Goal: Information Seeking & Learning: Learn about a topic

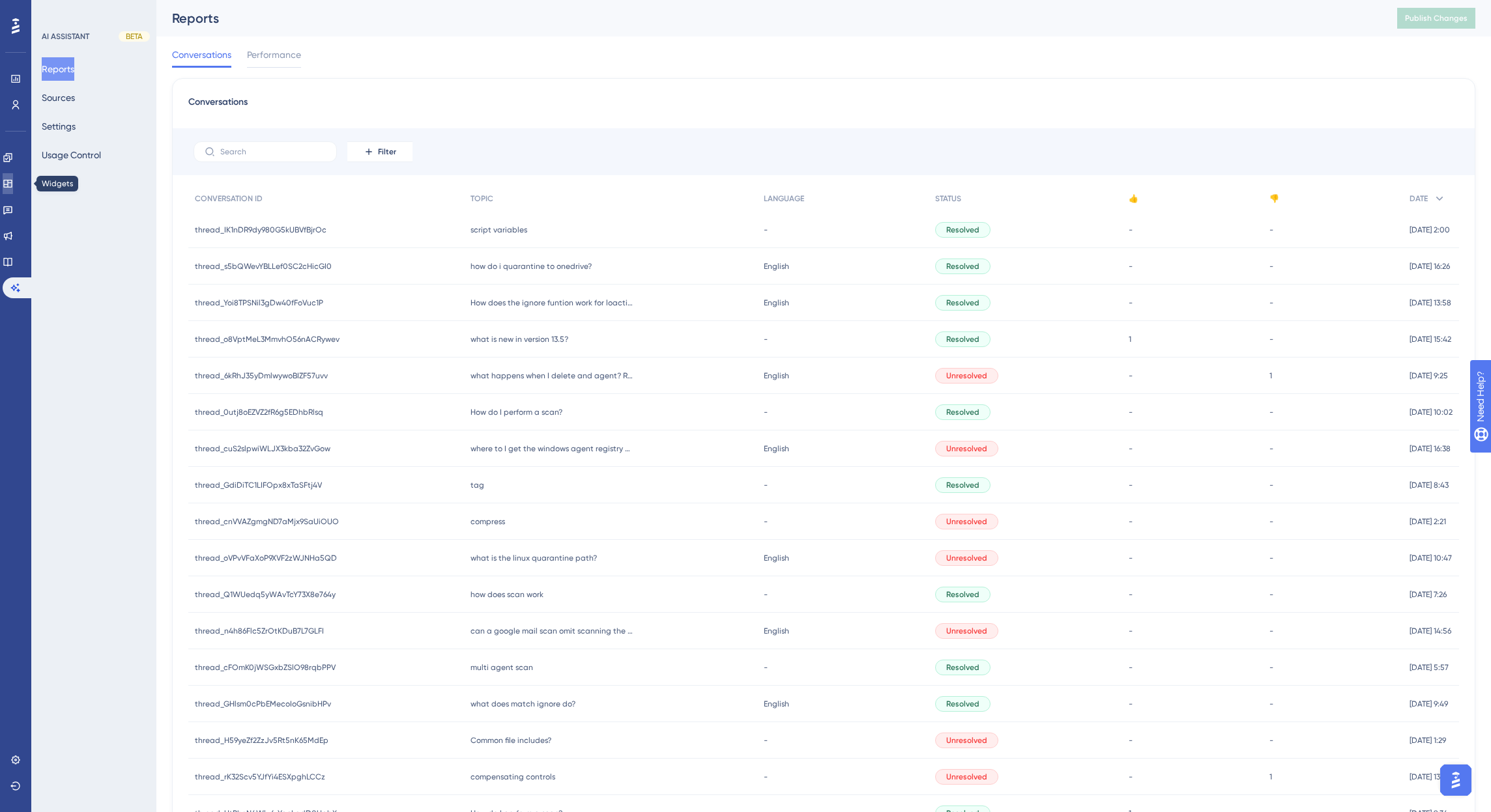
click at [12, 187] on icon at bounding box center [8, 184] width 9 height 8
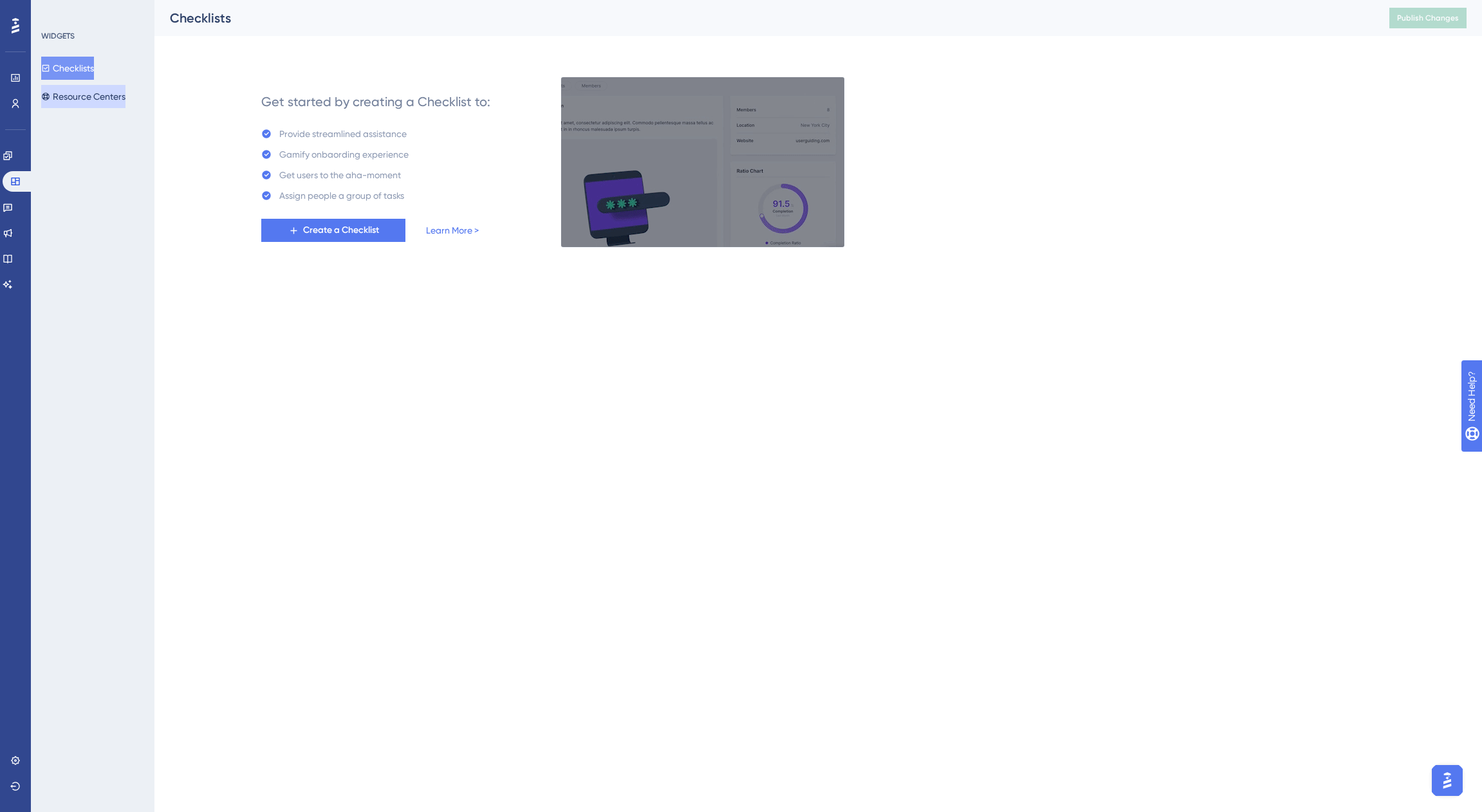
click at [71, 96] on button "Resource Centers" at bounding box center [84, 96] width 84 height 23
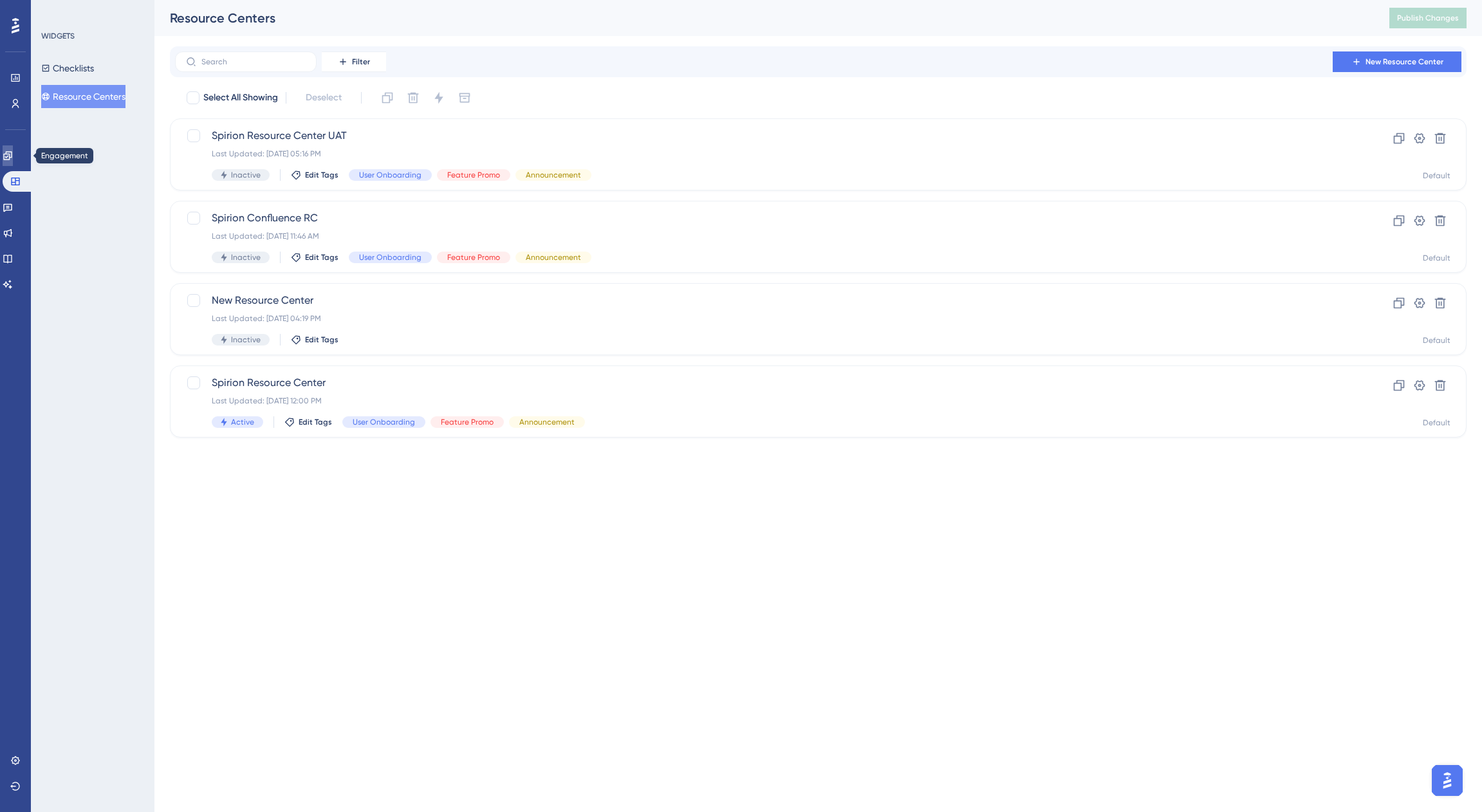
click at [10, 159] on link at bounding box center [8, 156] width 10 height 21
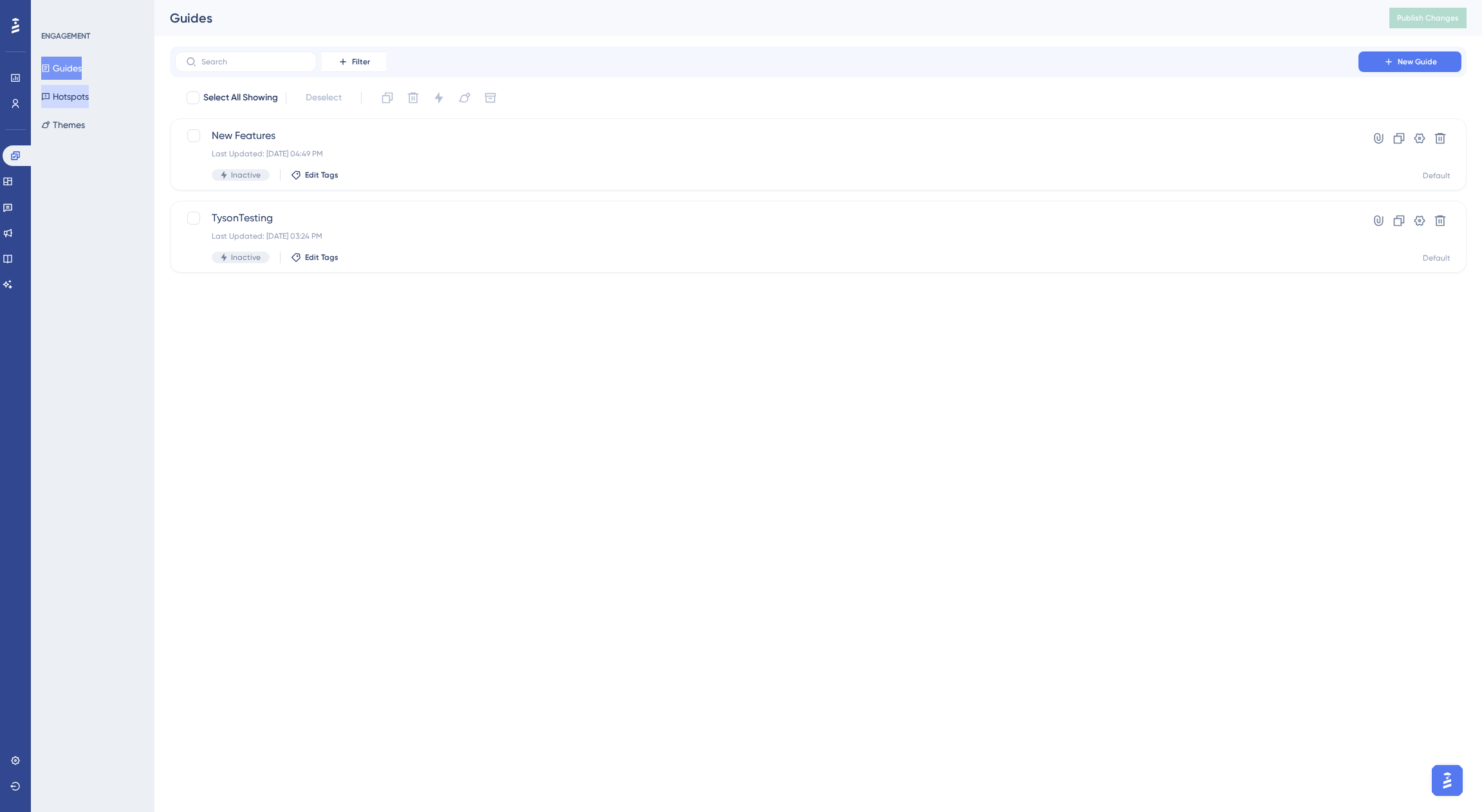
click at [64, 94] on button "Hotspots" at bounding box center [65, 96] width 48 height 23
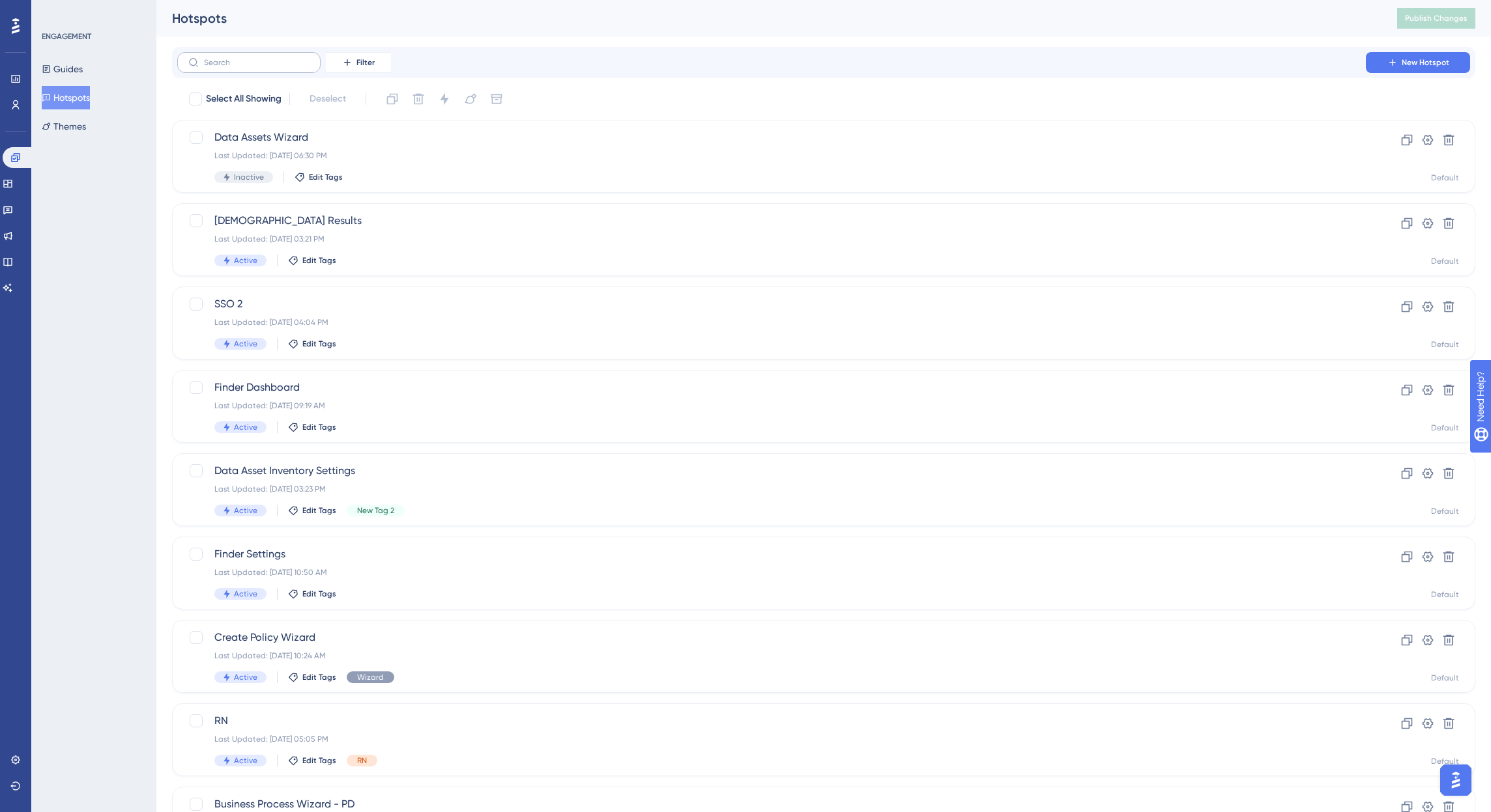
click at [249, 68] on label at bounding box center [249, 62] width 143 height 21
click at [249, 67] on input "text" at bounding box center [257, 62] width 106 height 9
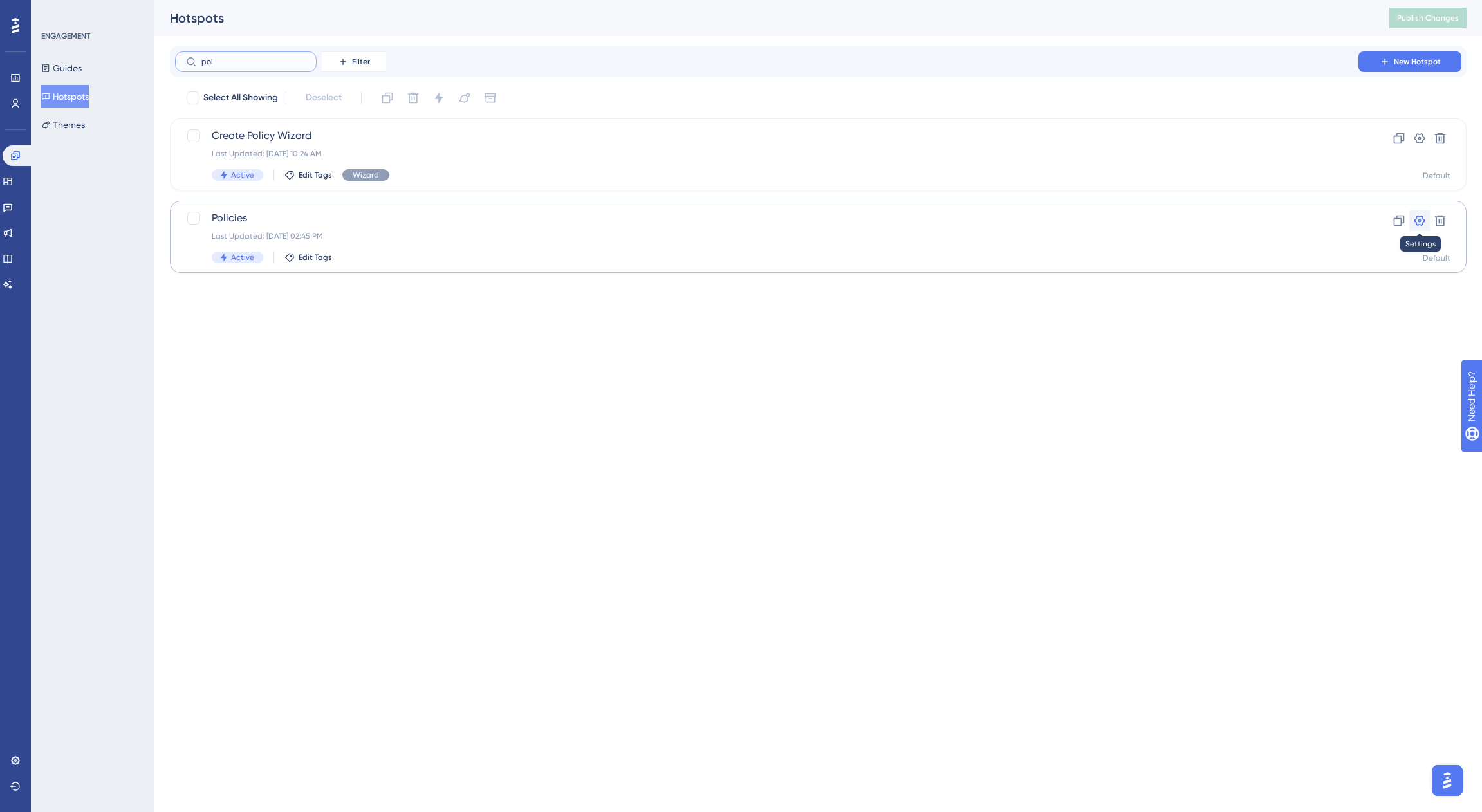
type input "pol"
click at [1420, 220] on icon at bounding box center [1420, 221] width 11 height 10
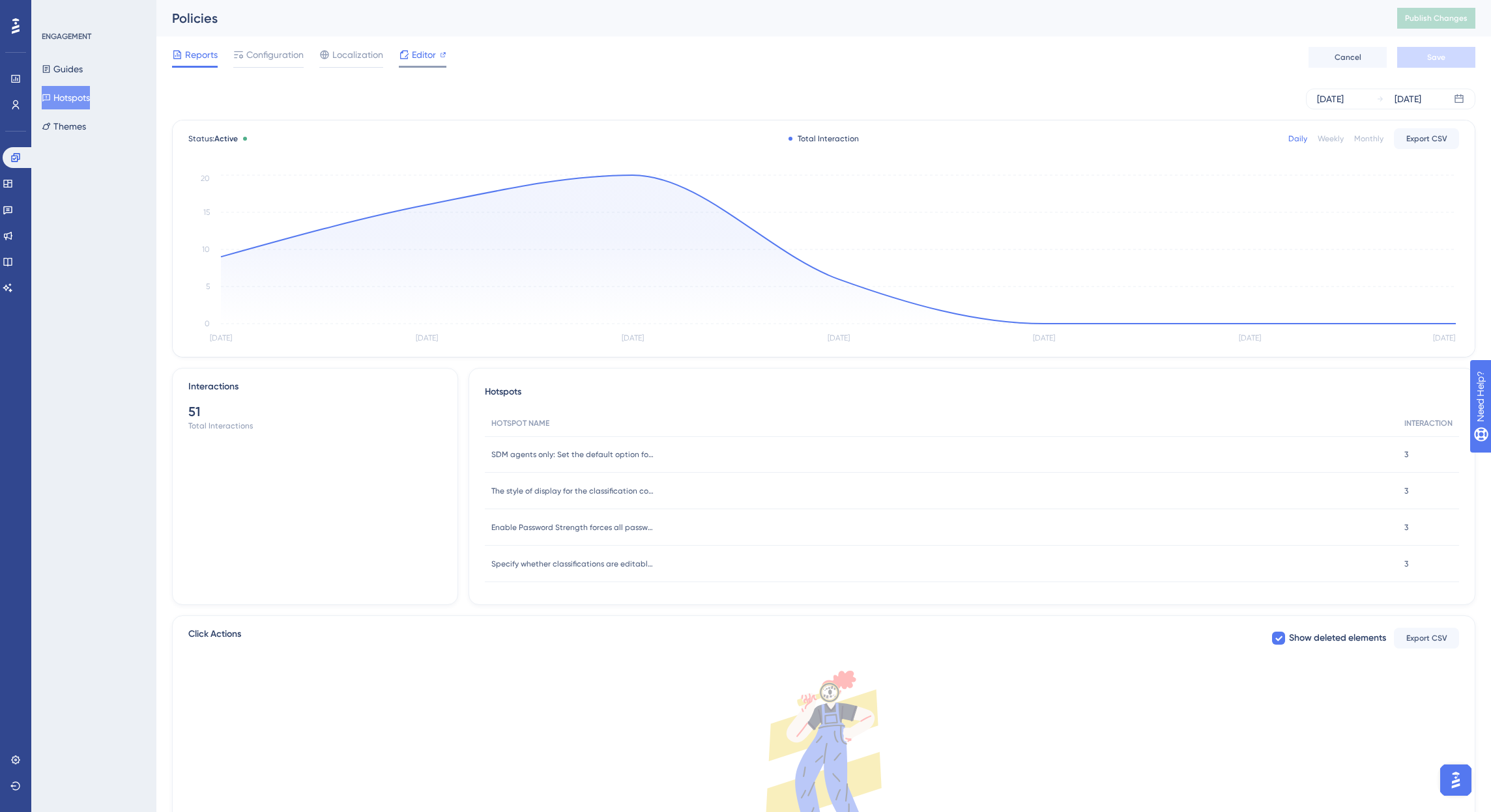
click at [417, 61] on span "Editor" at bounding box center [423, 55] width 24 height 16
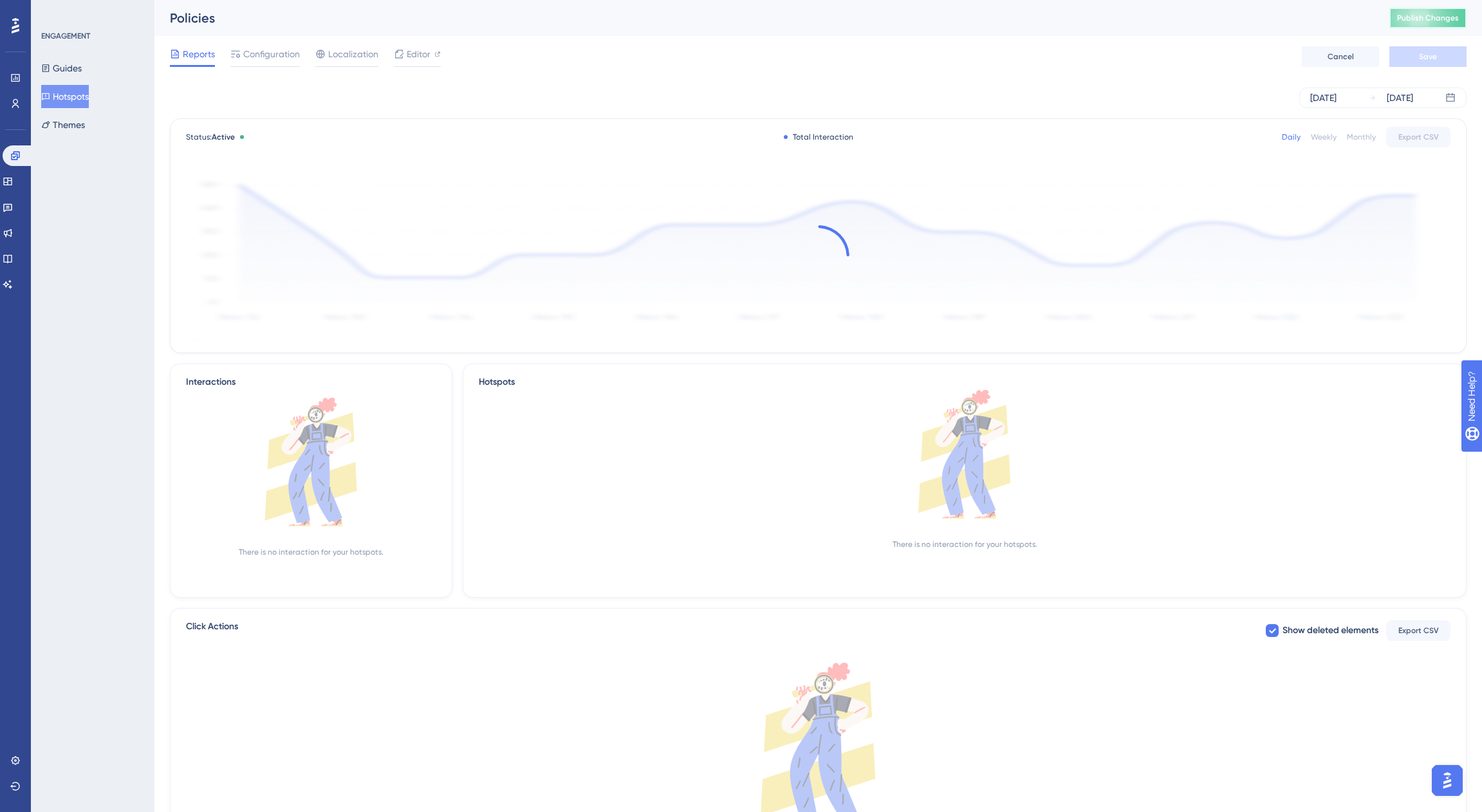
click at [1440, 21] on span "Publish Changes" at bounding box center [1428, 18] width 61 height 10
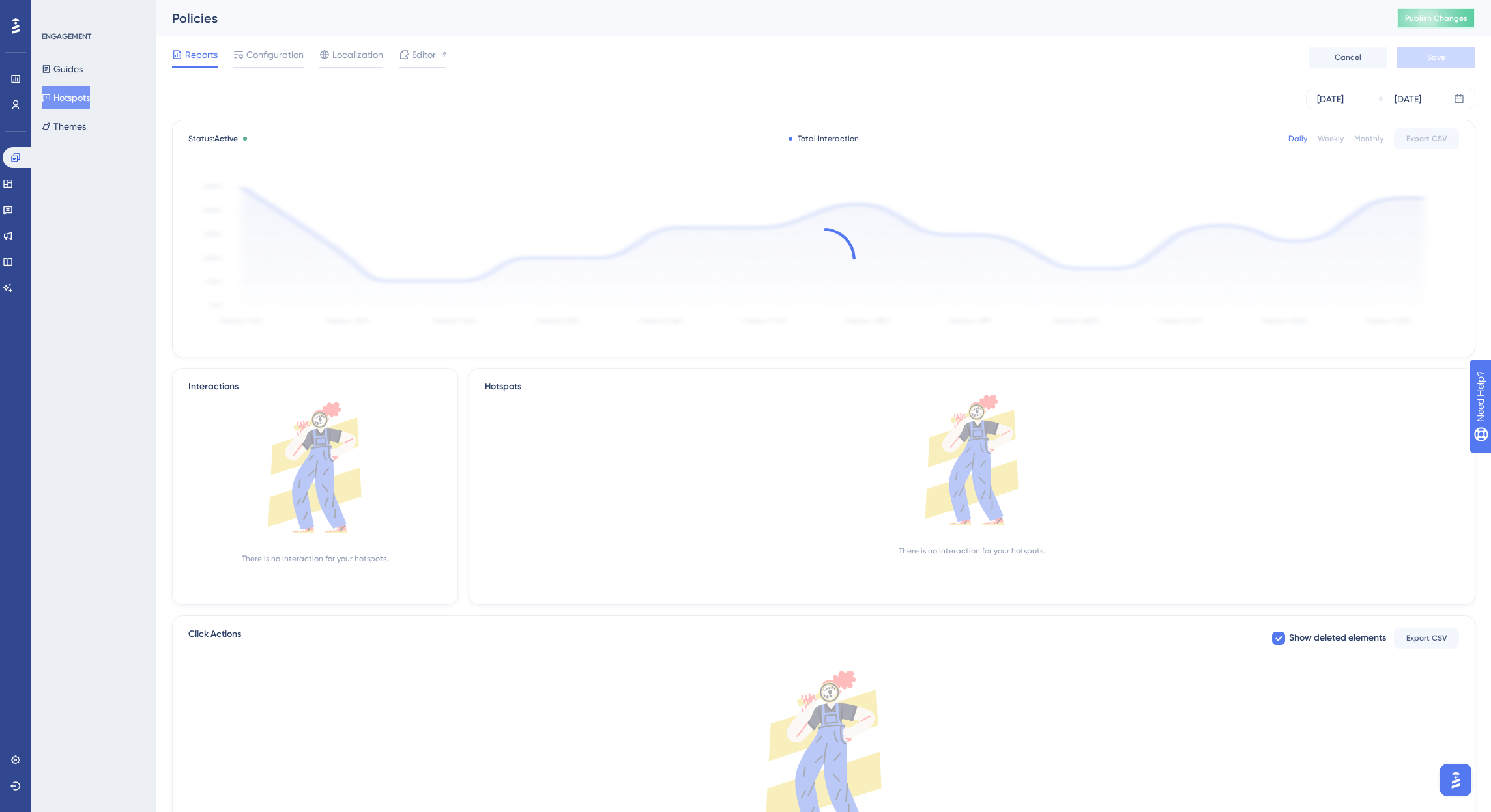
click at [1447, 21] on span "Publish Changes" at bounding box center [1436, 18] width 62 height 10
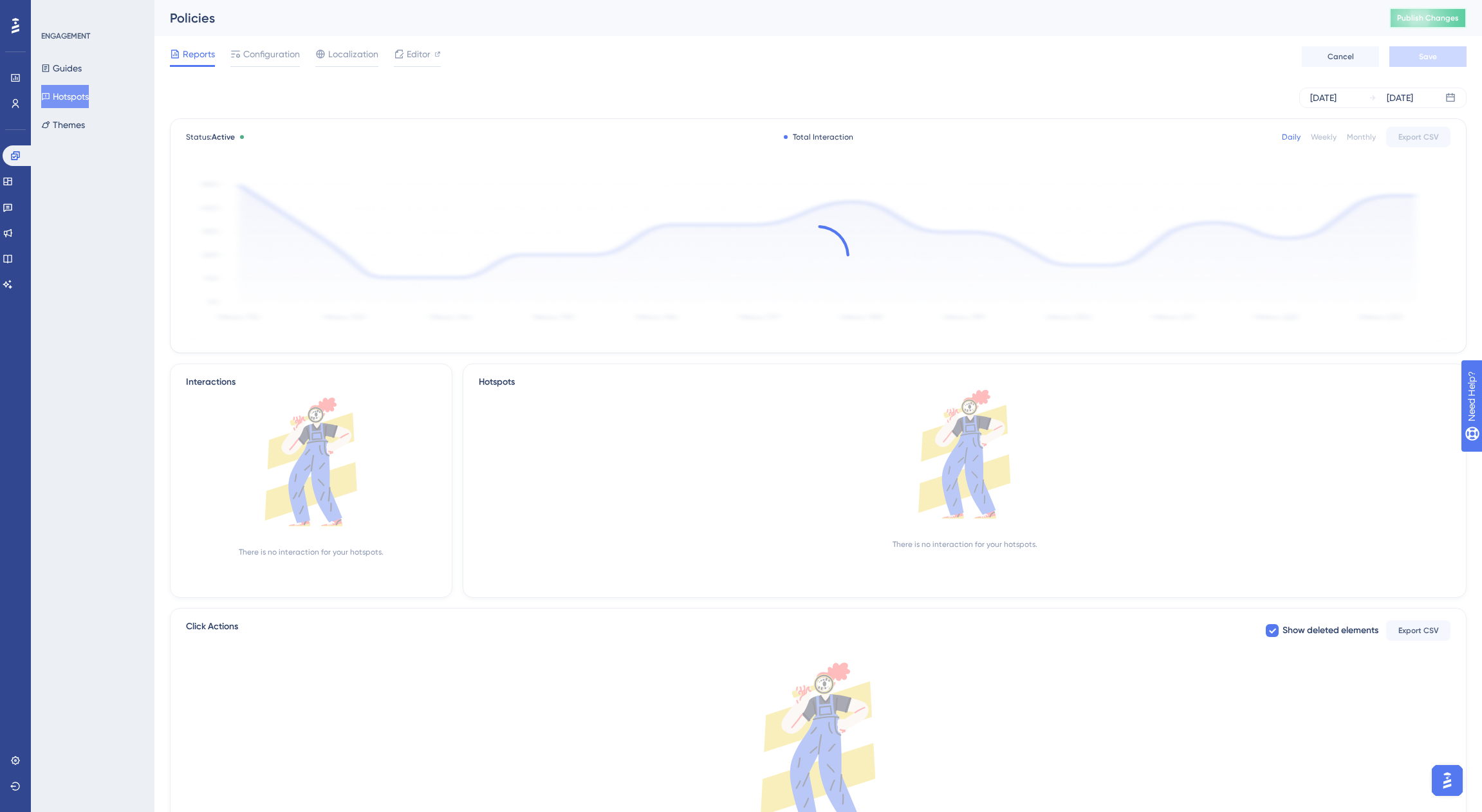
click at [1429, 19] on span "Publish Changes" at bounding box center [1428, 18] width 61 height 10
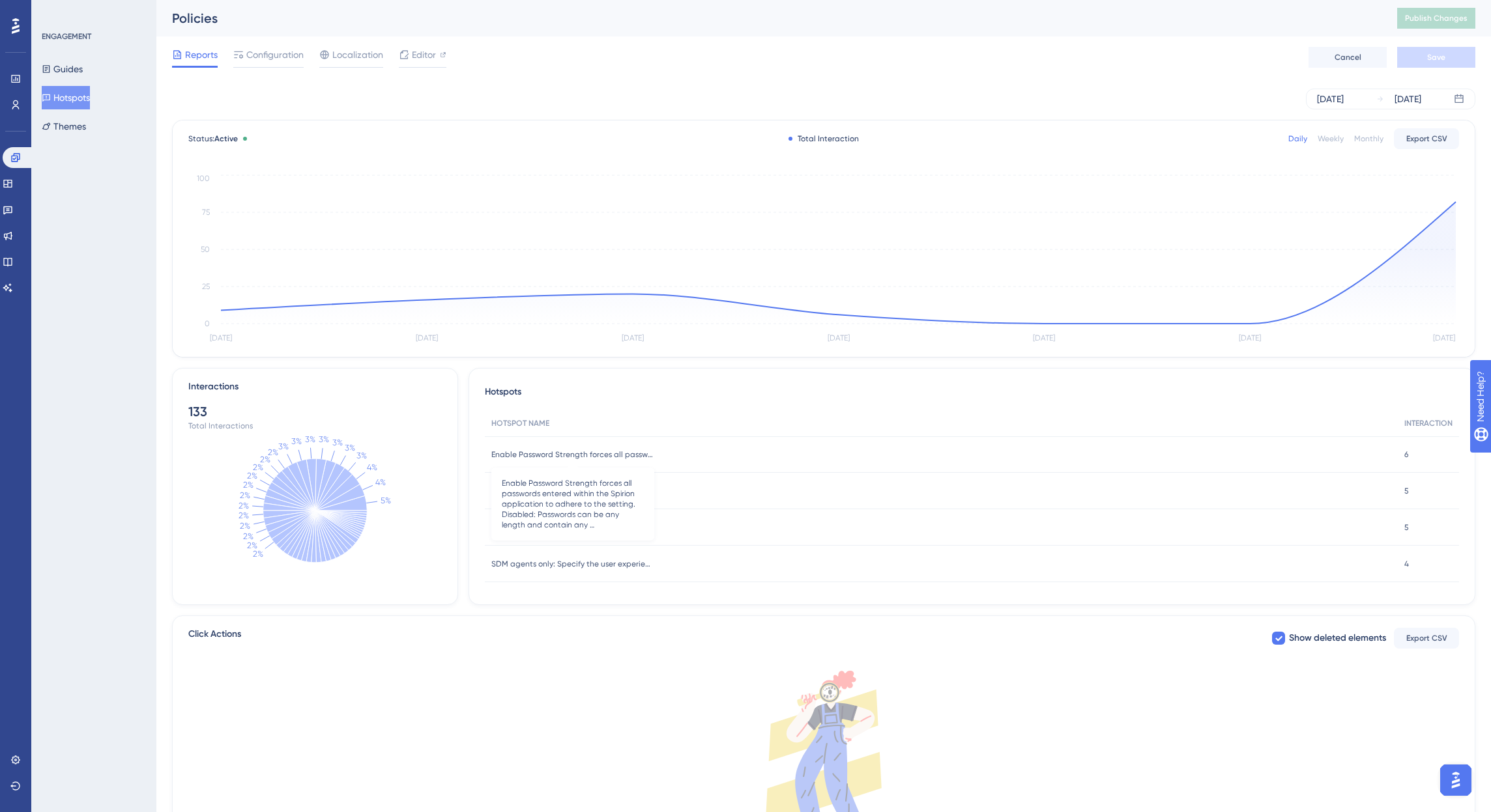
click at [606, 453] on span "Enable Password Strength forces all passwords entered within the Spirion applic…" at bounding box center [572, 454] width 163 height 10
click at [1404, 456] on span "6" at bounding box center [1406, 454] width 4 height 10
click at [360, 502] on icon at bounding box center [341, 503] width 52 height 15
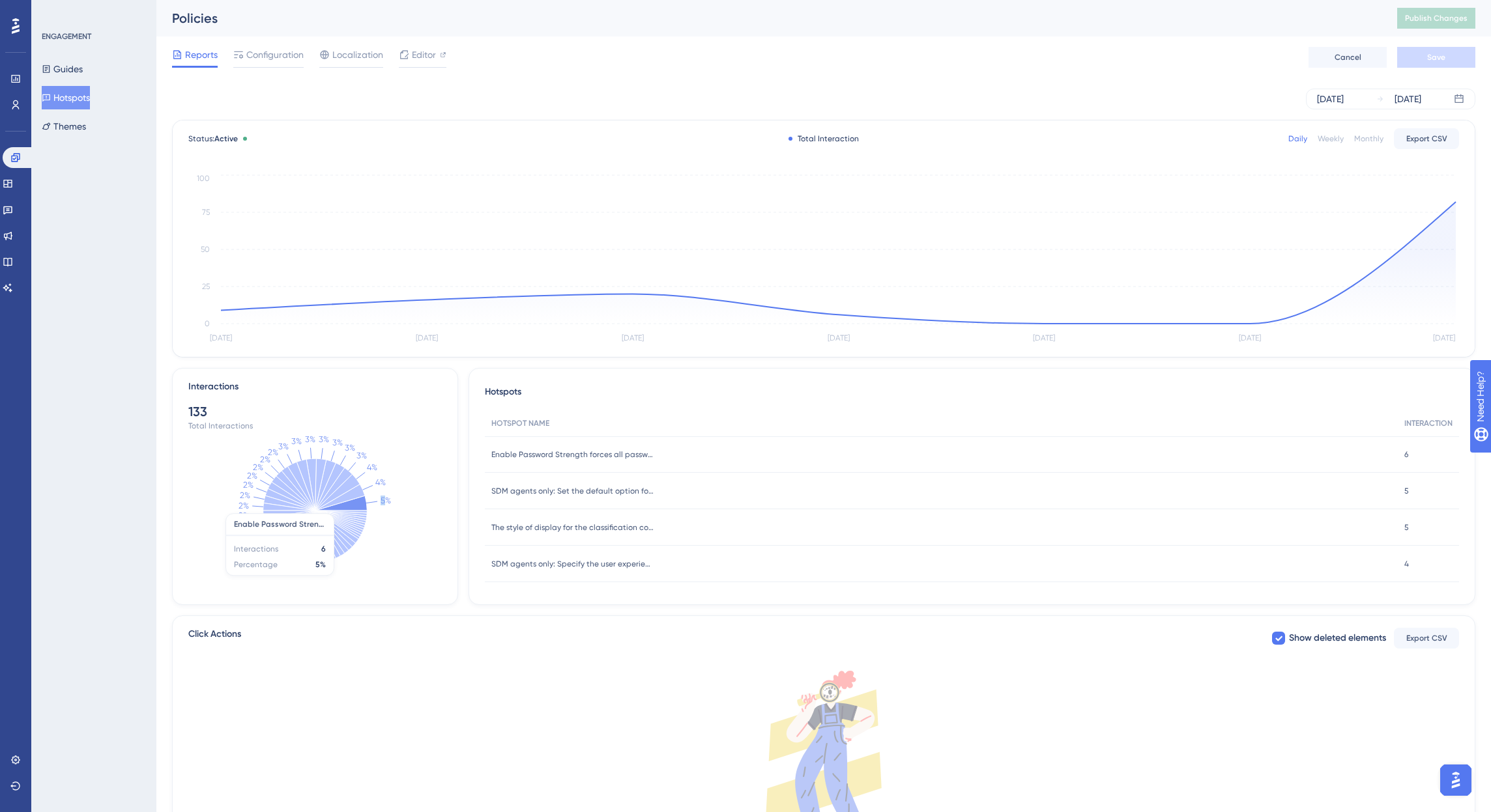
click at [360, 502] on icon at bounding box center [341, 503] width 52 height 15
click at [302, 523] on icon at bounding box center [296, 529] width 39 height 38
click at [1060, 53] on div "Reports Configuration Localization Editor Cancel Save" at bounding box center [823, 57] width 1303 height 42
click at [16, 103] on icon at bounding box center [15, 105] width 10 height 10
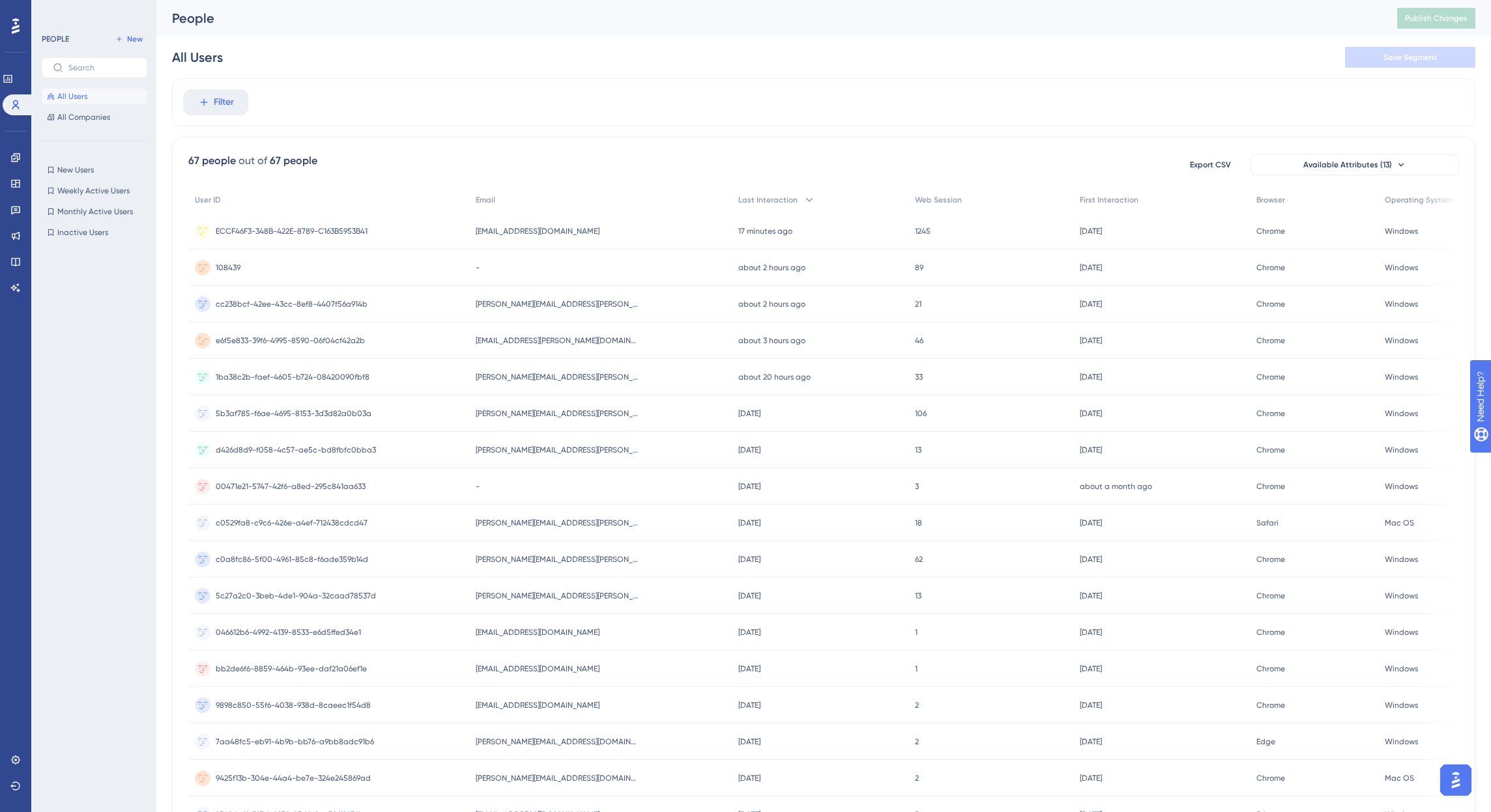
click at [564, 338] on span "[EMAIL_ADDRESS][PERSON_NAME][DOMAIN_NAME]" at bounding box center [557, 341] width 163 height 10
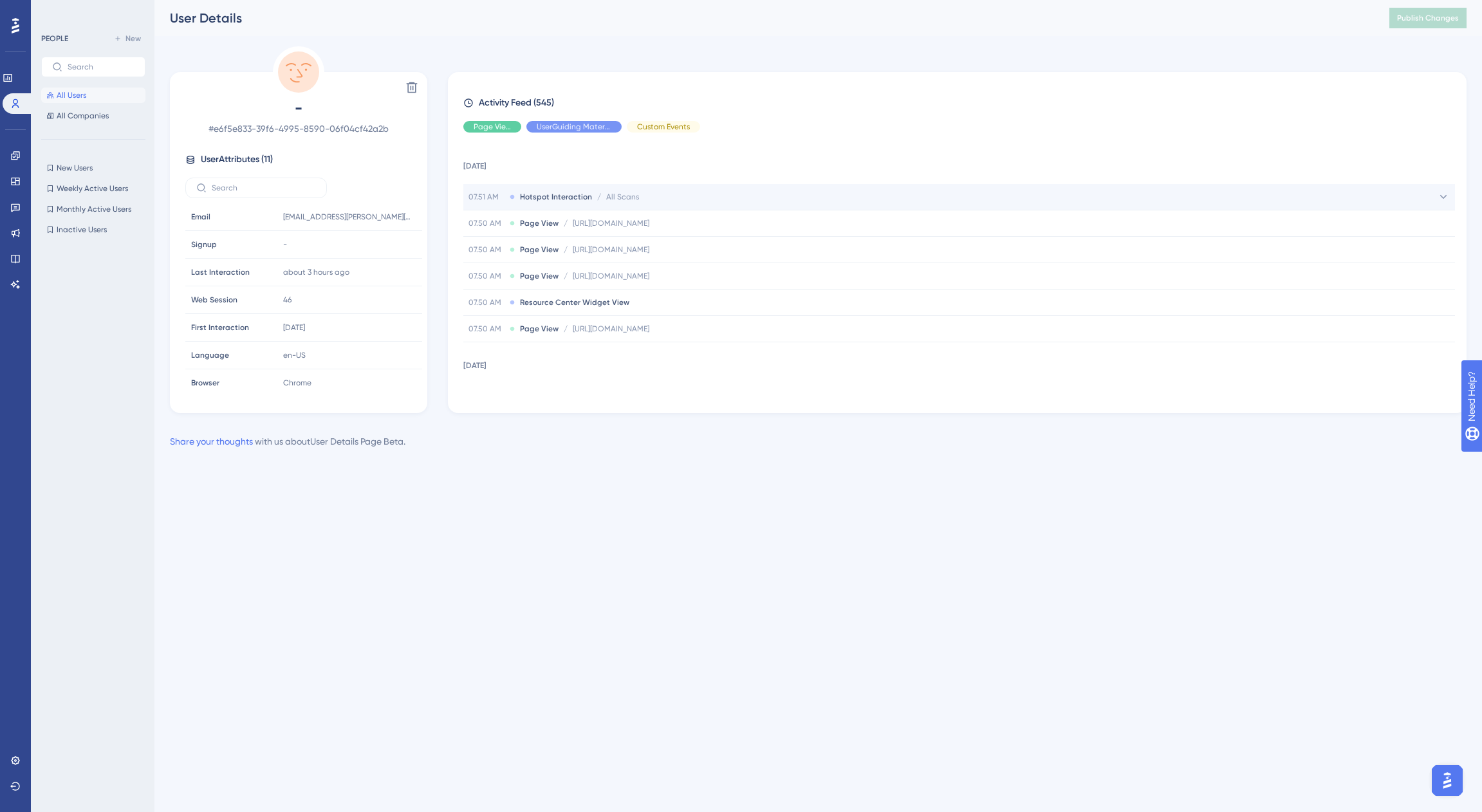
click at [540, 191] on span "Hotspot Interaction" at bounding box center [556, 196] width 72 height 10
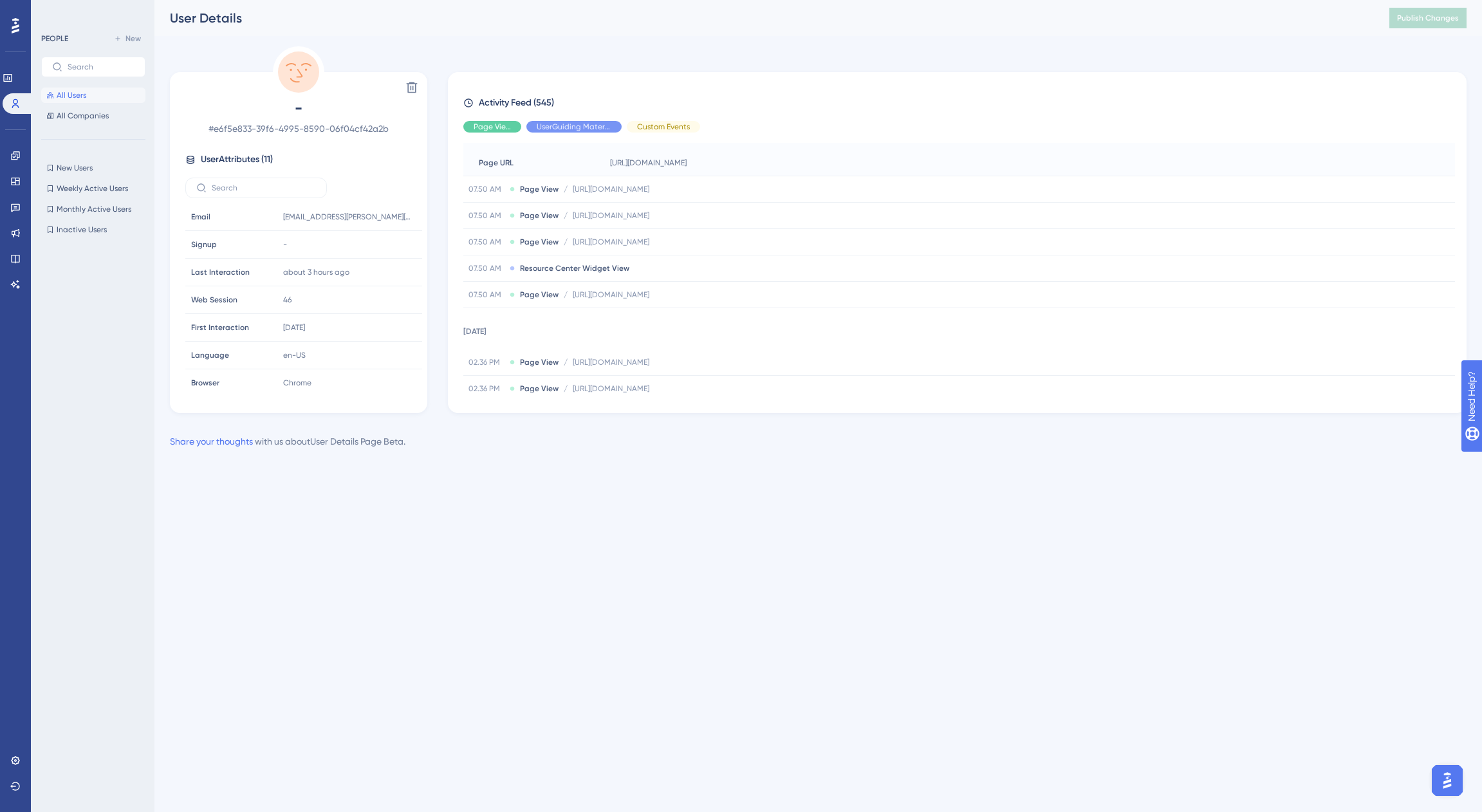
scroll to position [165, 0]
click at [599, 269] on span "Resource Center Widget View" at bounding box center [575, 266] width 109 height 10
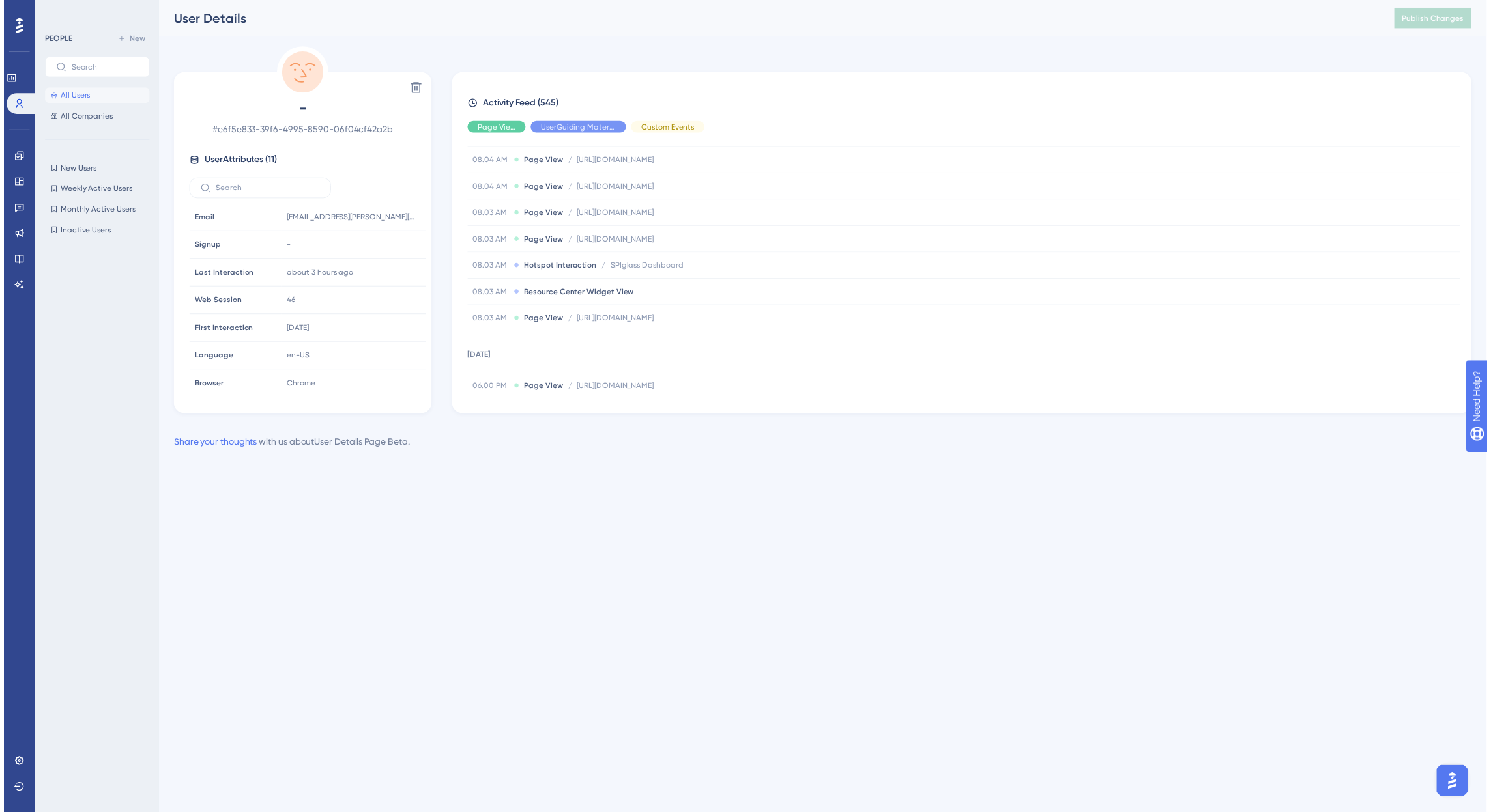
scroll to position [1455, 0]
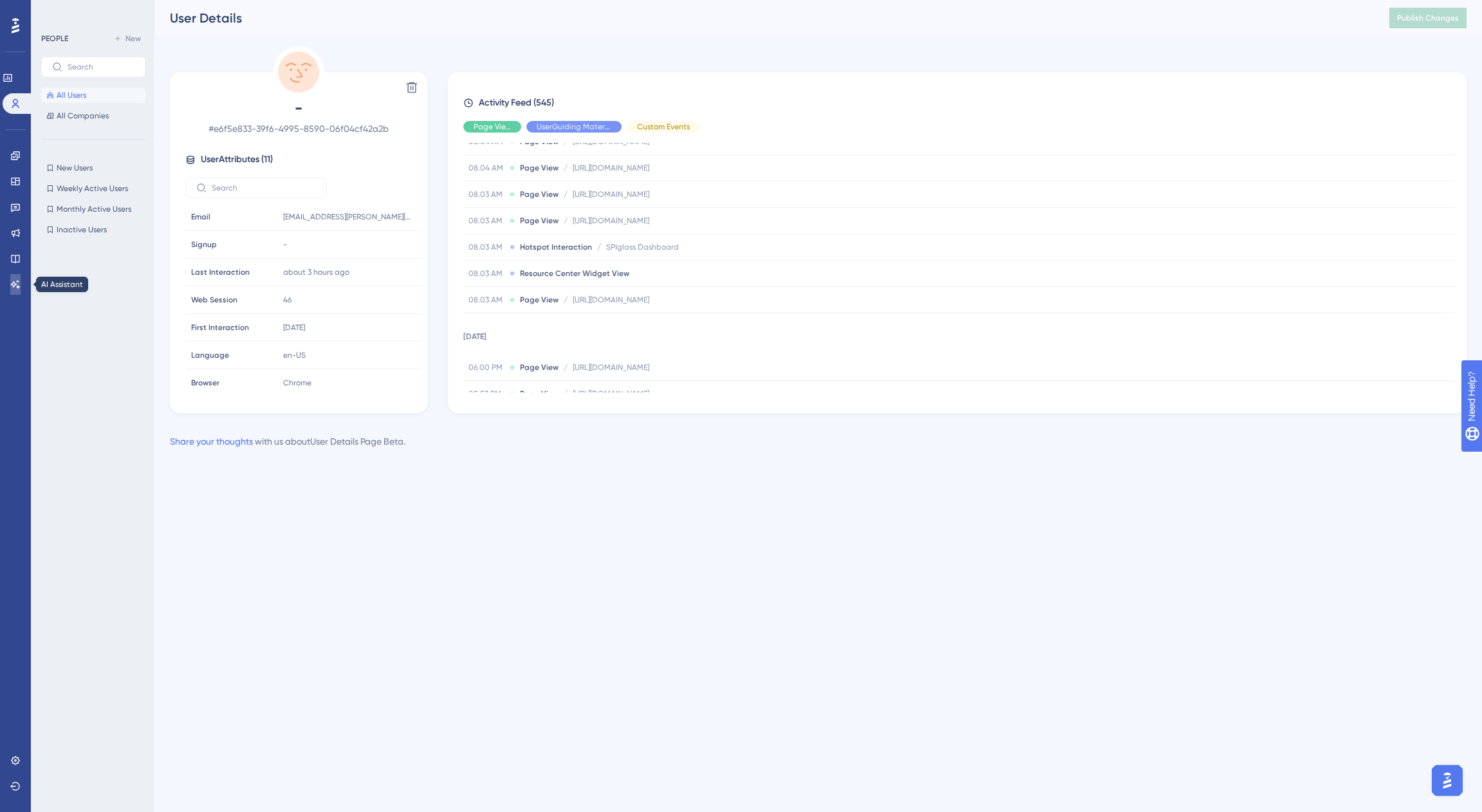
click at [10, 289] on link at bounding box center [15, 284] width 10 height 21
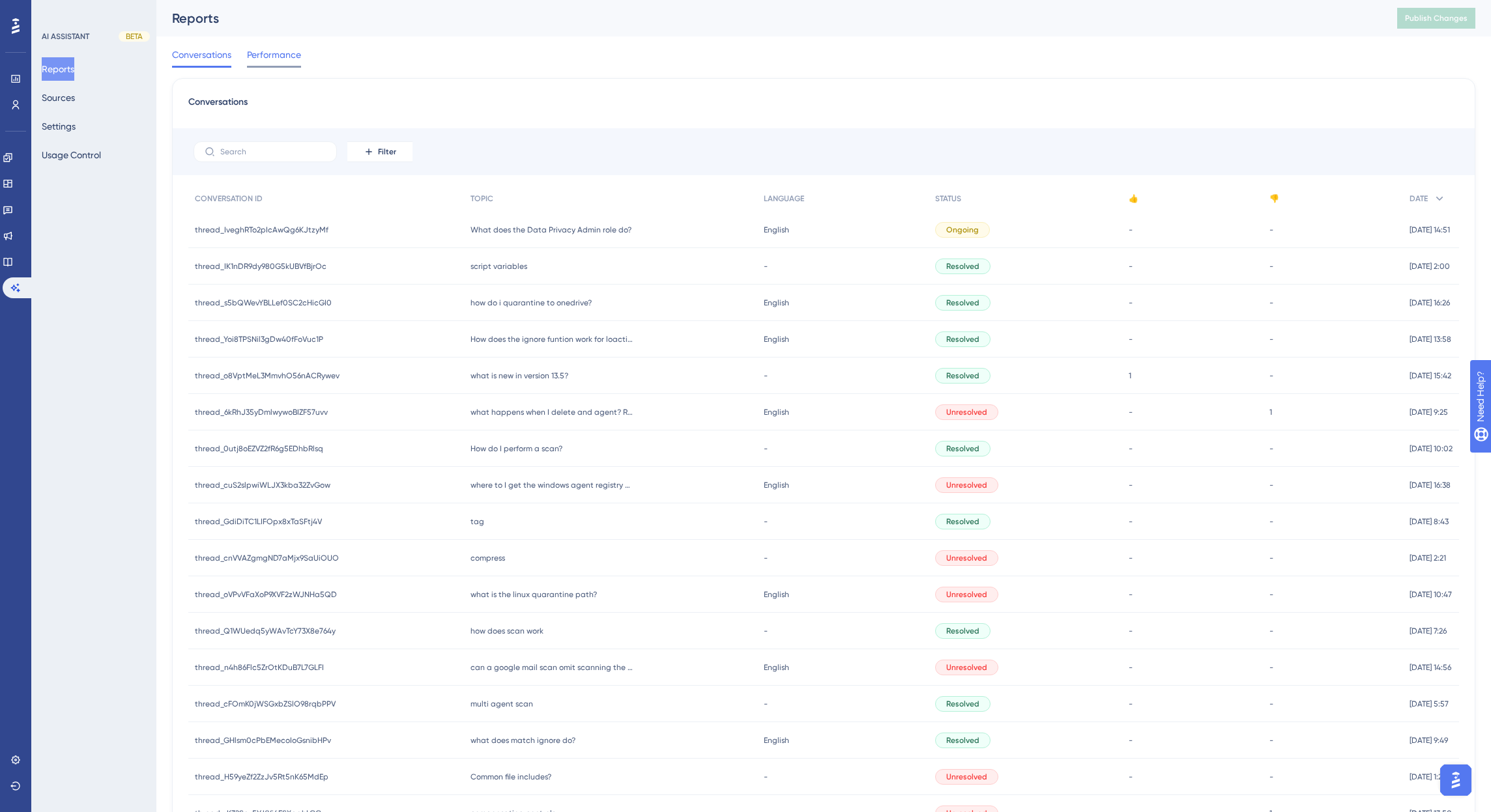
click at [266, 56] on span "Performance" at bounding box center [273, 55] width 54 height 16
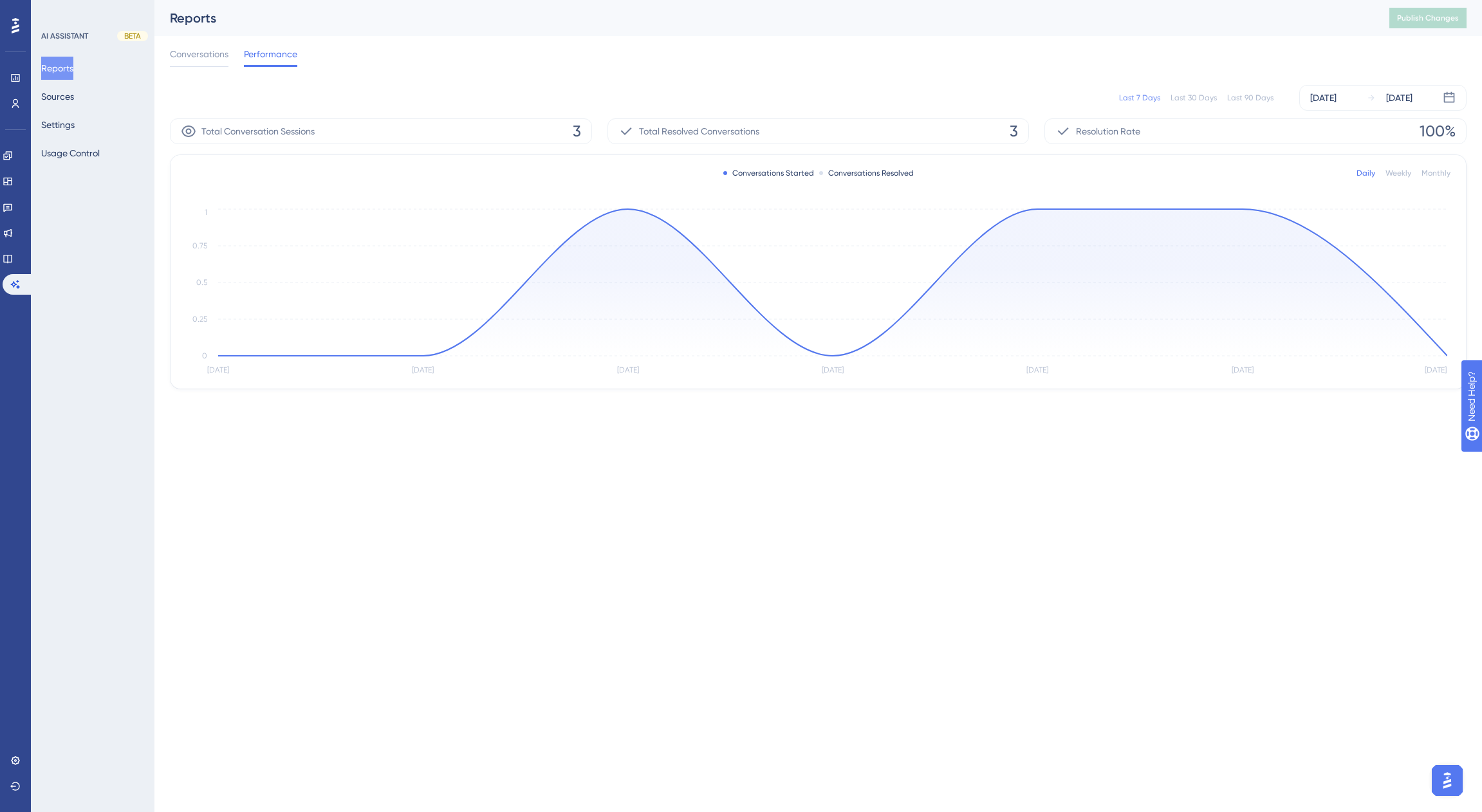
click at [1253, 100] on div "Last 90 Days" at bounding box center [1250, 98] width 46 height 10
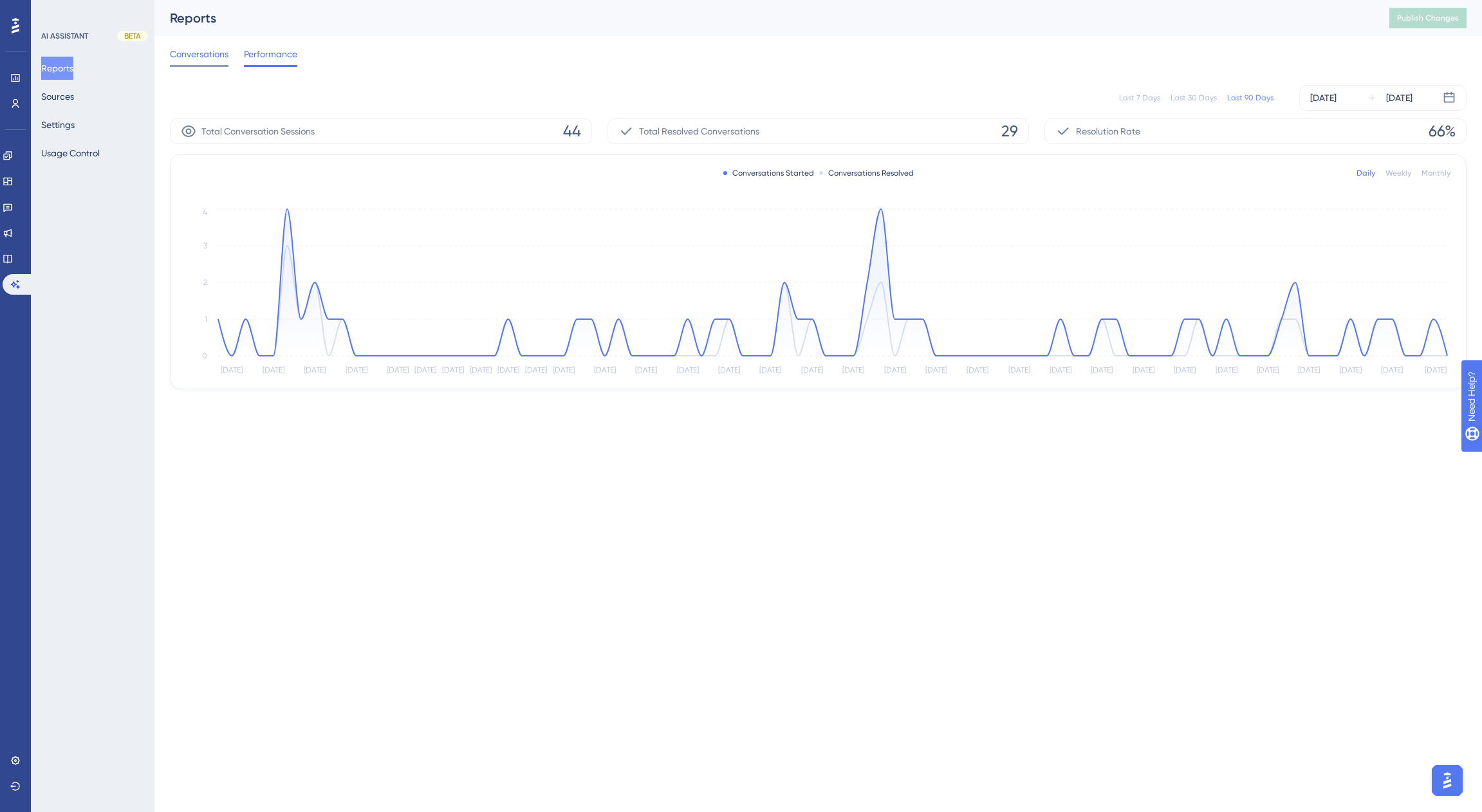
click at [186, 51] on span "Conversations" at bounding box center [199, 54] width 59 height 16
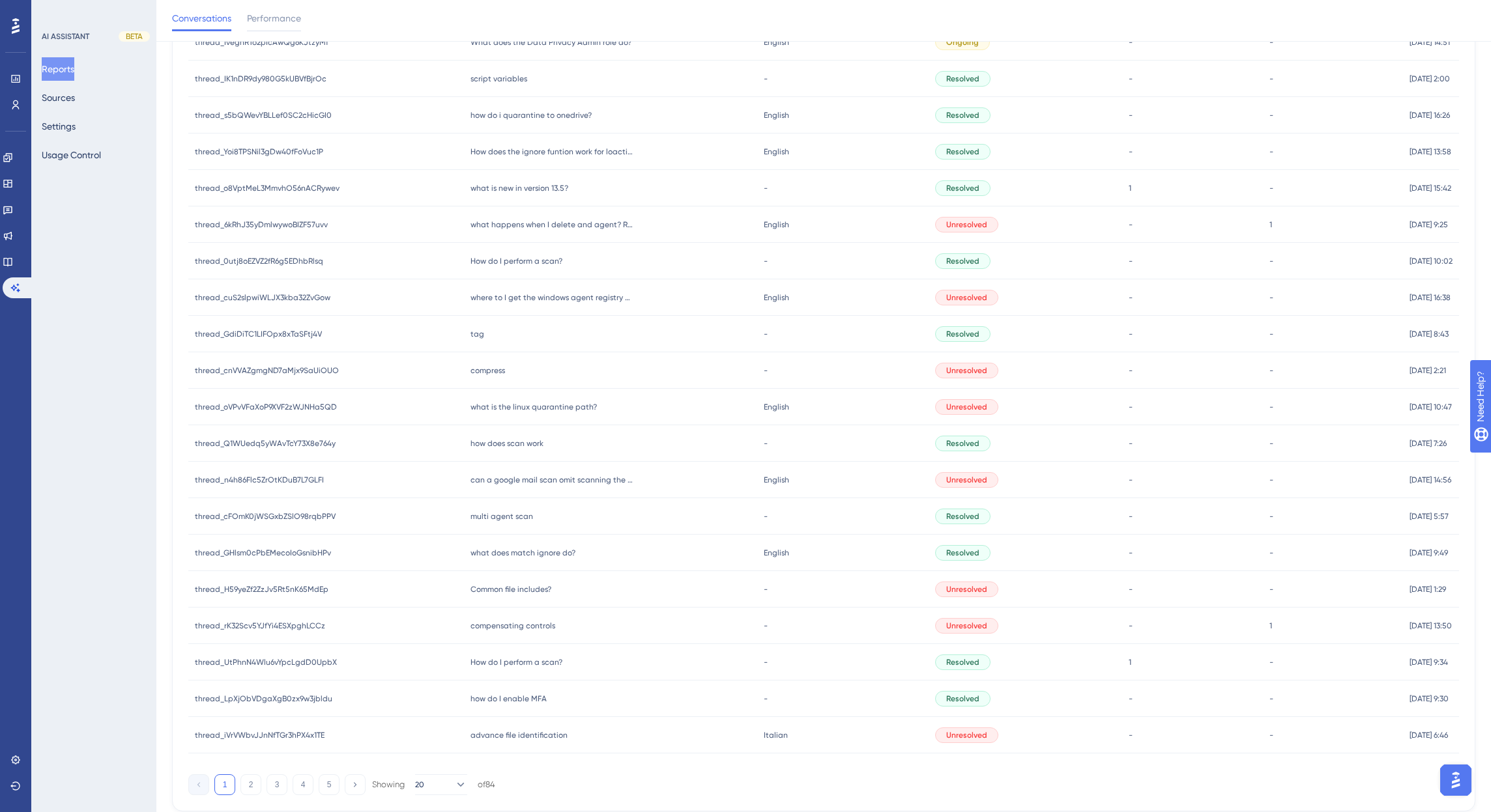
scroll to position [195, 0]
click at [561, 296] on span "where to I get the windows agent registry file for SDM?" at bounding box center [551, 295] width 163 height 10
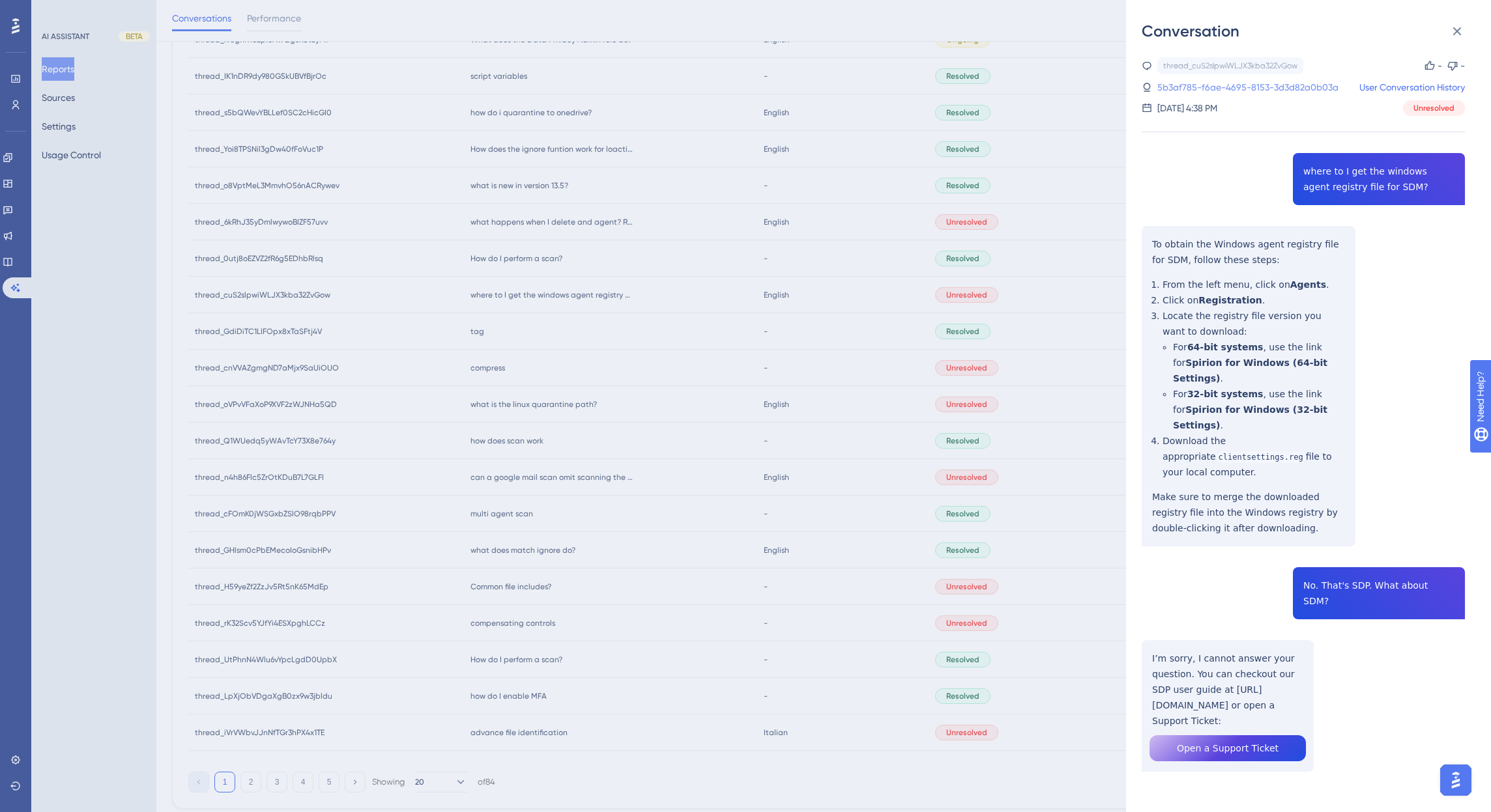
click at [1266, 85] on link "5b3af785-f6ae-4695-8153-3d3d82a0b03a" at bounding box center [1248, 87] width 181 height 16
click at [1430, 87] on link "User Conversation History" at bounding box center [1412, 87] width 106 height 16
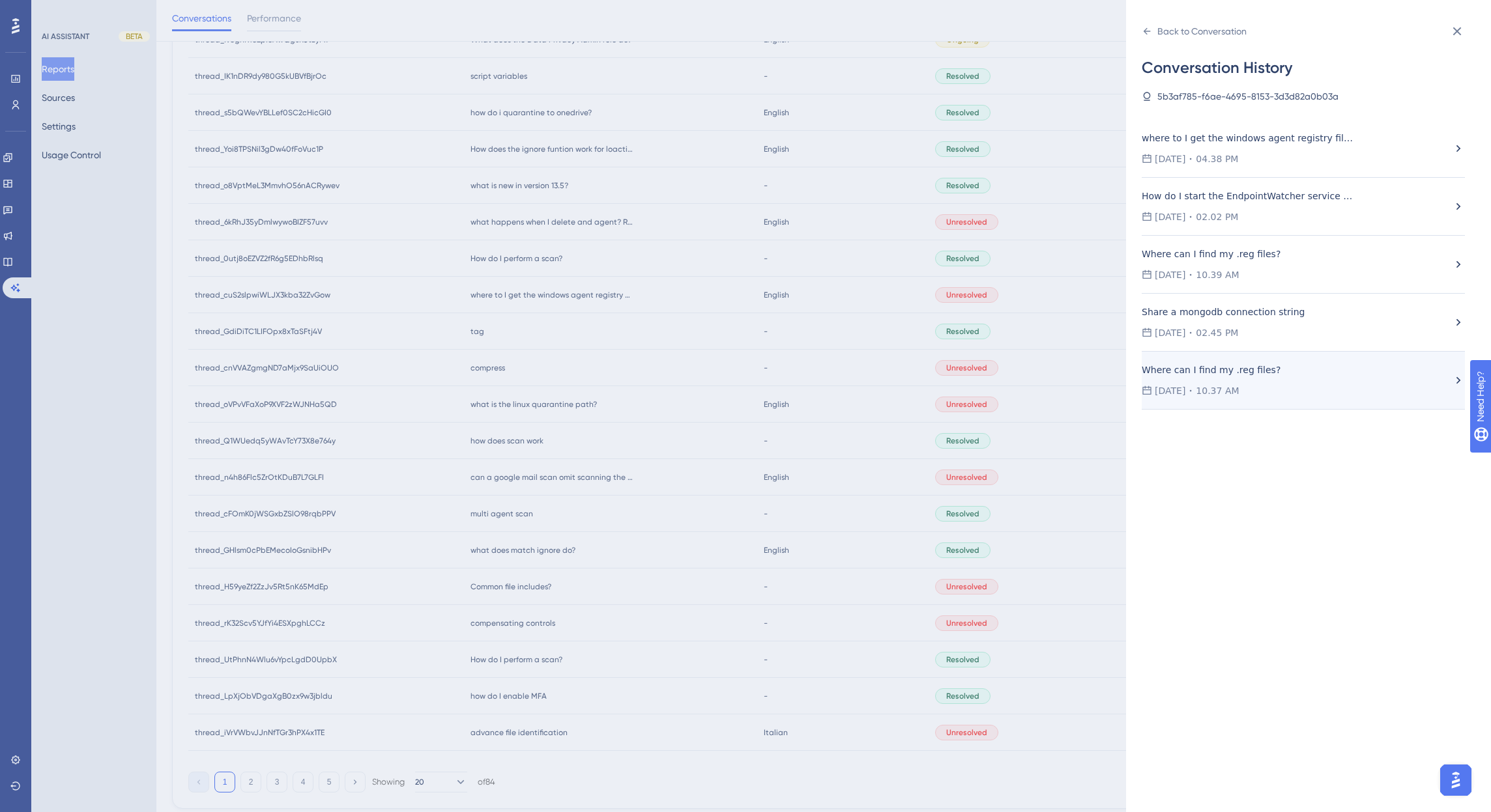
click at [1291, 388] on div "[DATE] 10.37 AM" at bounding box center [1296, 391] width 310 height 16
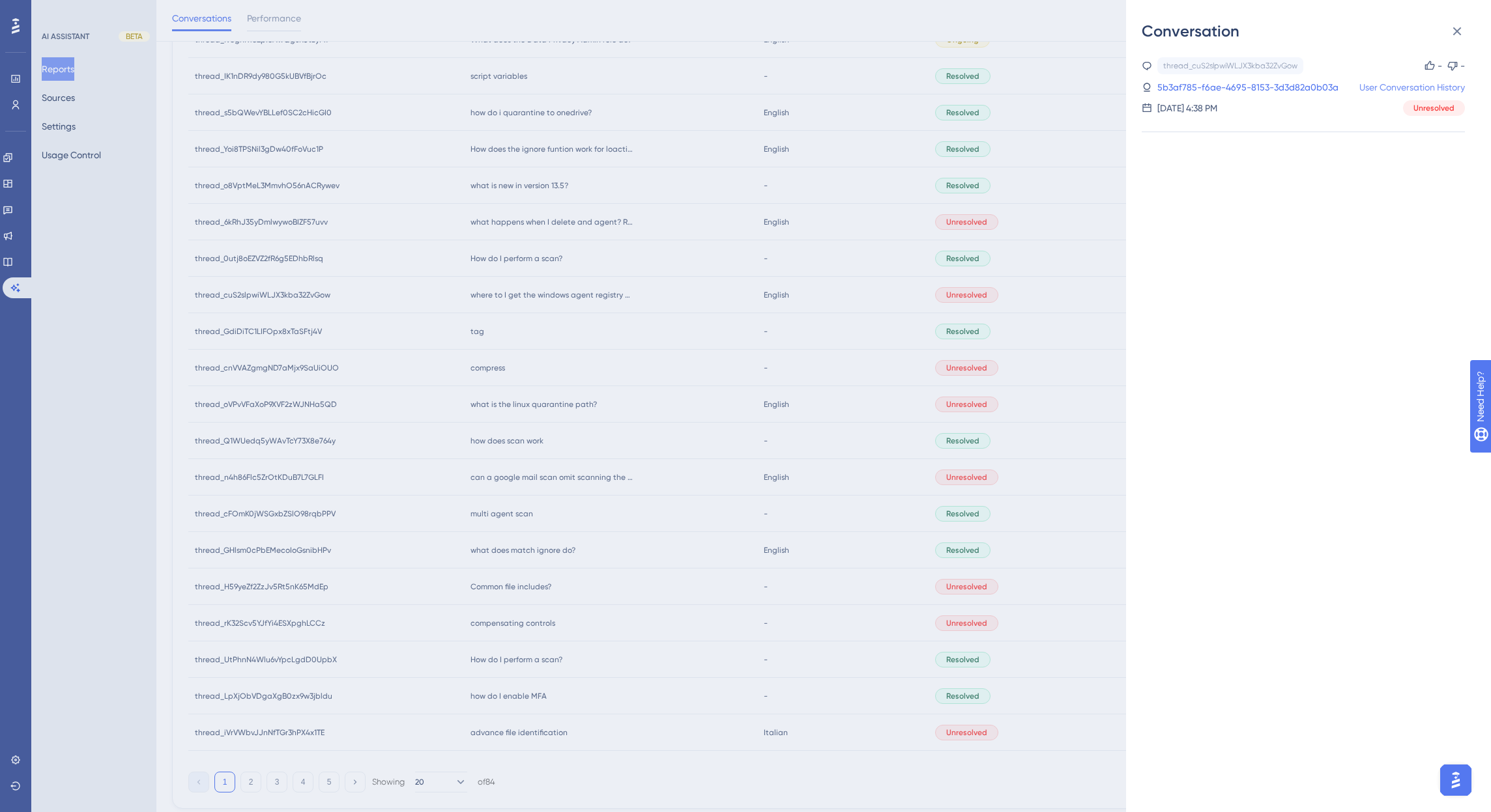
click at [1395, 84] on link "User Conversation History" at bounding box center [1412, 87] width 106 height 16
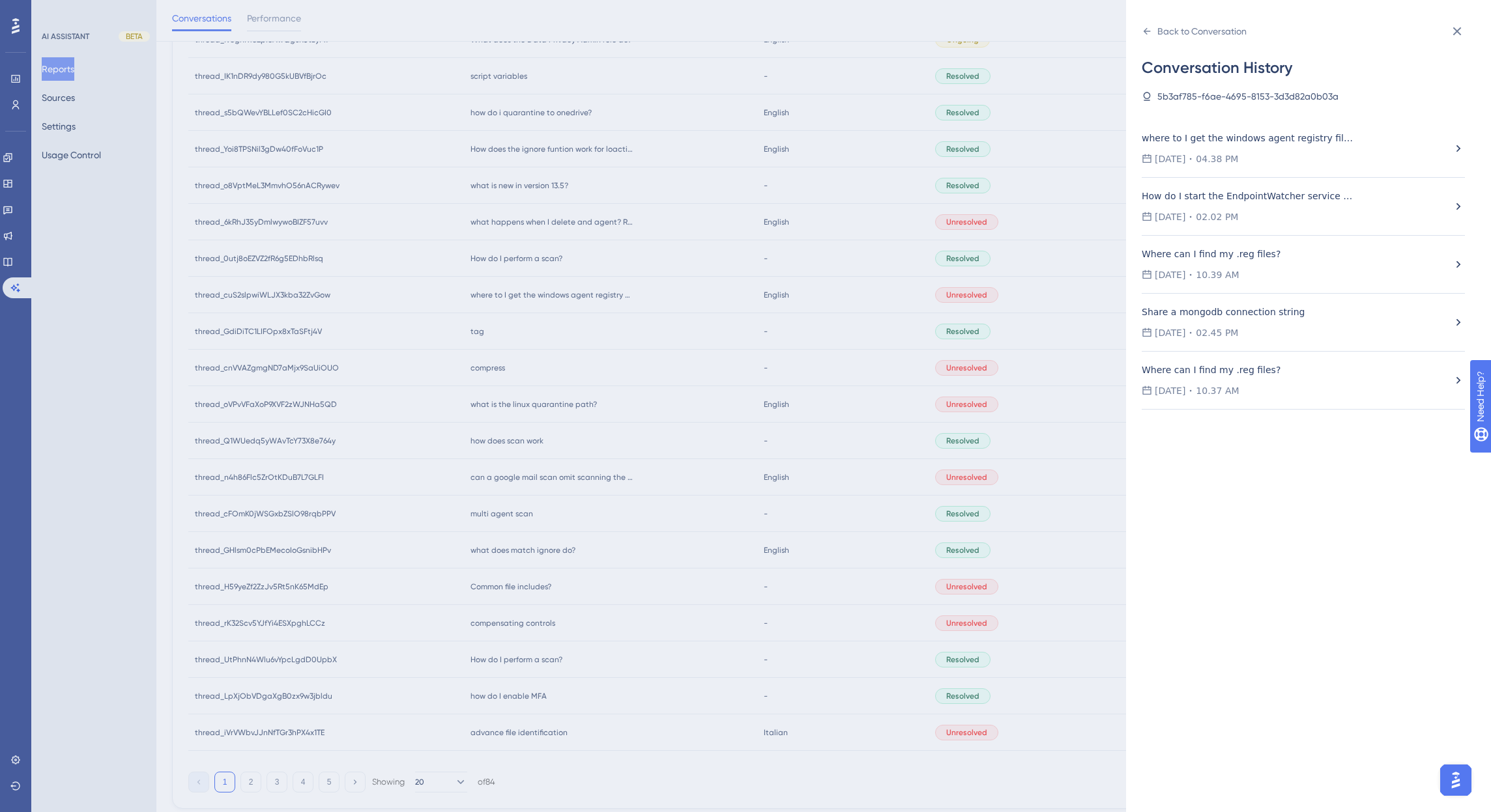
click at [1200, 95] on div "5b3af785-f6ae-4695-8153-3d3d82a0b03a" at bounding box center [1248, 96] width 181 height 16
click at [1165, 30] on div "Back to Conversation" at bounding box center [1202, 31] width 89 height 16
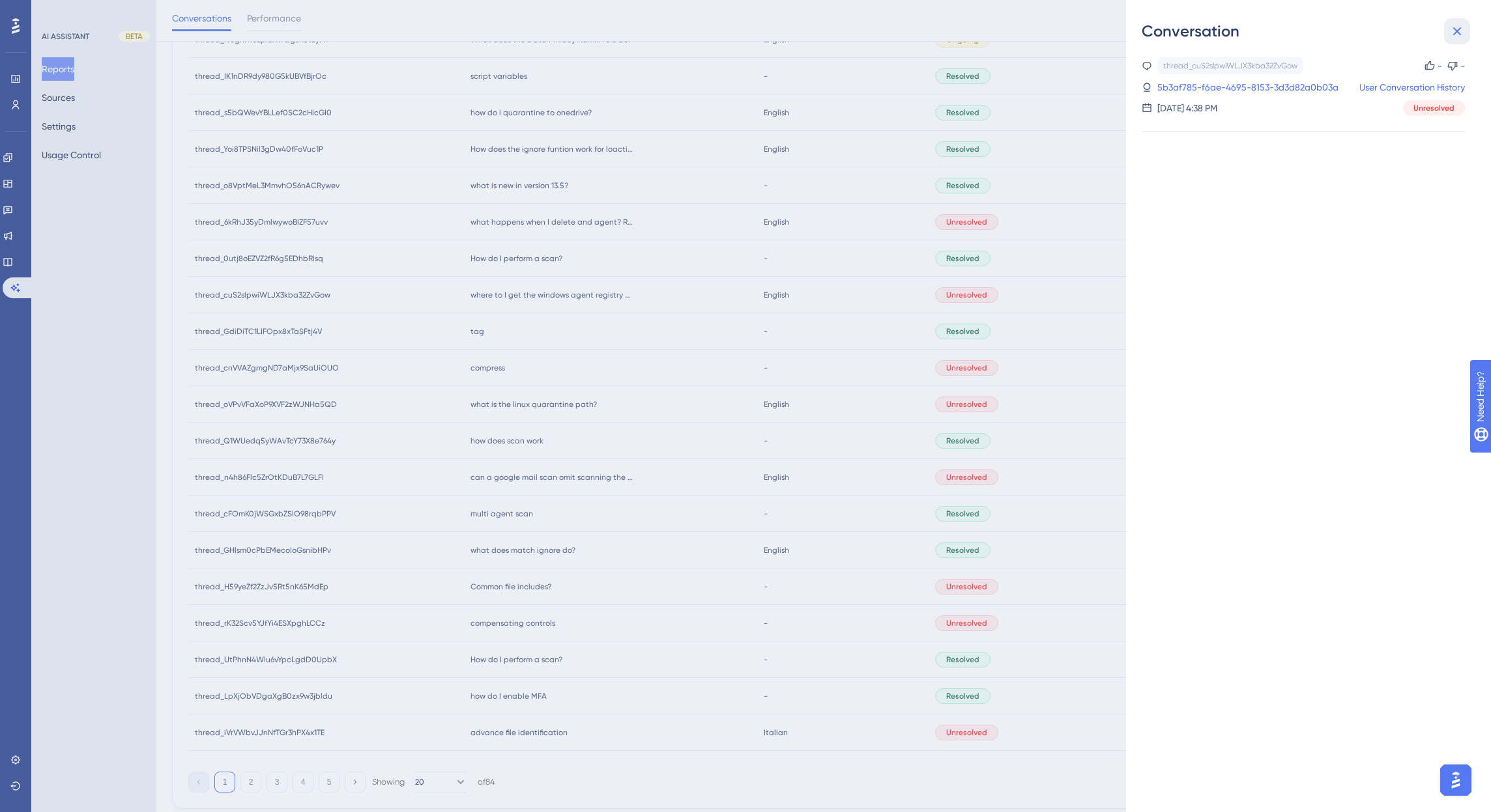
click at [1453, 35] on icon at bounding box center [1457, 31] width 16 height 16
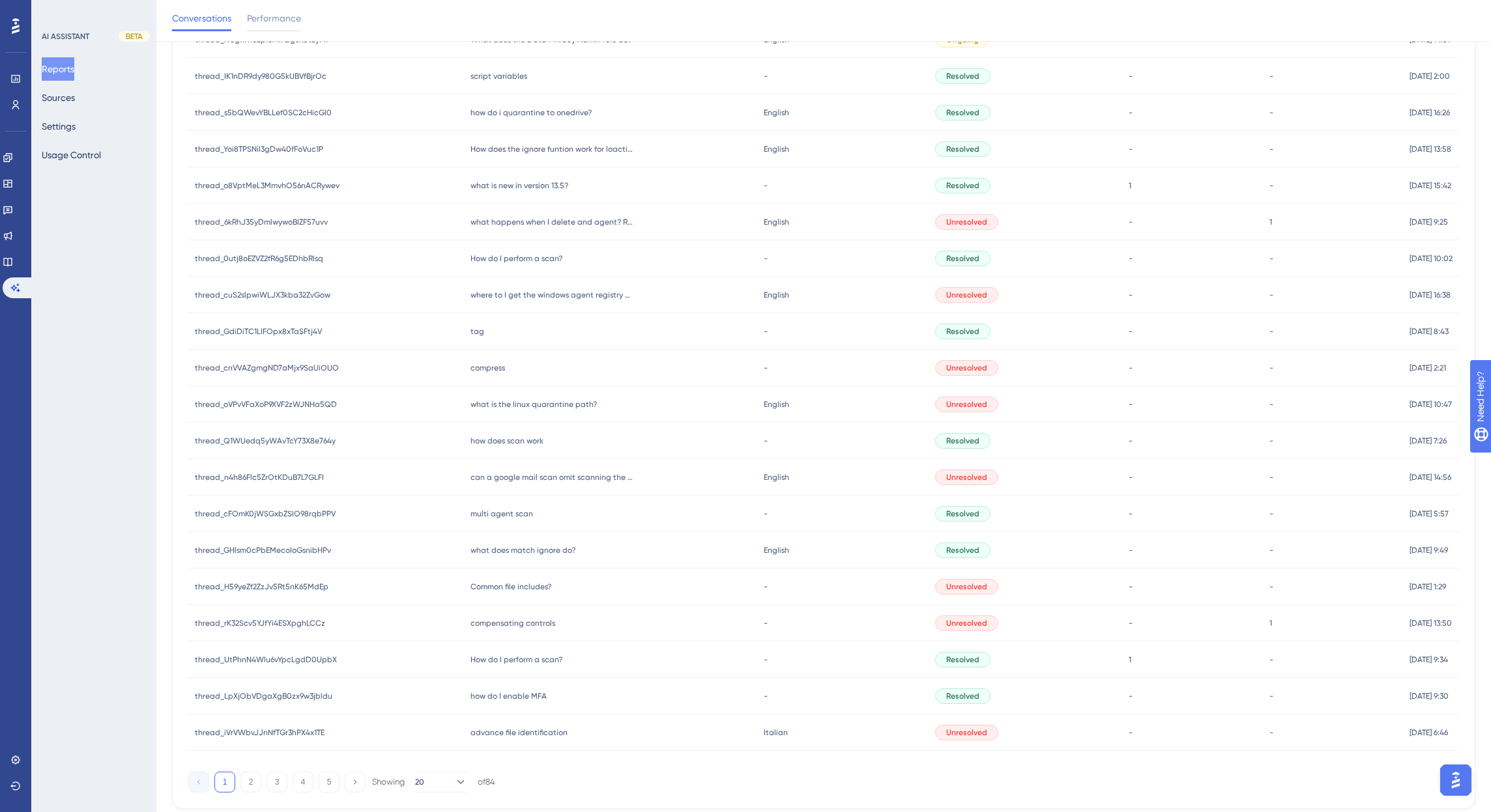
scroll to position [0, 0]
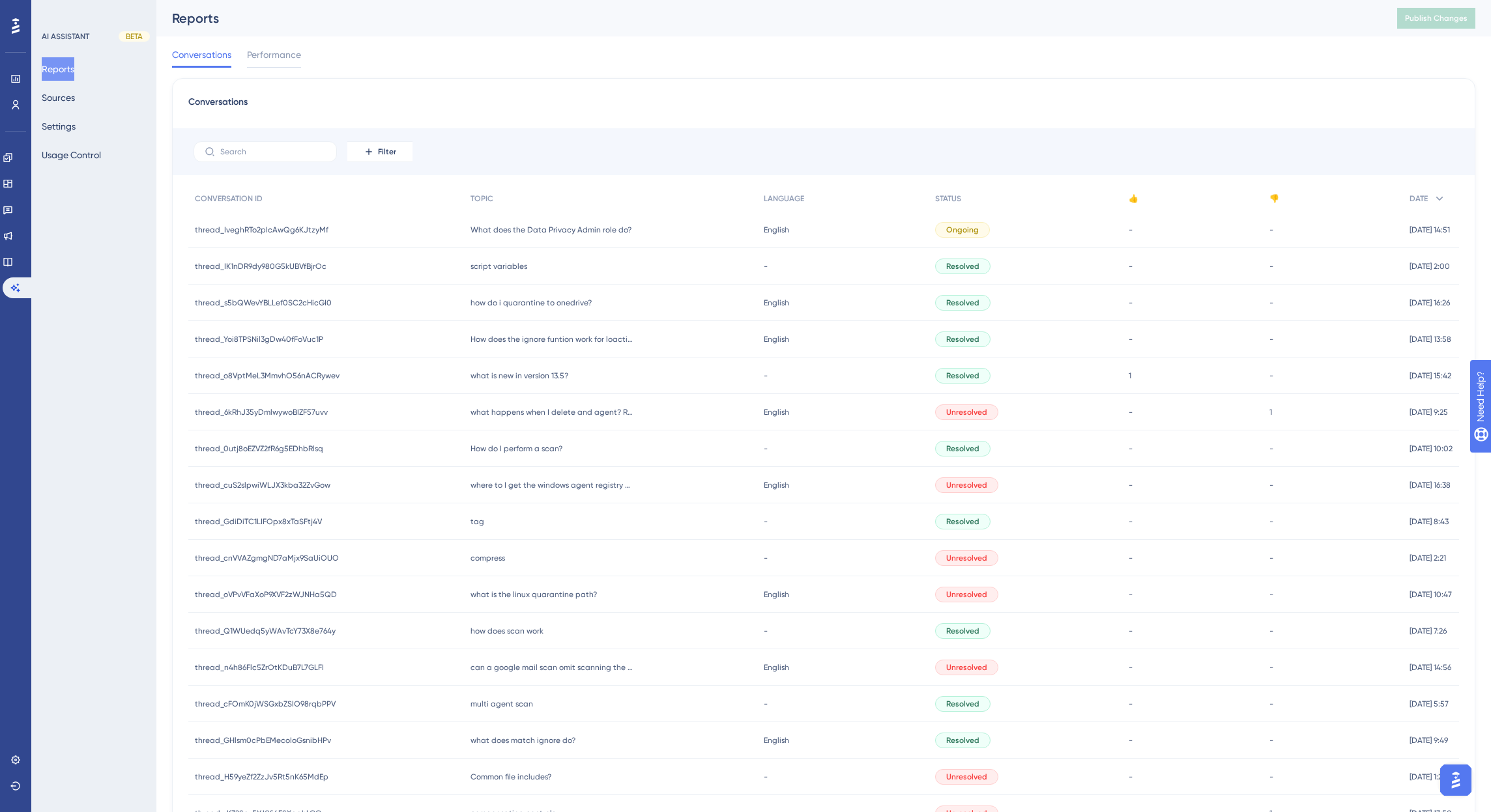
click at [514, 450] on span "How do I perform a scan?" at bounding box center [516, 448] width 92 height 10
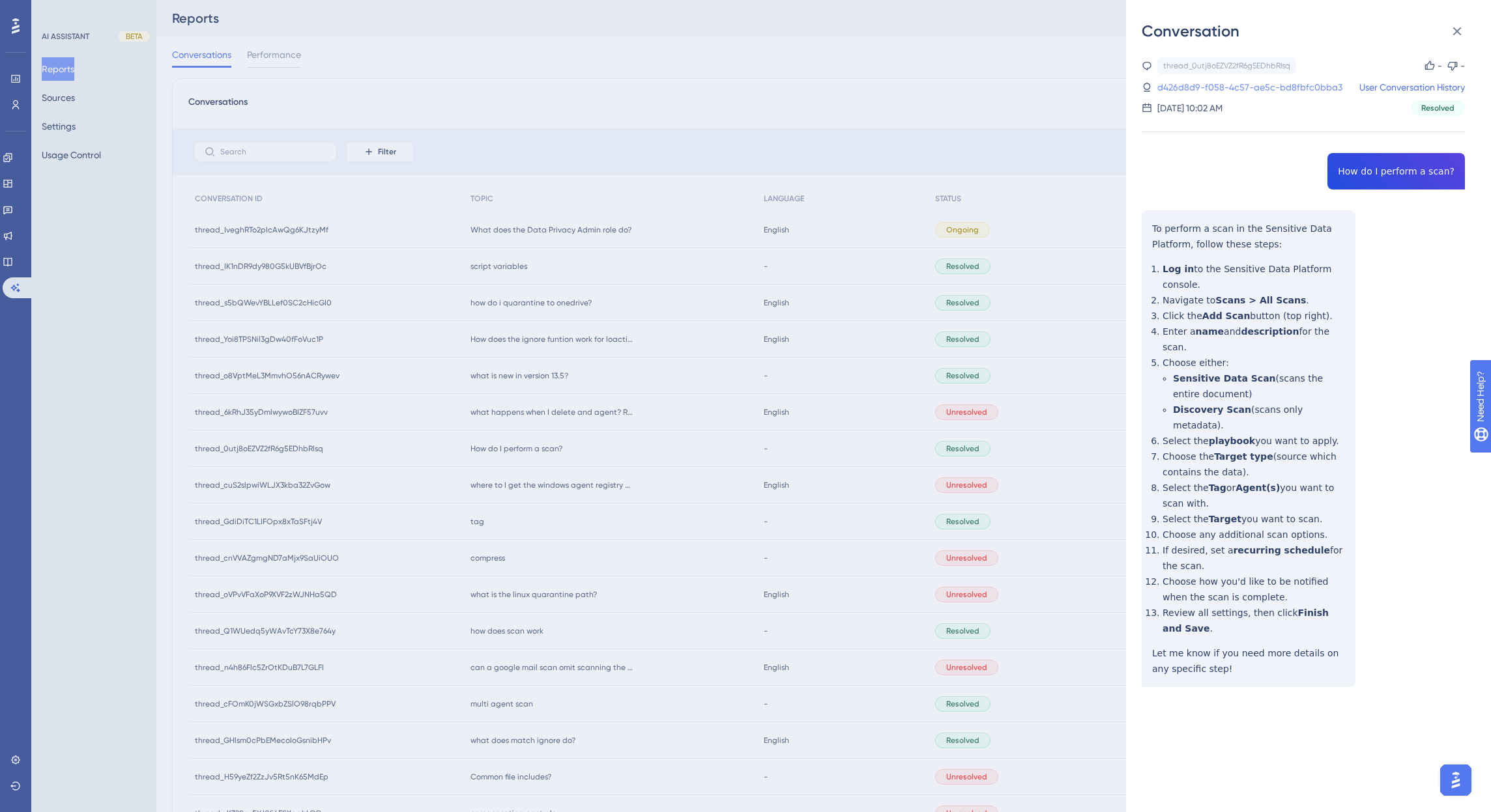
click at [1280, 87] on link "d426d8d9-f058-4c57-ae5c-bd8fbfc0bba3" at bounding box center [1250, 87] width 185 height 16
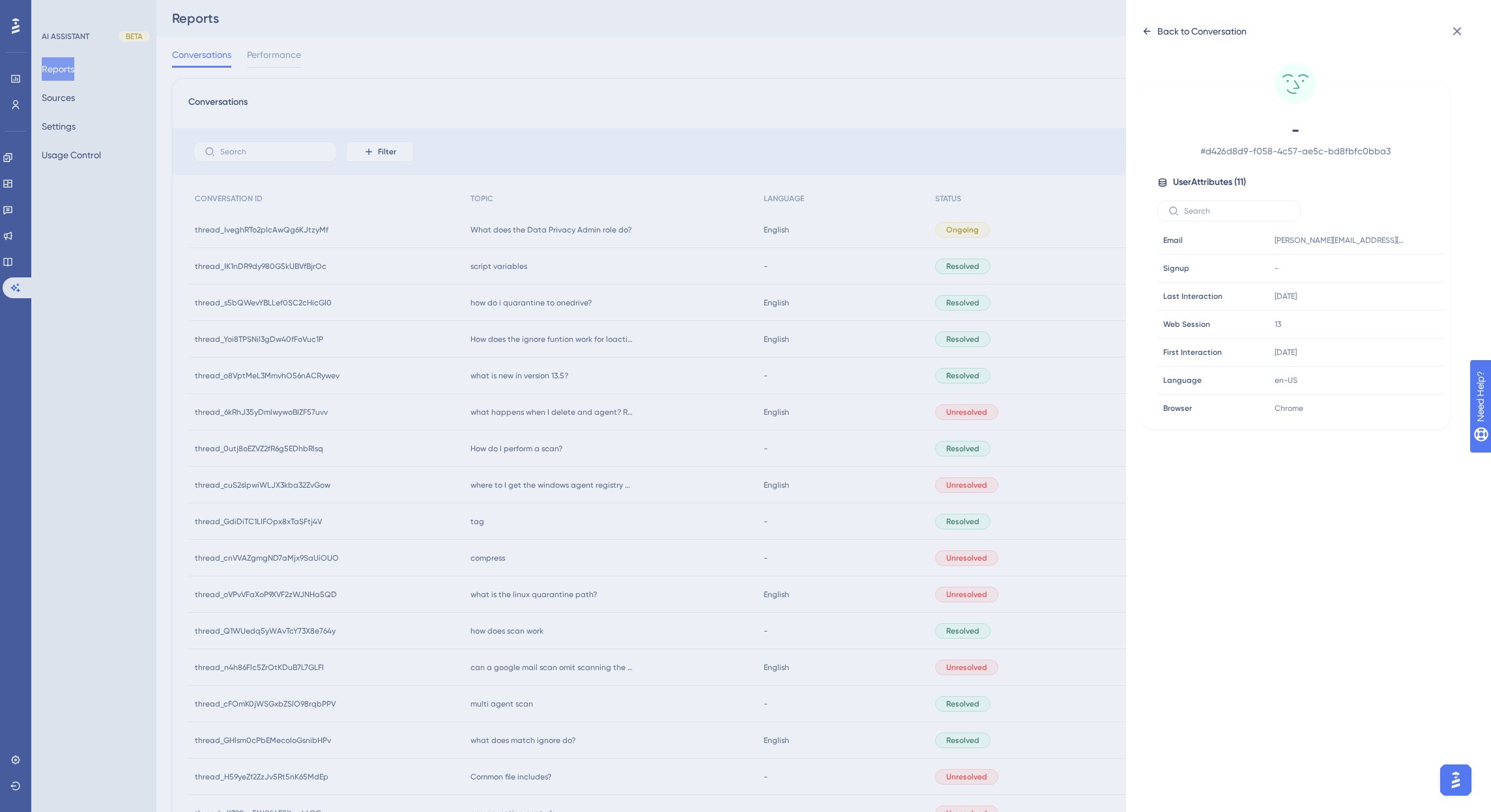
click at [1183, 30] on div "Back to Conversation" at bounding box center [1202, 31] width 89 height 16
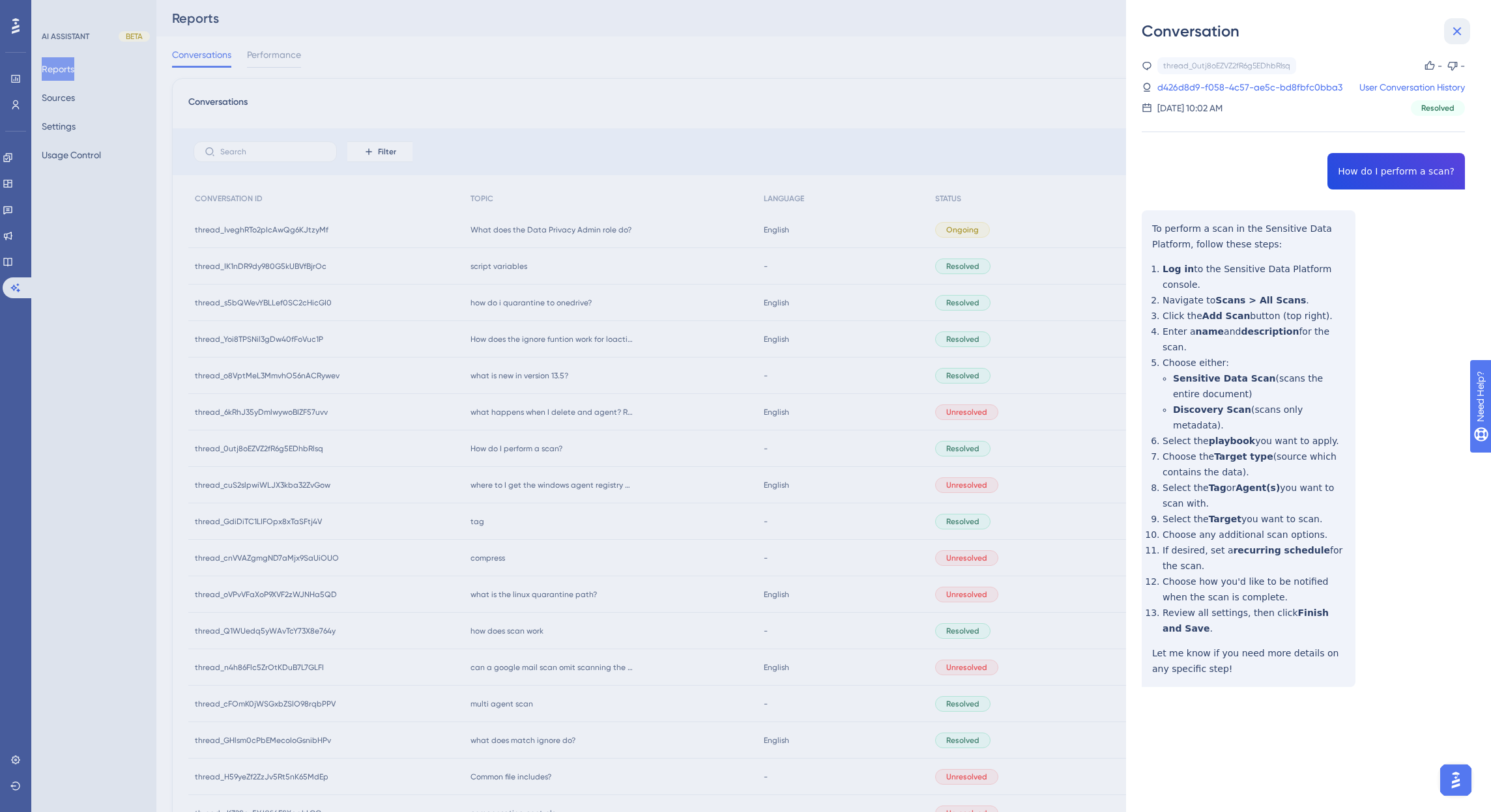
click at [1457, 30] on icon at bounding box center [1457, 31] width 16 height 16
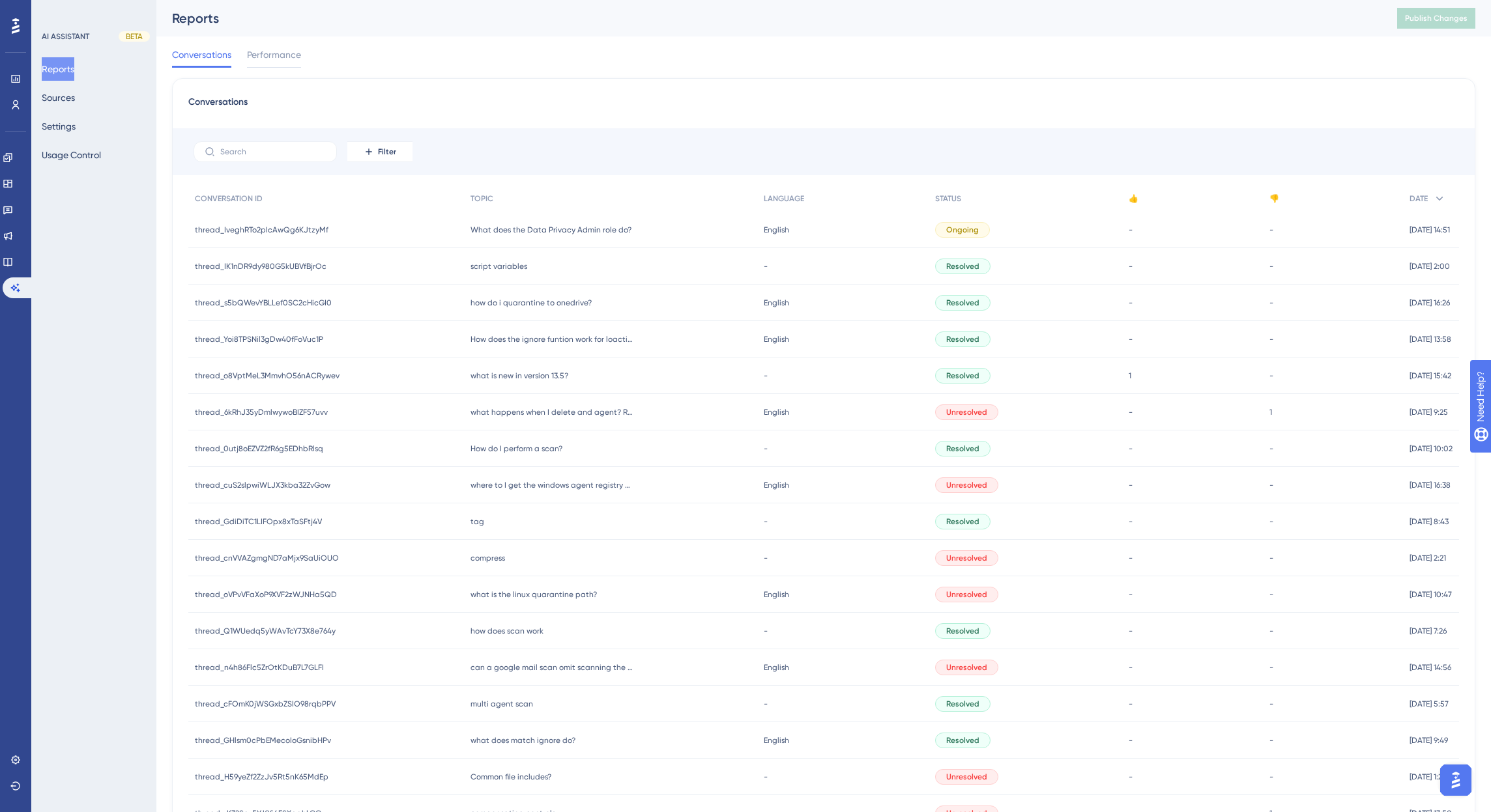
click at [286, 266] on span "thread_IK1nDR9dy980G5kUBVfBjrOc" at bounding box center [260, 266] width 132 height 10
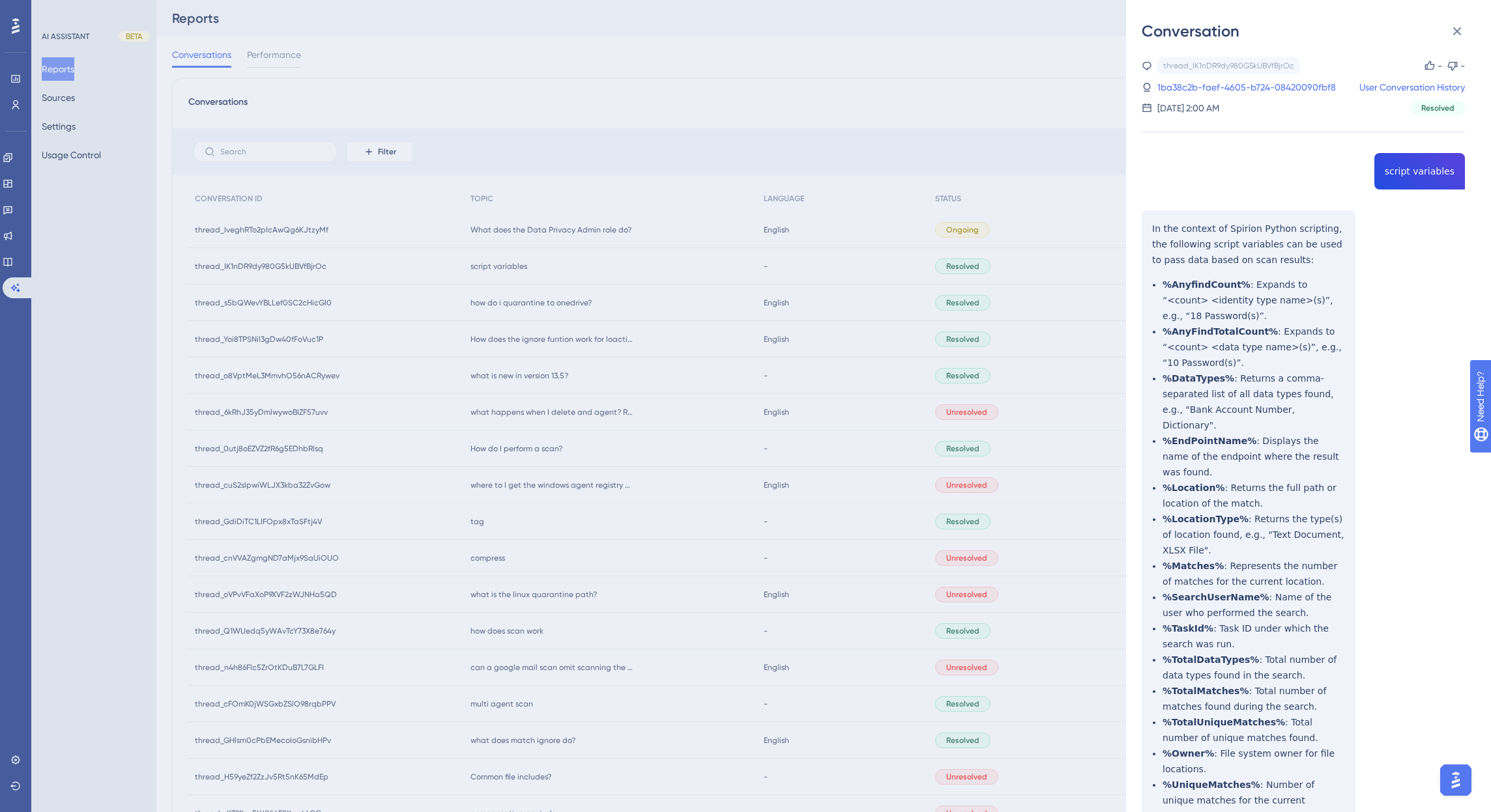
click at [1278, 99] on div "thread_IK1nDR9dy980G5kUBVfBjrOc Copy - - 1ba38c2b-faef-4605-b724-08420090fbf8 U…" at bounding box center [1303, 86] width 323 height 59
click at [1278, 86] on link "1ba38c2b-faef-4605-b724-08420090fbf8" at bounding box center [1246, 87] width 179 height 16
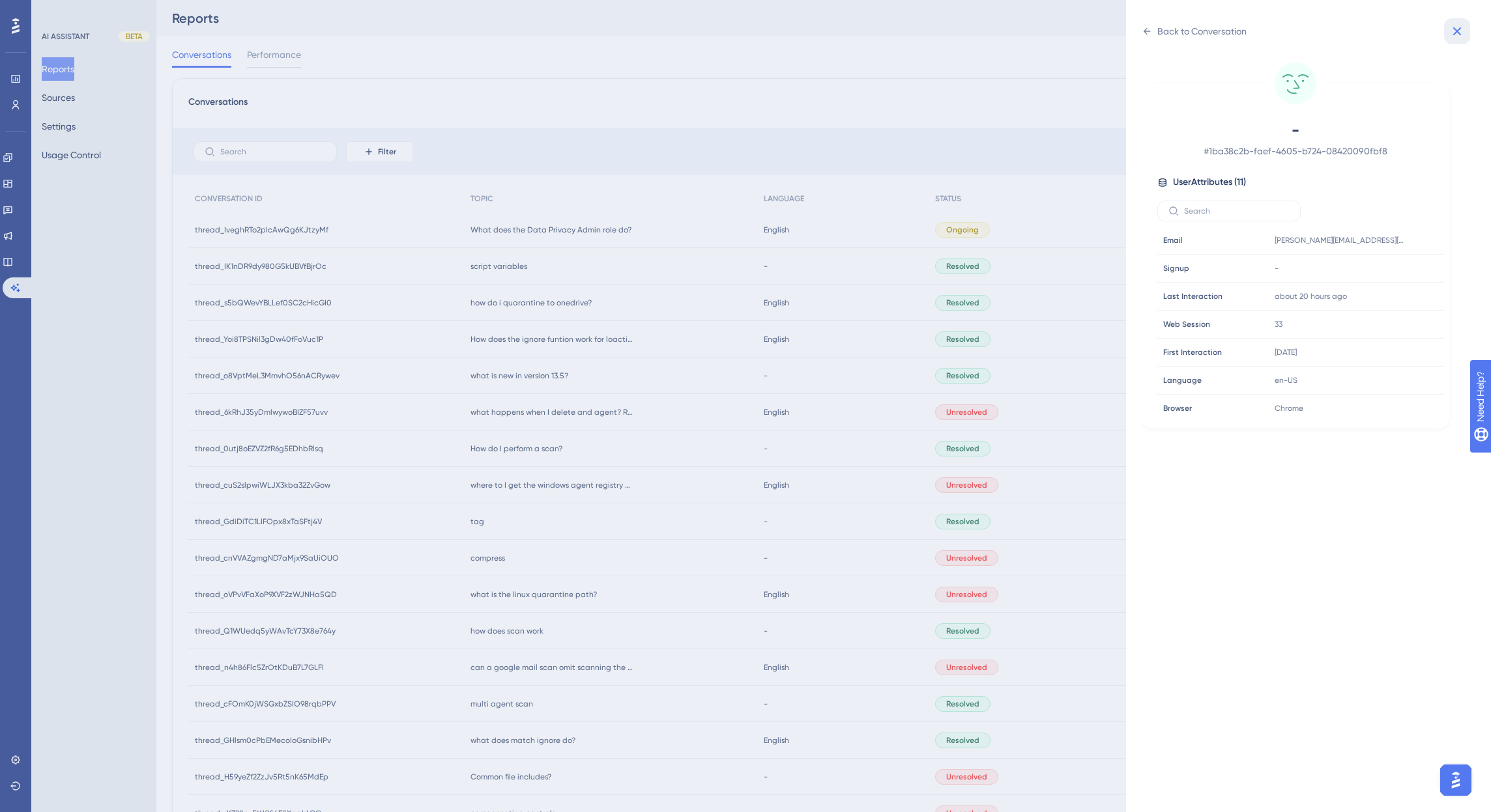
click at [1464, 27] on icon at bounding box center [1457, 31] width 16 height 16
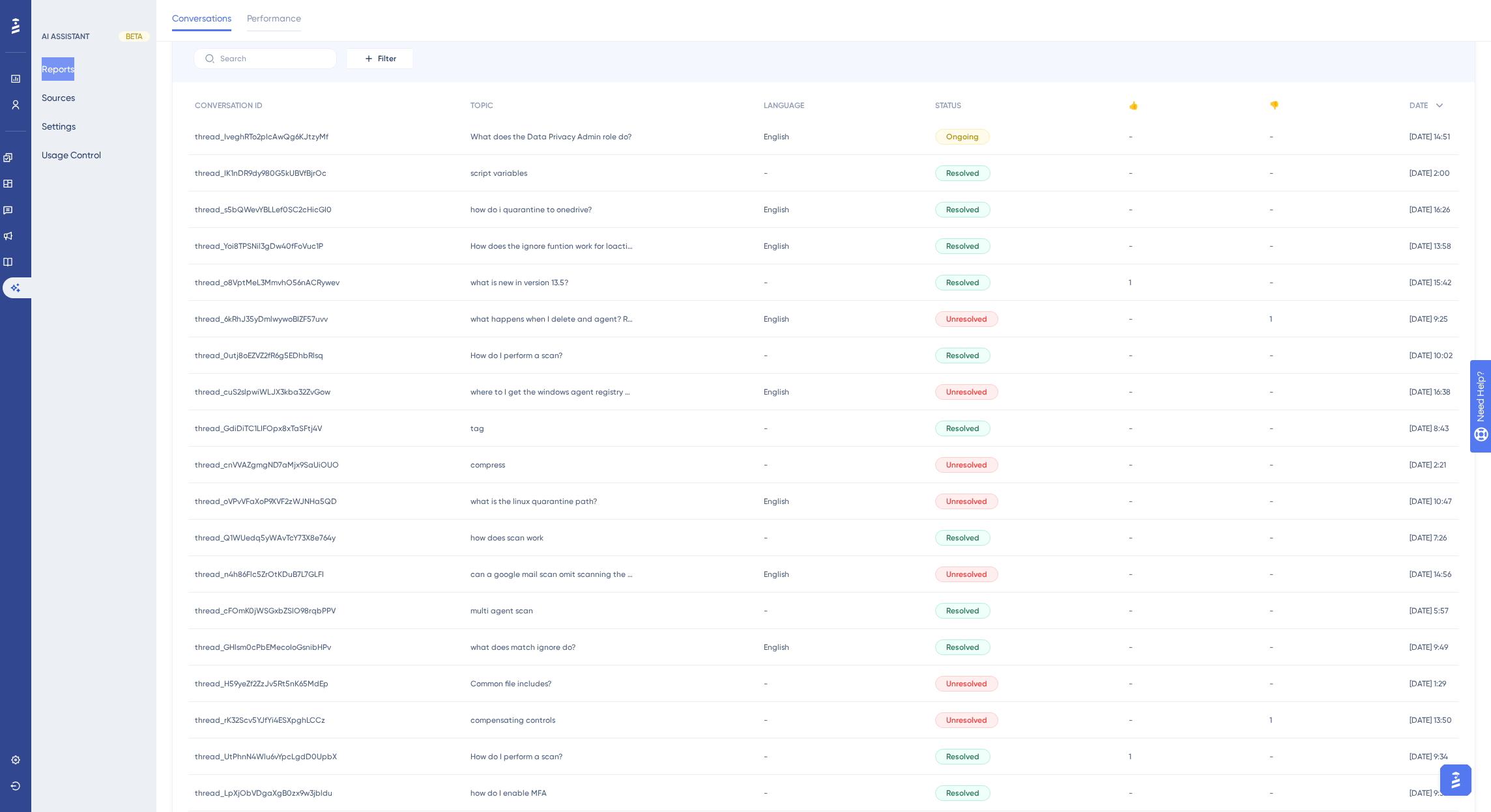
scroll to position [228, 0]
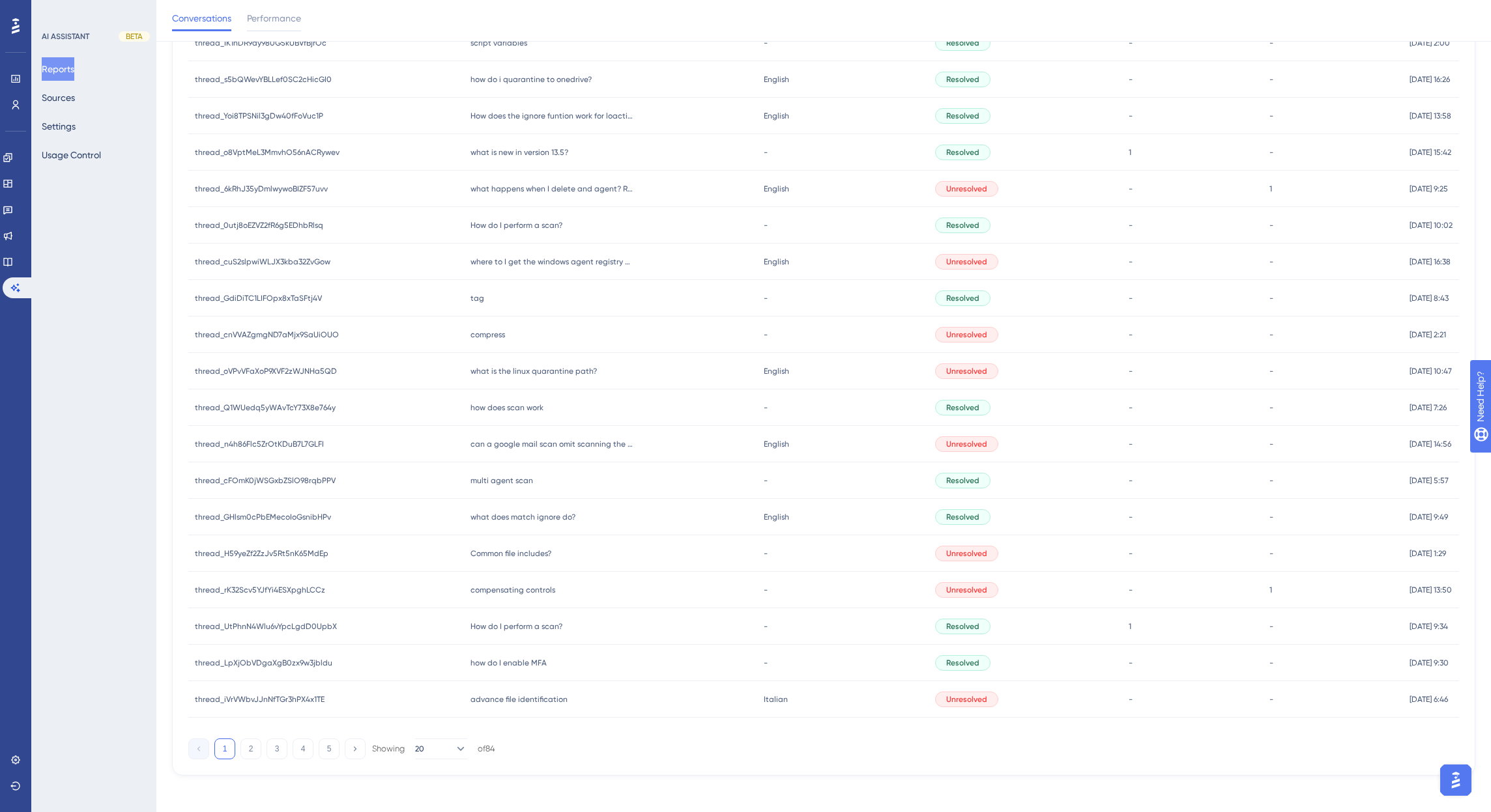
click at [265, 443] on span "thread_n4h86Flc5ZrOtKDuB7L7GLFI" at bounding box center [259, 444] width 129 height 10
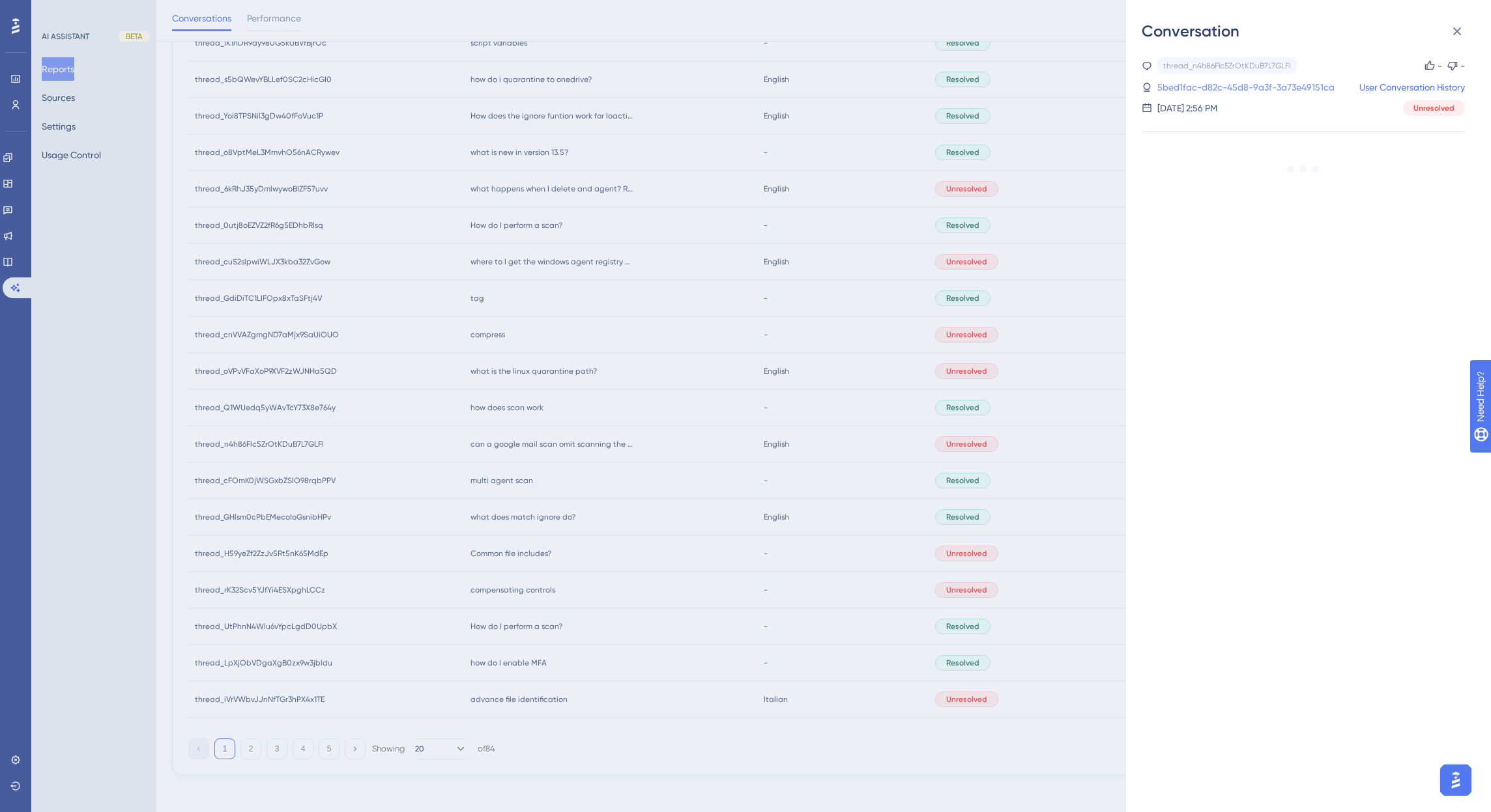
click at [1253, 83] on link "5bed1fac-d82c-45d8-9a3f-3a73e49151ca" at bounding box center [1246, 87] width 177 height 16
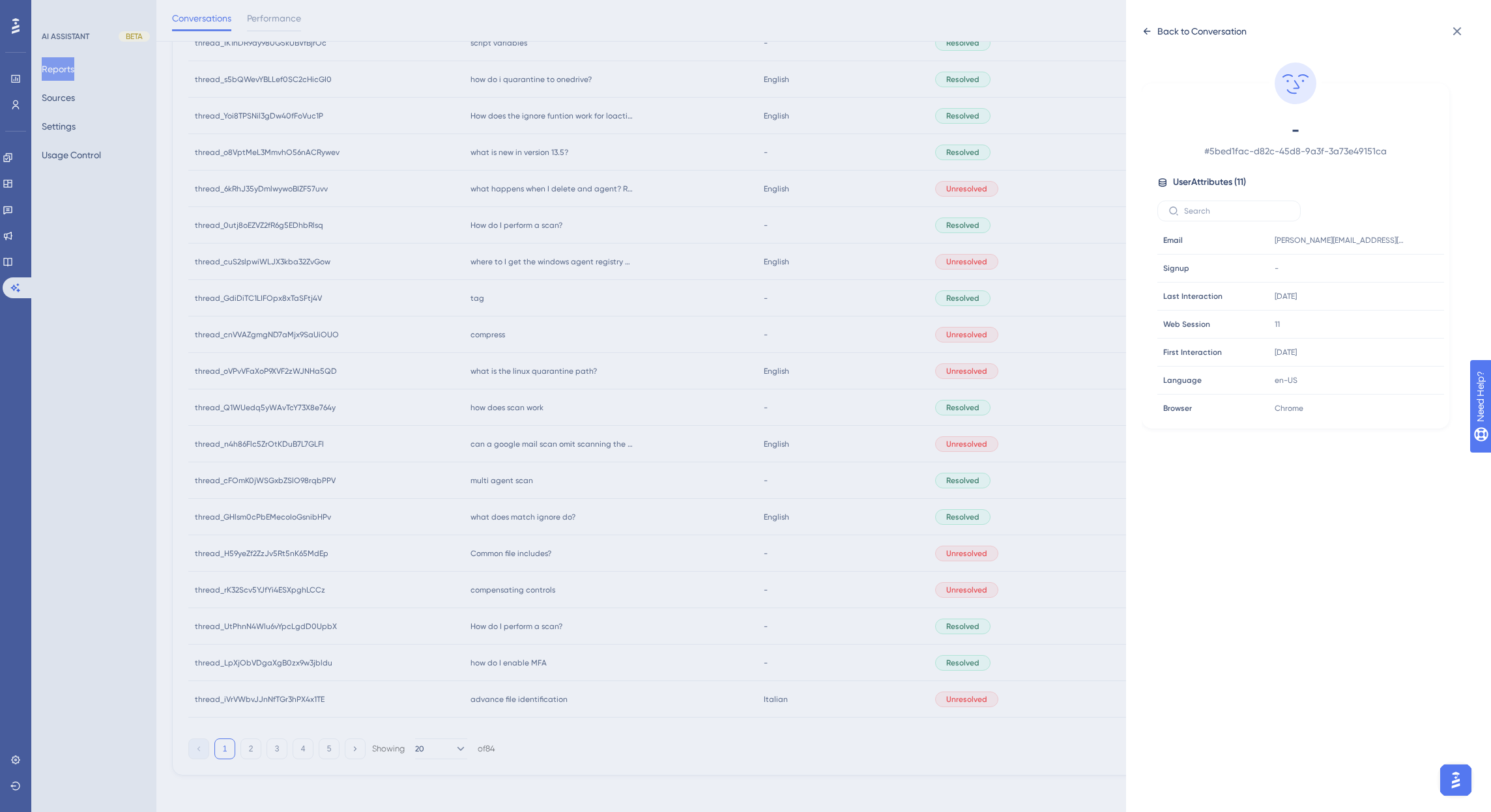
click at [1173, 36] on div "Back to Conversation" at bounding box center [1202, 31] width 89 height 16
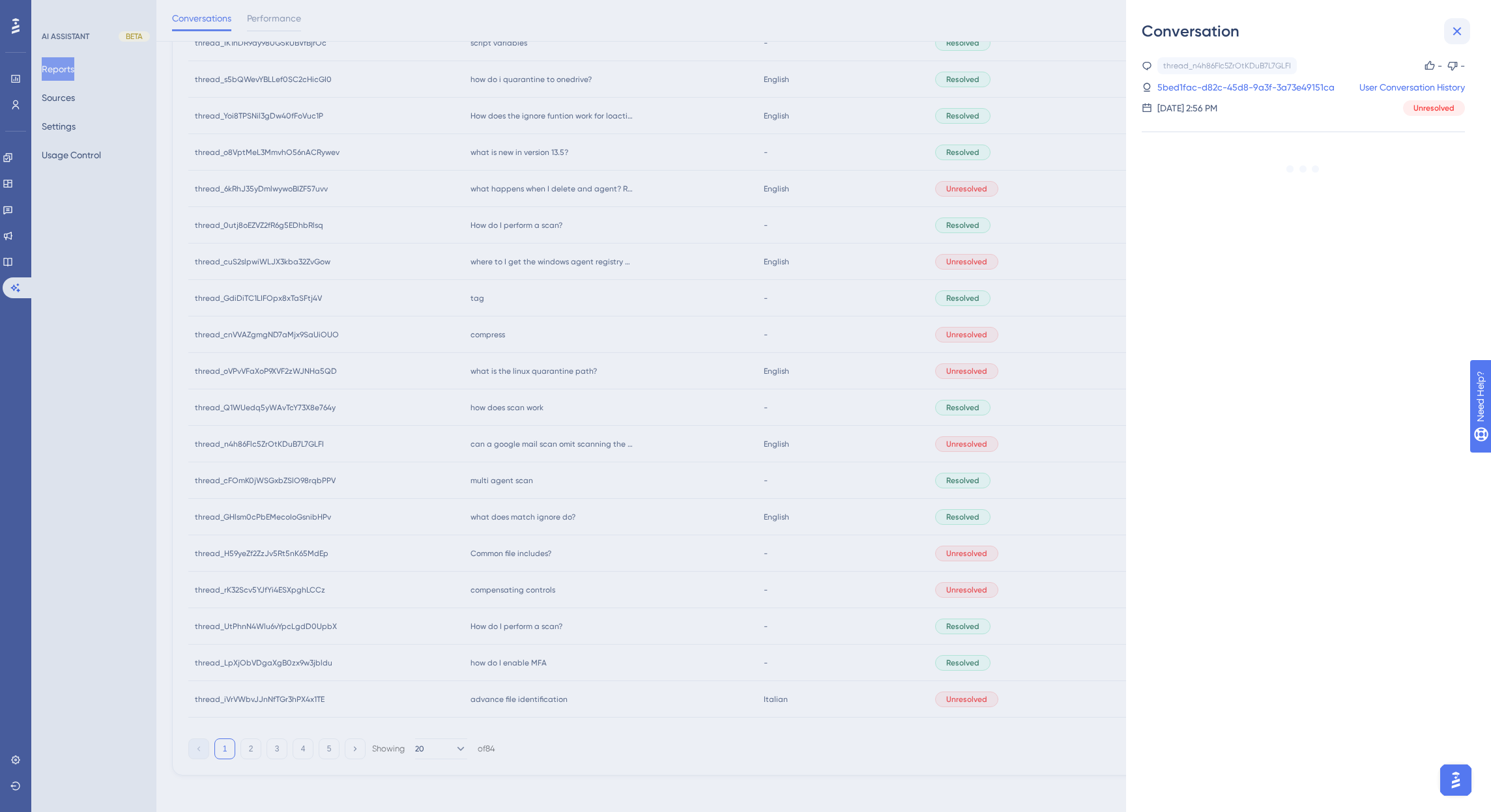
click at [1456, 30] on icon at bounding box center [1458, 32] width 9 height 9
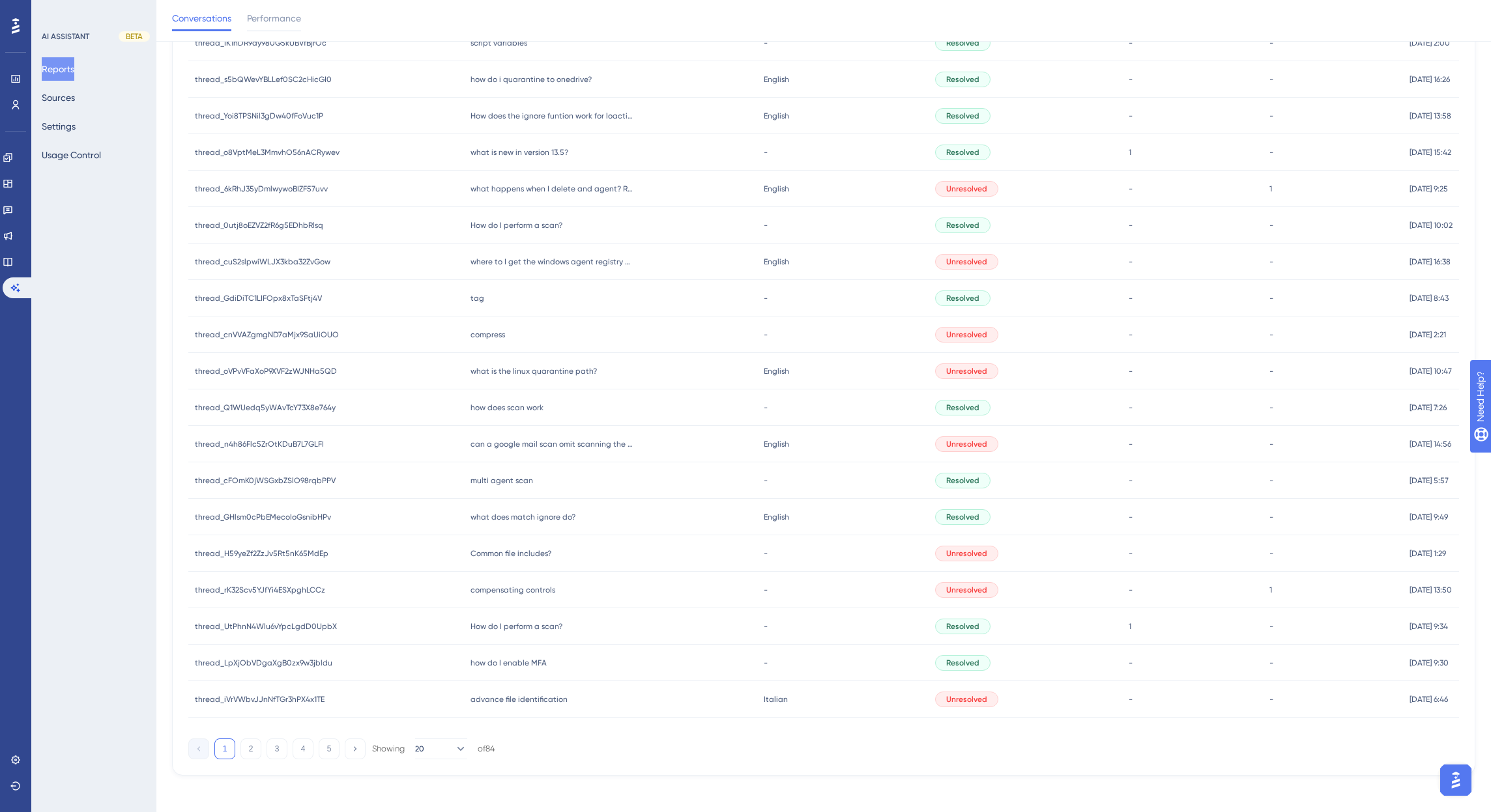
click at [310, 478] on span "thread_cFOmK0jWSGxbZSlO98rqbPPV" at bounding box center [265, 481] width 141 height 10
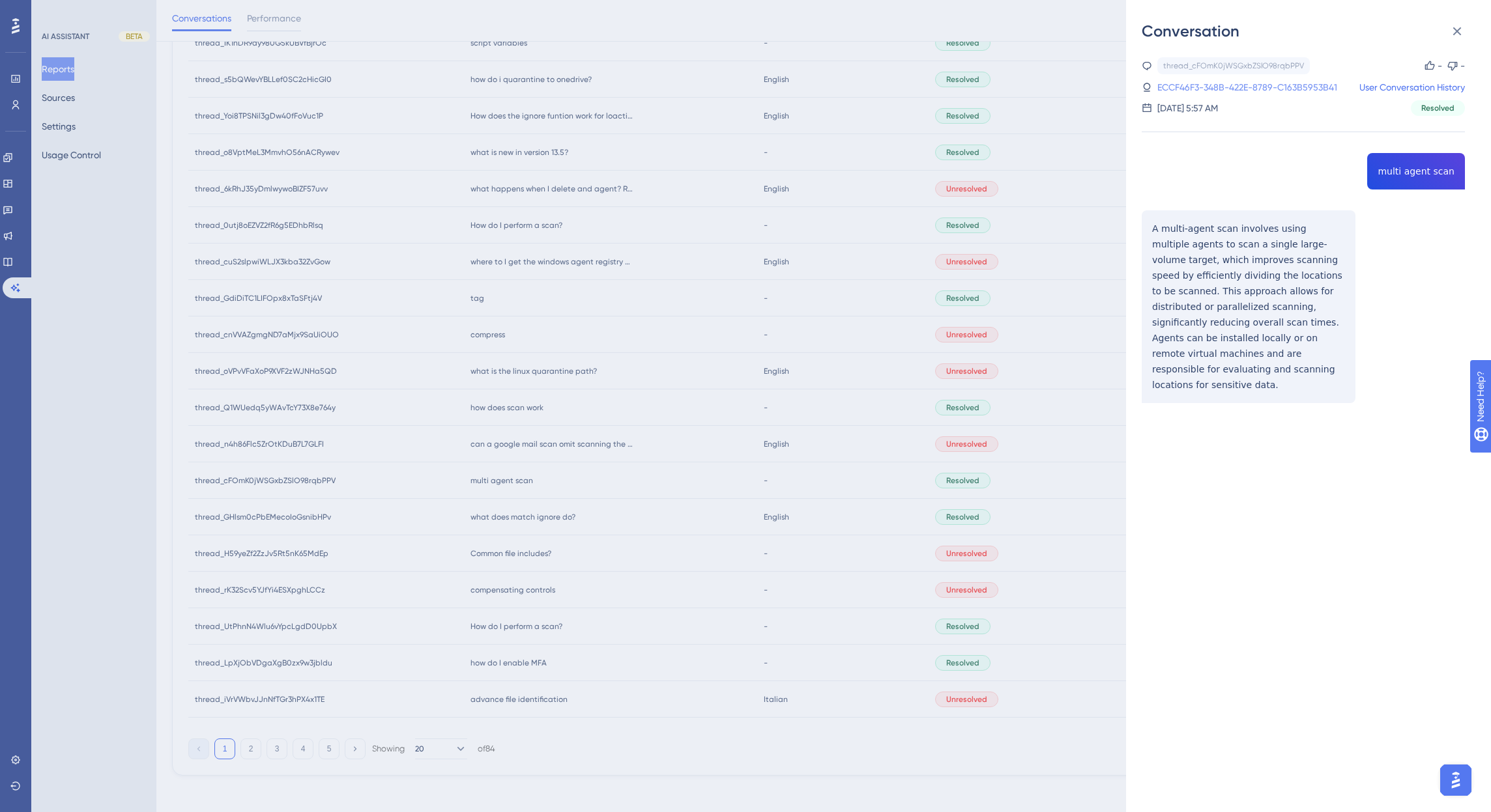
click at [1291, 85] on link "ECCF46F3-348B-422E-8789-C163B5953B41" at bounding box center [1247, 87] width 180 height 16
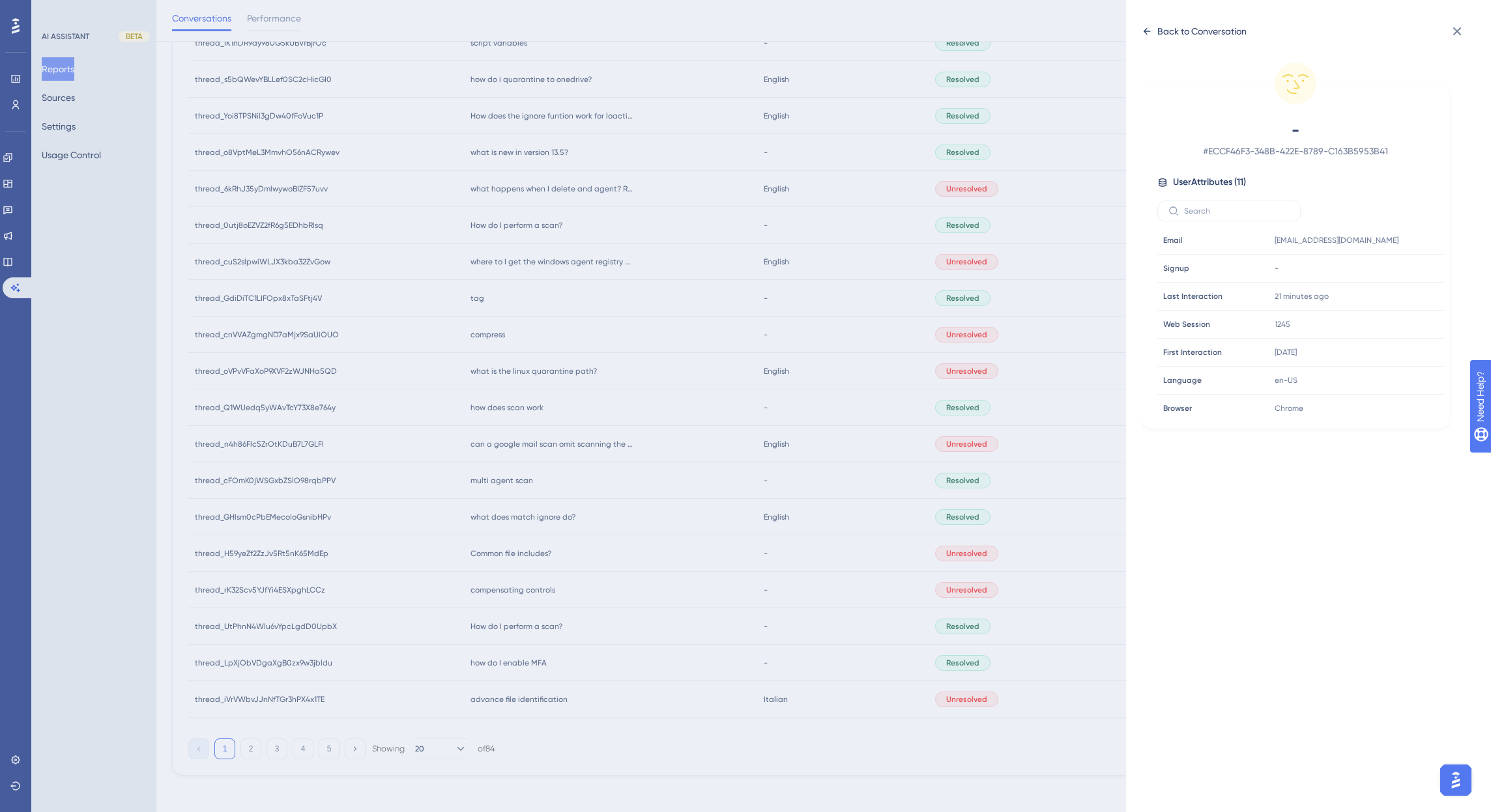
click at [1191, 30] on div "Back to Conversation" at bounding box center [1202, 31] width 89 height 16
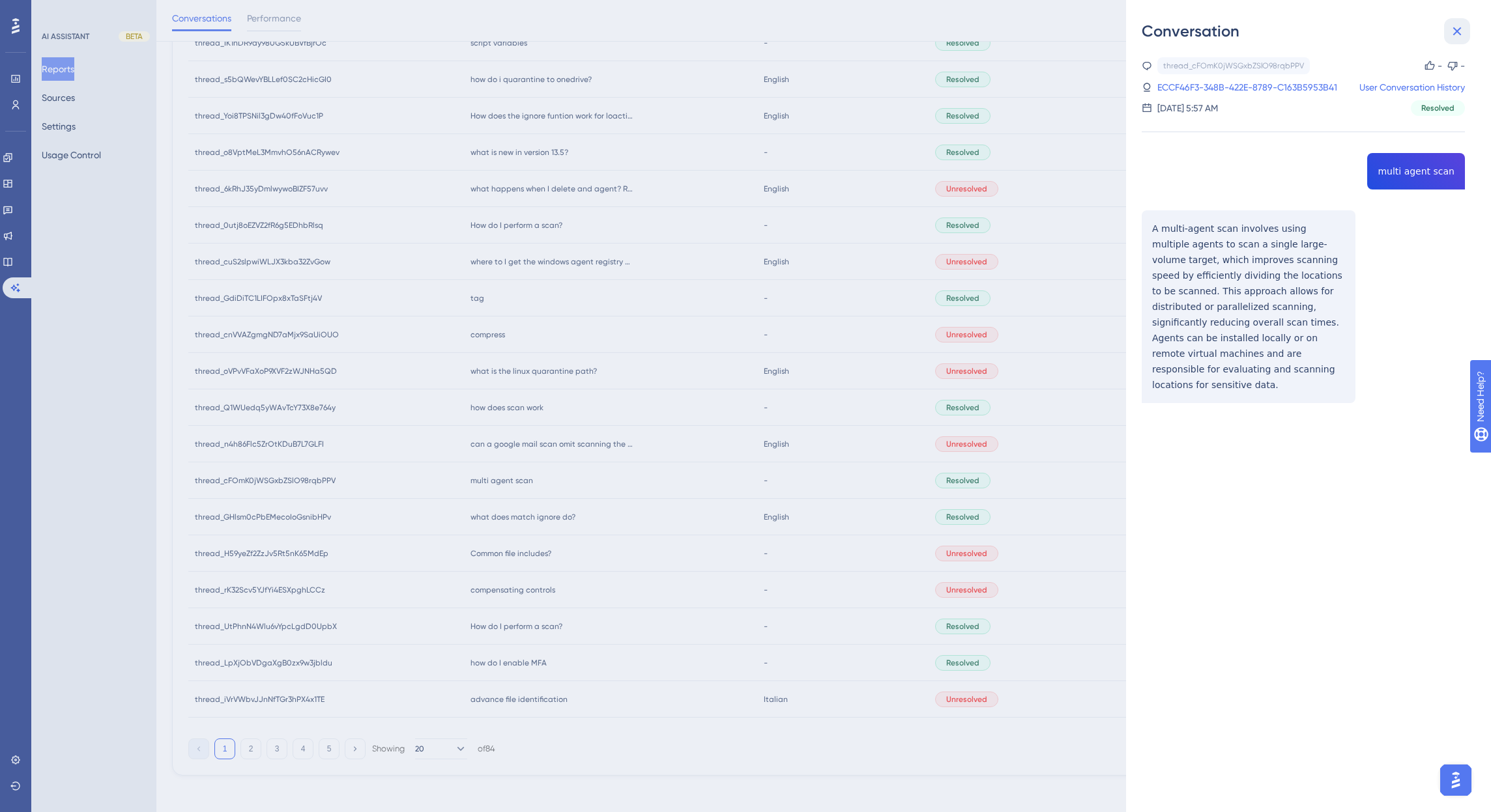
click at [1456, 33] on icon at bounding box center [1458, 32] width 9 height 9
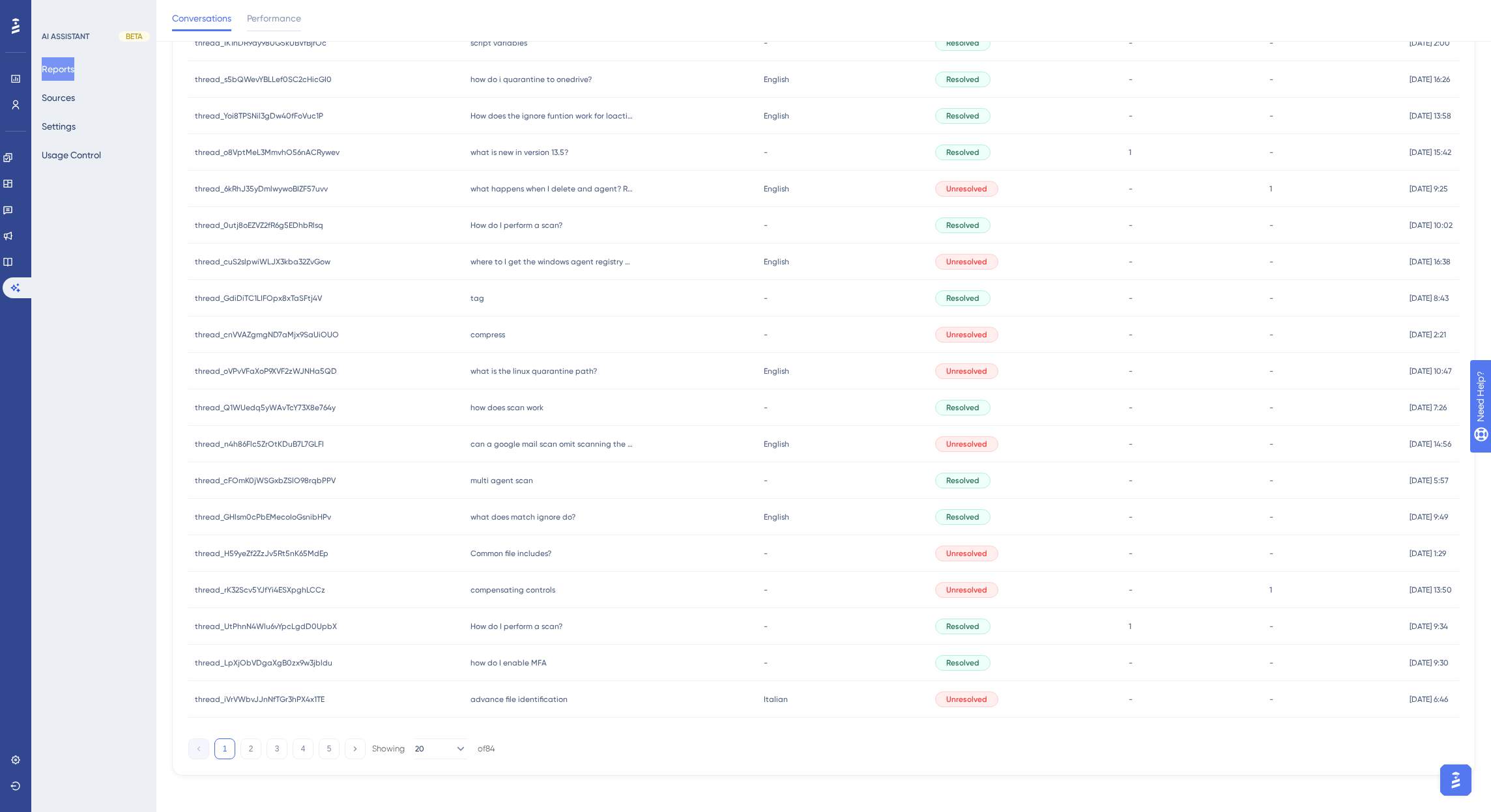
click at [262, 550] on span "thread_H59yeZf2ZzJv5Rt5nK65MdEp" at bounding box center [261, 553] width 134 height 10
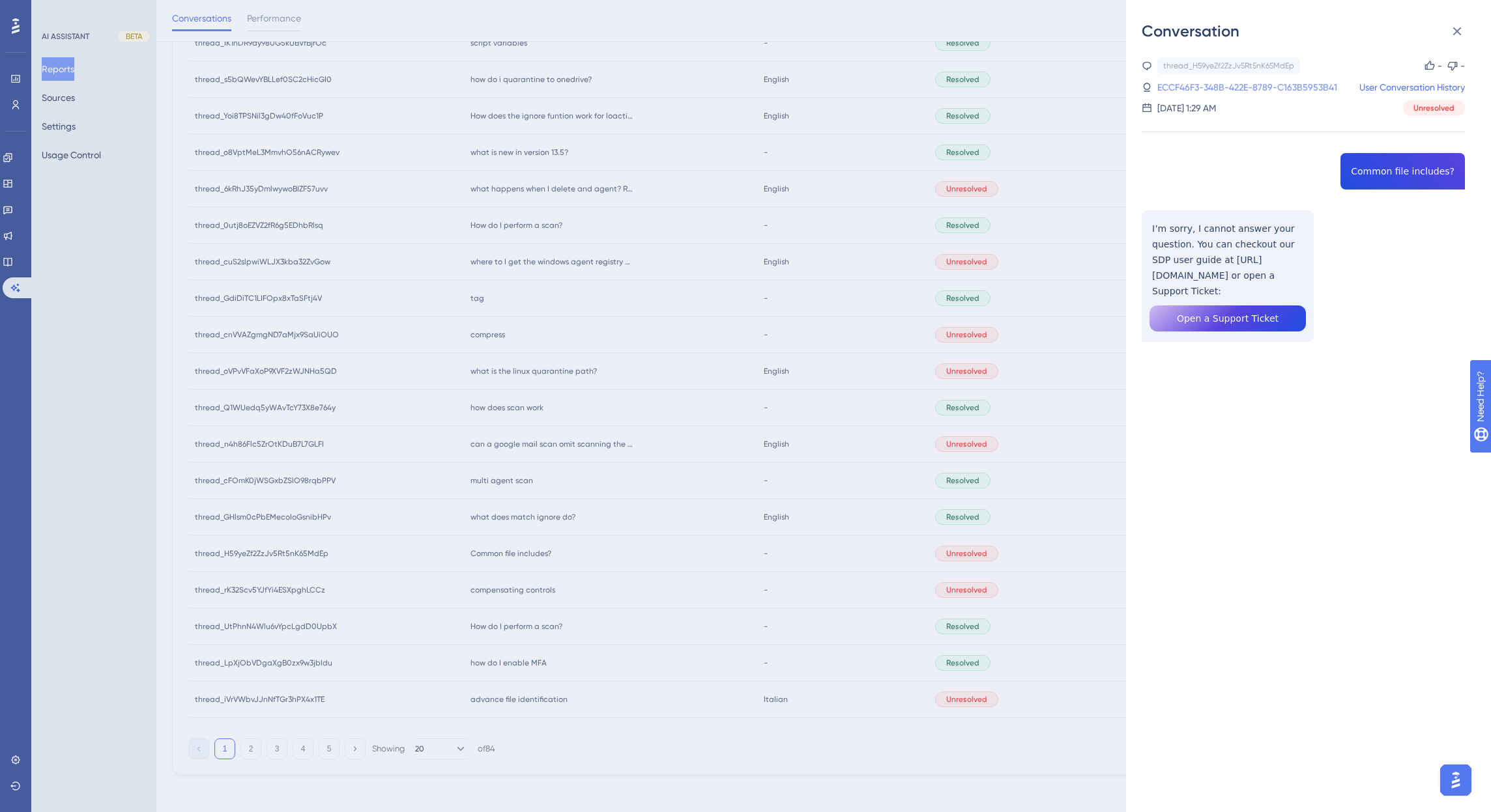
click at [1314, 82] on link "ECCF46F3-348B-422E-8789-C163B5953B41" at bounding box center [1247, 87] width 180 height 16
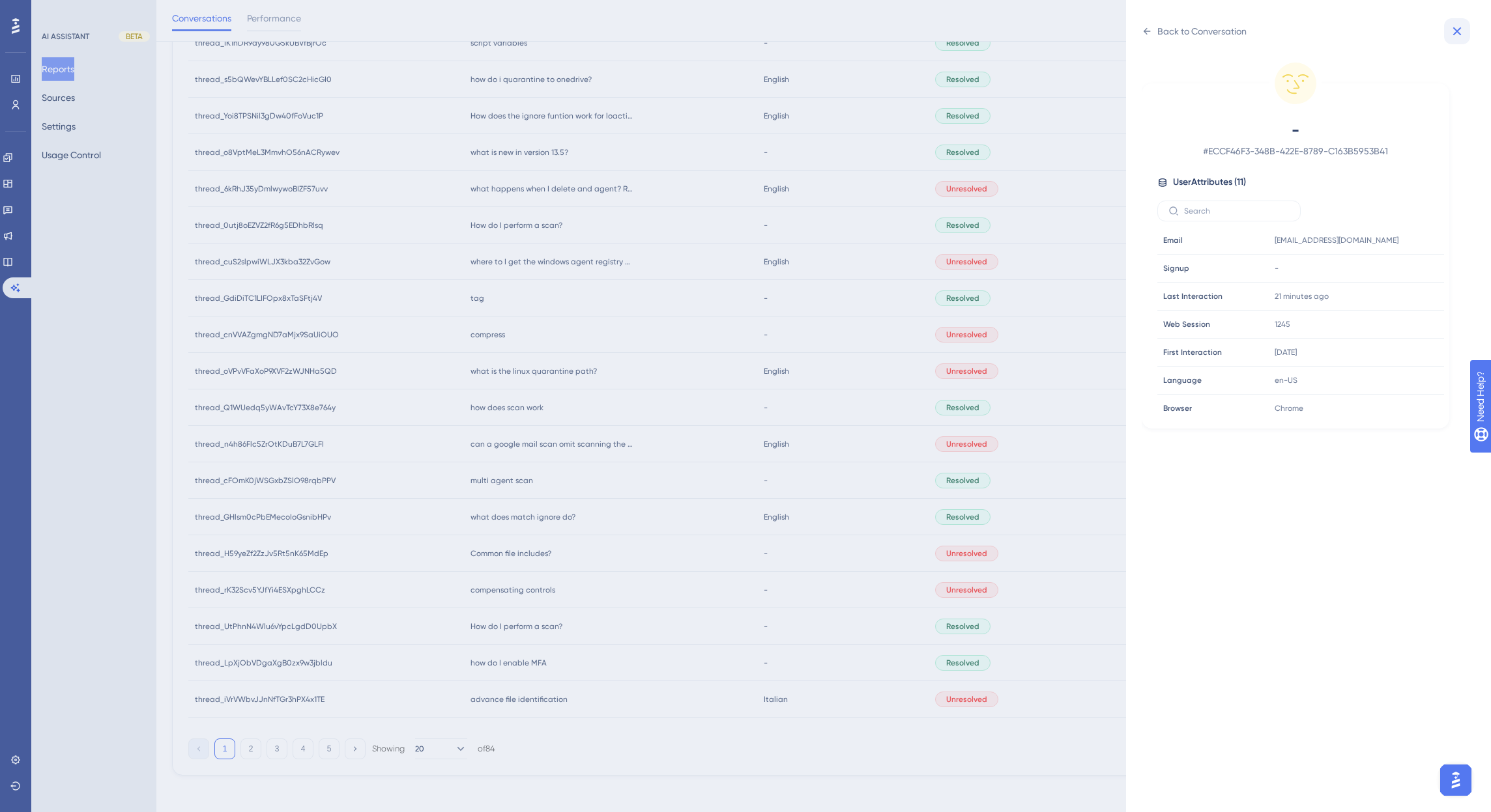
click at [1462, 33] on icon at bounding box center [1457, 31] width 16 height 16
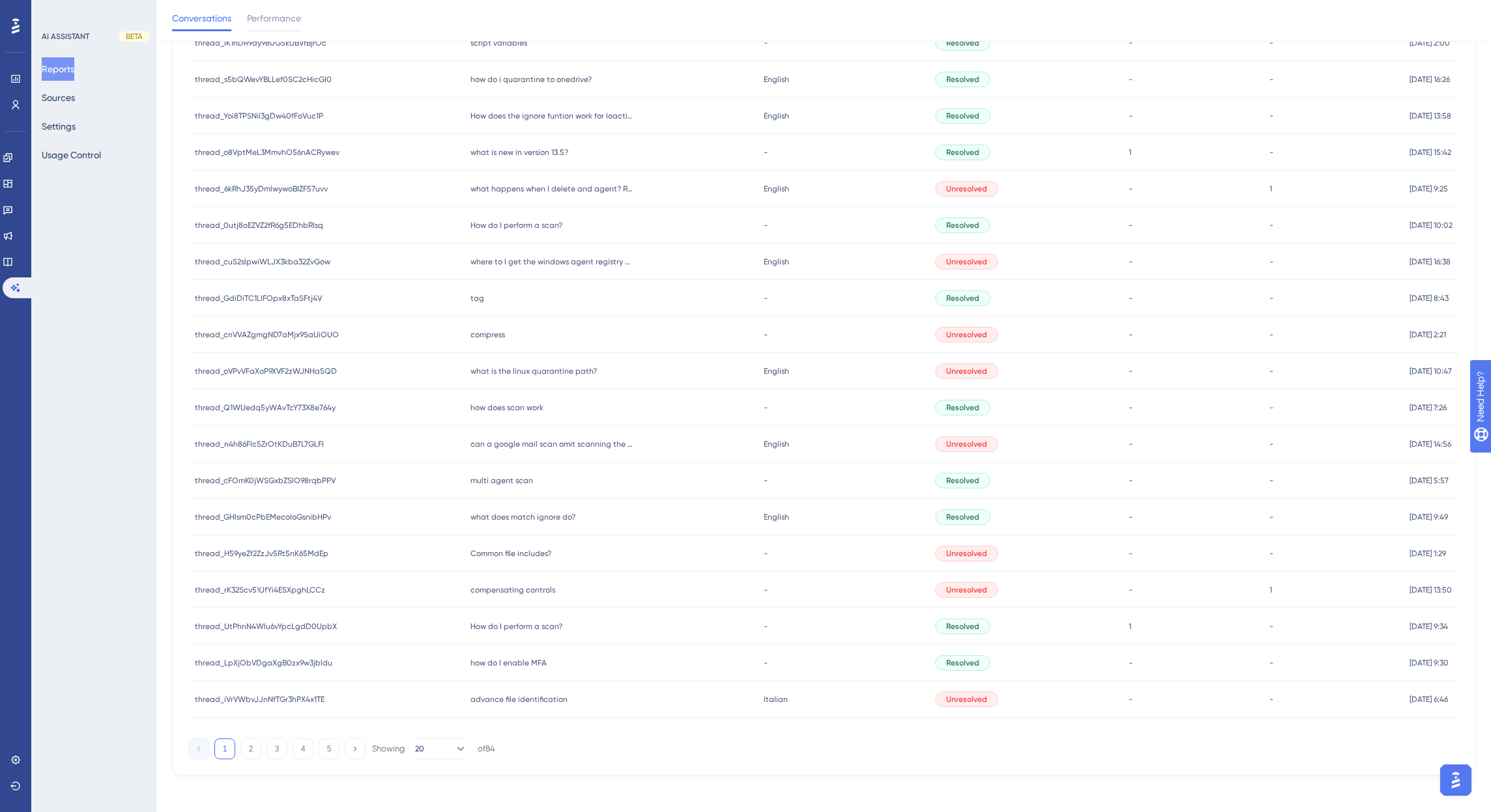
click at [494, 701] on span "advance file identification" at bounding box center [519, 699] width 97 height 10
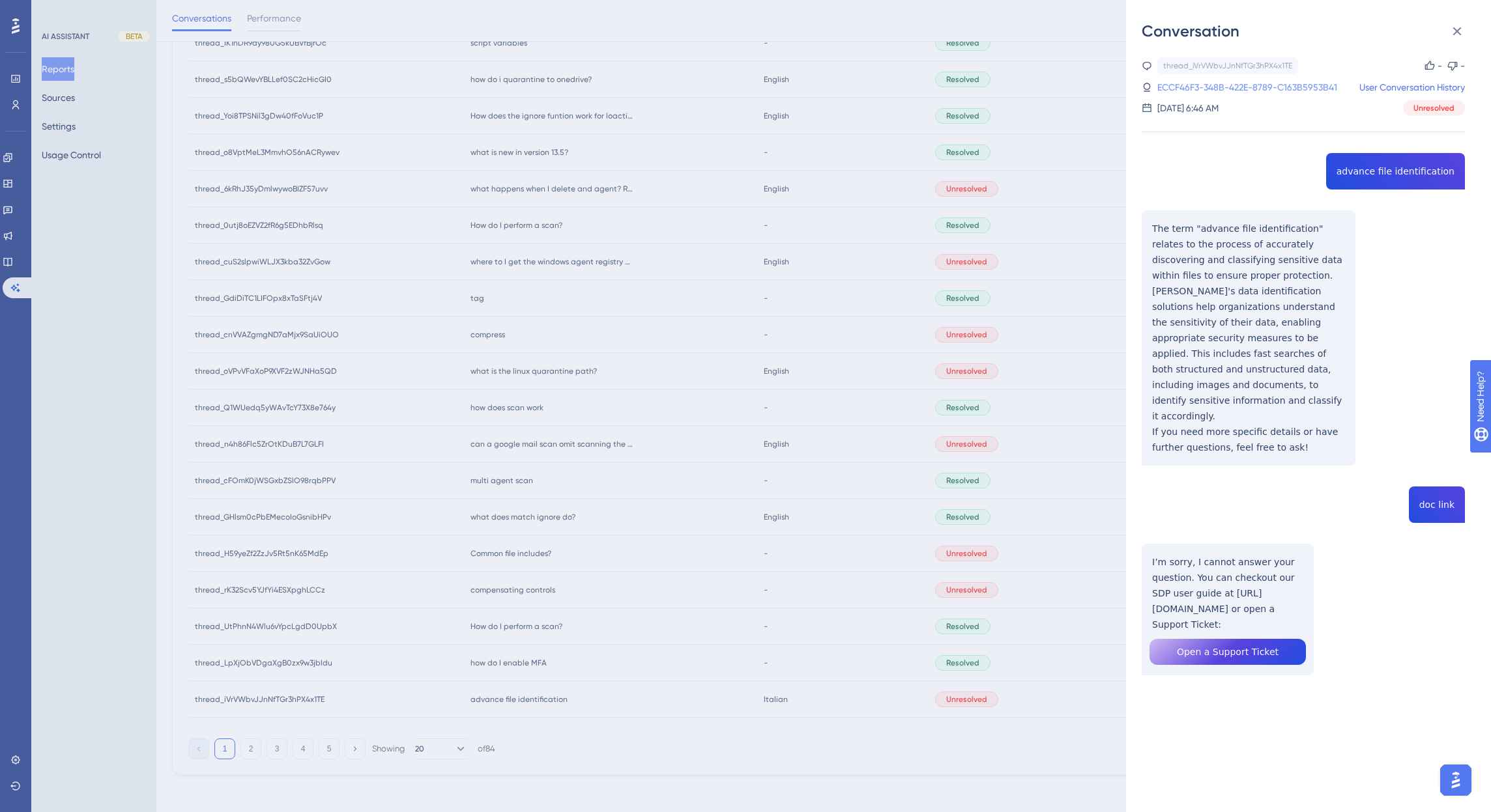
click at [1288, 88] on link "ECCF46F3-348B-422E-8789-C163B5953B41" at bounding box center [1247, 87] width 180 height 16
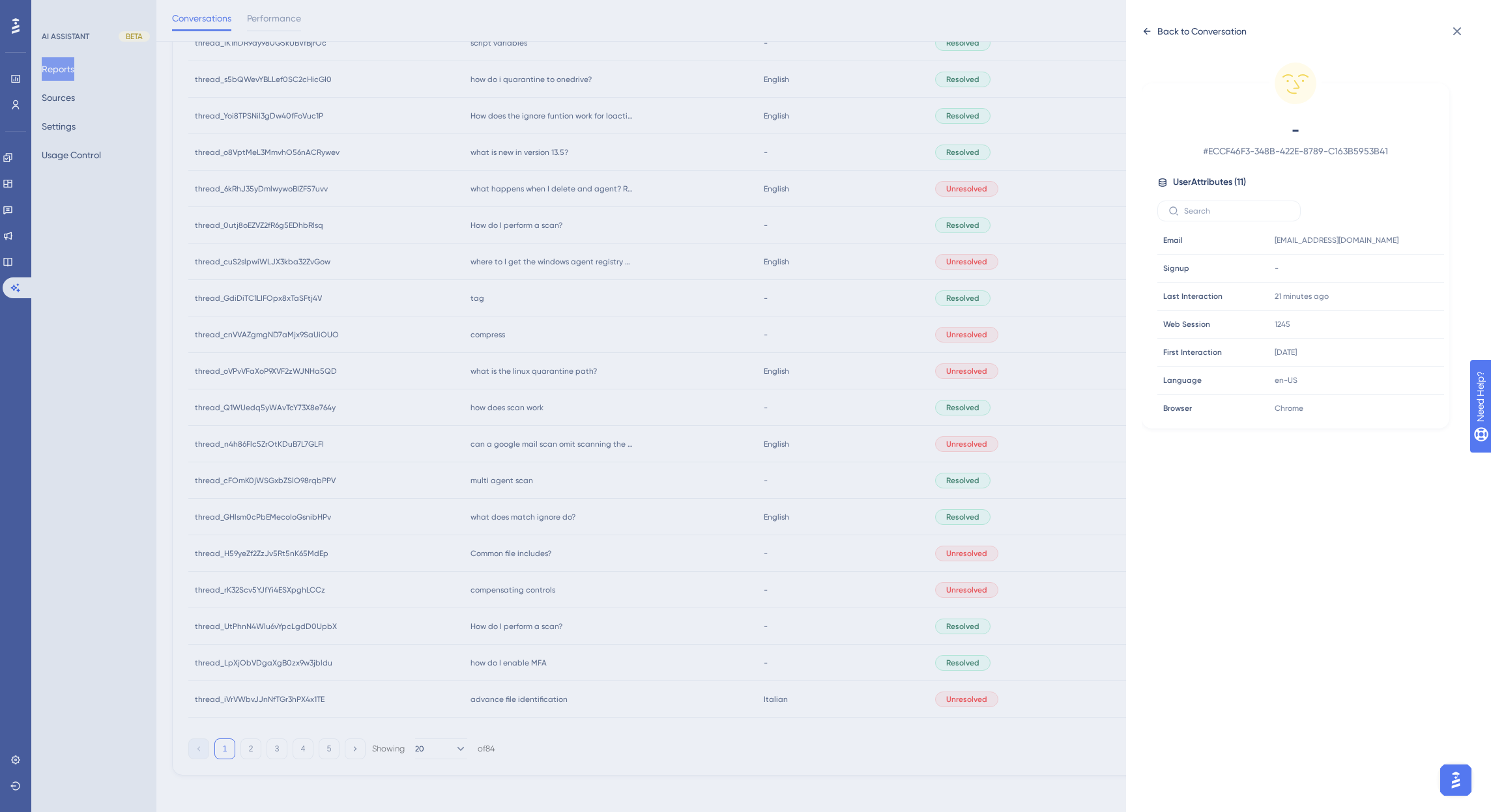
click at [1191, 30] on div "Back to Conversation" at bounding box center [1202, 31] width 89 height 16
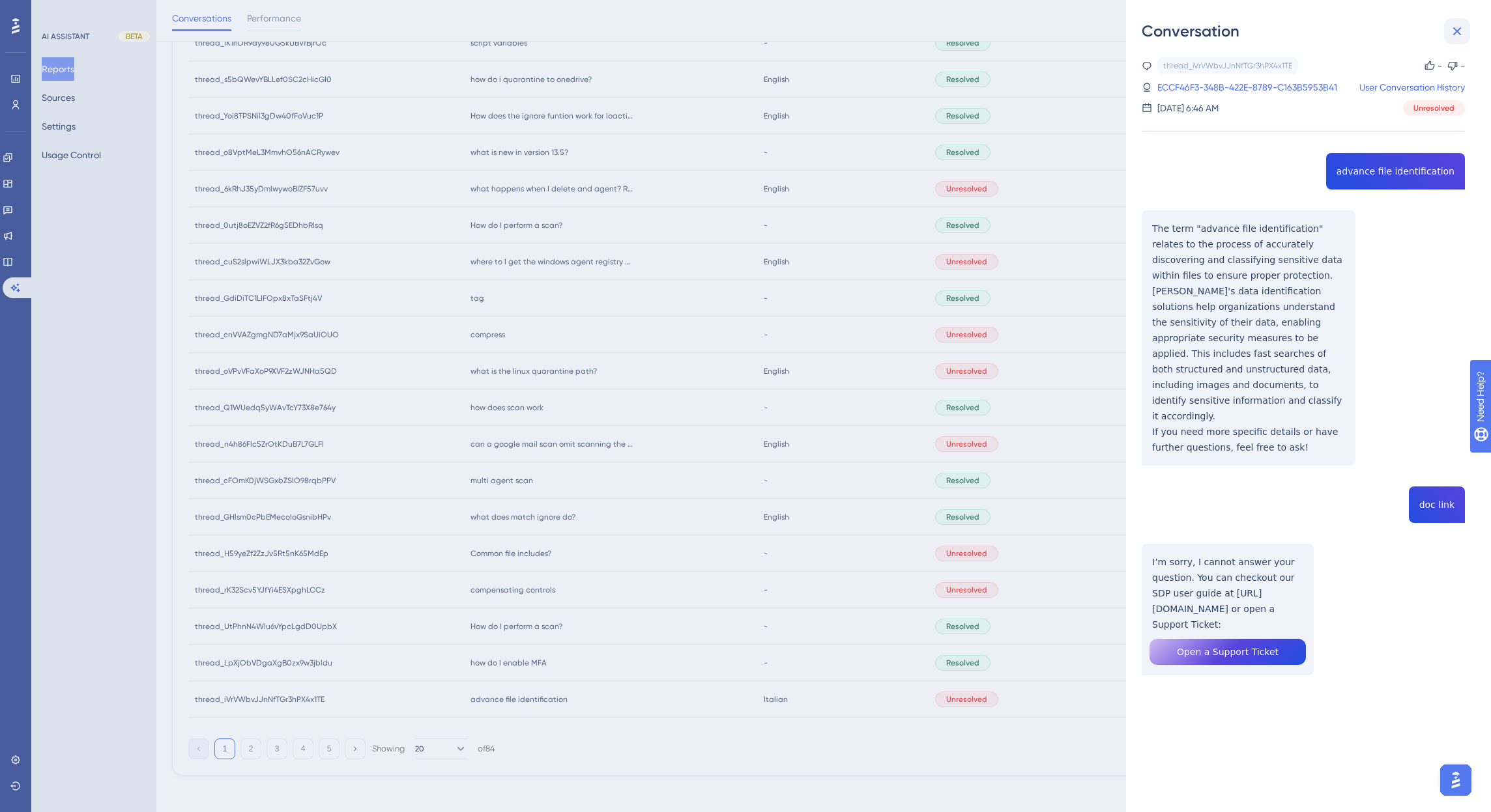
drag, startPoint x: 312, startPoint y: 370, endPoint x: 1460, endPoint y: 43, distance: 1193.7
click at [312, 370] on div "Conversation thread_iVrVWbvJJnNfTGr3hPX4x1TE Copy - - ECCF46F3-348B-422E-8789-C…" at bounding box center [745, 406] width 1491 height 812
click at [319, 367] on div "Conversation thread_iVrVWbvJJnNfTGr3hPX4x1TE Copy - - ECCF46F3-348B-422E-8789-C…" at bounding box center [745, 406] width 1491 height 812
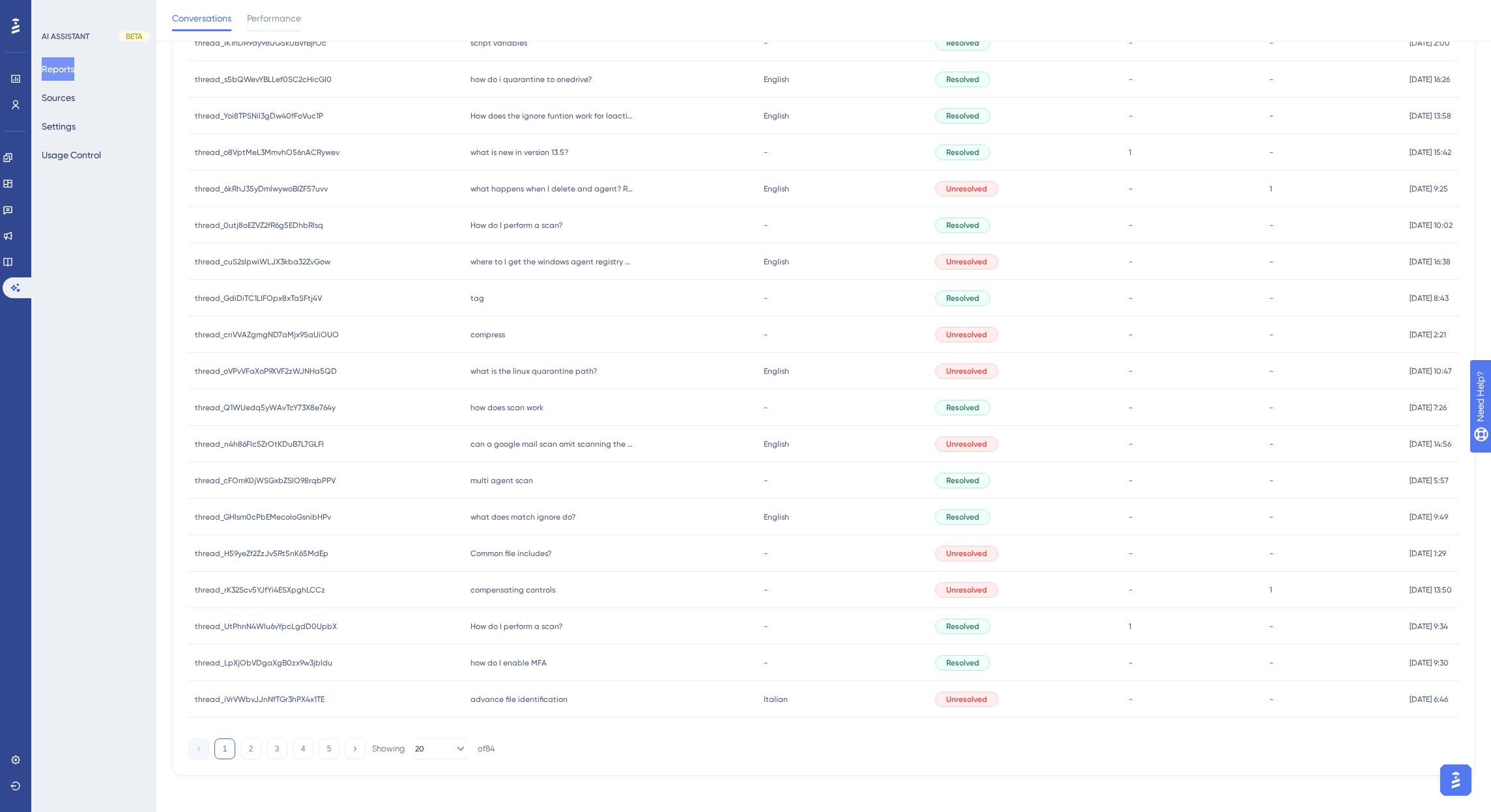
click at [1459, 33] on div "Conversations Performance" at bounding box center [823, 21] width 1335 height 42
click at [491, 372] on span "what is the linux quarantine path?" at bounding box center [533, 371] width 127 height 10
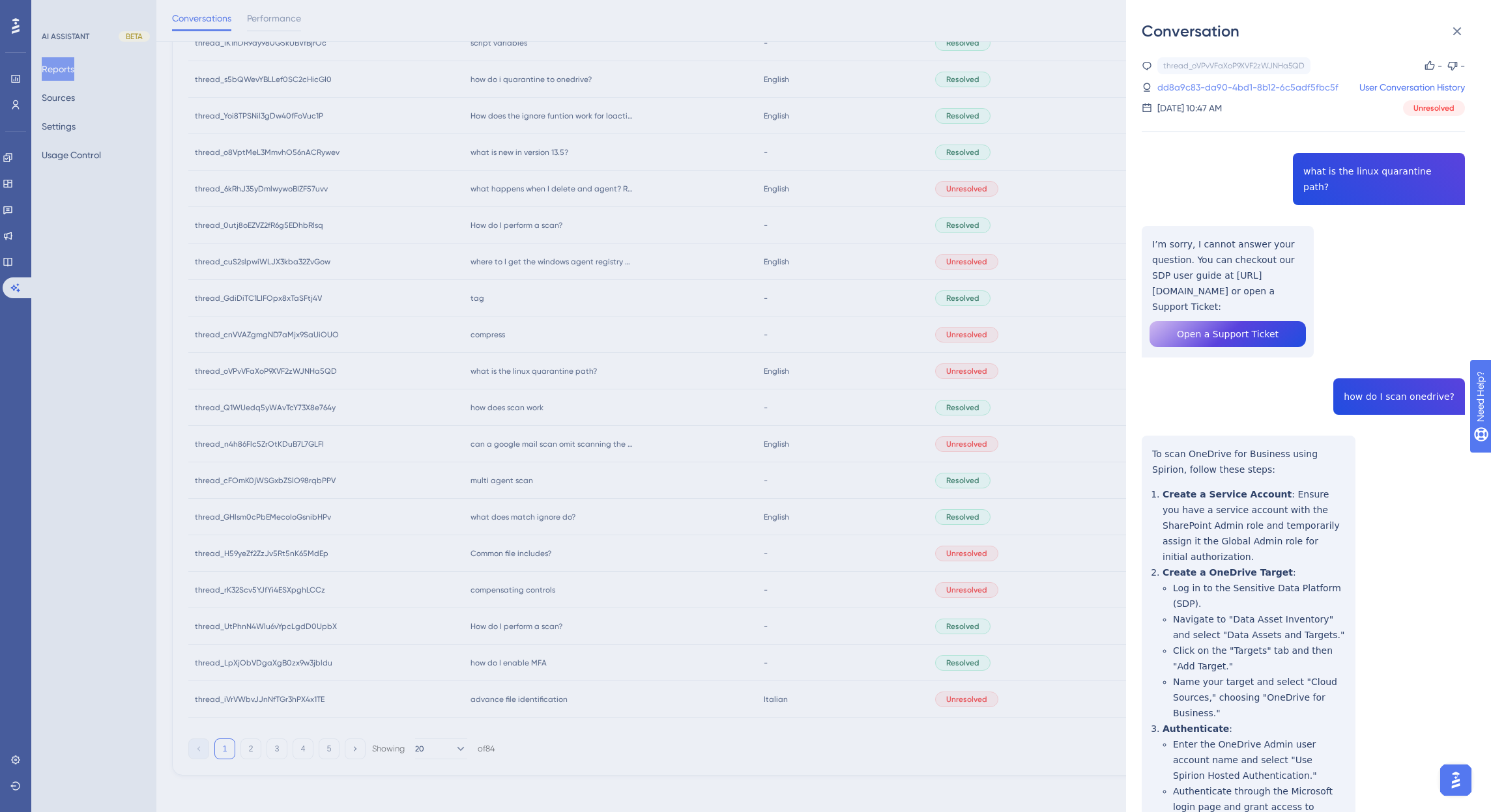
click at [1263, 88] on link "dd8a9c83-da90-4bd1-8b12-6c5adf5fbc5f" at bounding box center [1248, 87] width 181 height 16
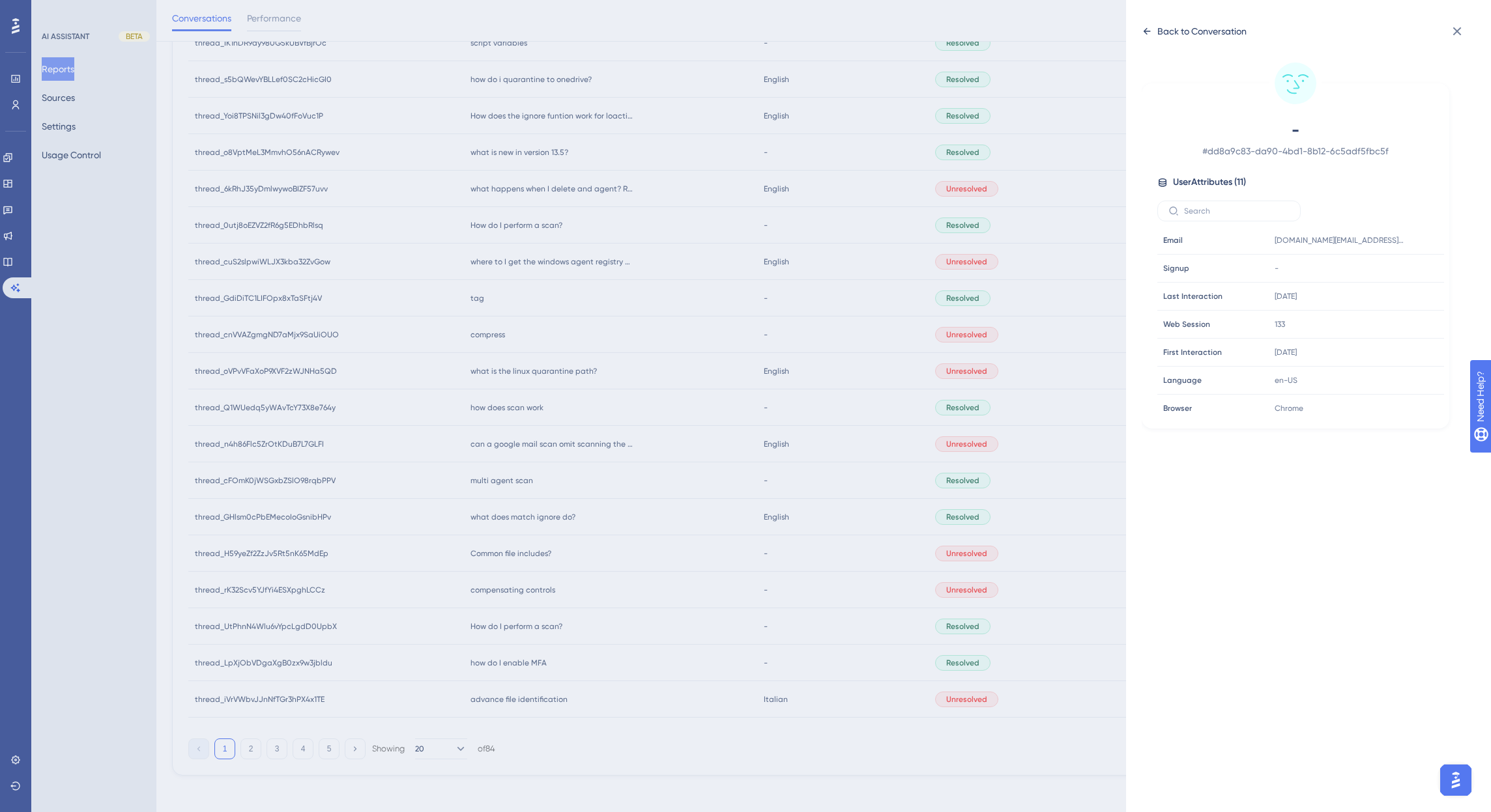
click at [1152, 28] on div "Back to Conversation" at bounding box center [1194, 31] width 105 height 21
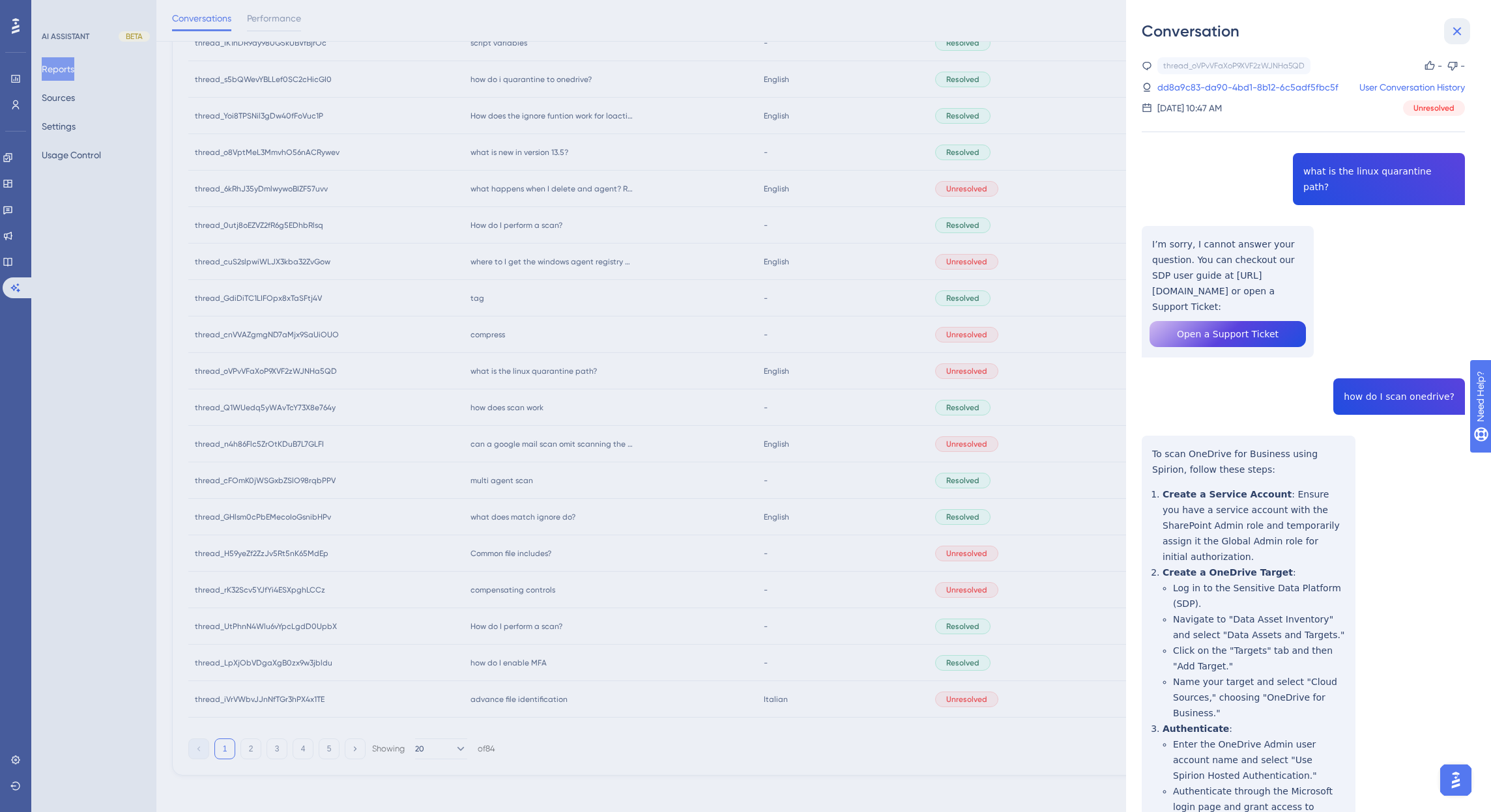
click at [1459, 29] on icon at bounding box center [1458, 32] width 9 height 9
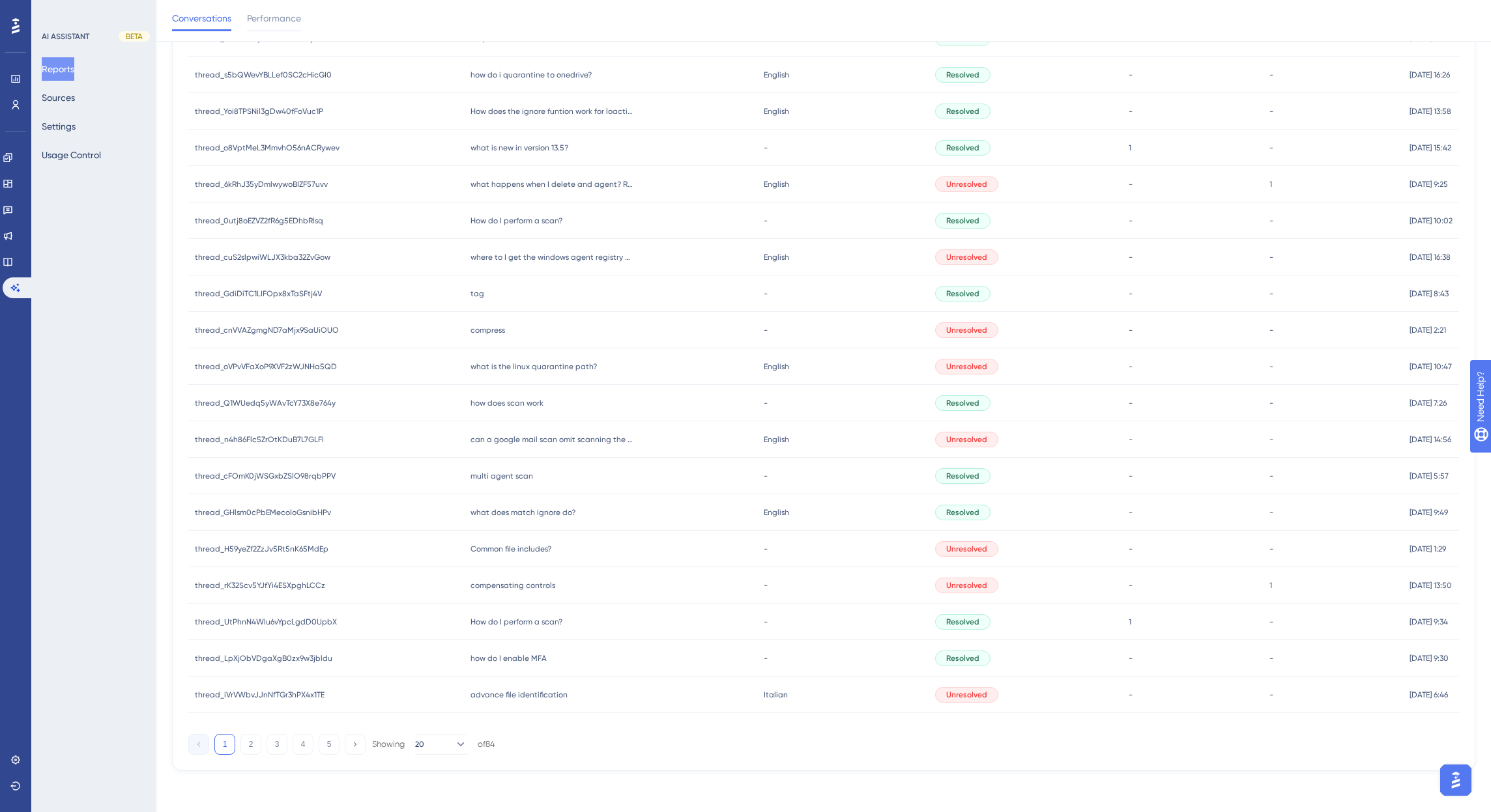
scroll to position [234, 0]
click at [454, 744] on icon at bounding box center [460, 744] width 13 height 13
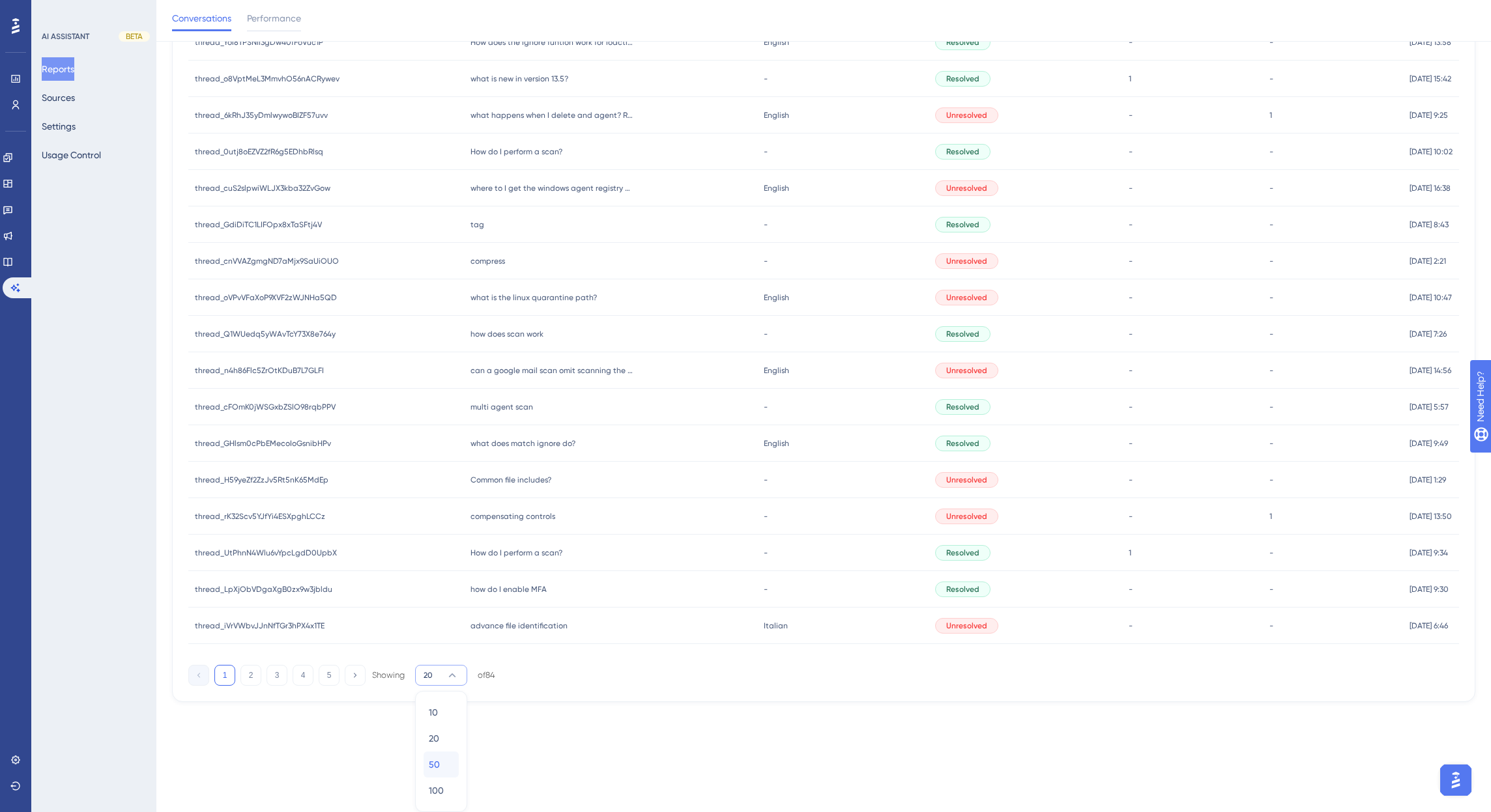
click at [438, 763] on span "50" at bounding box center [434, 765] width 11 height 16
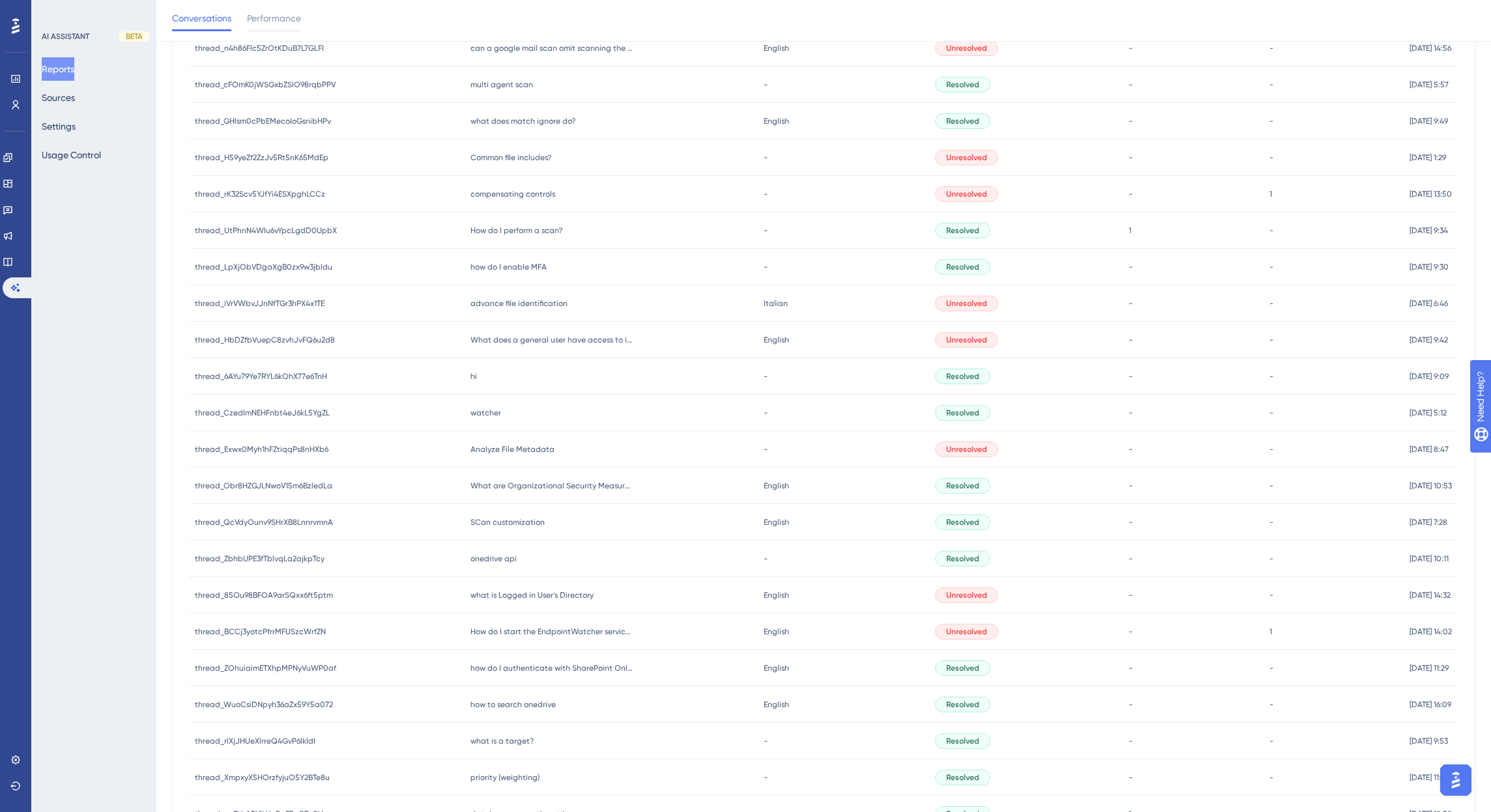
scroll to position [628, 0]
click at [280, 445] on span "thread_Exwx0Myh1hFZtiqqPs8nHXb6" at bounding box center [261, 446] width 134 height 10
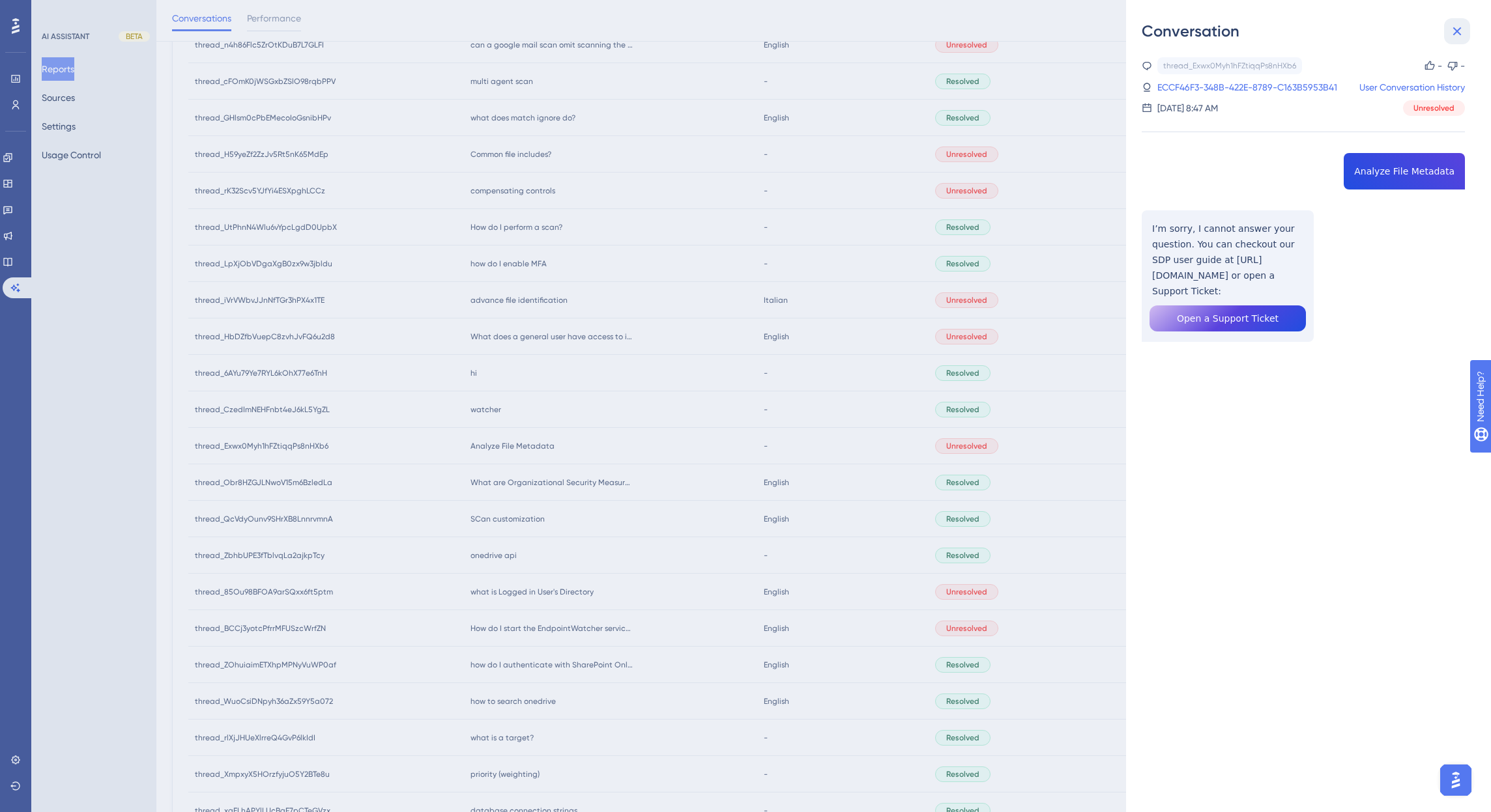
click at [1461, 30] on icon at bounding box center [1457, 31] width 16 height 16
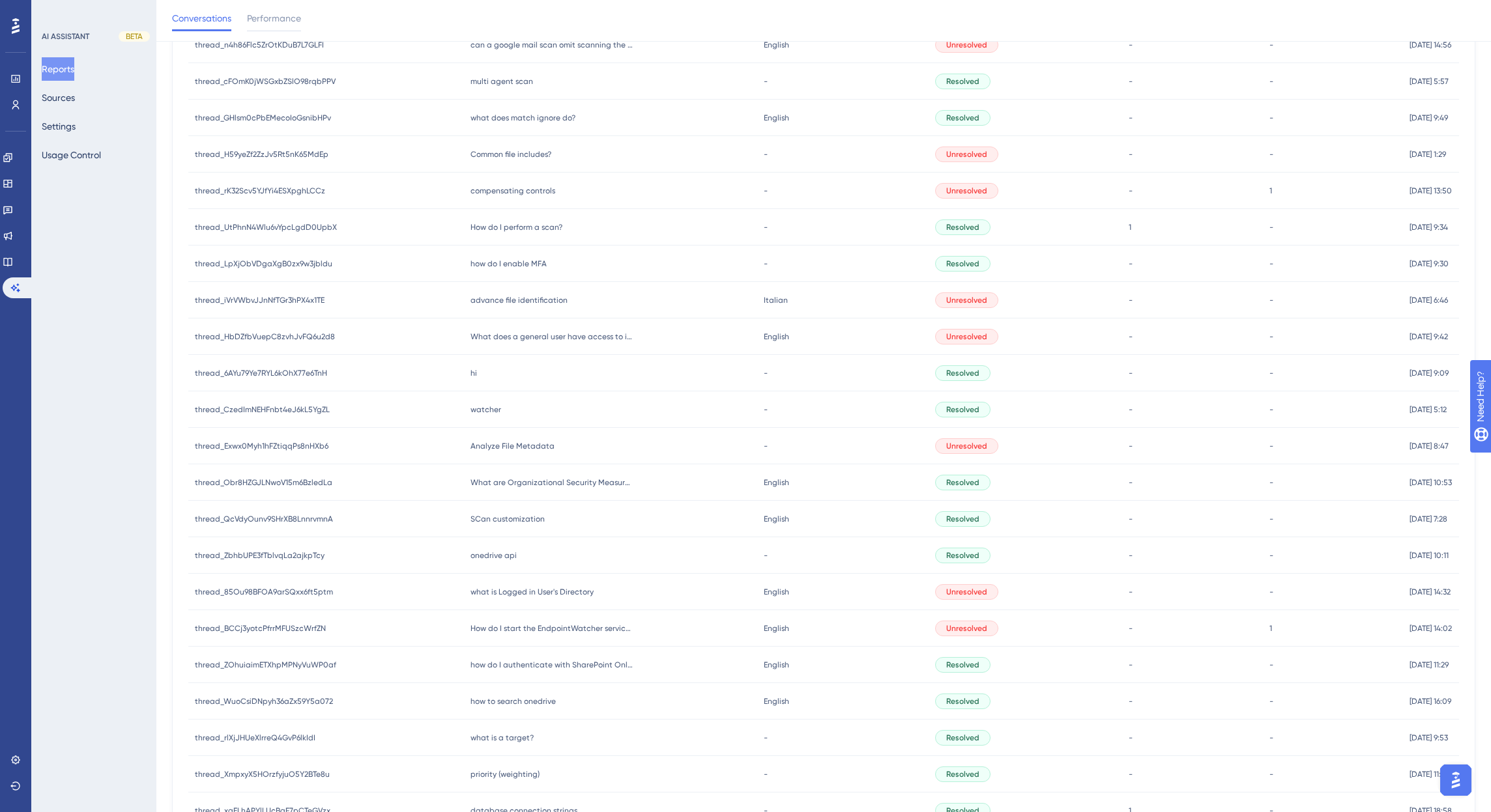
click at [277, 591] on span "thread_85Ou98BFOA9arSQxx6ft5ptm" at bounding box center [263, 592] width 138 height 10
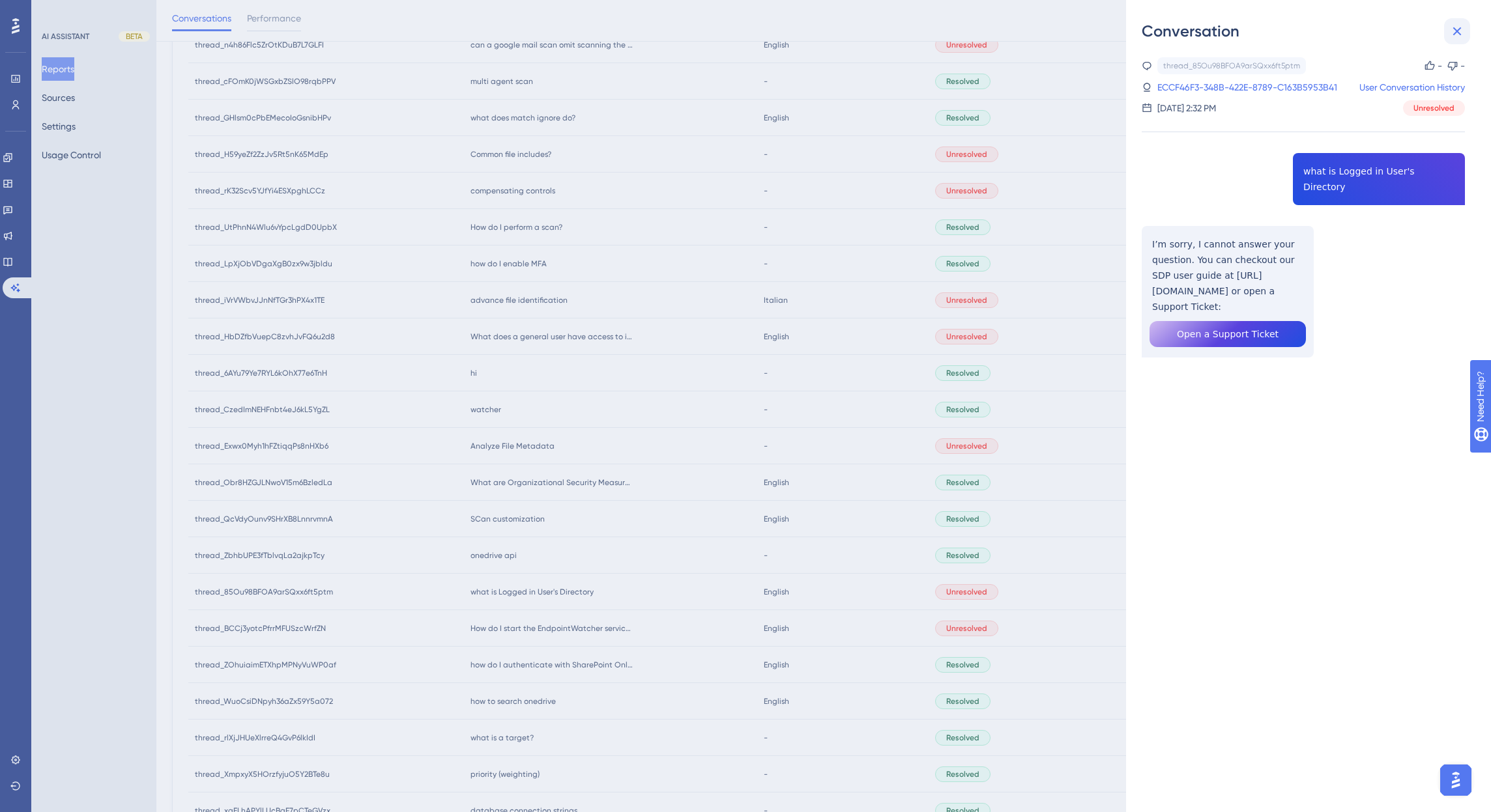
click at [1462, 28] on icon at bounding box center [1457, 31] width 16 height 16
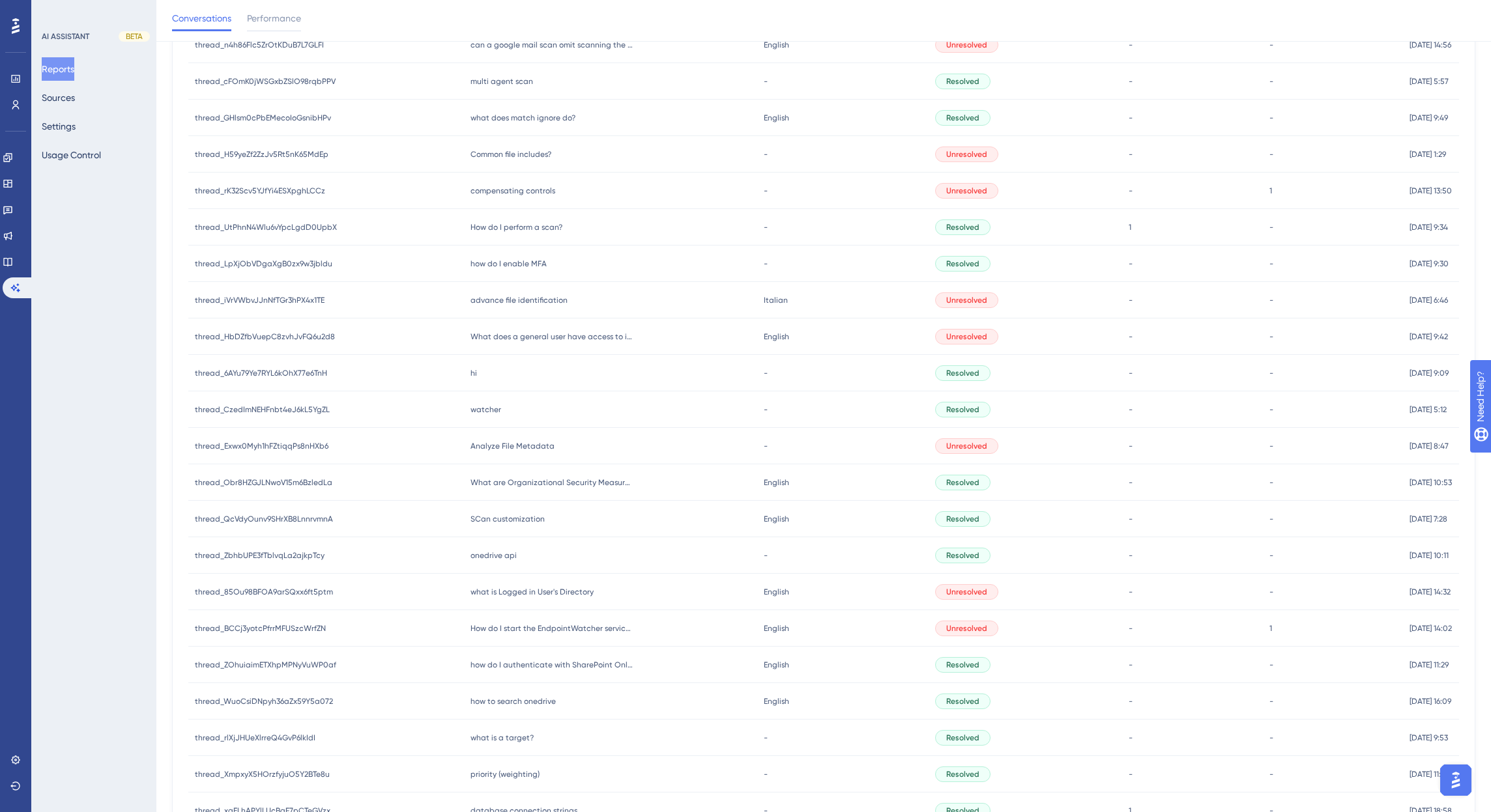
click at [269, 662] on span "thread_ZOhuiaimETXhpMPNyVuWP0af" at bounding box center [265, 664] width 141 height 10
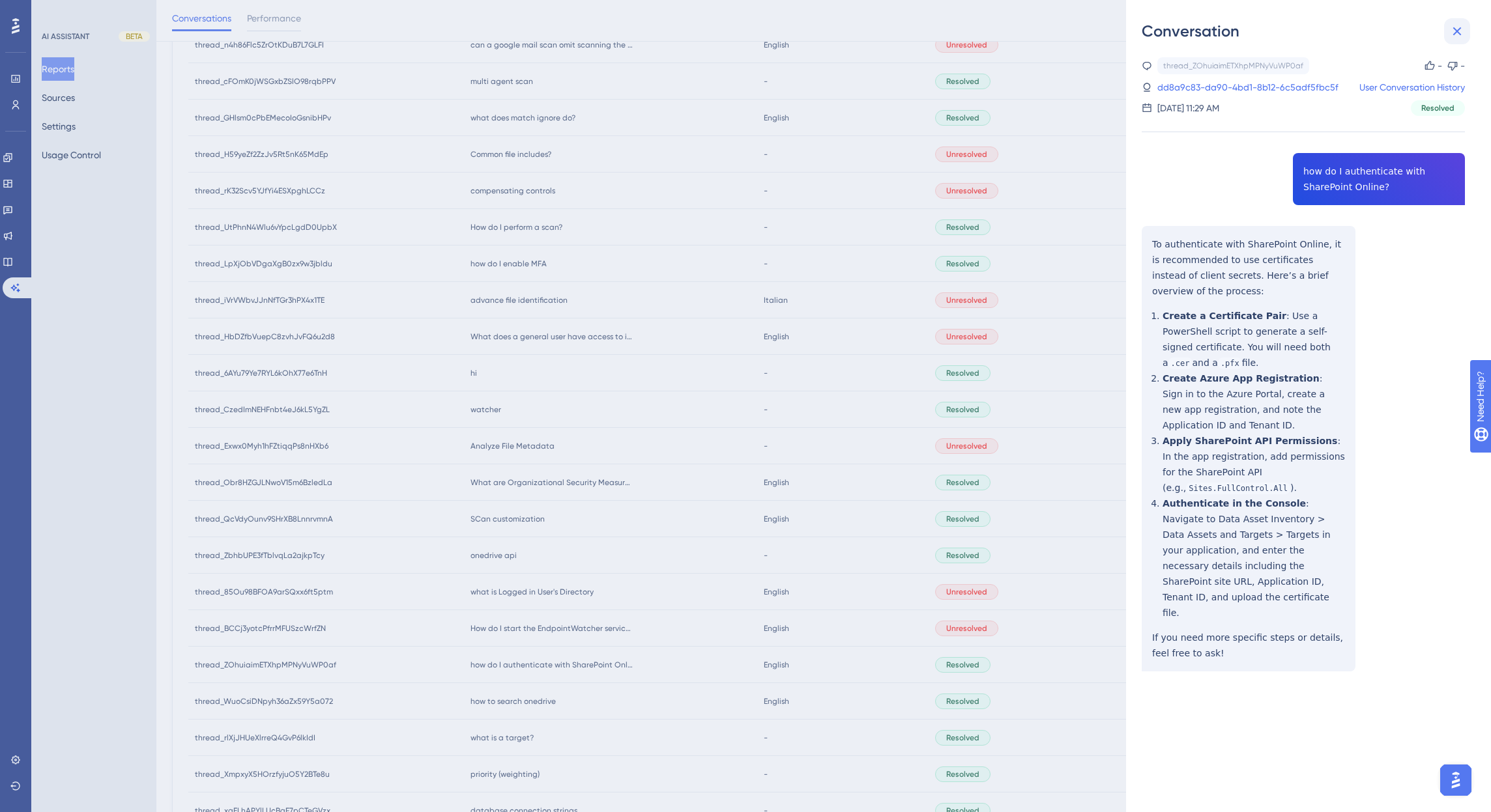
click at [1456, 25] on icon at bounding box center [1457, 31] width 16 height 16
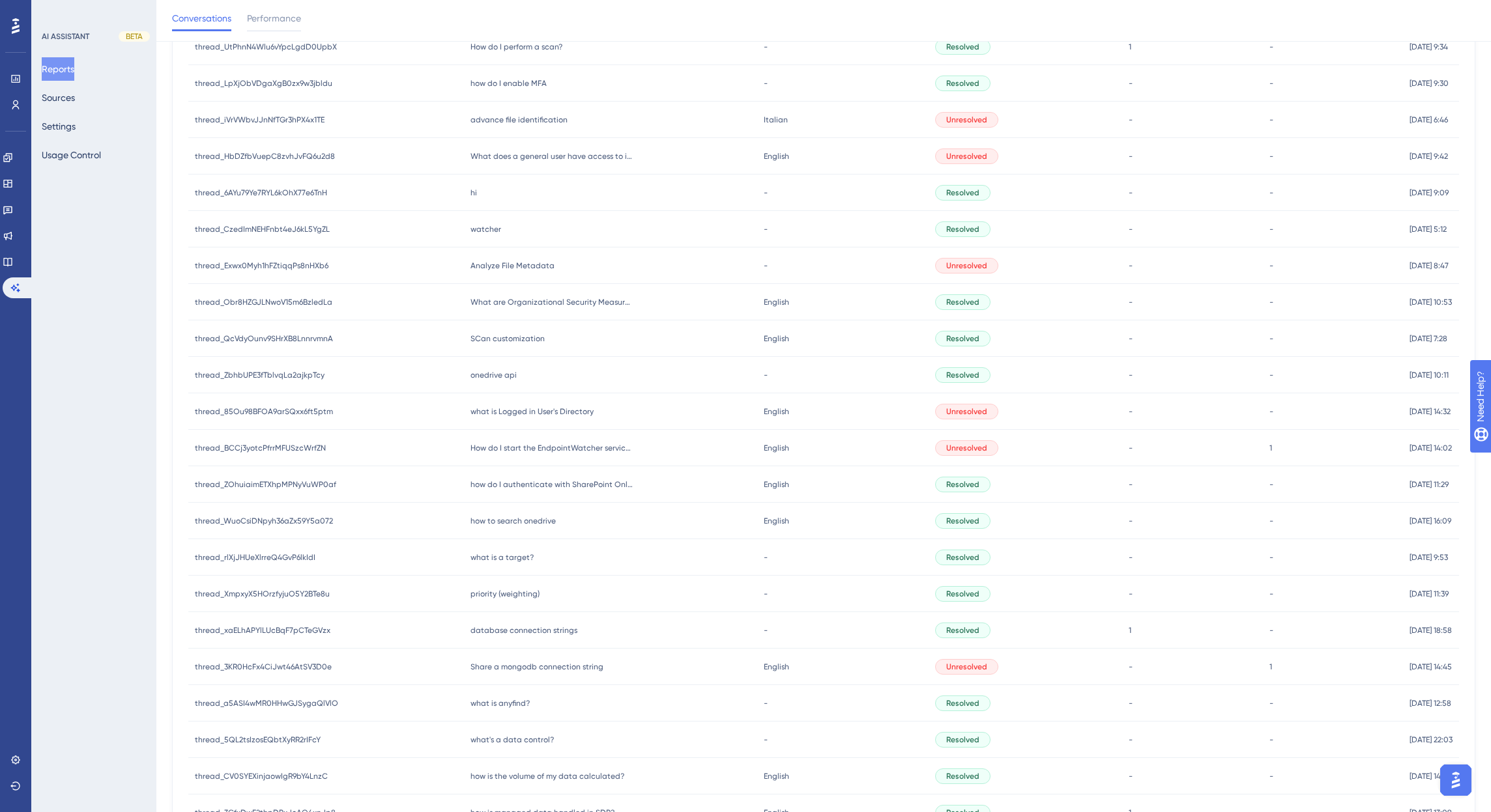
scroll to position [823, 0]
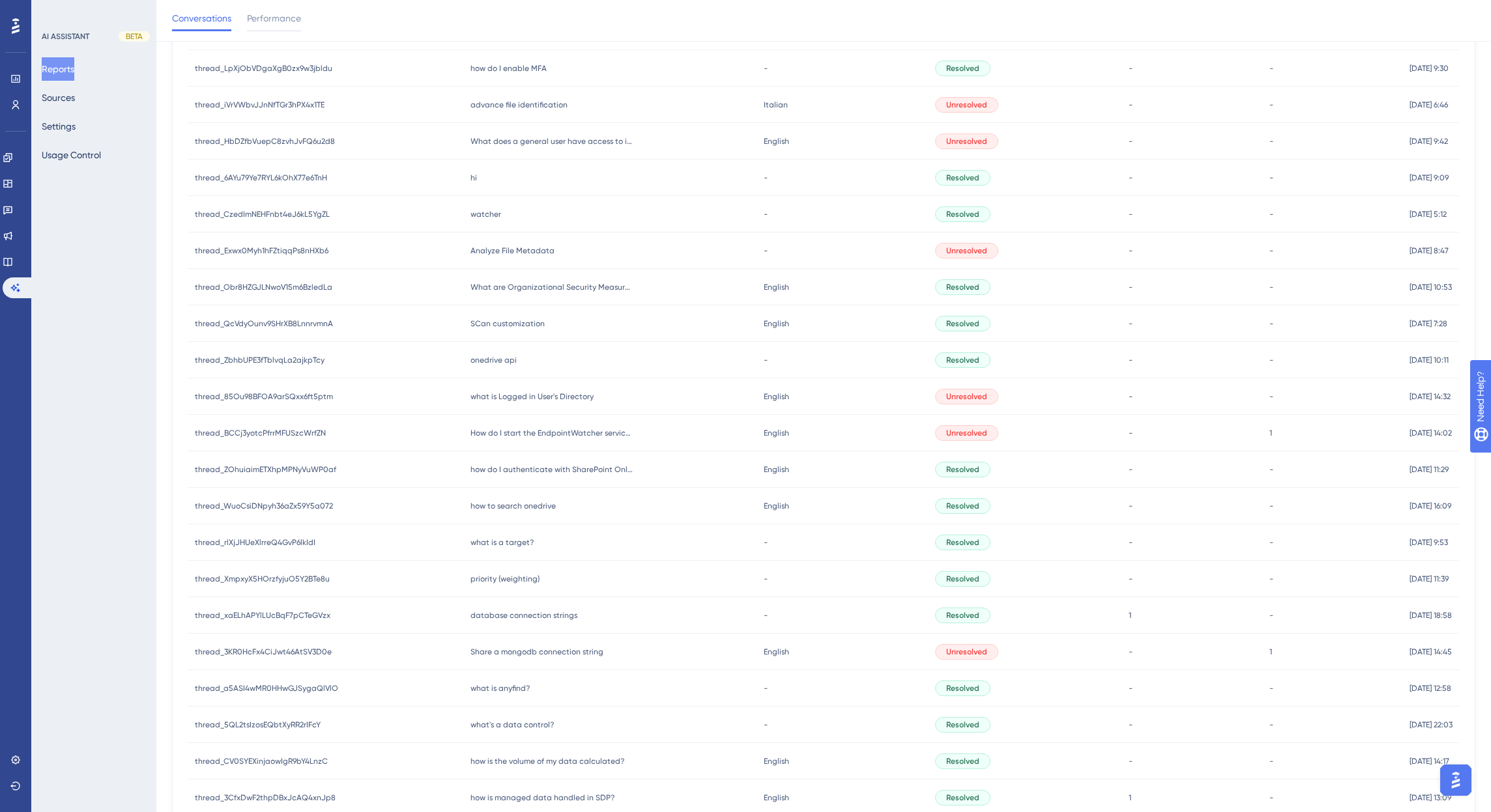
click at [281, 581] on span "thread_XmpxyX5HOrzfyjuO5Y2BTe8u" at bounding box center [262, 579] width 135 height 10
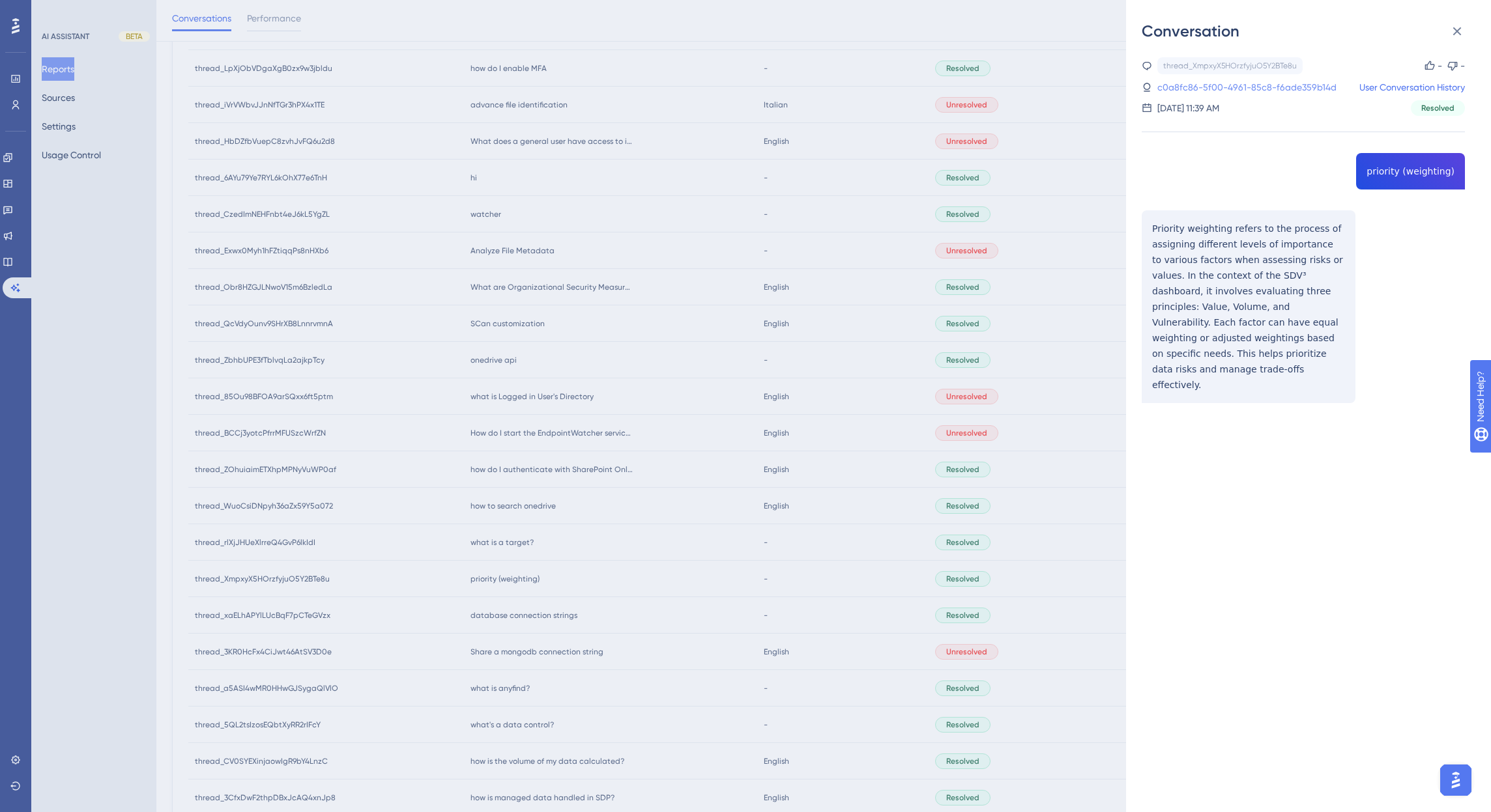
click at [1239, 80] on link "c0a8fc86-5f00-4961-85c8-f6ade359b14d" at bounding box center [1247, 87] width 179 height 16
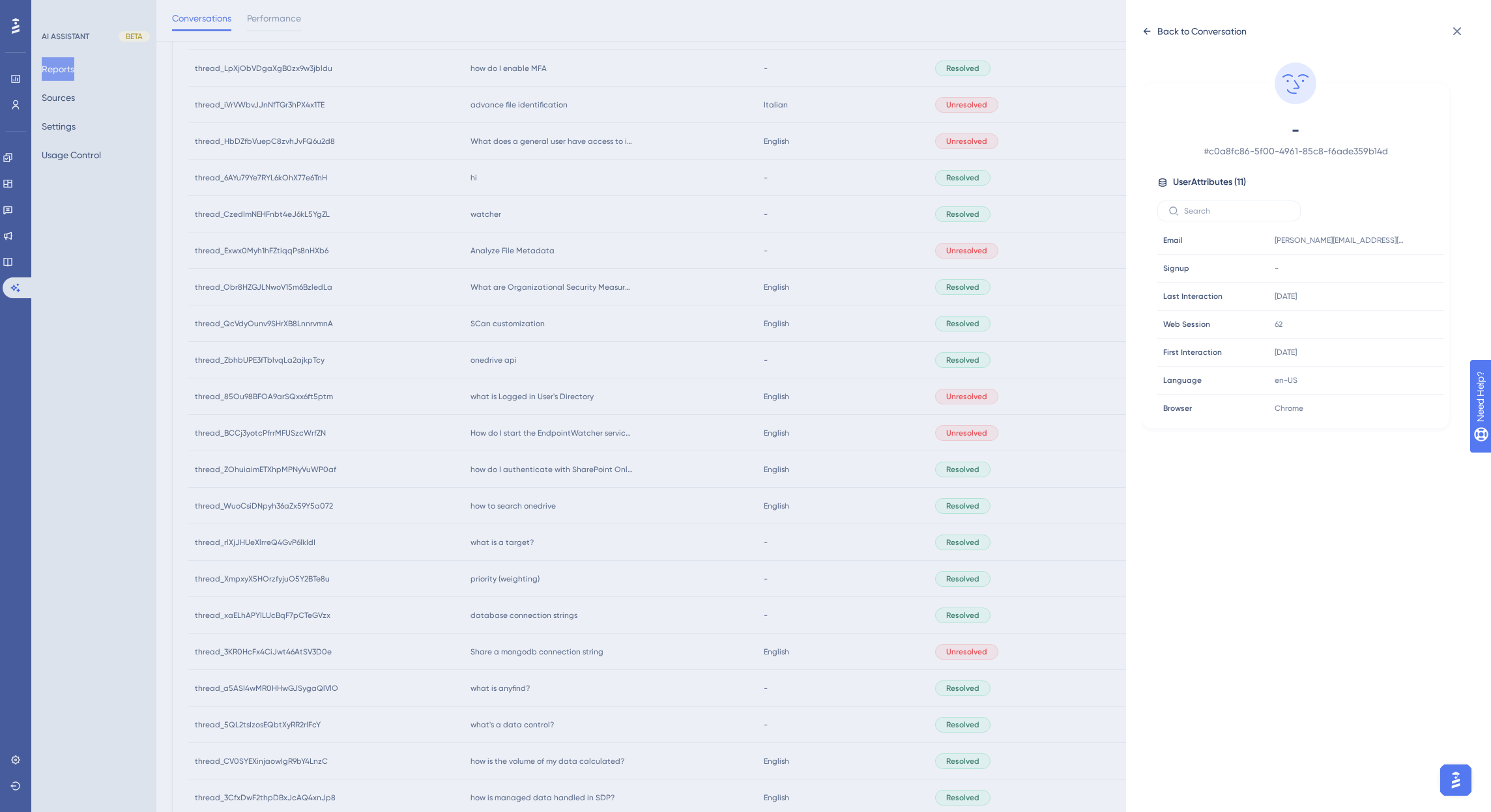
click at [1184, 35] on div "Back to Conversation" at bounding box center [1202, 31] width 89 height 16
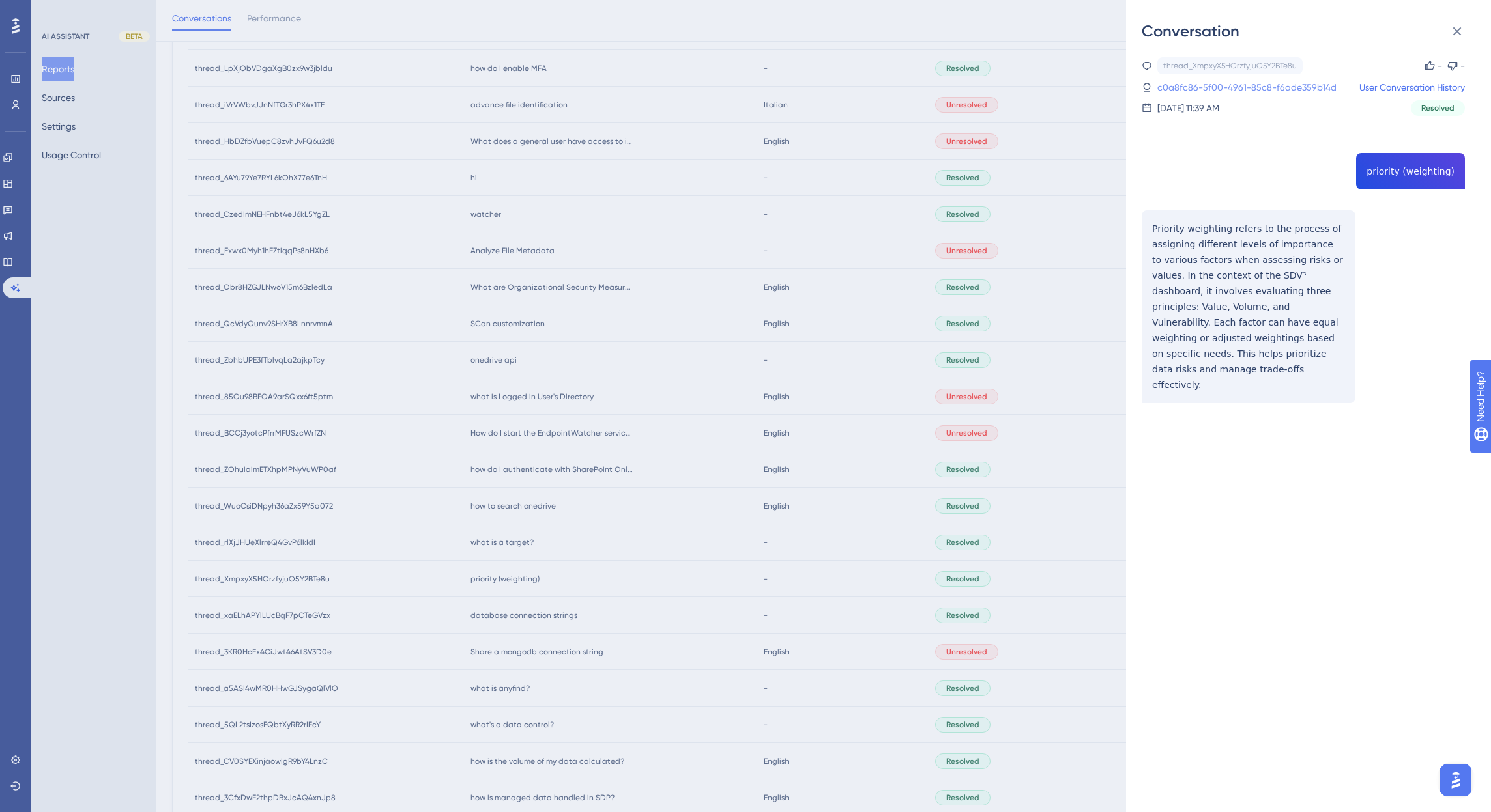
click at [1275, 84] on link "c0a8fc86-5f00-4961-85c8-f6ade359b14d" at bounding box center [1247, 87] width 179 height 16
click at [1275, 86] on link "c0a8fc86-5f00-4961-85c8-f6ade359b14d" at bounding box center [1247, 87] width 179 height 16
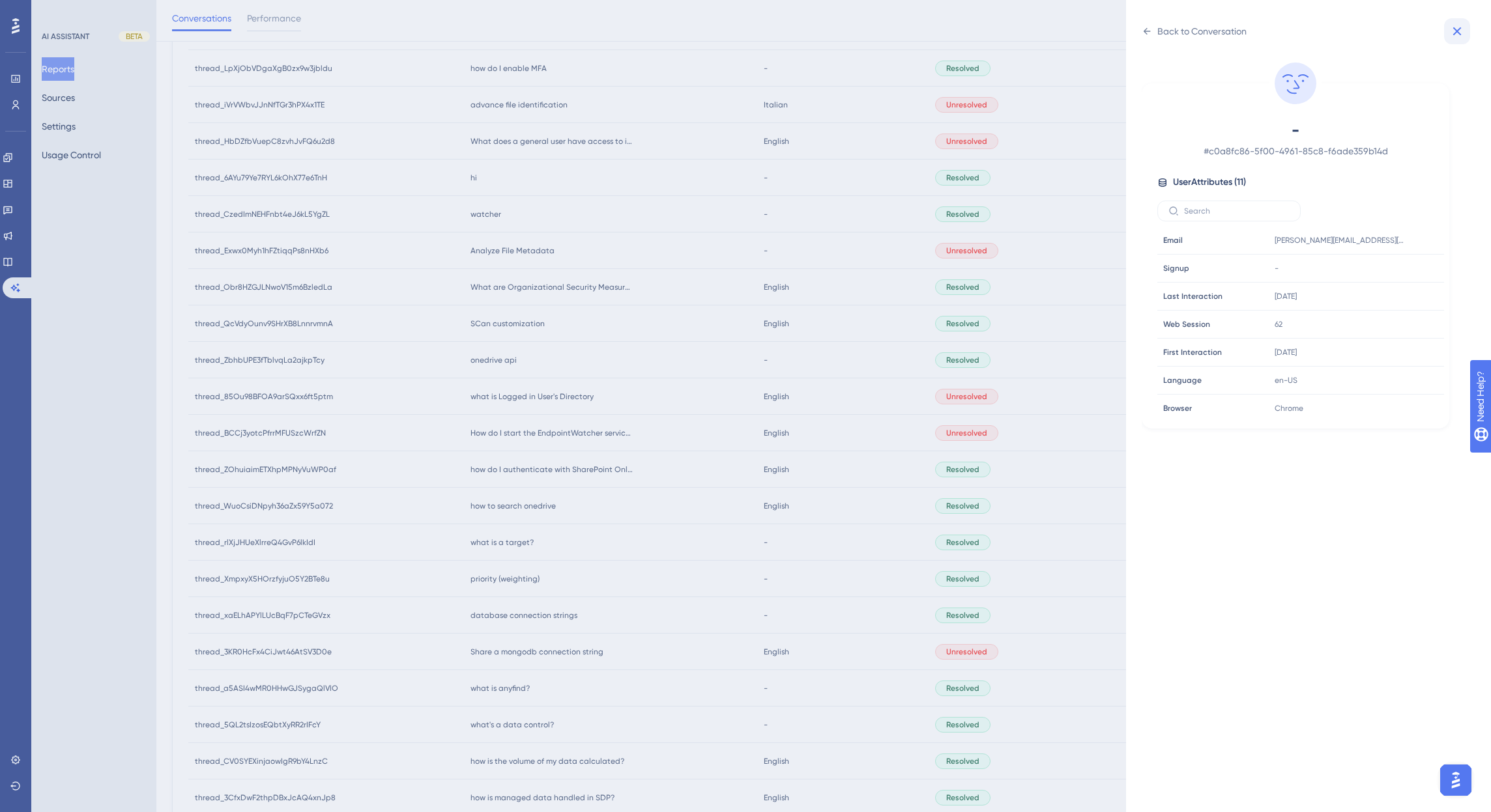
click at [1457, 30] on icon at bounding box center [1457, 31] width 16 height 16
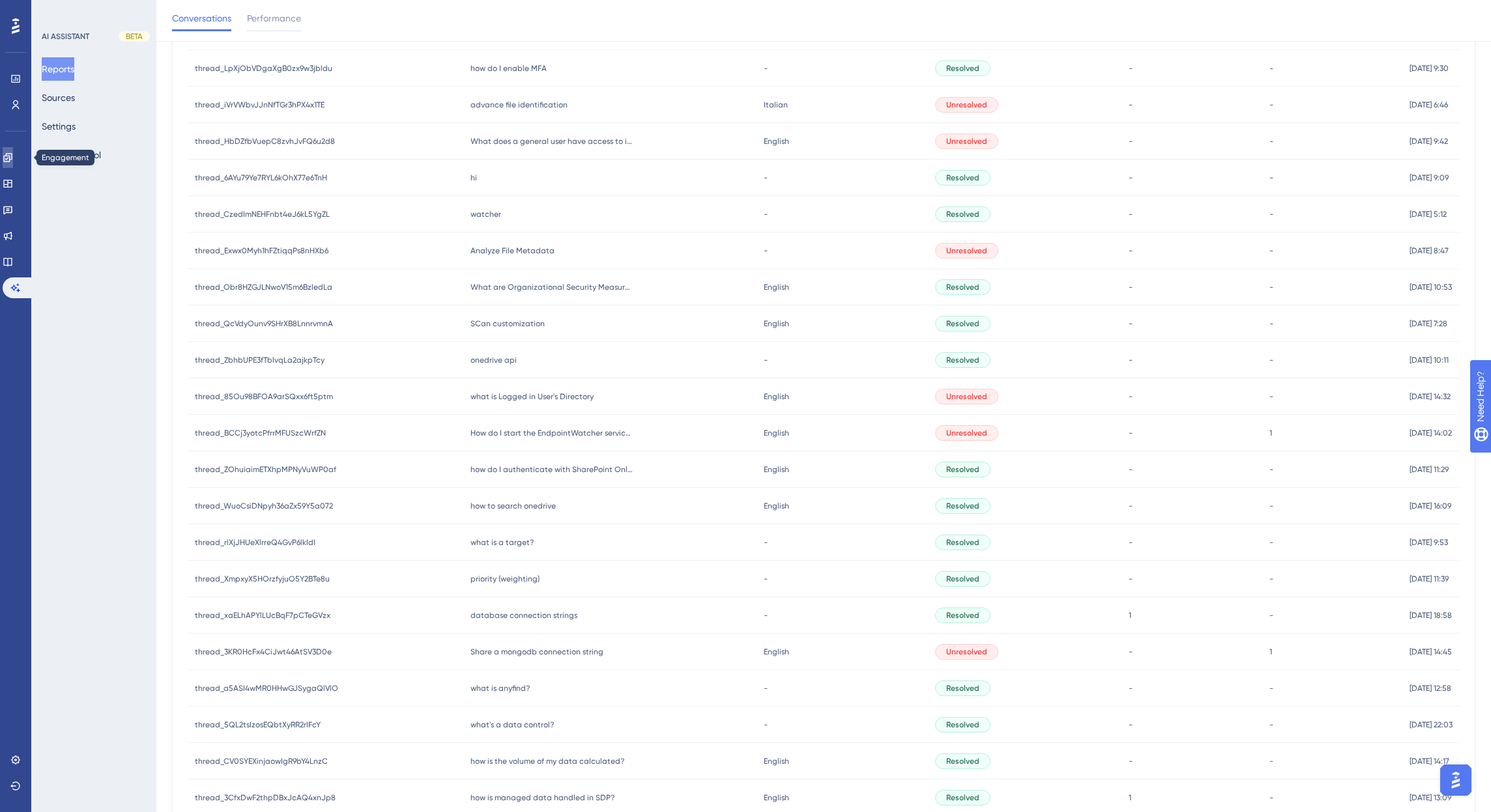
click at [13, 154] on link at bounding box center [8, 158] width 10 height 21
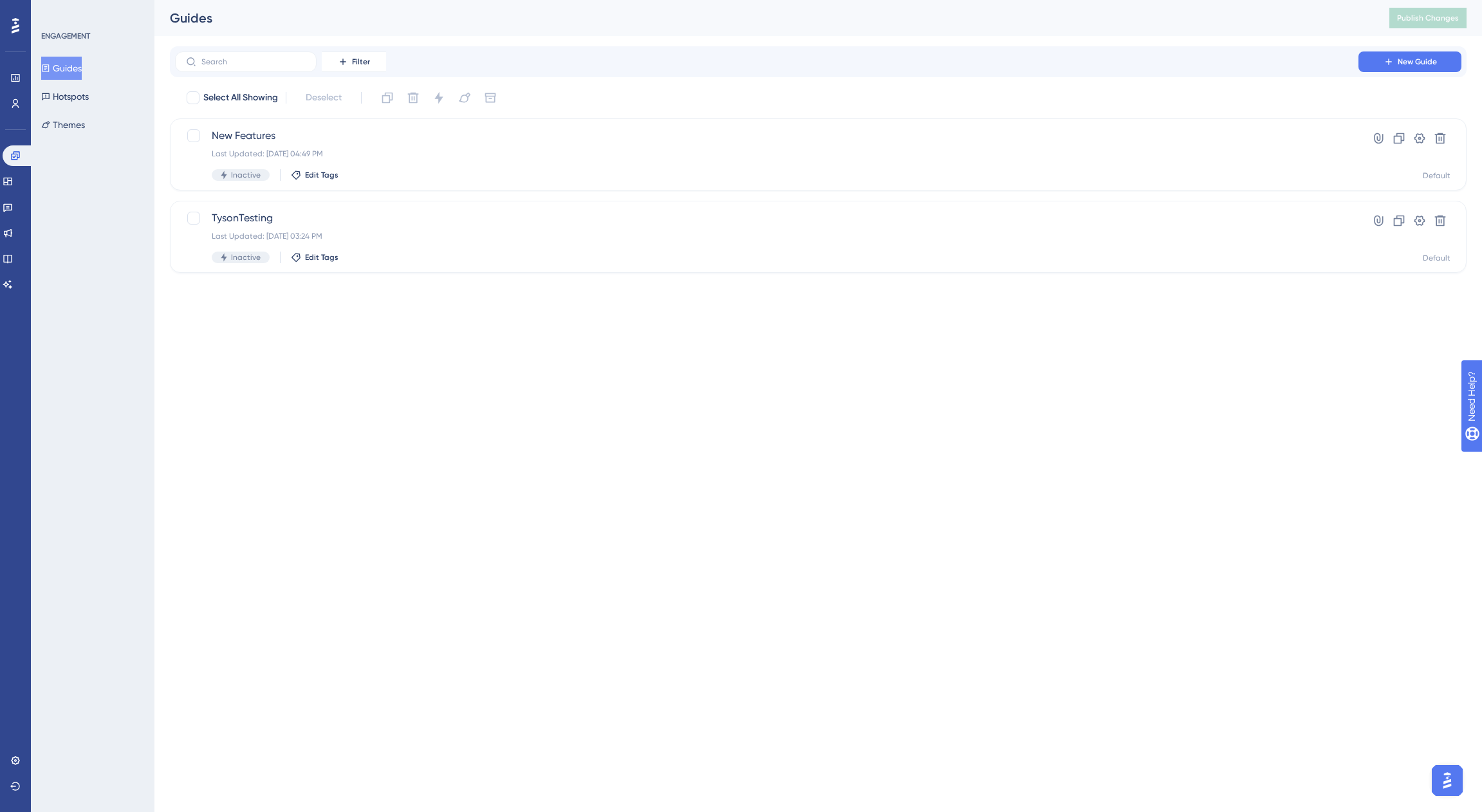
click at [373, 0] on html "Performance Users Engagement Widgets Feedback Product Updates Knowledge Base AI…" at bounding box center [741, 0] width 1482 height 0
click at [199, 0] on html "Performance Users Engagement Widgets Feedback Product Updates Knowledge Base AI…" at bounding box center [741, 0] width 1482 height 0
click at [252, 0] on html "Performance Users Engagement Widgets Feedback Product Updates Knowledge Base AI…" at bounding box center [741, 0] width 1482 height 0
click at [16, 101] on icon at bounding box center [15, 104] width 10 height 10
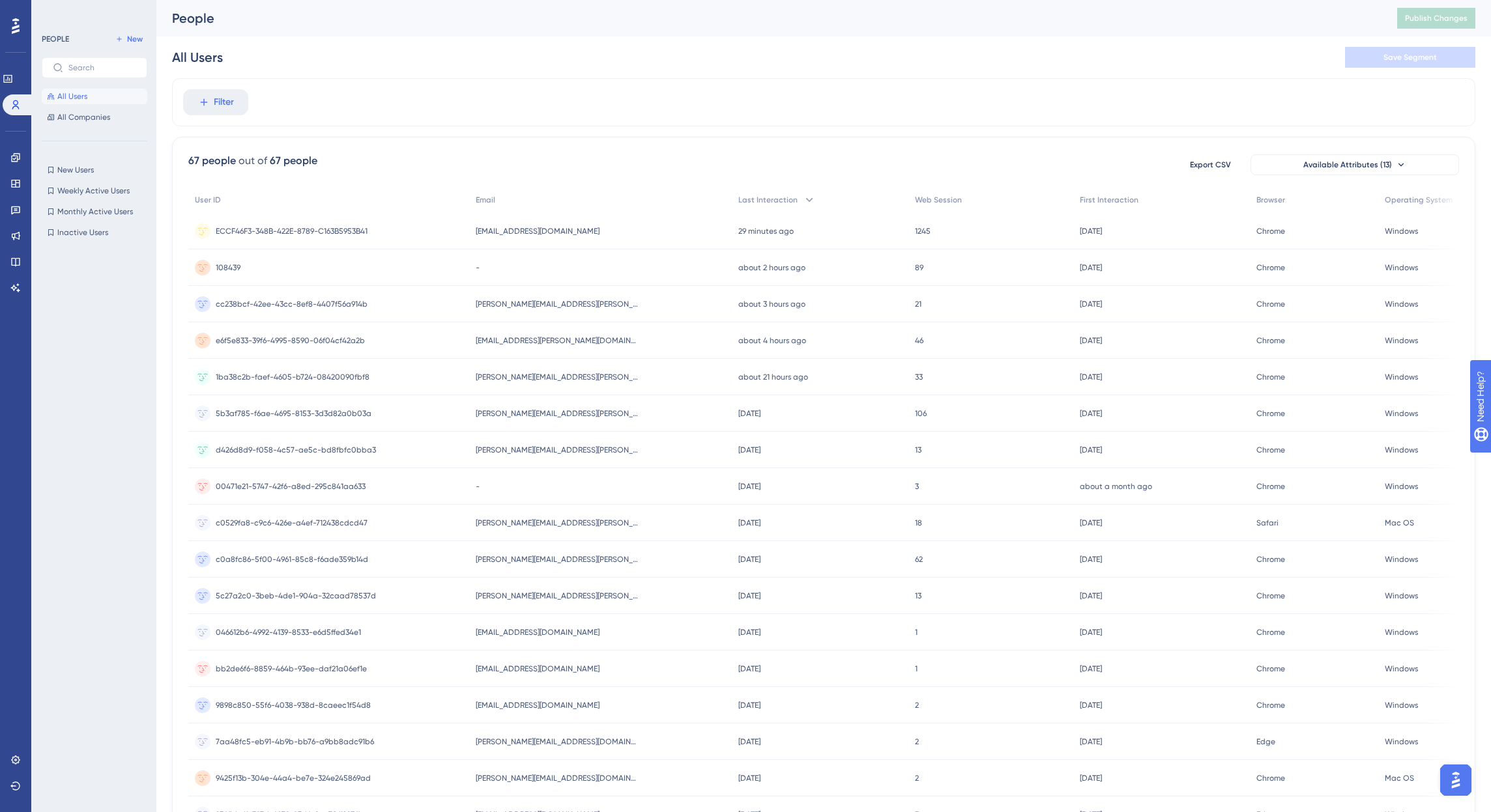
click at [425, 84] on div "Filter" at bounding box center [823, 102] width 1303 height 48
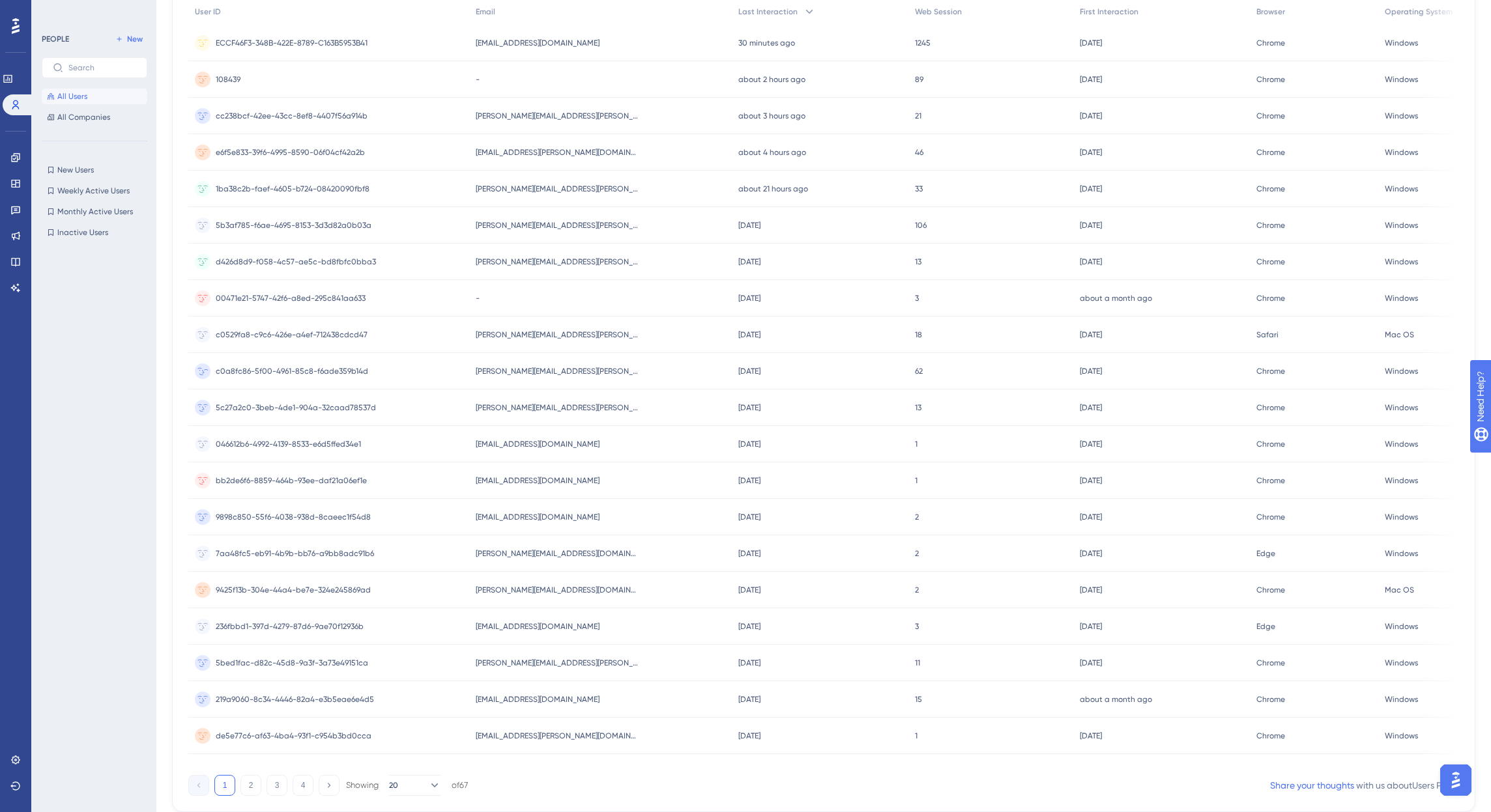
scroll to position [234, 0]
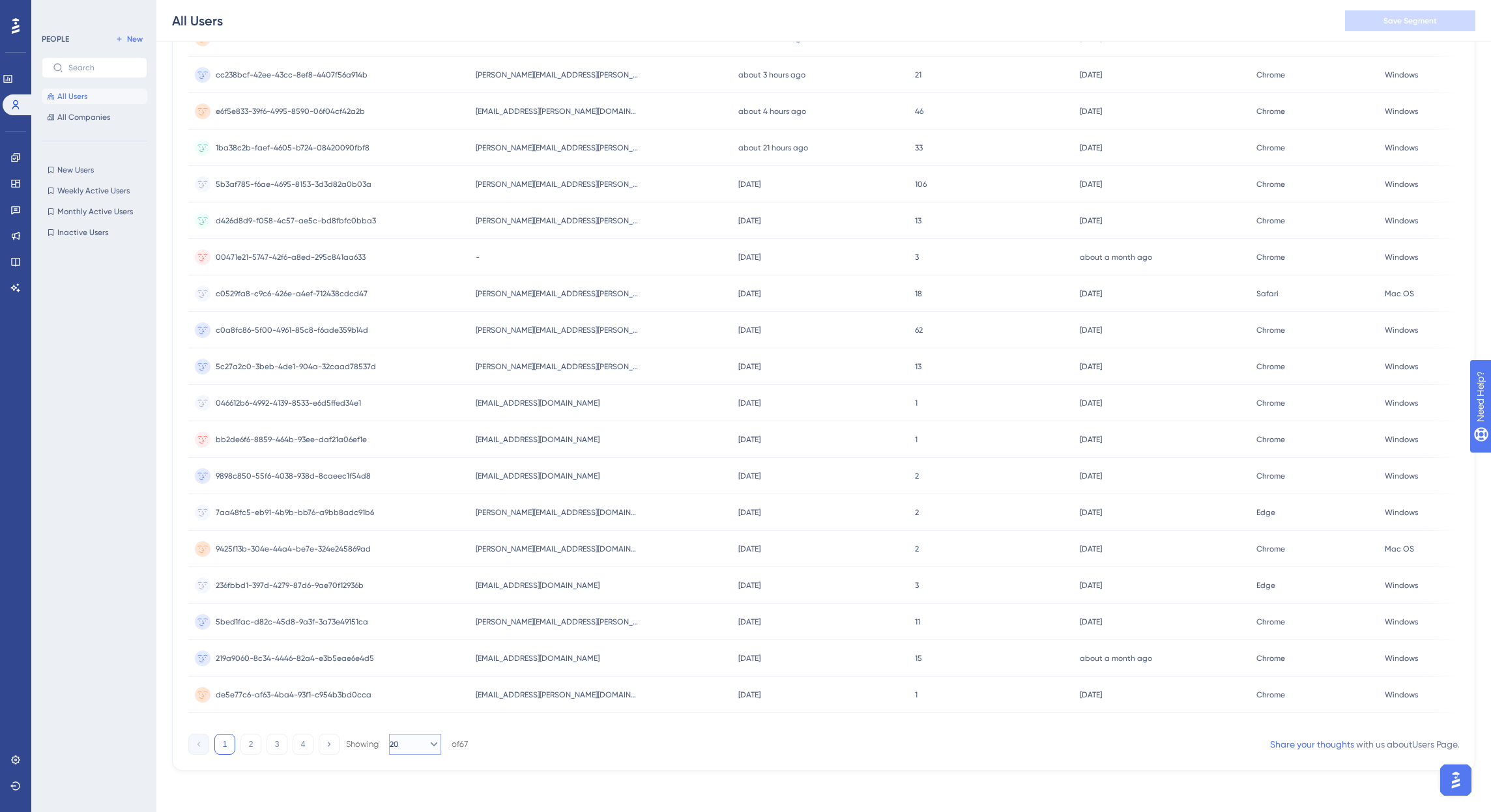
click at [418, 748] on button "20" at bounding box center [415, 744] width 52 height 21
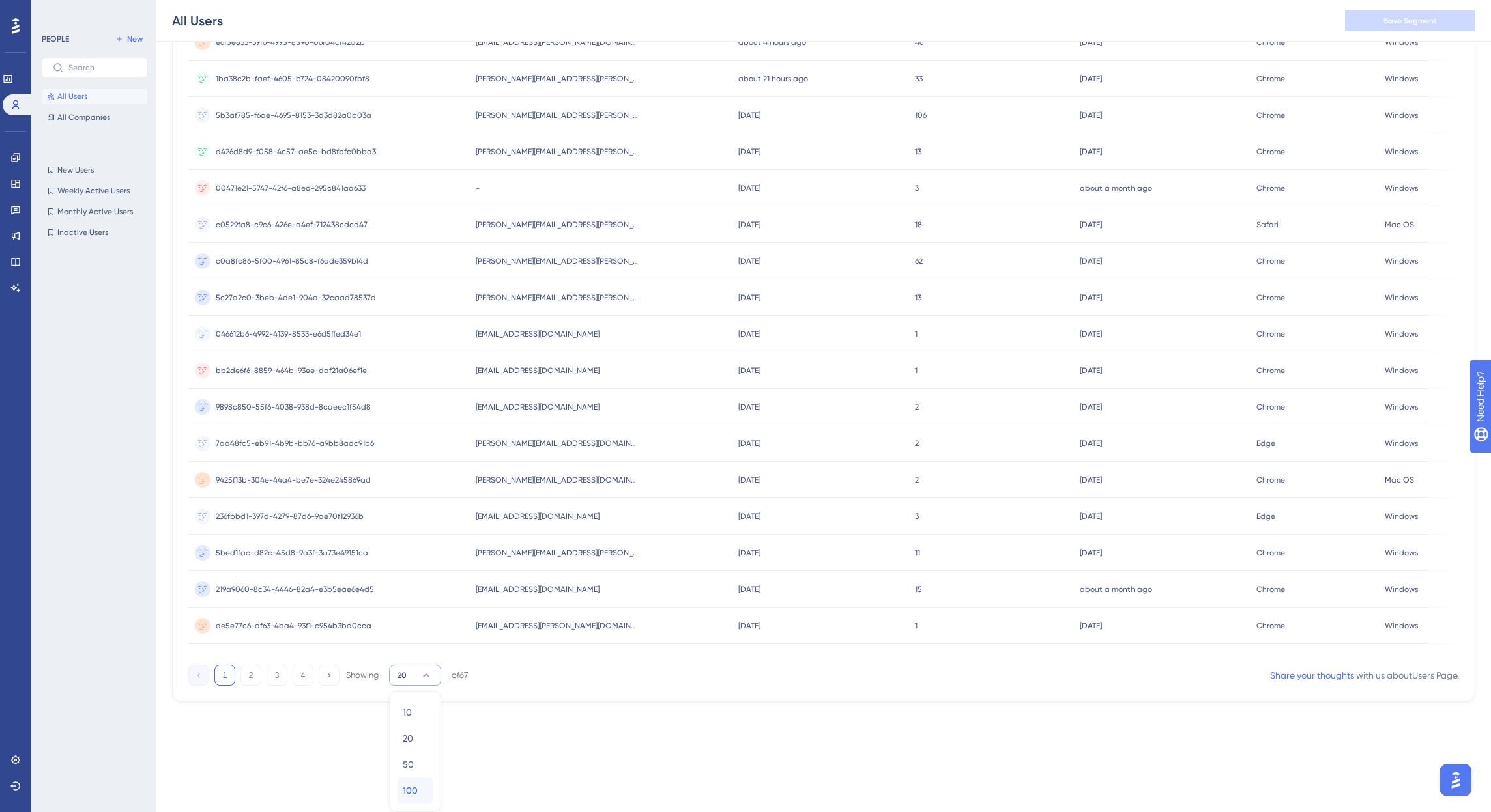
click at [417, 787] on span "100" at bounding box center [410, 791] width 15 height 16
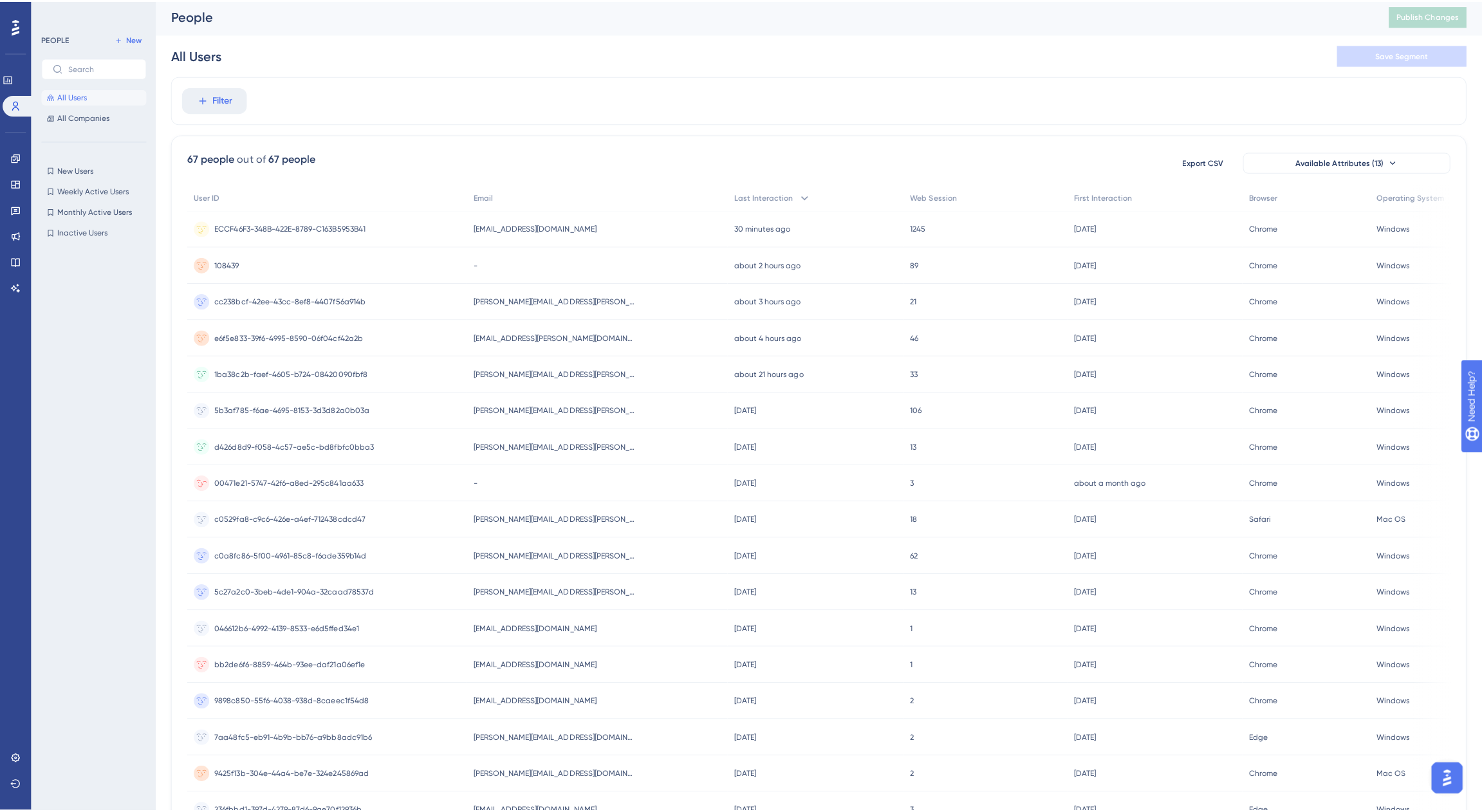
scroll to position [0, 0]
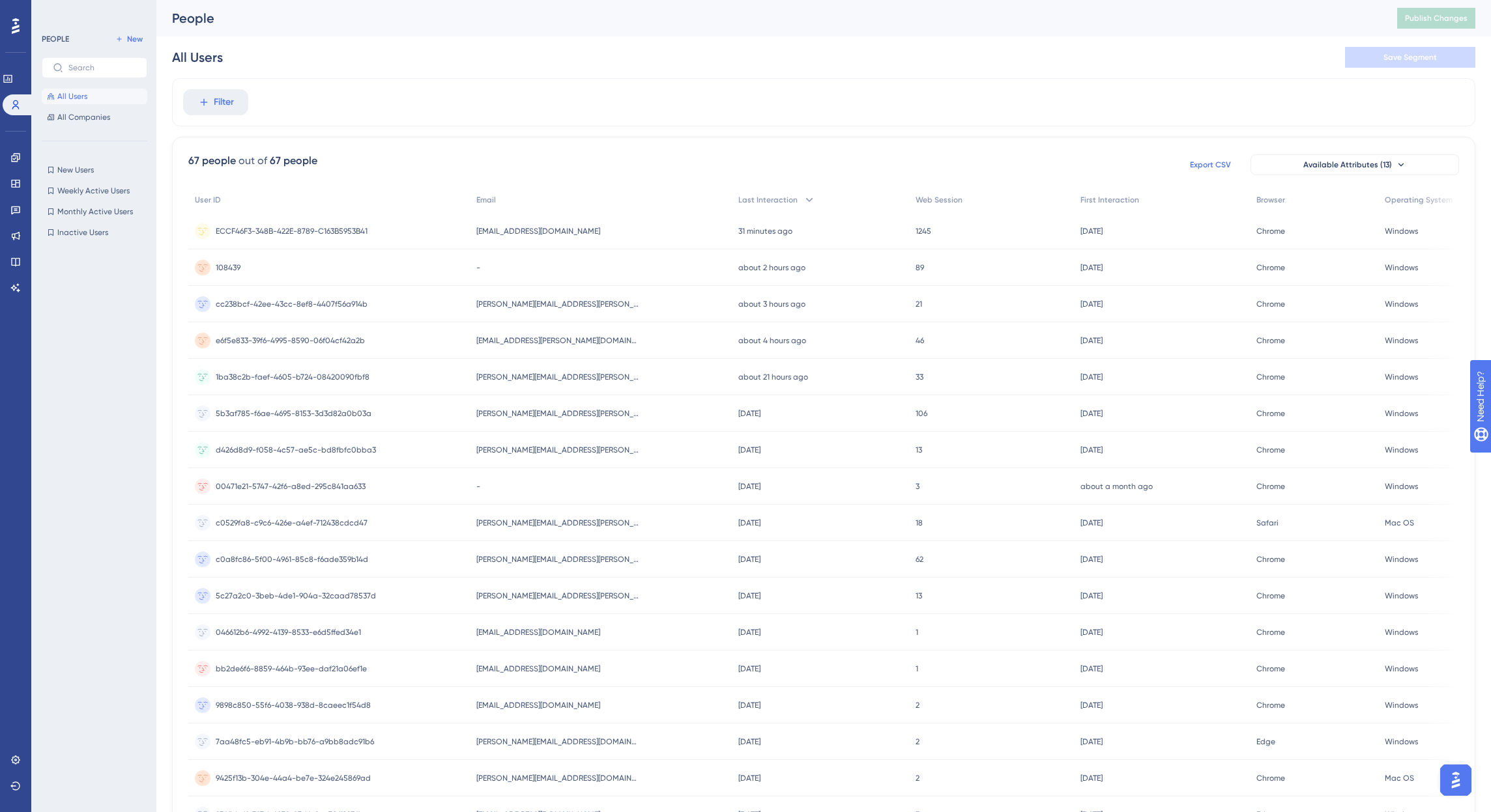
click at [1208, 161] on span "Export CSV" at bounding box center [1210, 165] width 41 height 10
click at [511, 43] on div "All Users Save Segment" at bounding box center [823, 57] width 1303 height 42
click at [681, 90] on div "Filter" at bounding box center [823, 102] width 1303 height 48
click at [458, 35] on div "People Publish Changes" at bounding box center [823, 18] width 1335 height 36
click at [460, 37] on div "All Users Save Segment" at bounding box center [823, 57] width 1303 height 42
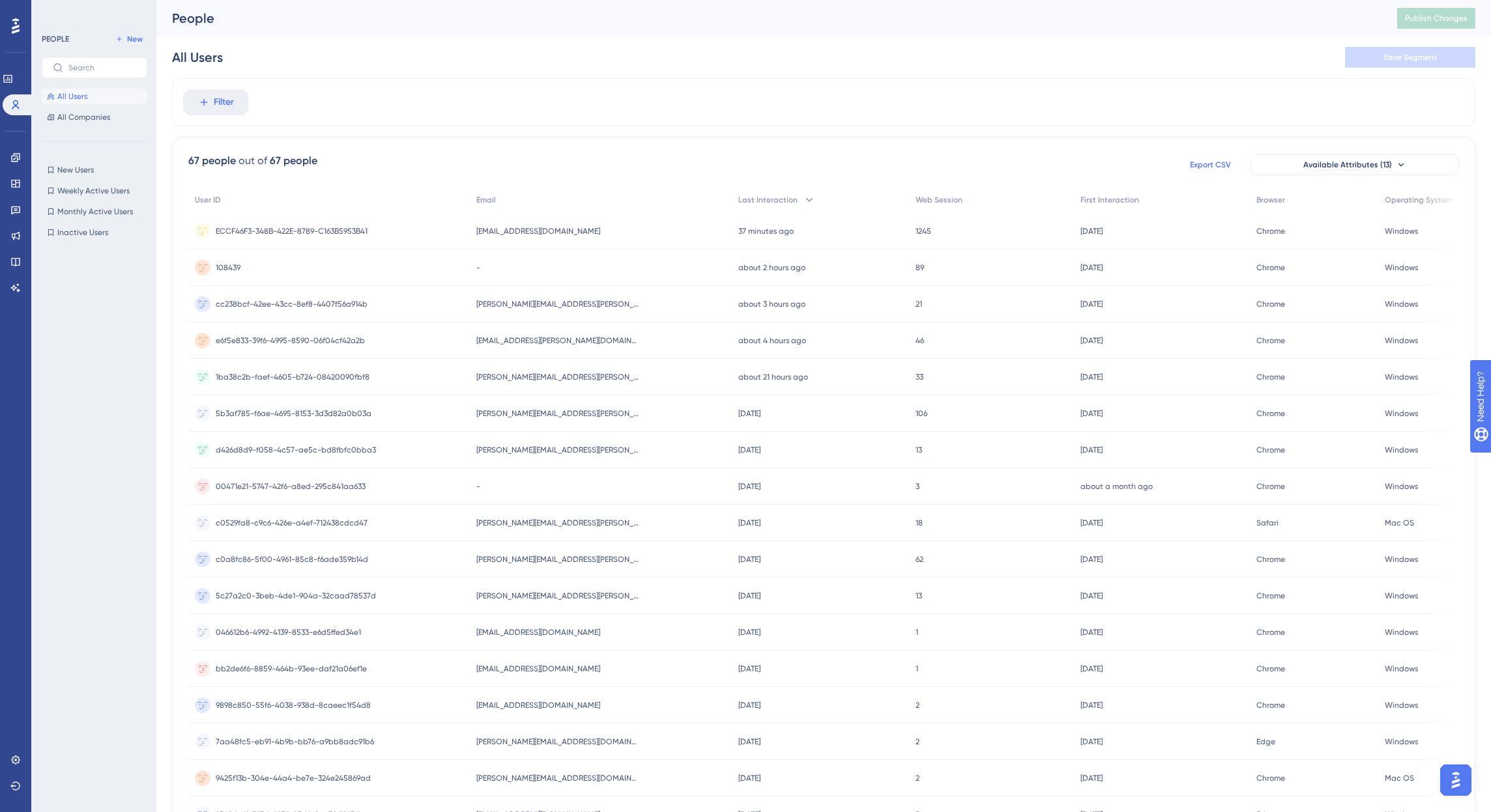
click at [649, 45] on div "All Users Save Segment" at bounding box center [823, 57] width 1303 height 42
click at [619, 59] on div "All Users Save Segment" at bounding box center [823, 57] width 1303 height 42
click at [626, 75] on div "All Users Save Segment" at bounding box center [823, 57] width 1303 height 42
click at [605, 84] on div "Filter" at bounding box center [823, 102] width 1303 height 48
click at [875, 69] on div "All Users Save Segment" at bounding box center [823, 57] width 1303 height 42
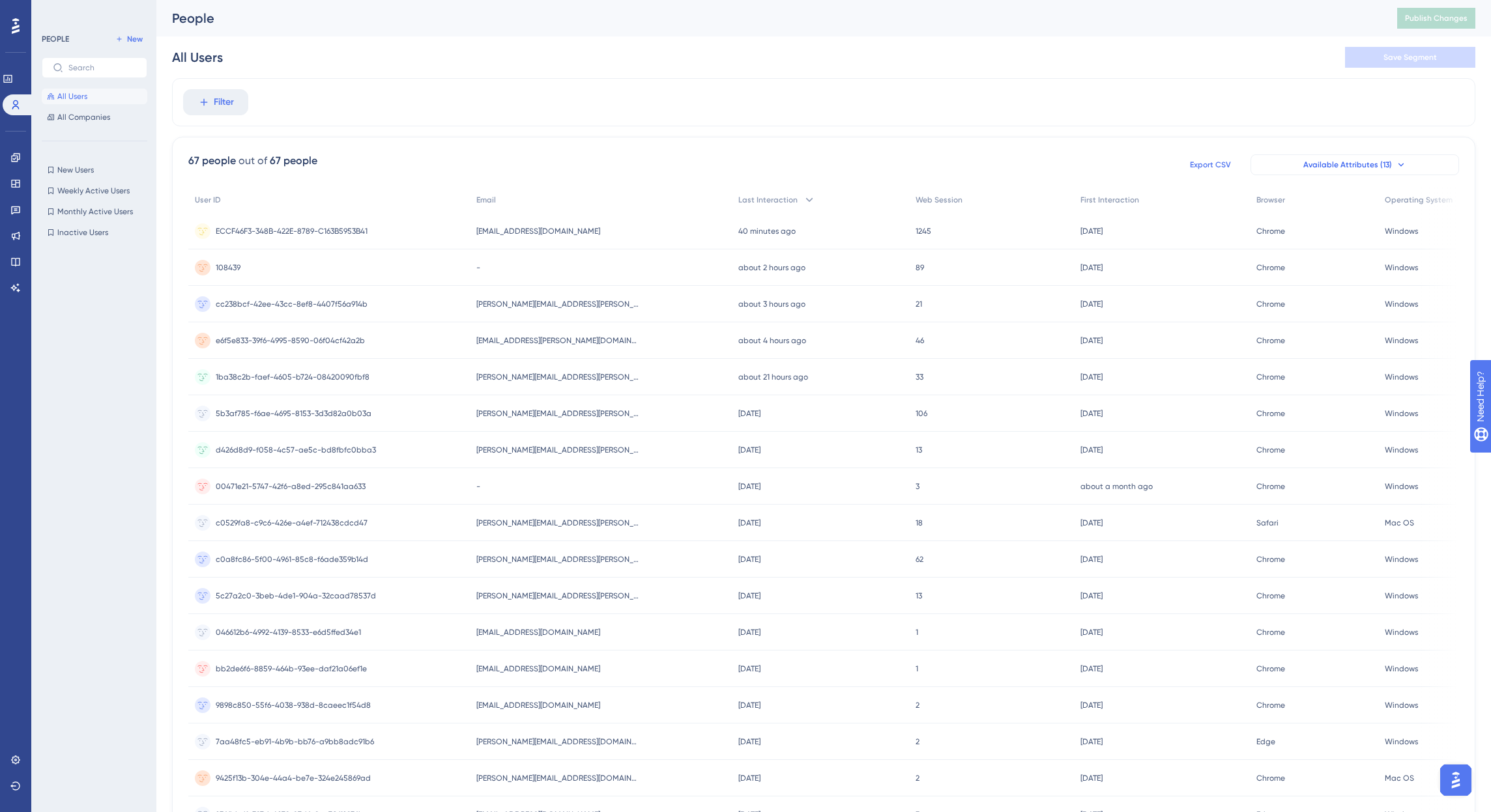
click at [1362, 159] on button "Available Attributes (13)" at bounding box center [1354, 164] width 208 height 21
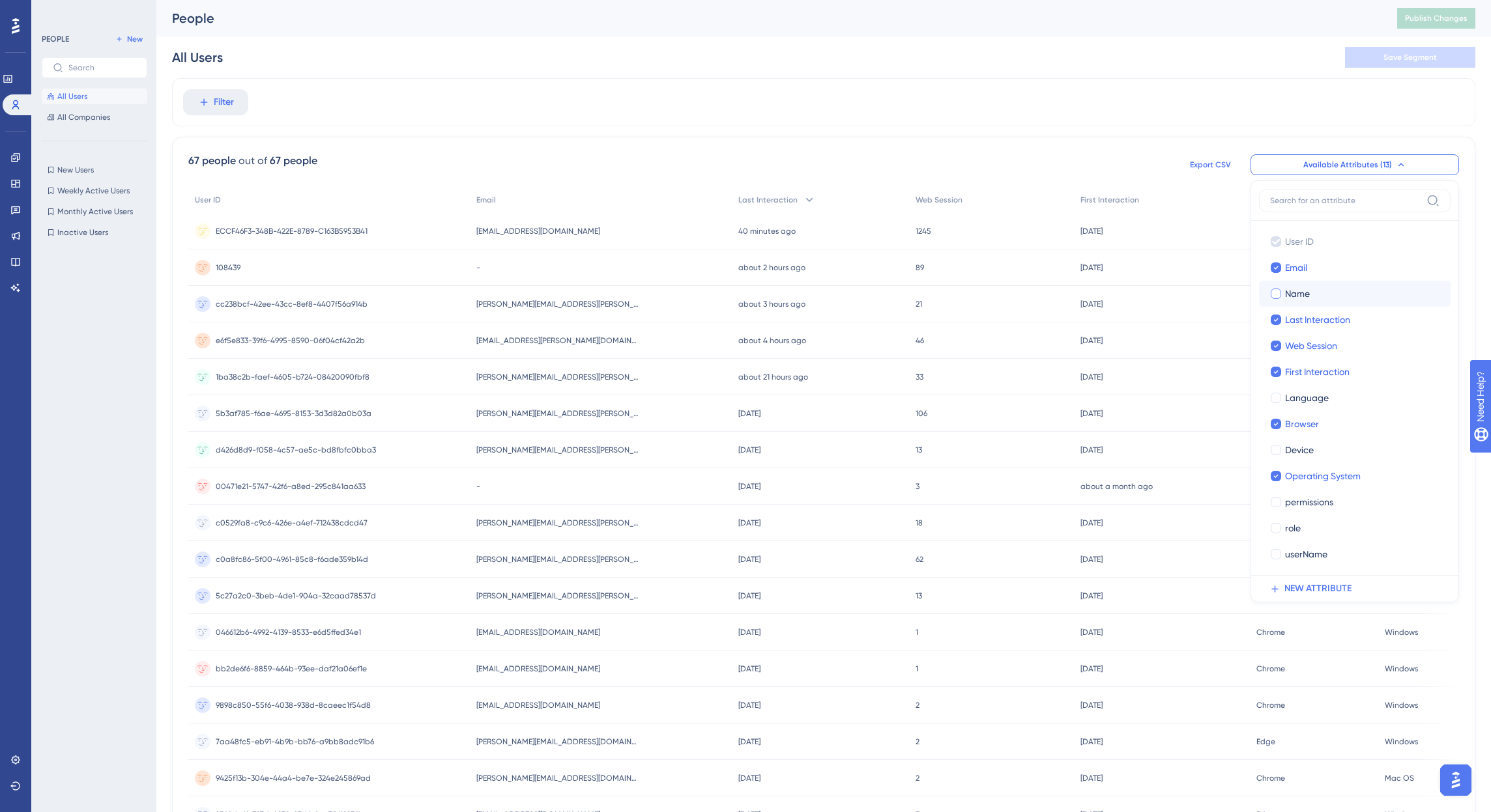
click at [1277, 292] on div at bounding box center [1275, 294] width 10 height 10
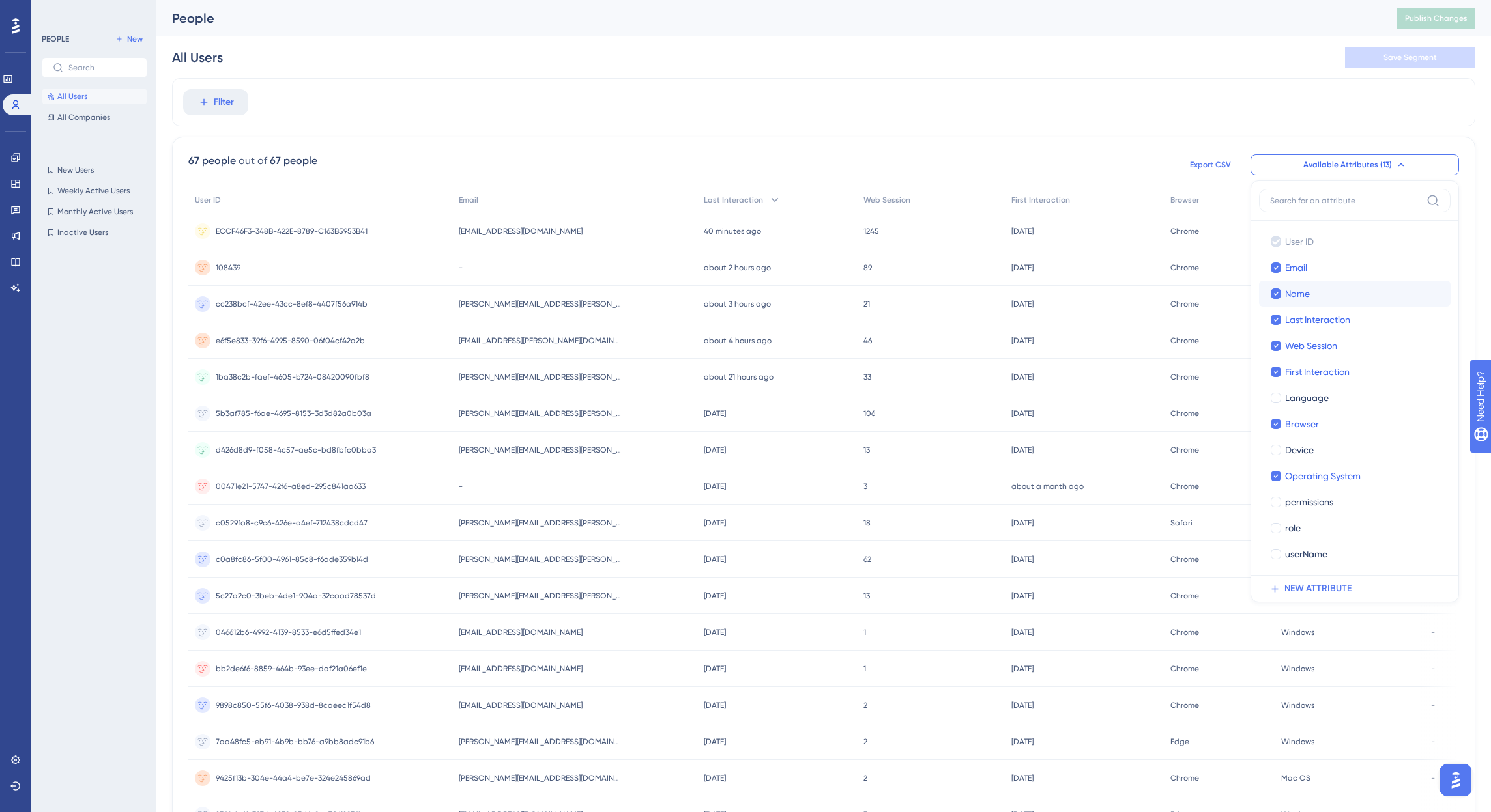
checkbox input "true"
click at [1184, 43] on div "All Users Save Segment" at bounding box center [823, 57] width 1303 height 42
drag, startPoint x: 393, startPoint y: 49, endPoint x: 391, endPoint y: 72, distance: 23.1
click at [393, 49] on div "All Users Save Segment" at bounding box center [823, 57] width 1303 height 42
click at [113, 306] on div at bounding box center [98, 503] width 114 height 527
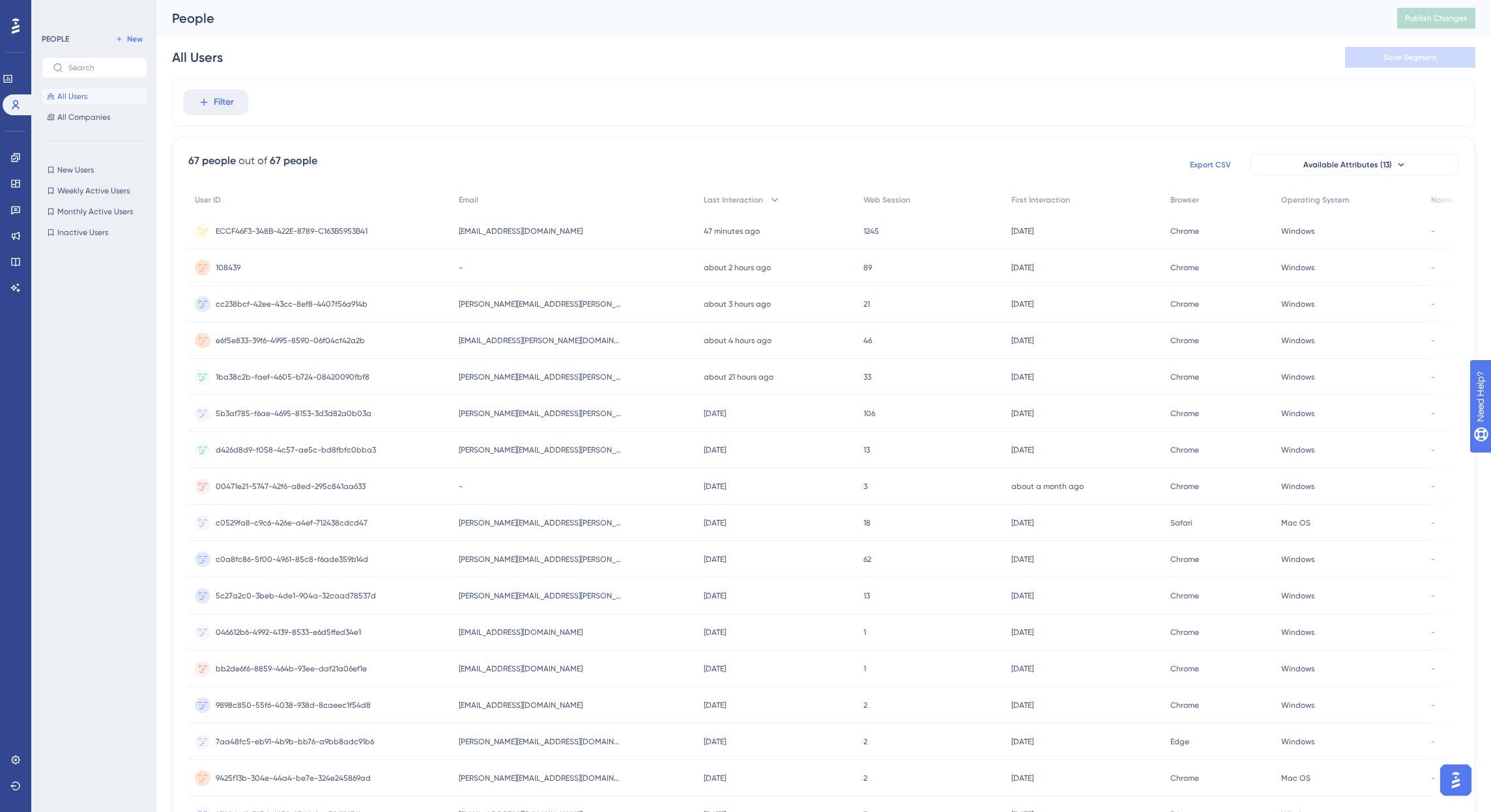
drag, startPoint x: 560, startPoint y: 31, endPoint x: 430, endPoint y: 57, distance: 132.6
click at [430, 57] on div "All Users Save Segment" at bounding box center [823, 57] width 1303 height 42
click at [77, 116] on span "All Companies" at bounding box center [83, 117] width 53 height 10
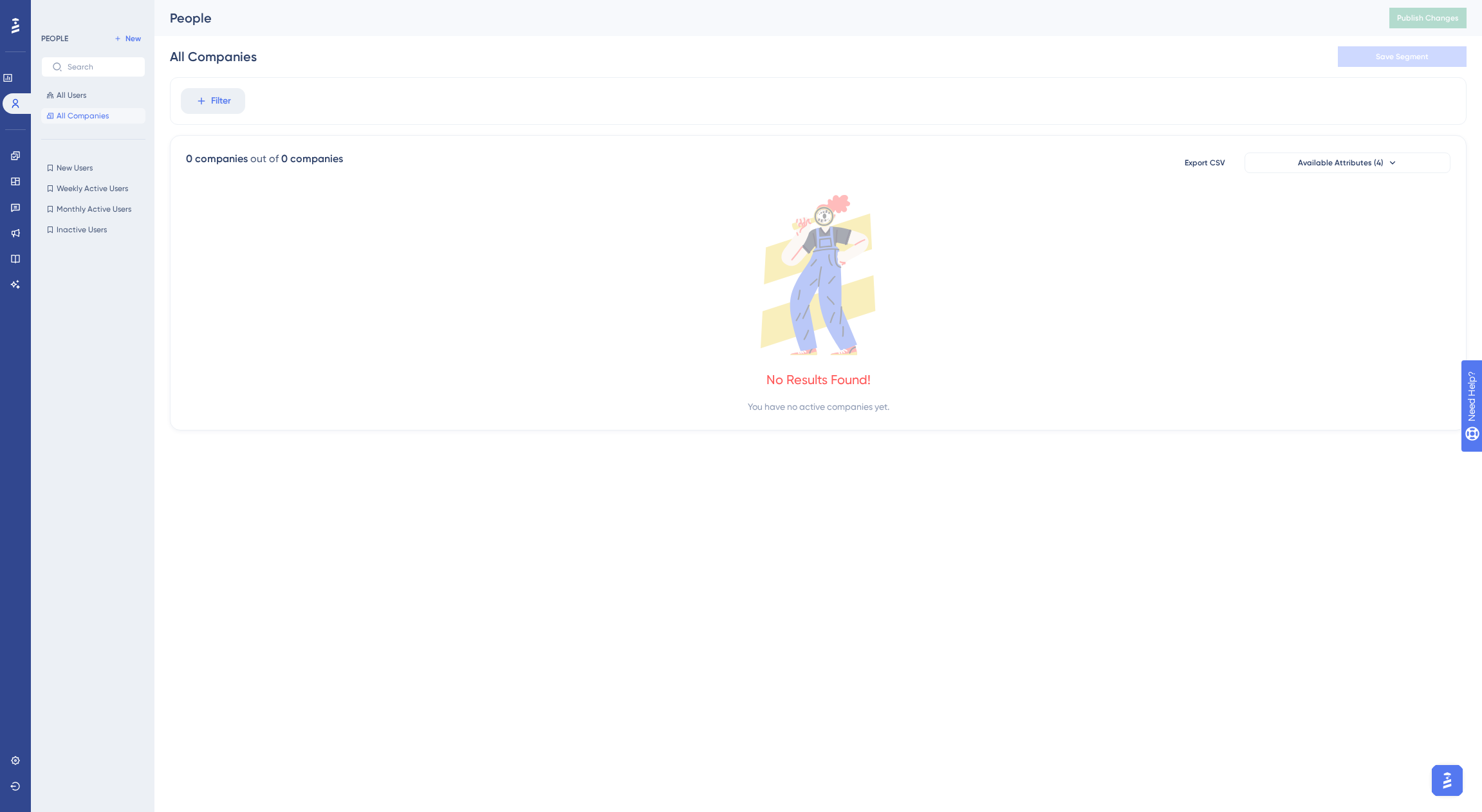
click at [133, 305] on div at bounding box center [97, 502] width 112 height 530
click at [11, 287] on icon at bounding box center [15, 284] width 10 height 10
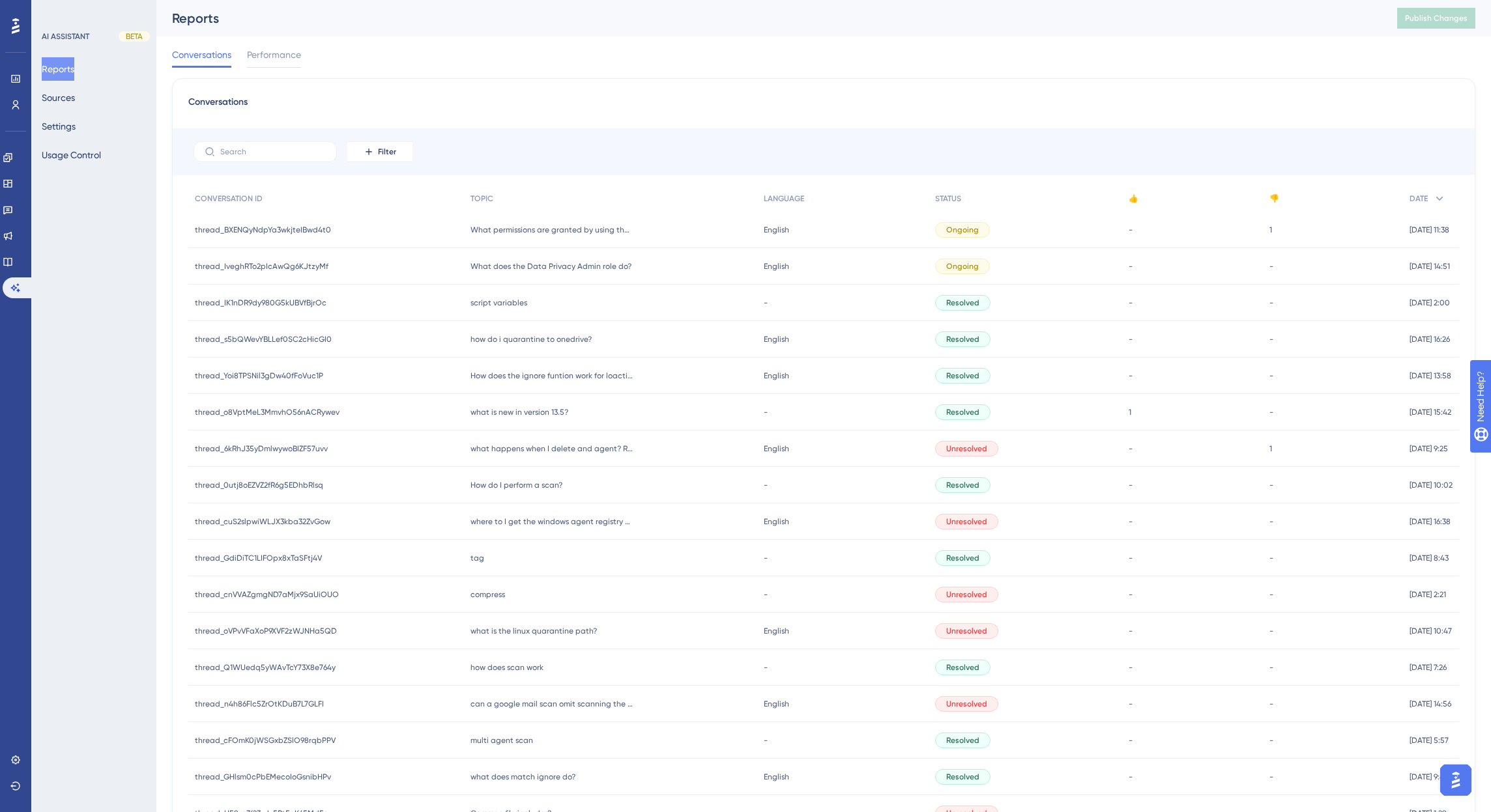
click at [273, 265] on span "thread_IveghRTo2pIcAwQg6KJtzyMf" at bounding box center [261, 266] width 134 height 10
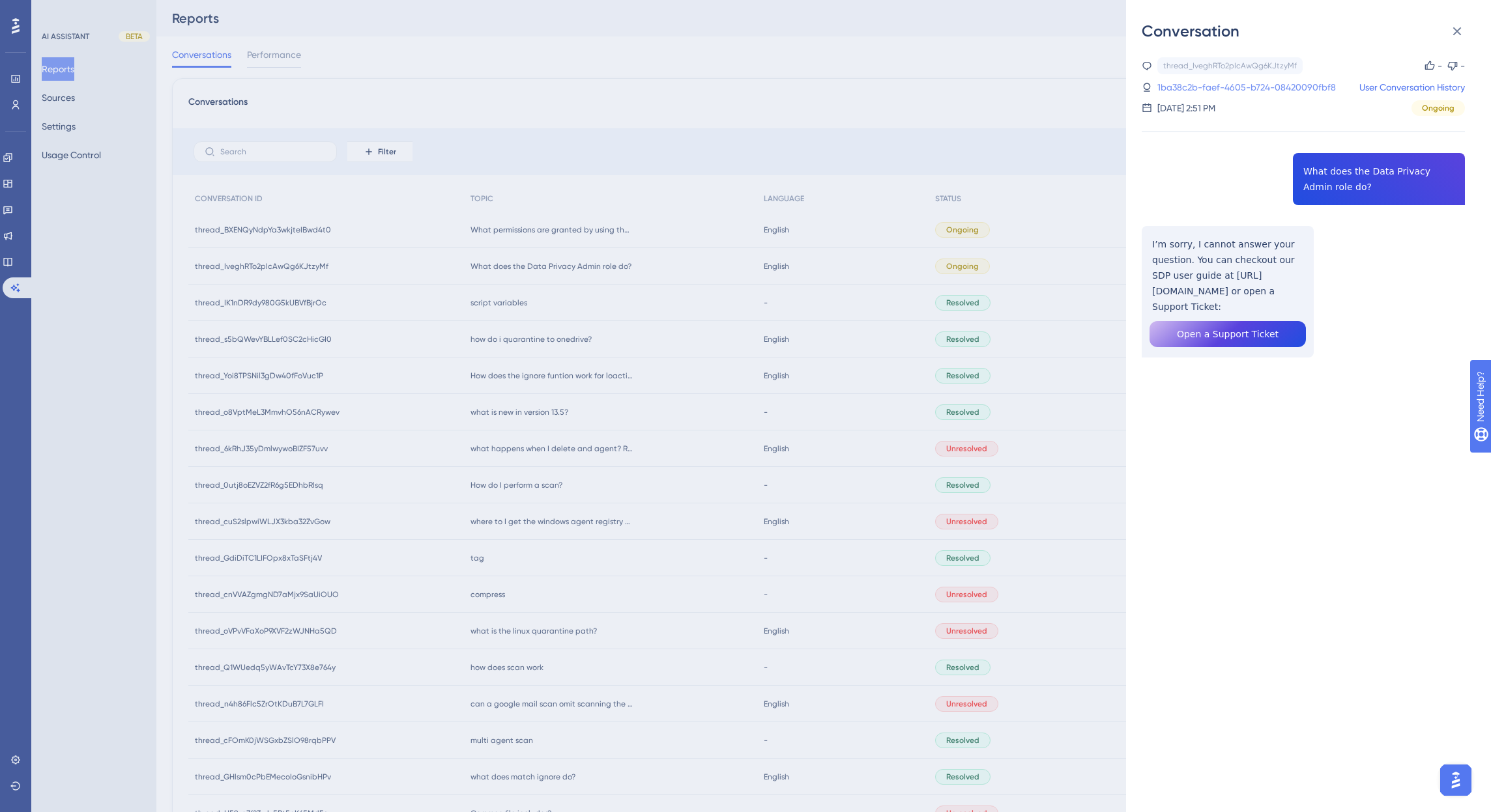
click at [1289, 87] on link "1ba38c2b-faef-4605-b724-08420090fbf8" at bounding box center [1246, 87] width 179 height 16
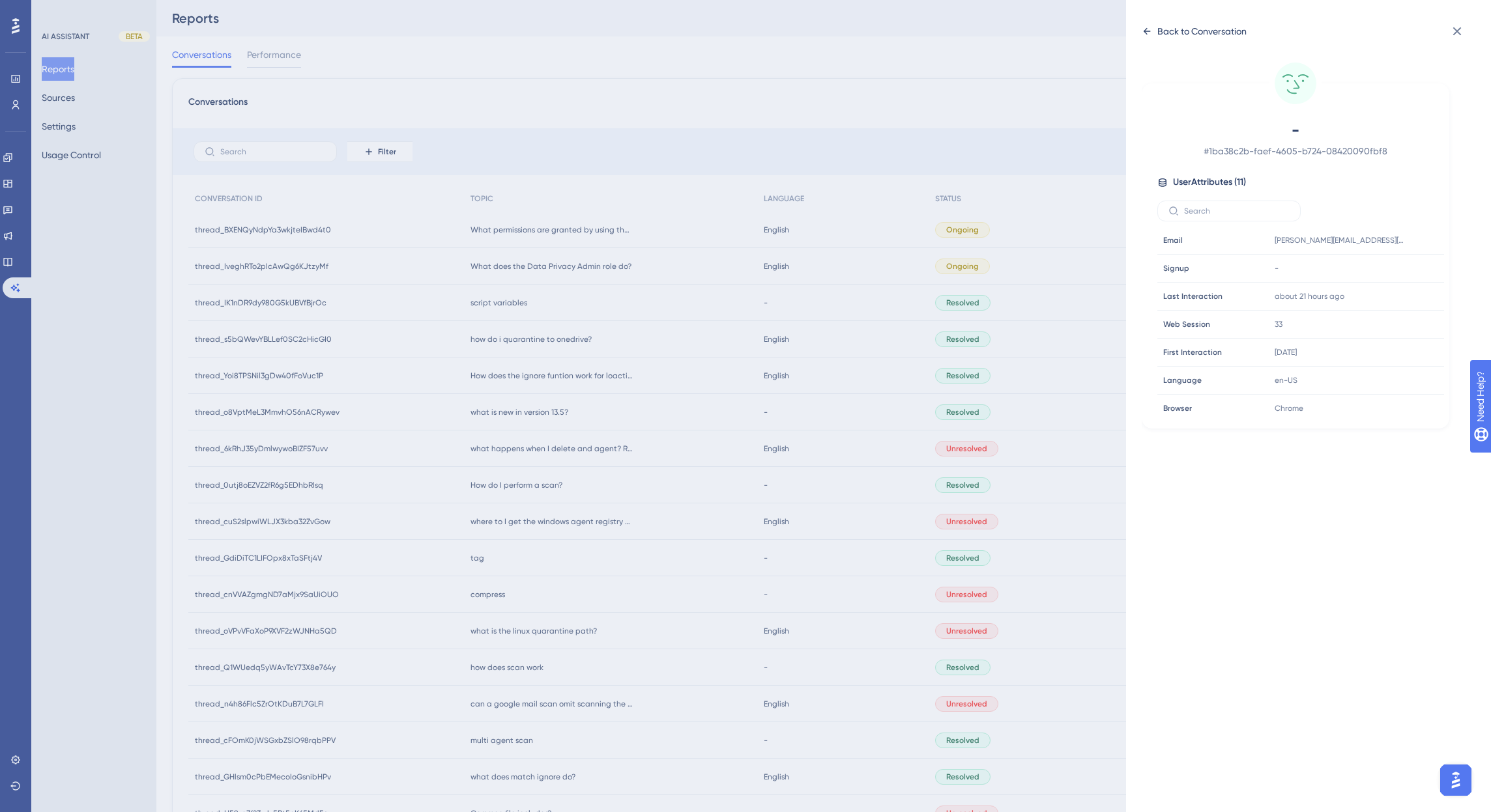
click at [1144, 30] on icon at bounding box center [1147, 31] width 7 height 7
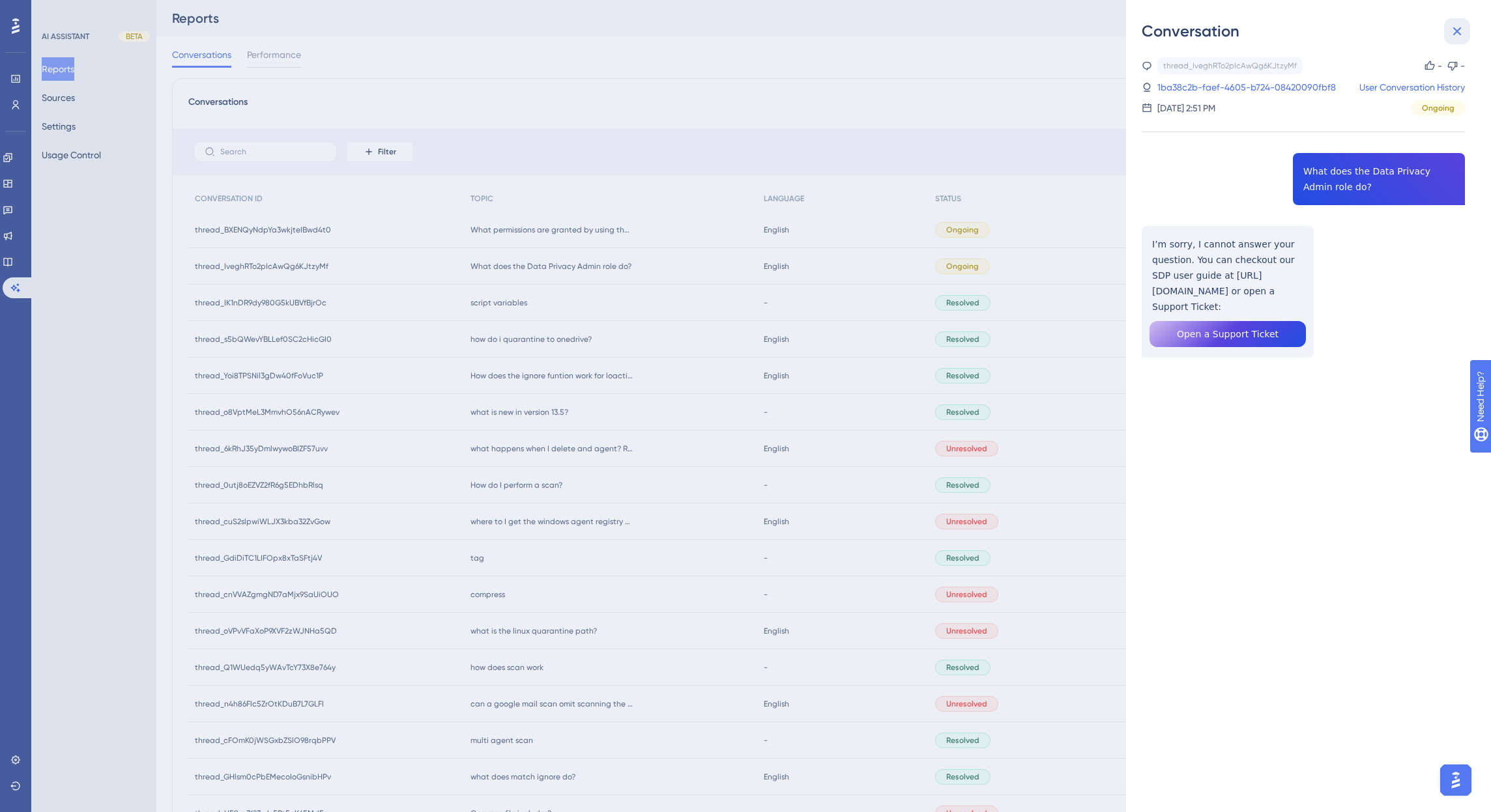
click at [1457, 29] on icon at bounding box center [1457, 31] width 16 height 16
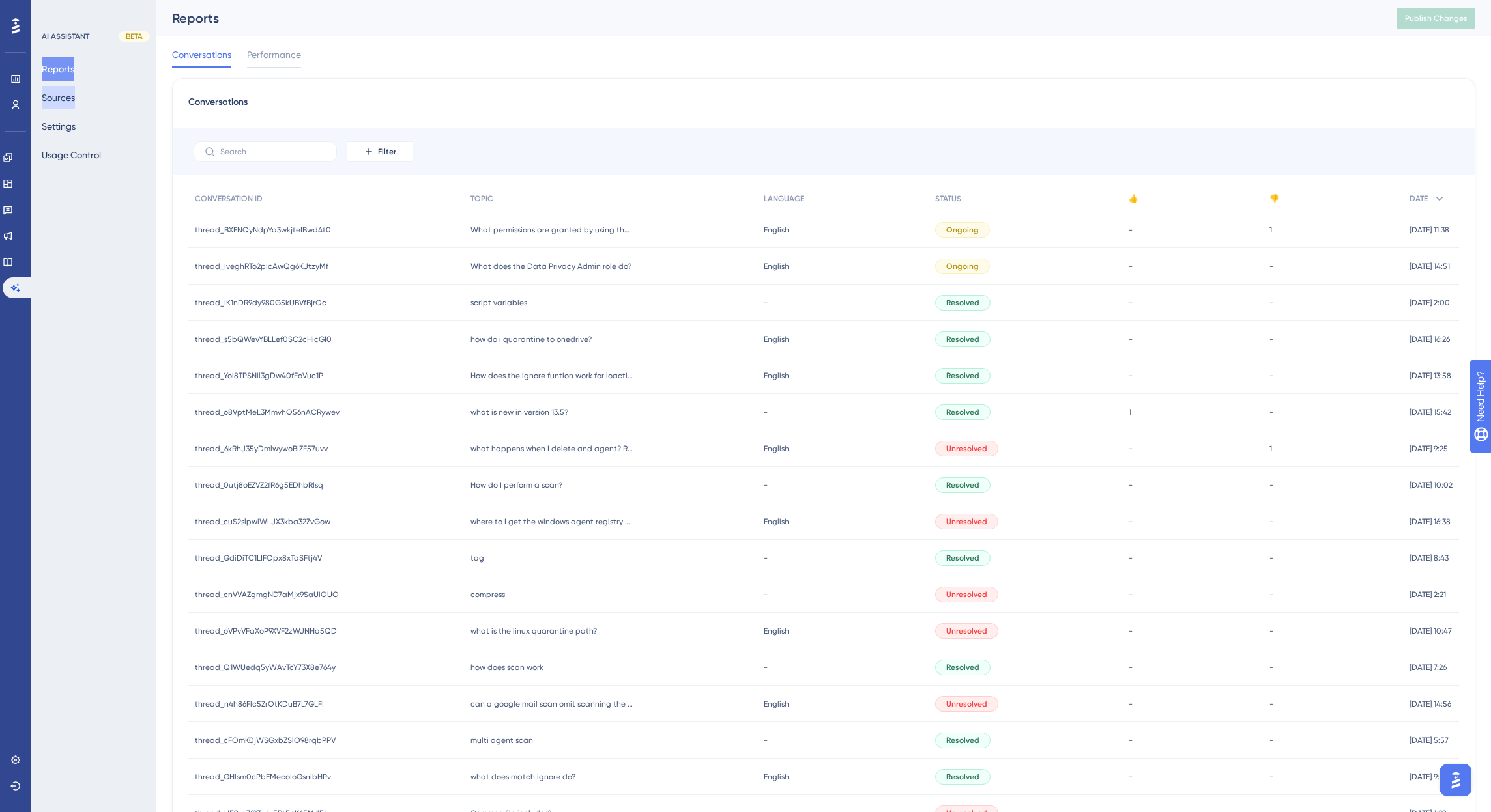
click at [75, 96] on button "Sources" at bounding box center [59, 98] width 33 height 23
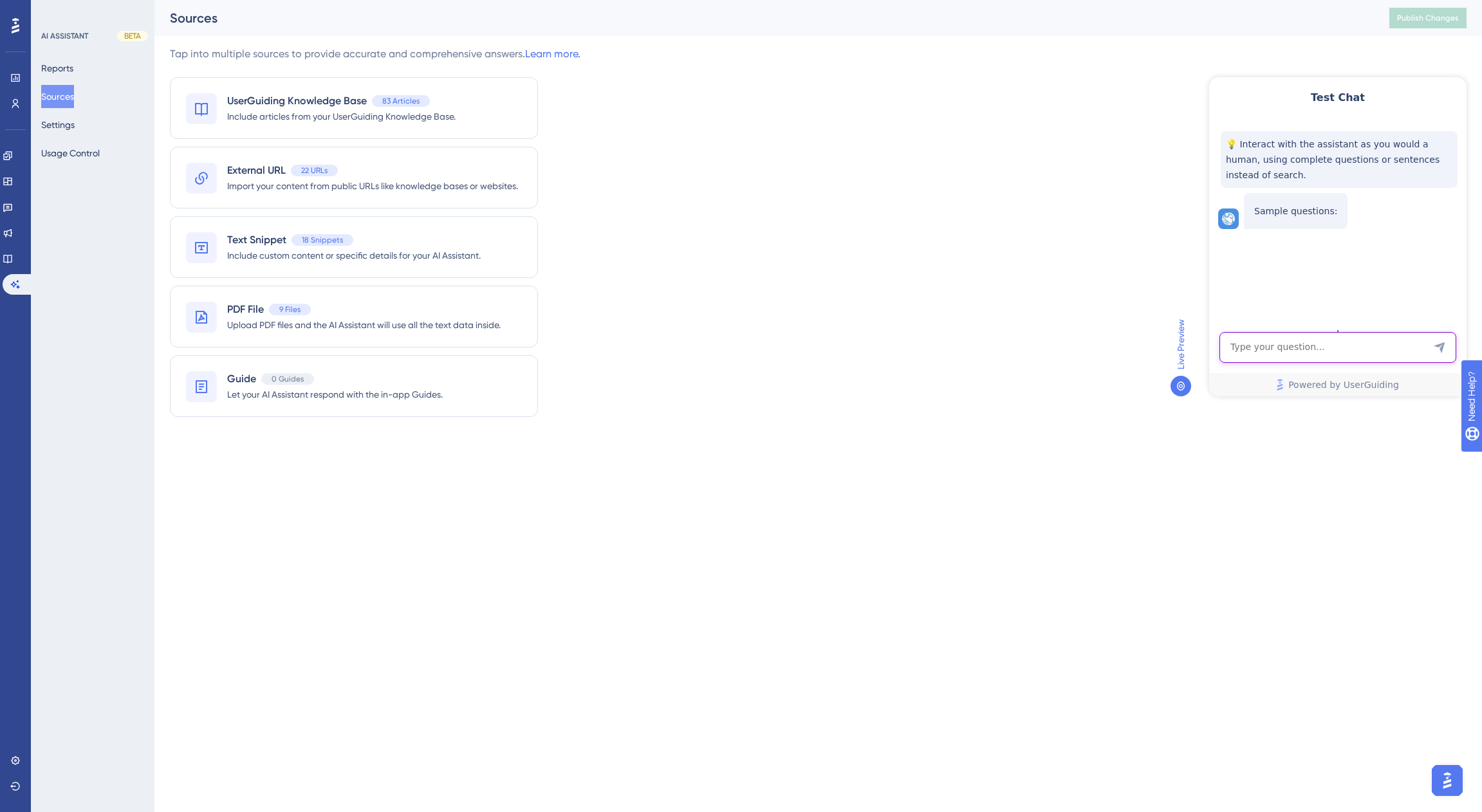
click at [1261, 346] on textarea "AI Assistant Text Input" at bounding box center [1338, 347] width 237 height 31
type textarea "data admin privacy role"
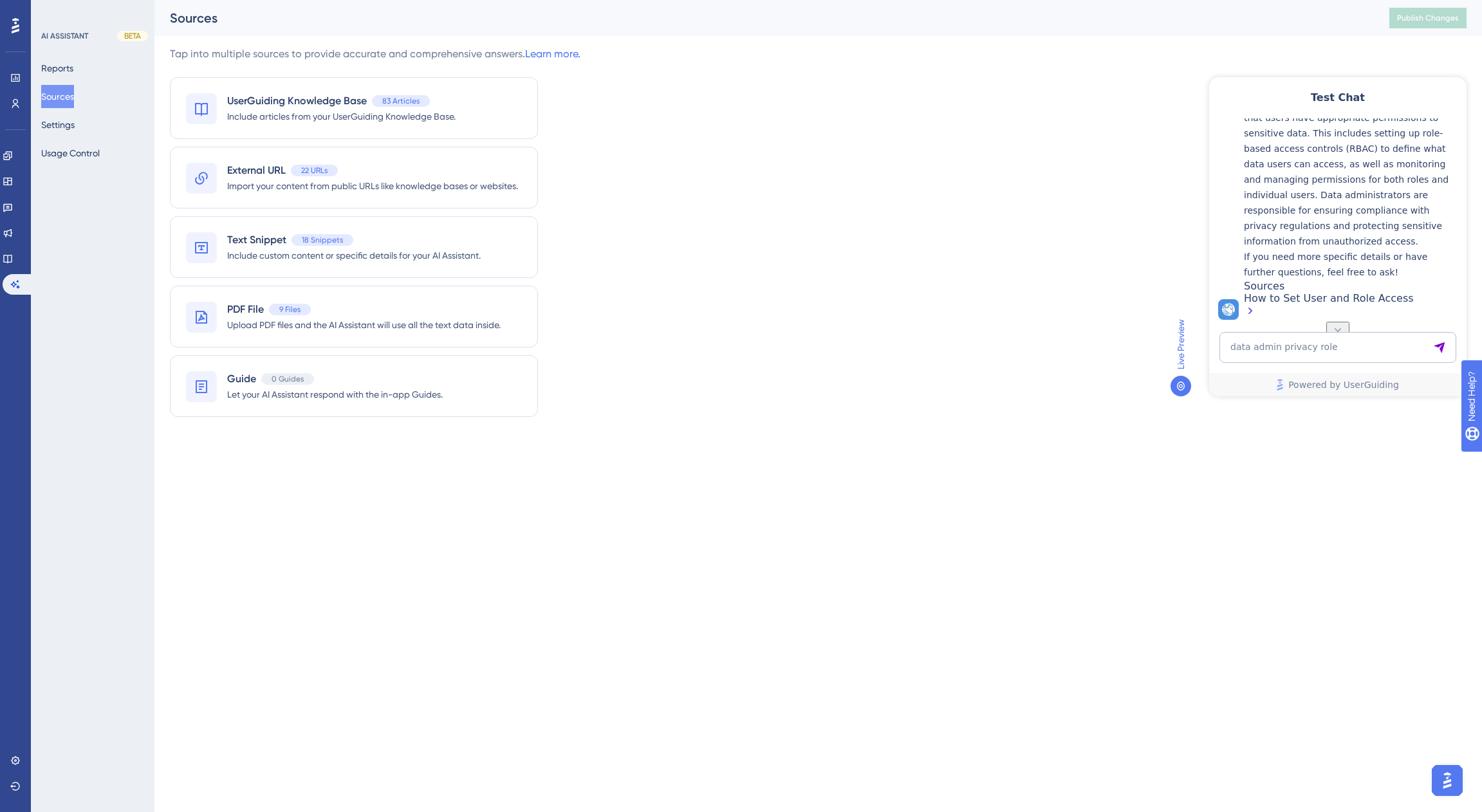
scroll to position [269, 0]
click at [69, 71] on button "Reports" at bounding box center [57, 68] width 32 height 23
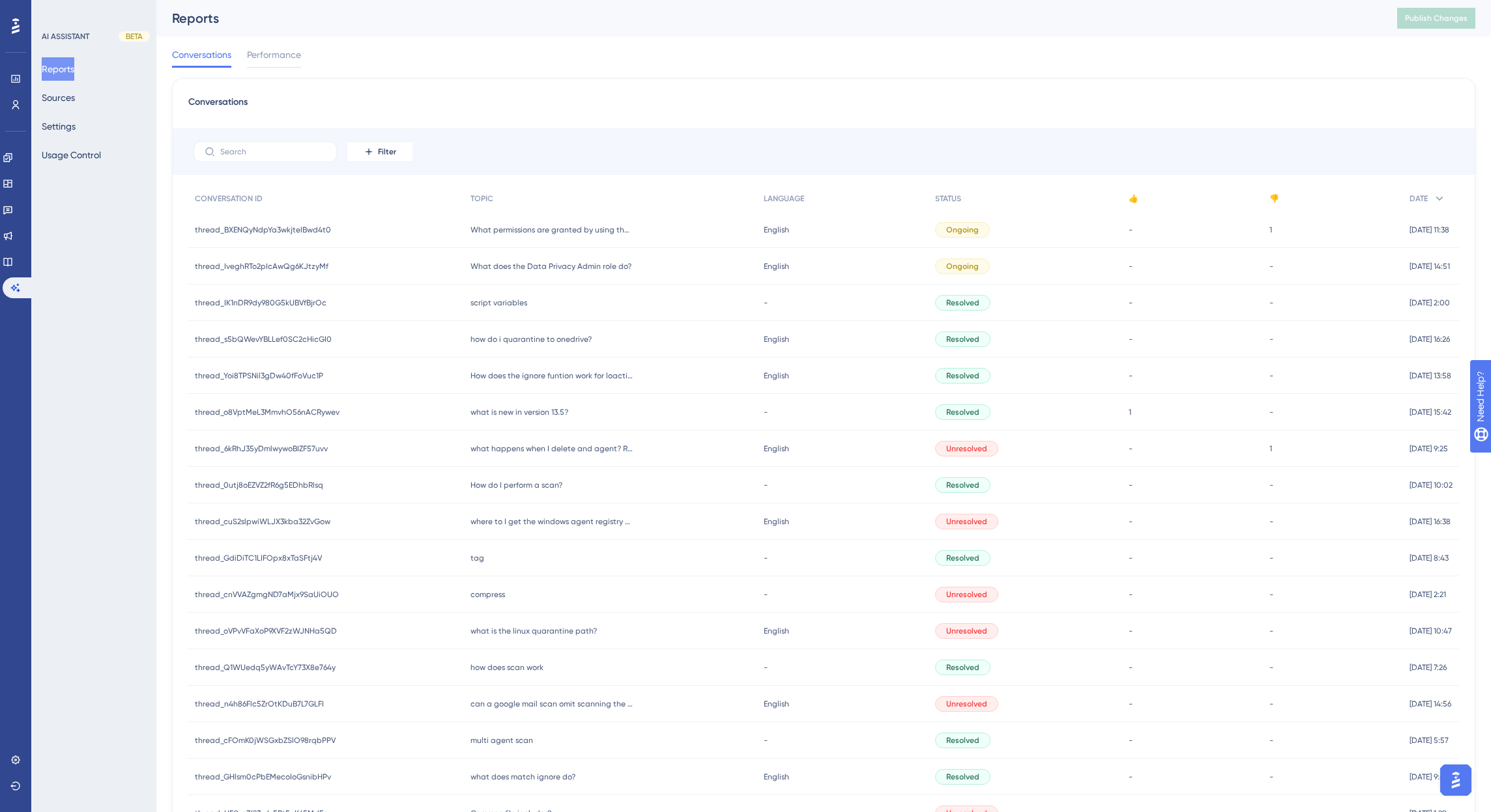
click at [569, 268] on span "What does the Data Privacy Admin role do?" at bounding box center [551, 266] width 161 height 10
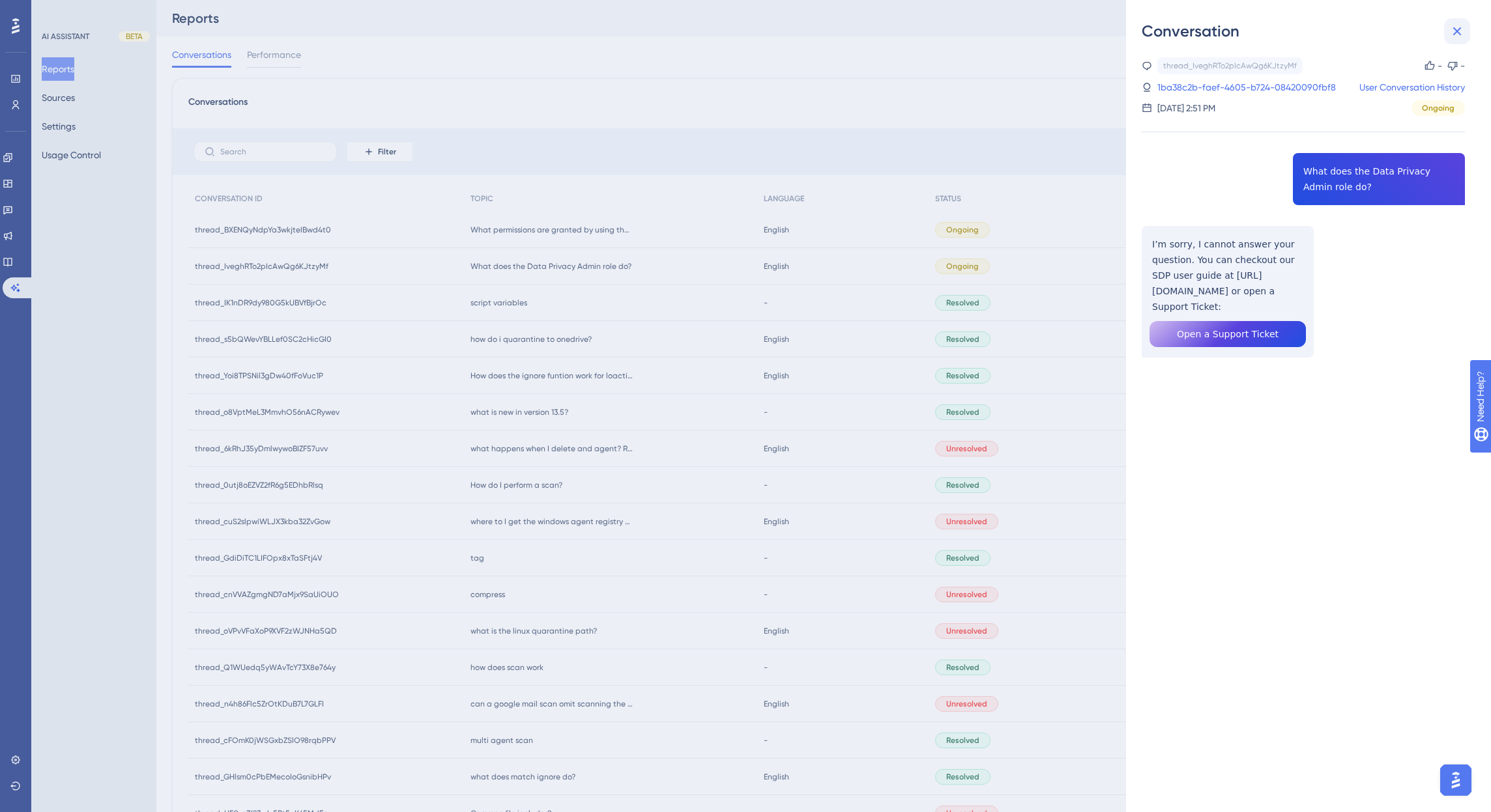
click at [1461, 33] on icon at bounding box center [1457, 31] width 16 height 16
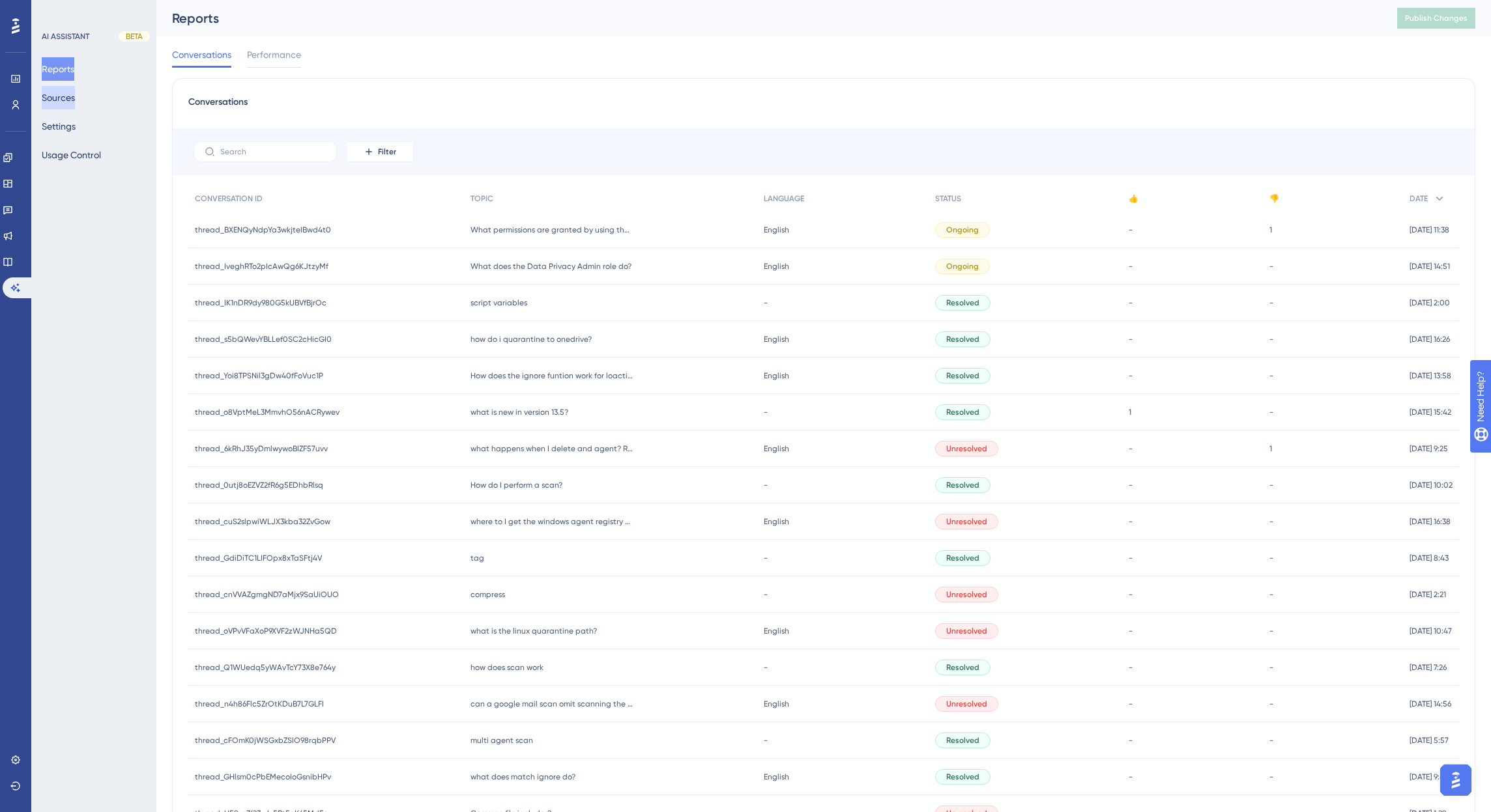
click at [69, 97] on button "Sources" at bounding box center [59, 98] width 33 height 23
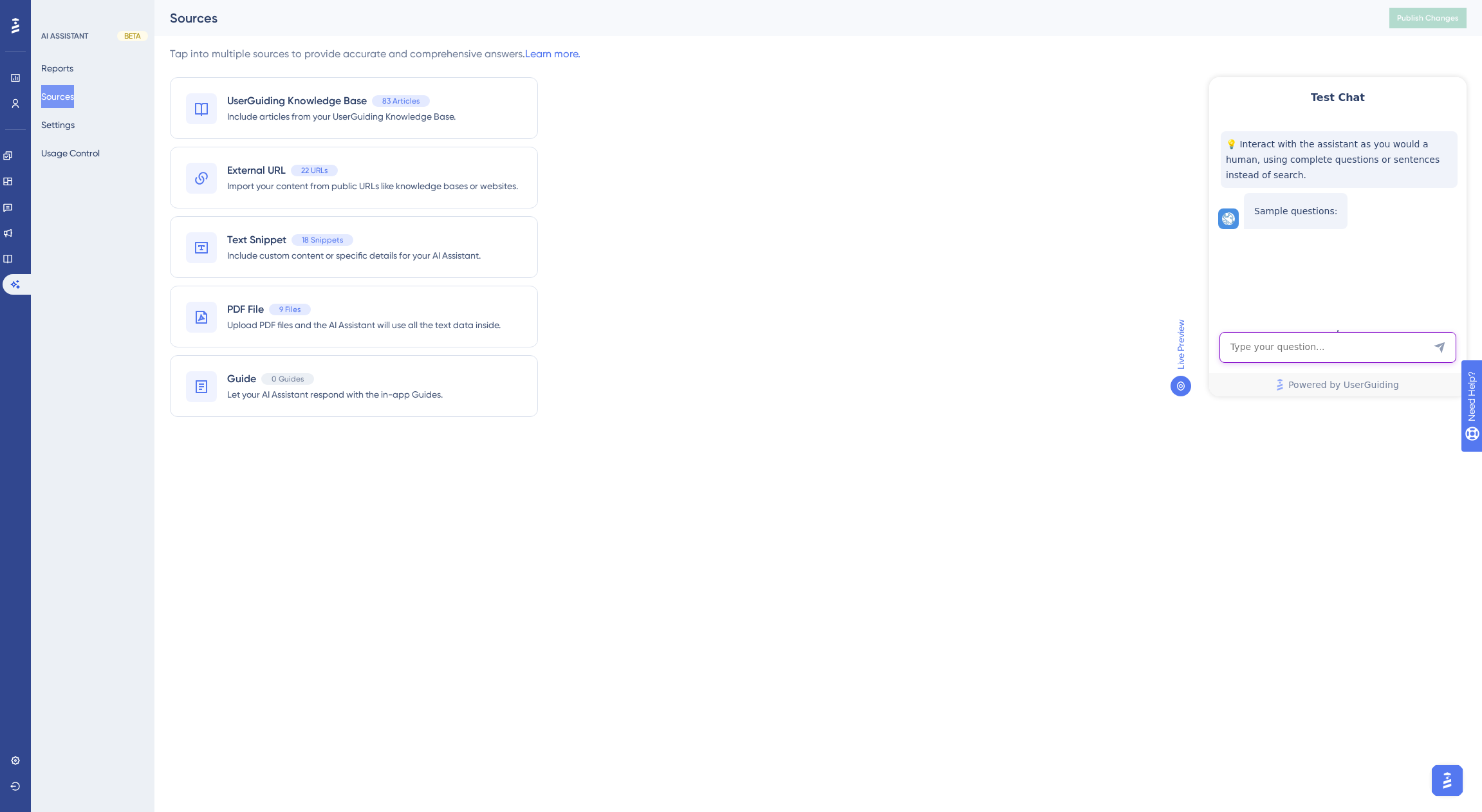
click at [1311, 350] on textarea "AI Assistant Text Input" at bounding box center [1338, 347] width 237 height 31
type textarea "data admin user role?"
click at [1443, 346] on icon "Send Message" at bounding box center [1439, 347] width 11 height 11
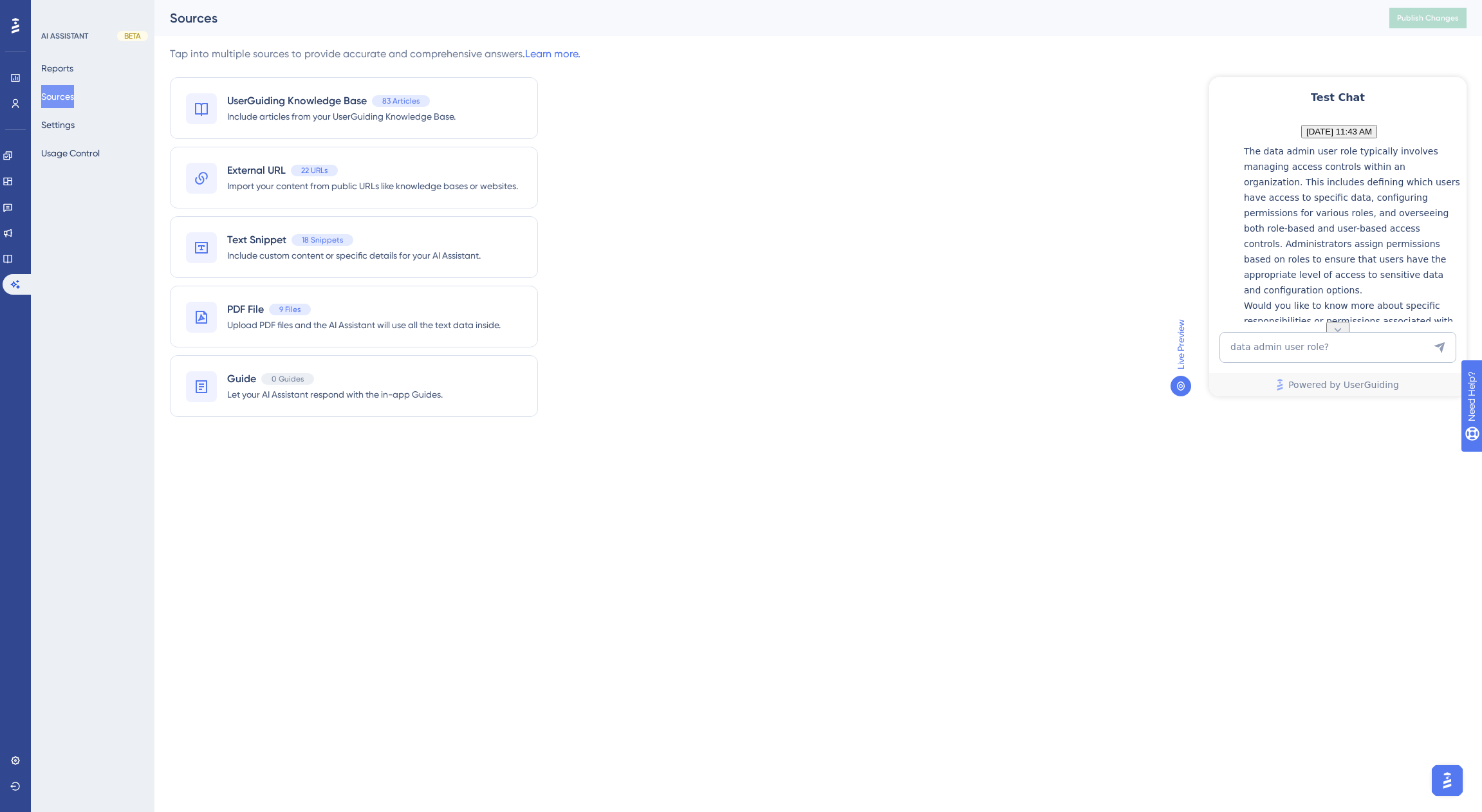
scroll to position [136, 0]
drag, startPoint x: 1464, startPoint y: 219, endPoint x: 2676, endPoint y: 295, distance: 1214.4
click at [71, 66] on button "Reports" at bounding box center [57, 68] width 32 height 23
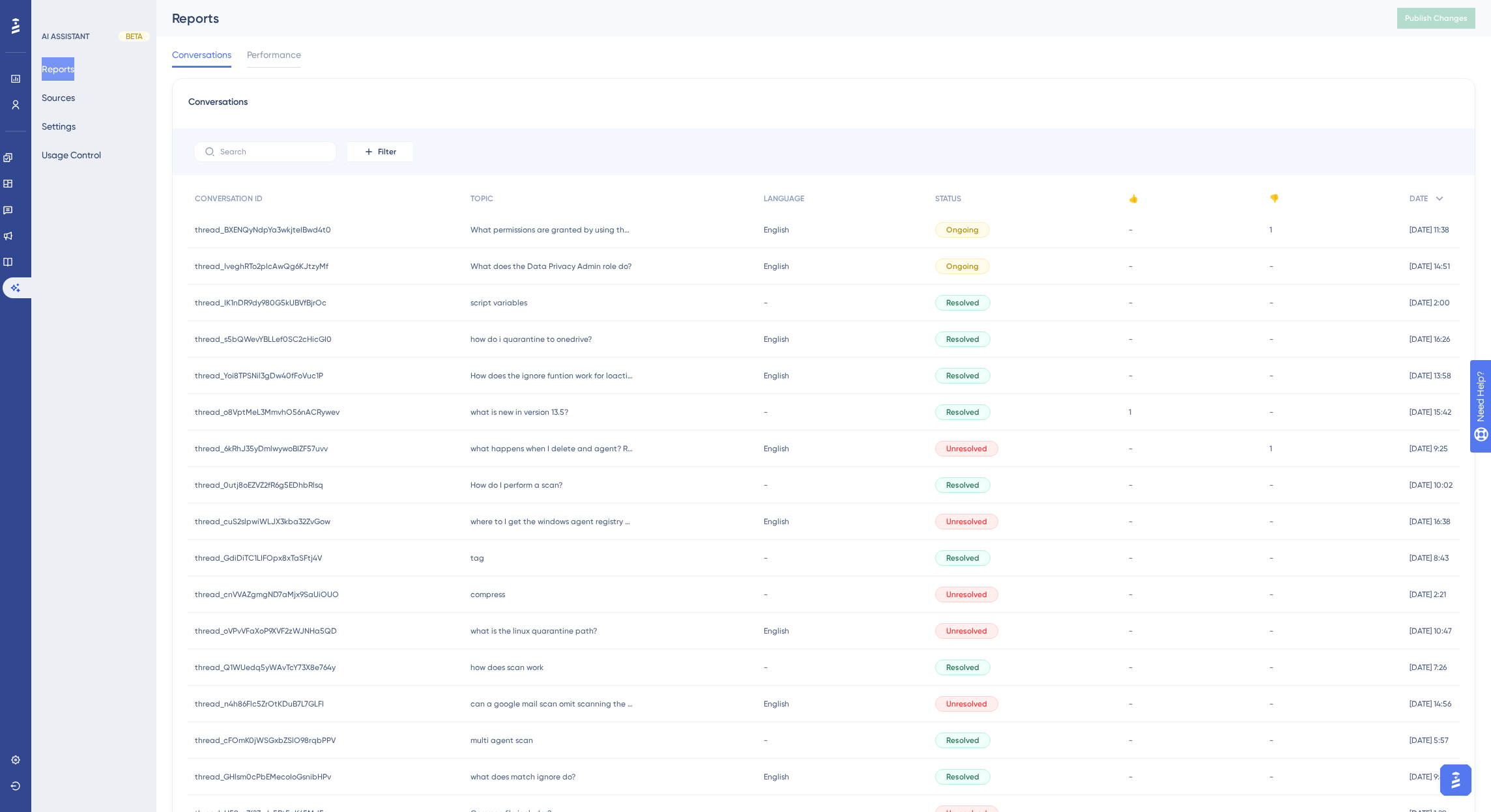
click at [569, 269] on span "What does the Data Privacy Admin role do?" at bounding box center [551, 266] width 161 height 10
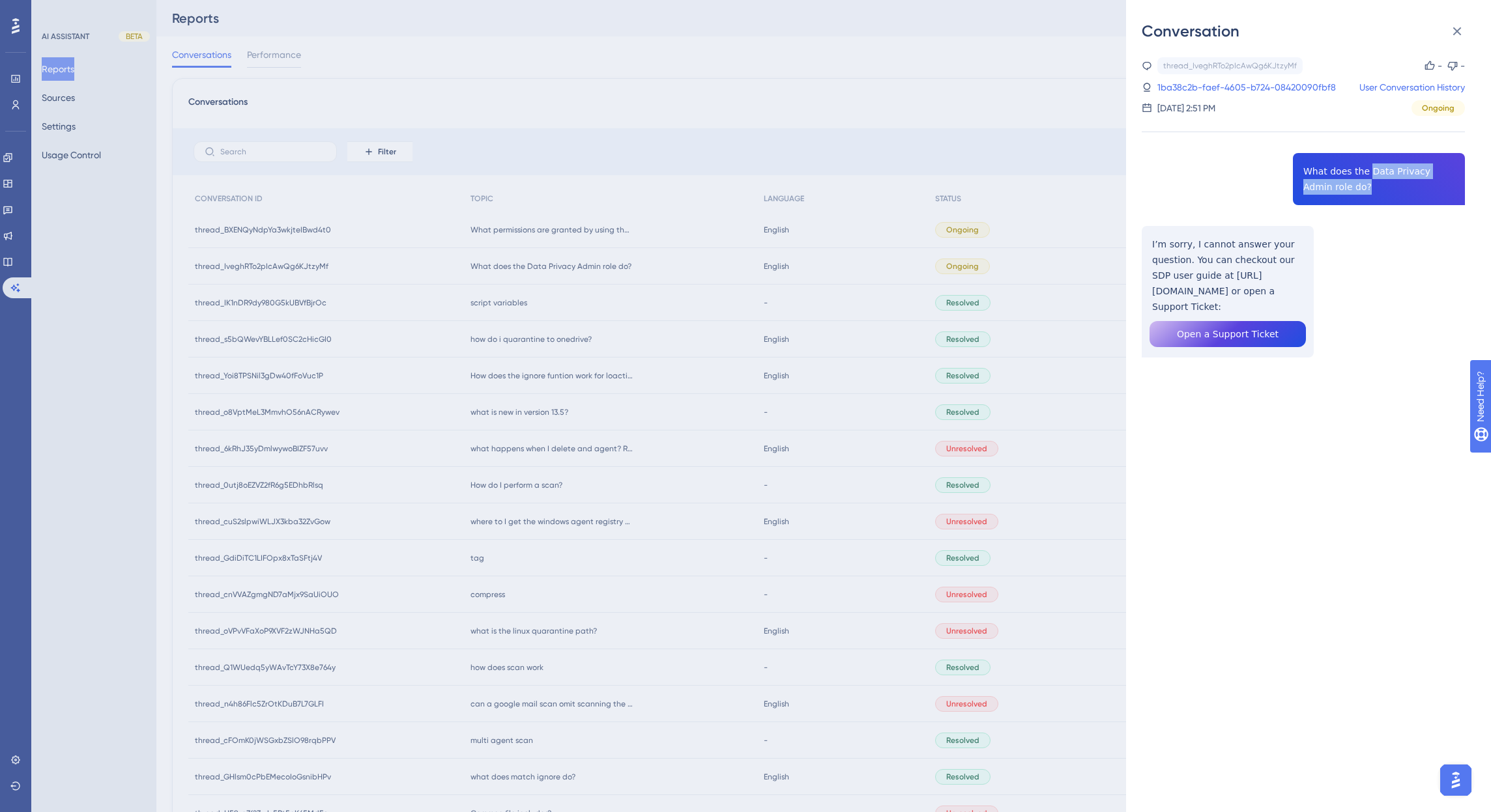
drag, startPoint x: 1362, startPoint y: 171, endPoint x: 1375, endPoint y: 181, distance: 16.4
click at [1375, 181] on div "thread_IveghRTo2pIcAwQg6KJtzyMf Copy - - 1ba38c2b-faef-4605-b724-08420090fbf8 U…" at bounding box center [1303, 240] width 323 height 367
click at [1366, 173] on div "thread_IveghRTo2pIcAwQg6KJtzyMf Copy - - 1ba38c2b-faef-4605-b724-08420090fbf8 U…" at bounding box center [1303, 240] width 323 height 367
click at [1461, 33] on icon at bounding box center [1457, 31] width 16 height 16
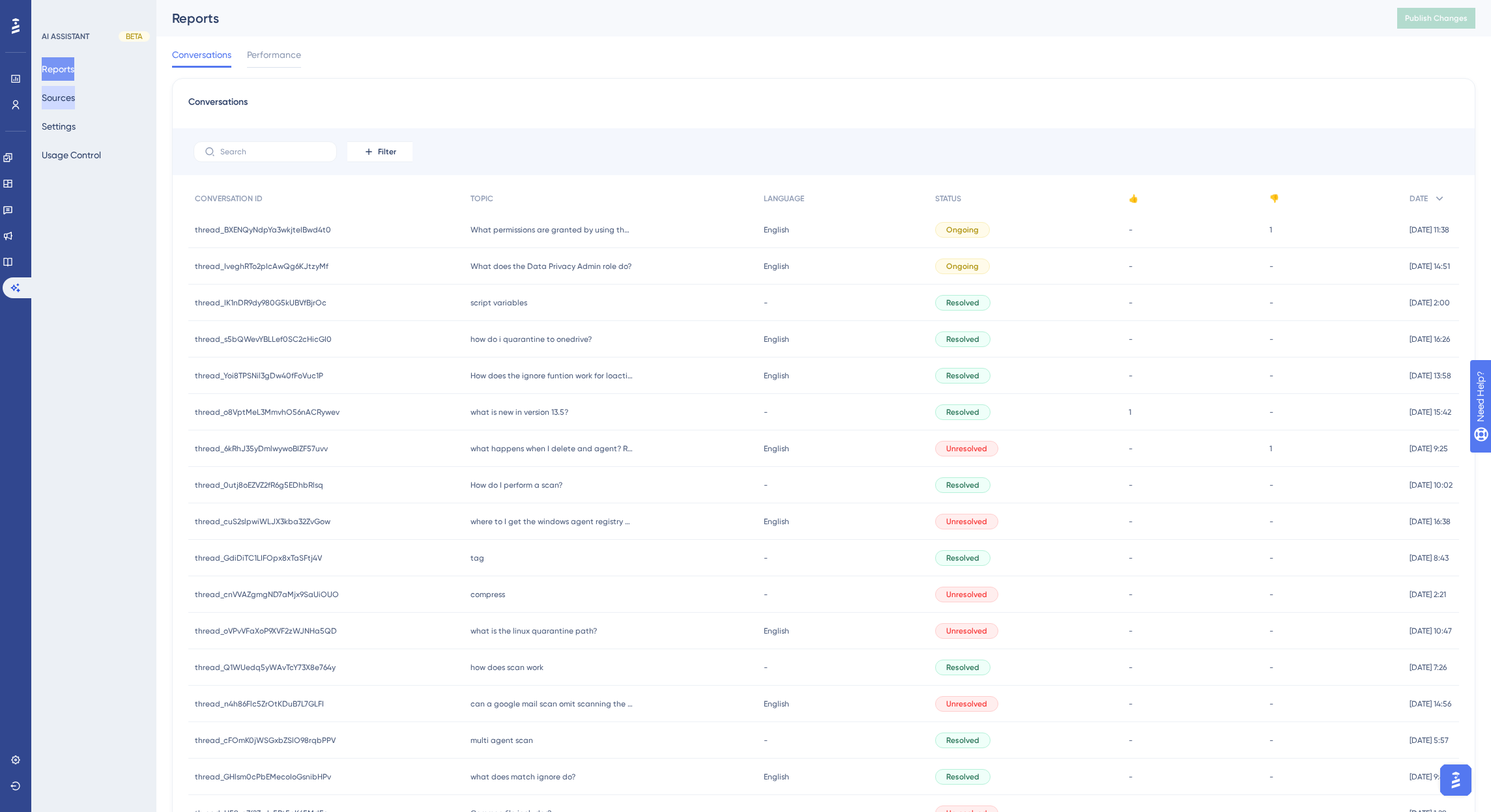
click at [62, 100] on button "Sources" at bounding box center [59, 98] width 33 height 23
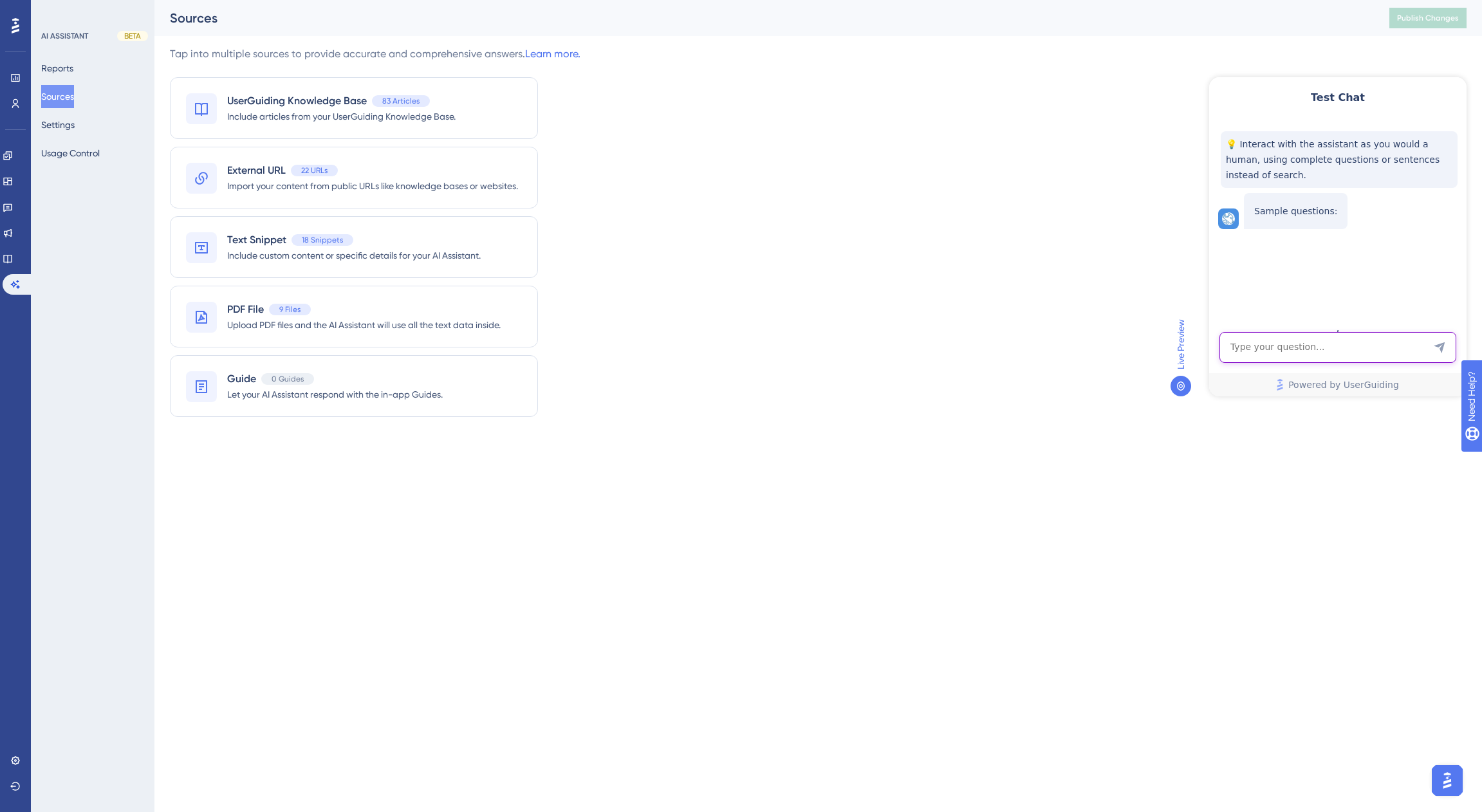
click at [1293, 346] on textarea "AI Assistant Text Input" at bounding box center [1338, 347] width 237 height 31
type textarea "data privacy admin role?"
click at [1442, 350] on icon "Send Message" at bounding box center [1439, 347] width 11 height 11
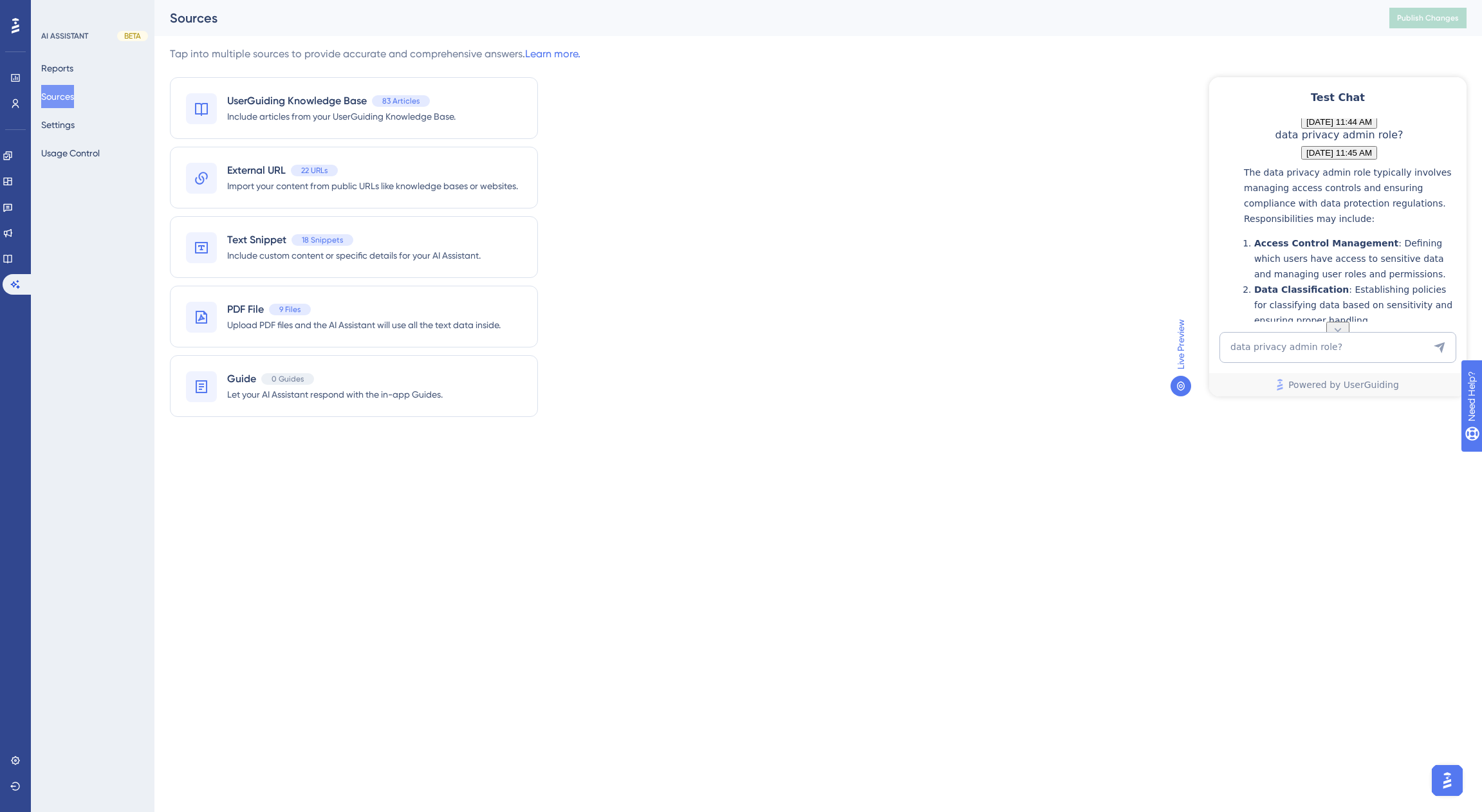
scroll to position [104, 0]
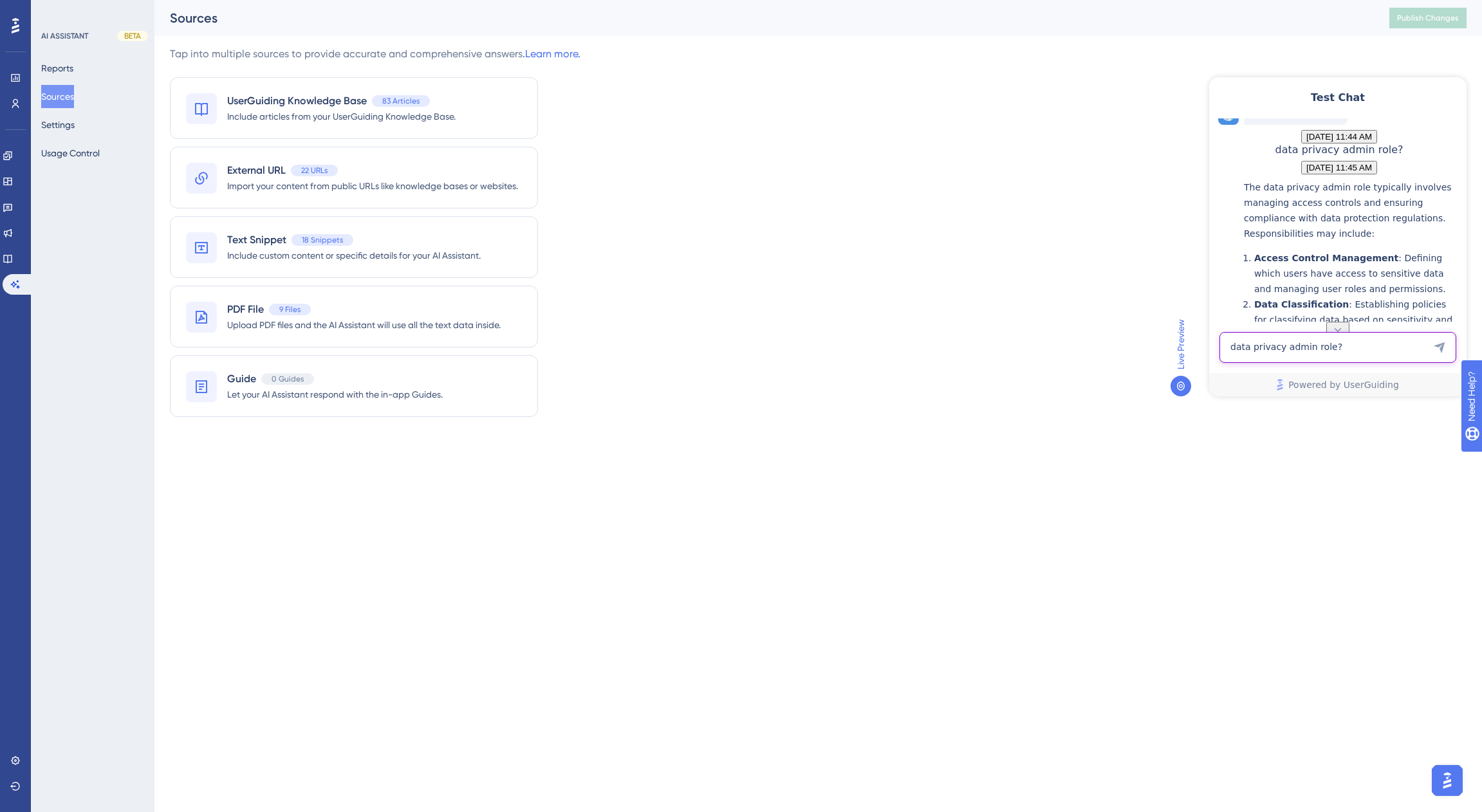
click at [1304, 348] on textarea "data privacy admin role?" at bounding box center [1338, 347] width 237 height 31
type textarea "what does the data privacy admin role do?"
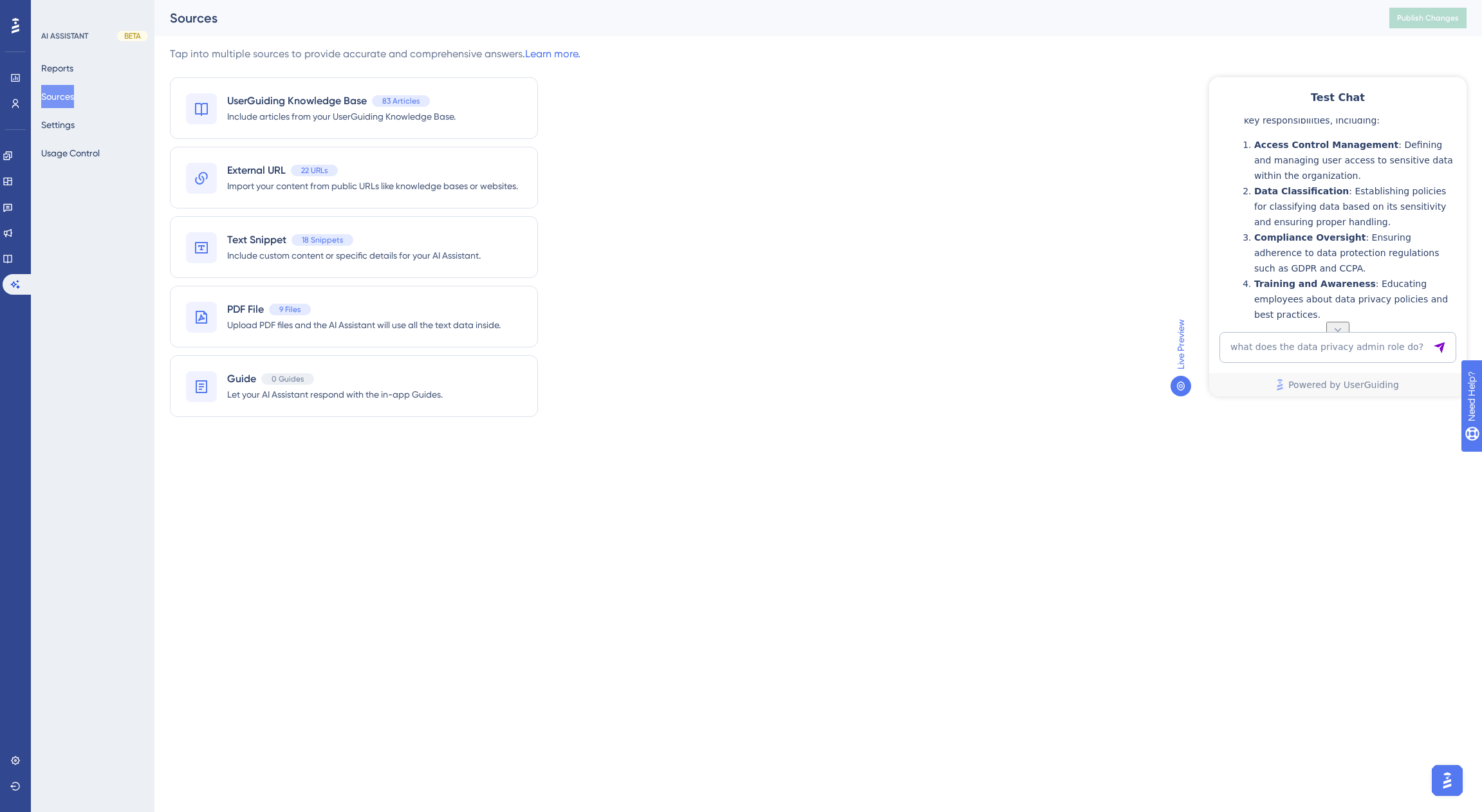
scroll to position [618, 0]
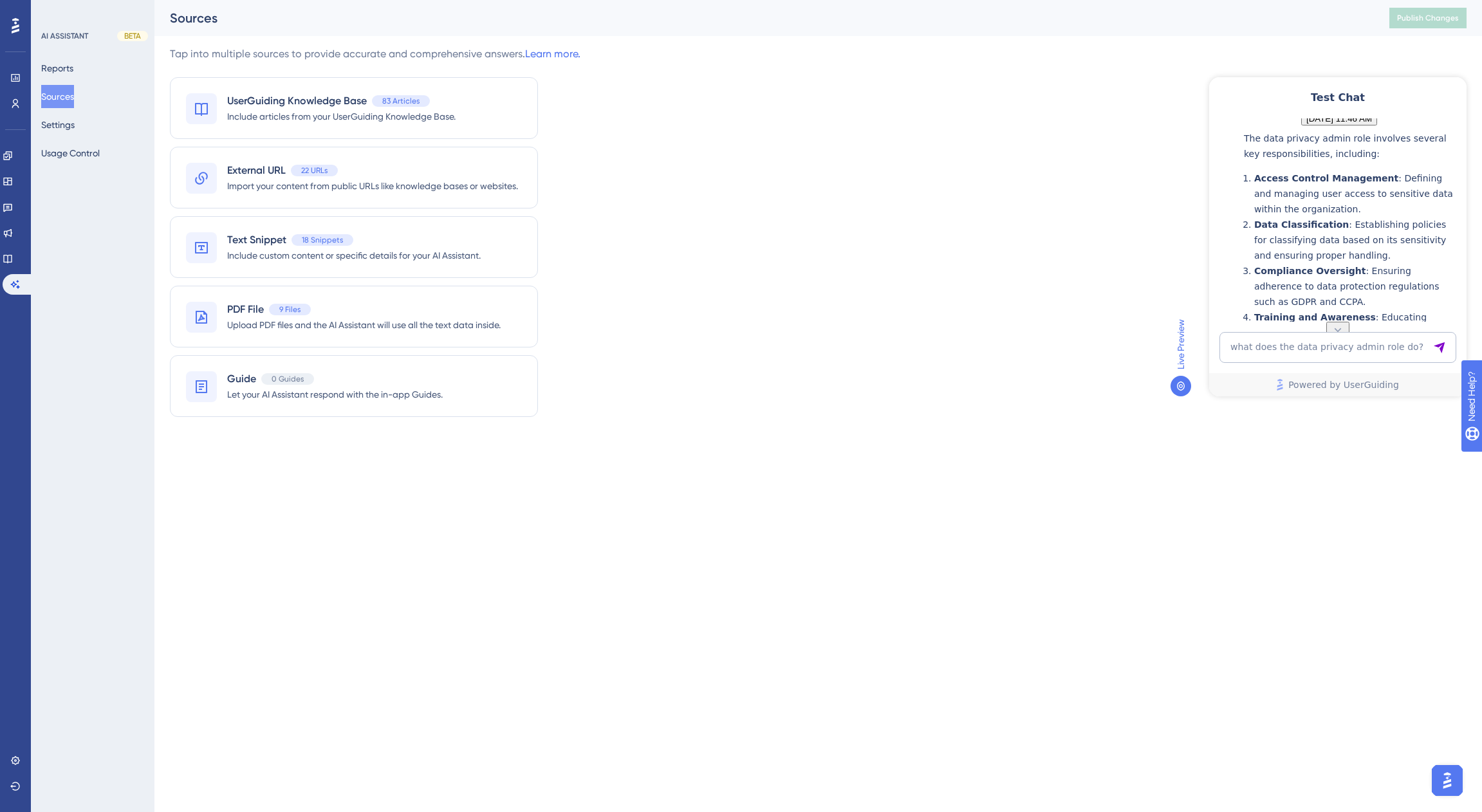
drag, startPoint x: 1274, startPoint y: 144, endPoint x: 1422, endPoint y: 316, distance: 226.9
click at [1422, 316] on div "💡 Interact with the assistant as you would a human, using complete questions or…" at bounding box center [1337, 220] width 257 height 204
click at [1306, 93] on span "[DATE] 11:45 AM" at bounding box center [1339, 88] width 66 height 10
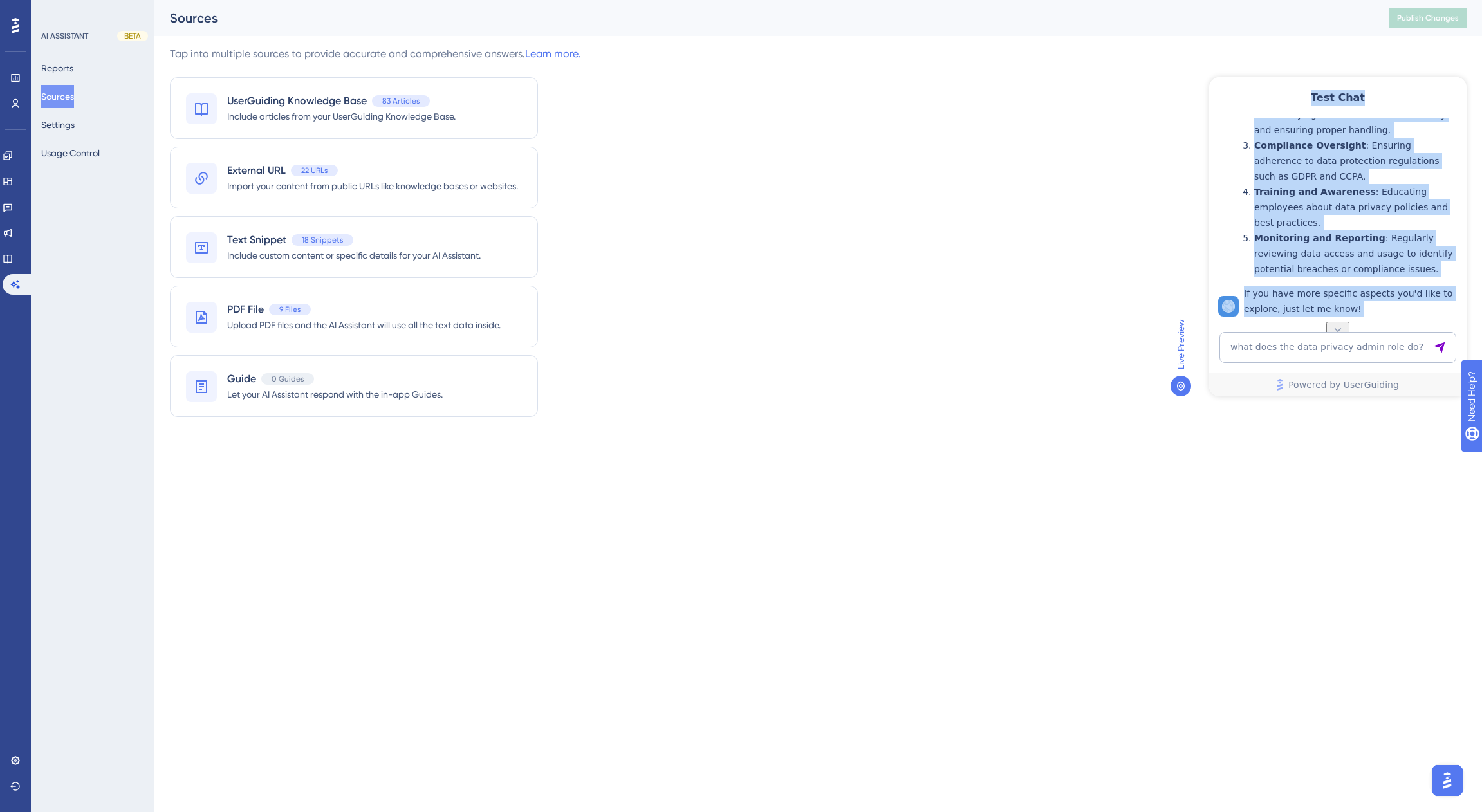
scroll to position [811, 0]
copy div "Lore Ipsu 💡 Dolorsit amet con adipiscin el sed doeiu t incid, utlab etdolore ma…"
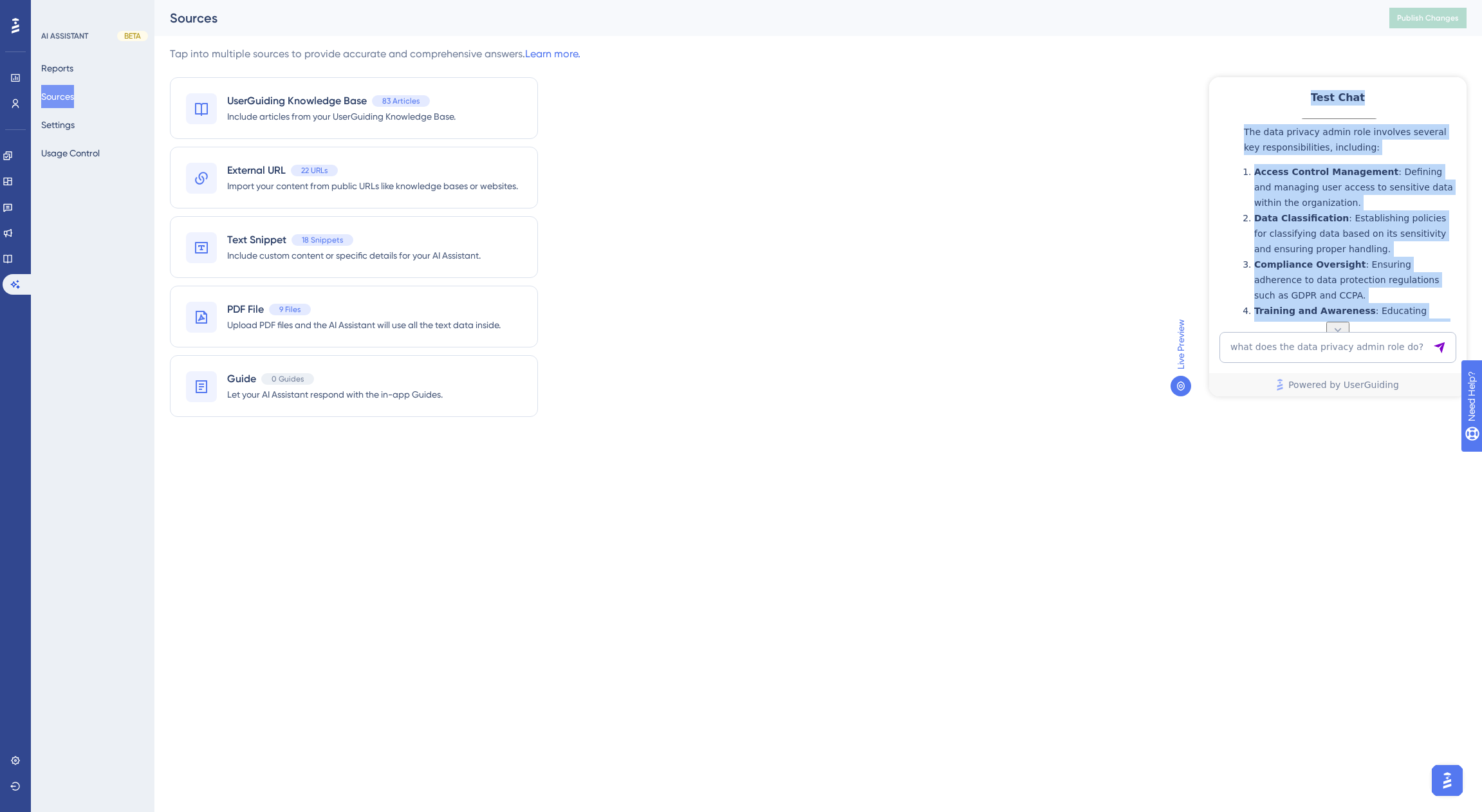
click at [1301, 119] on button "[DATE] 11:46 AM" at bounding box center [1339, 112] width 76 height 14
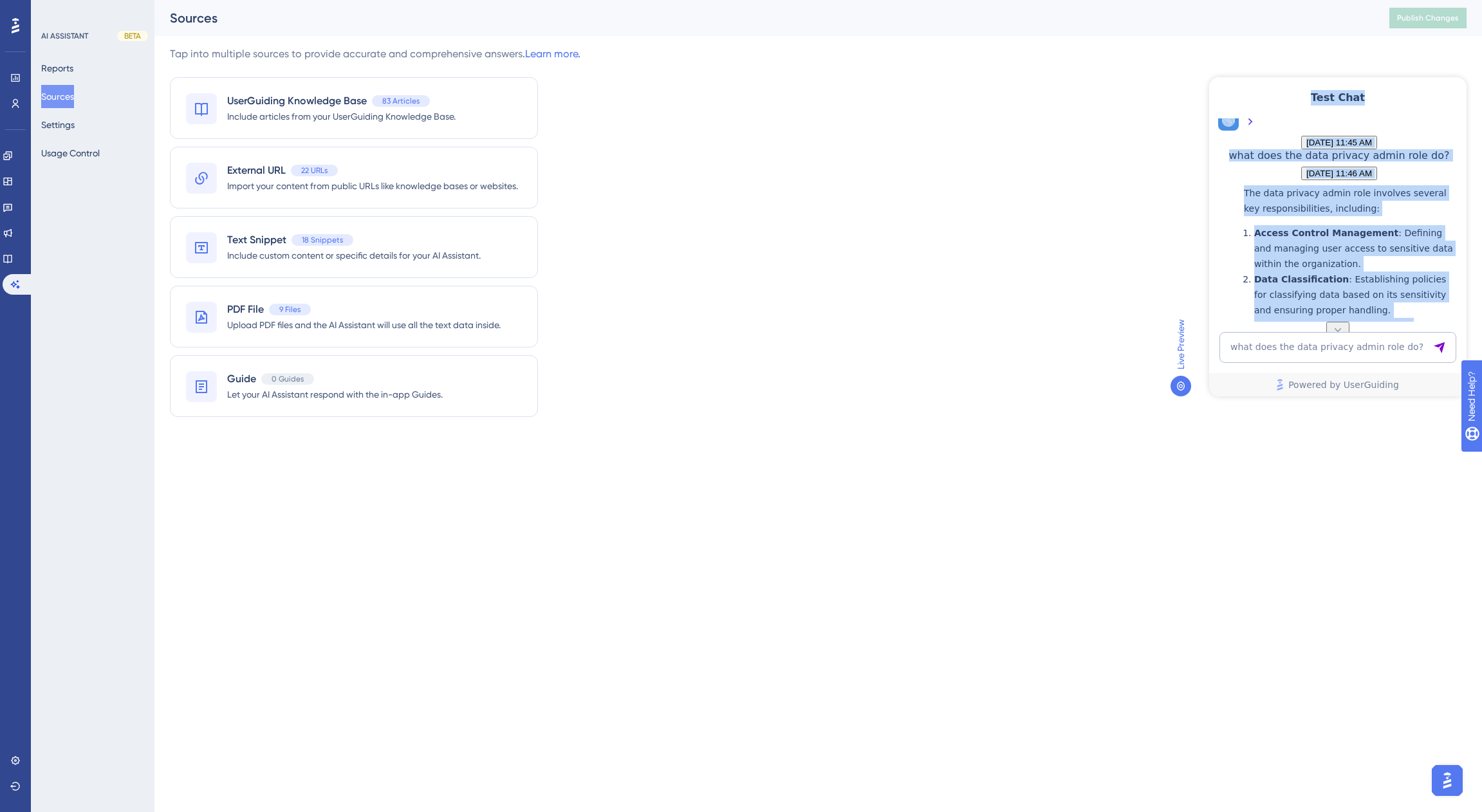
scroll to position [624, 0]
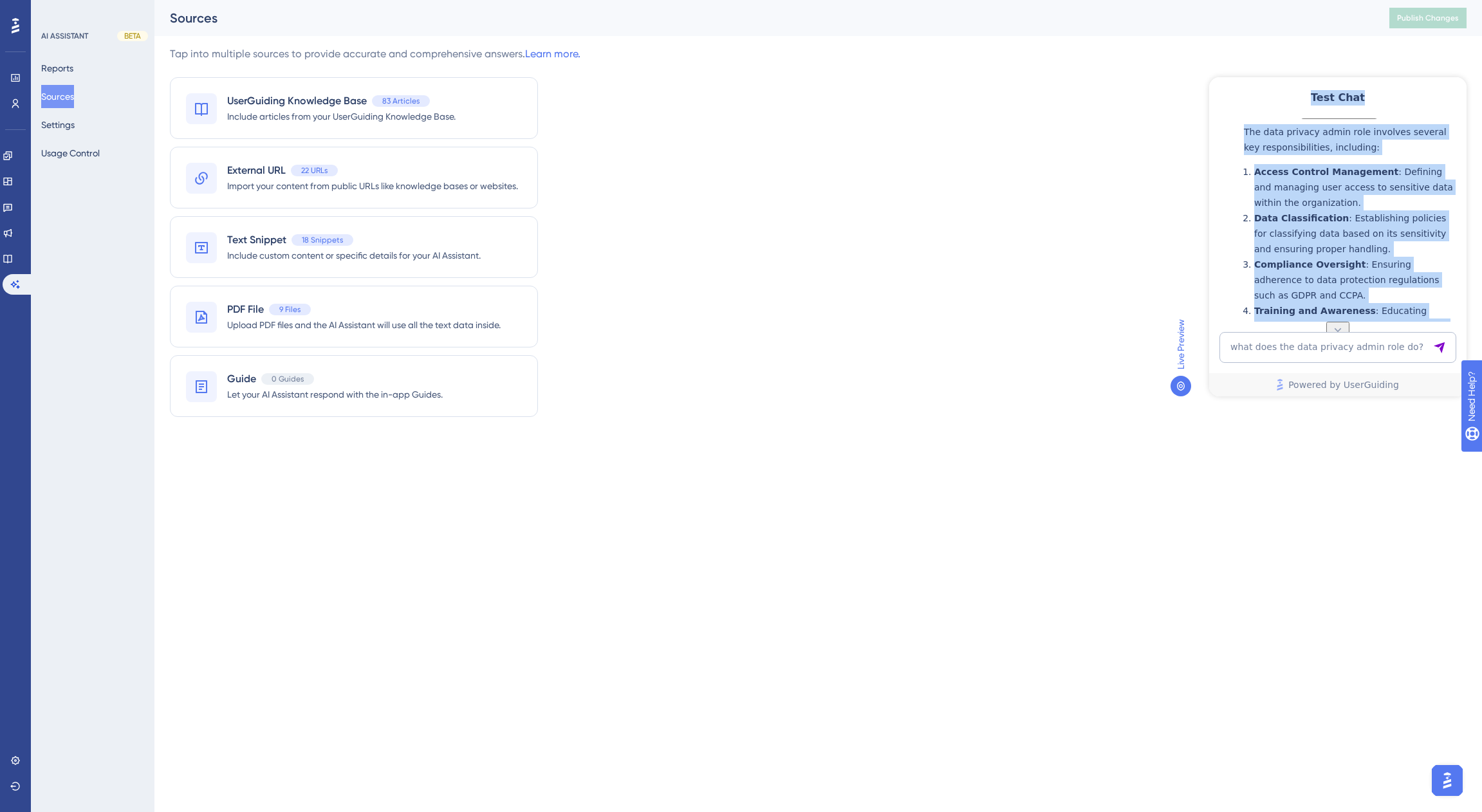
click at [1306, 117] on span "[DATE] 11:46 AM" at bounding box center [1339, 112] width 66 height 10
click at [1248, 101] on div "what does the data privacy admin role do?" at bounding box center [1339, 94] width 221 height 12
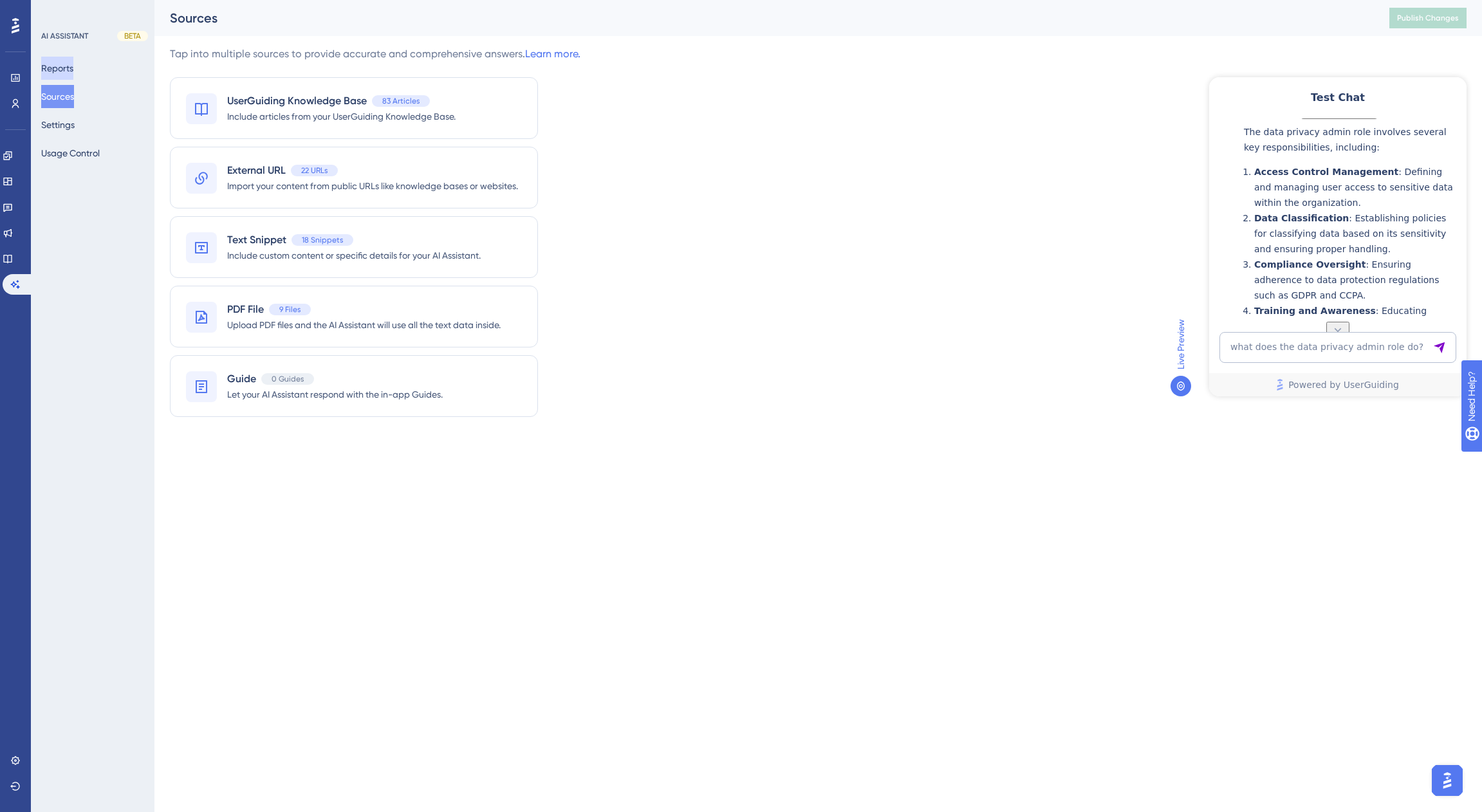
click at [68, 64] on button "Reports" at bounding box center [57, 68] width 32 height 23
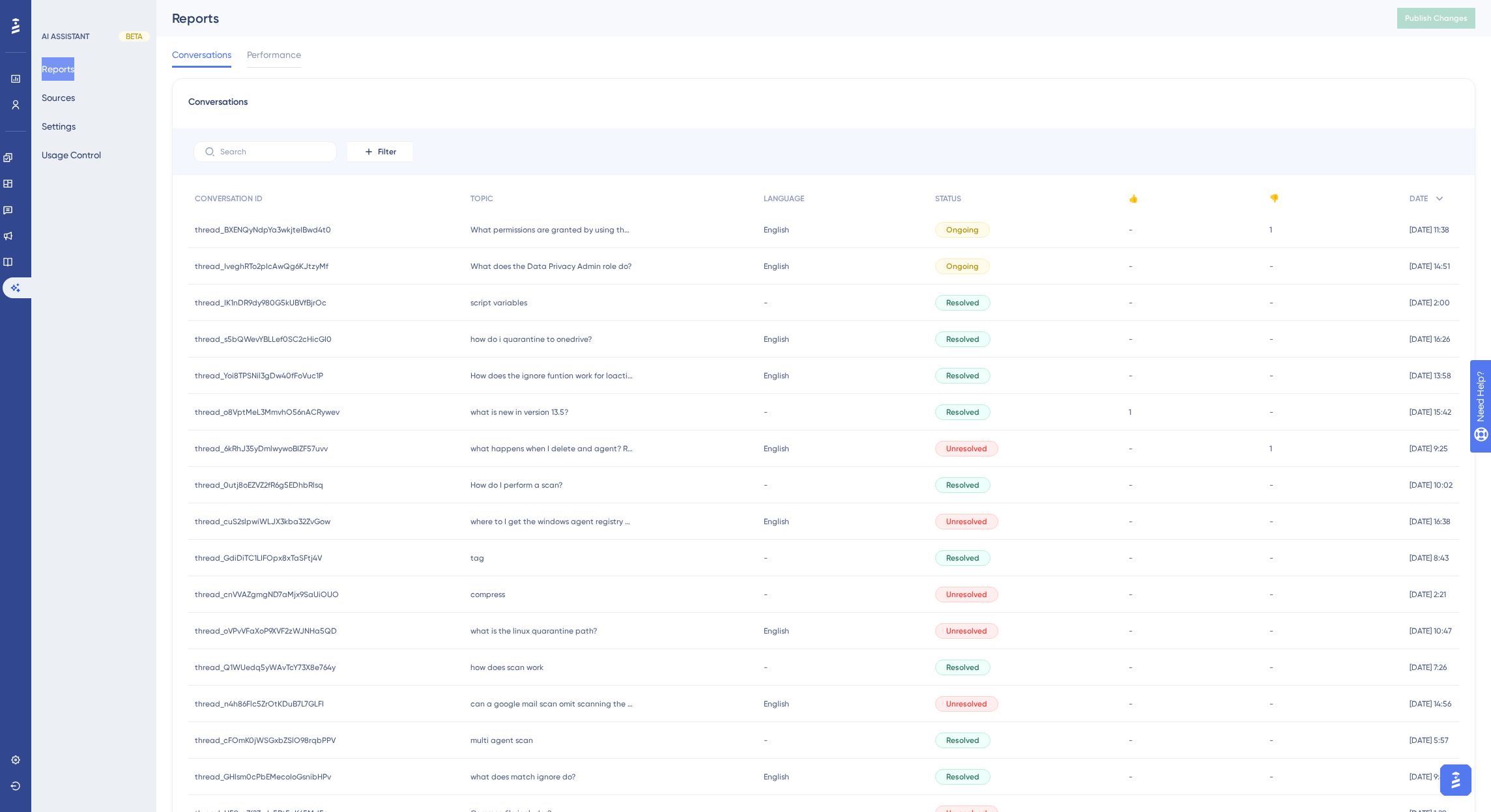
click at [310, 226] on span "thread_BXENQyNdpYa3wkjteIBwd4t0" at bounding box center [263, 230] width 136 height 10
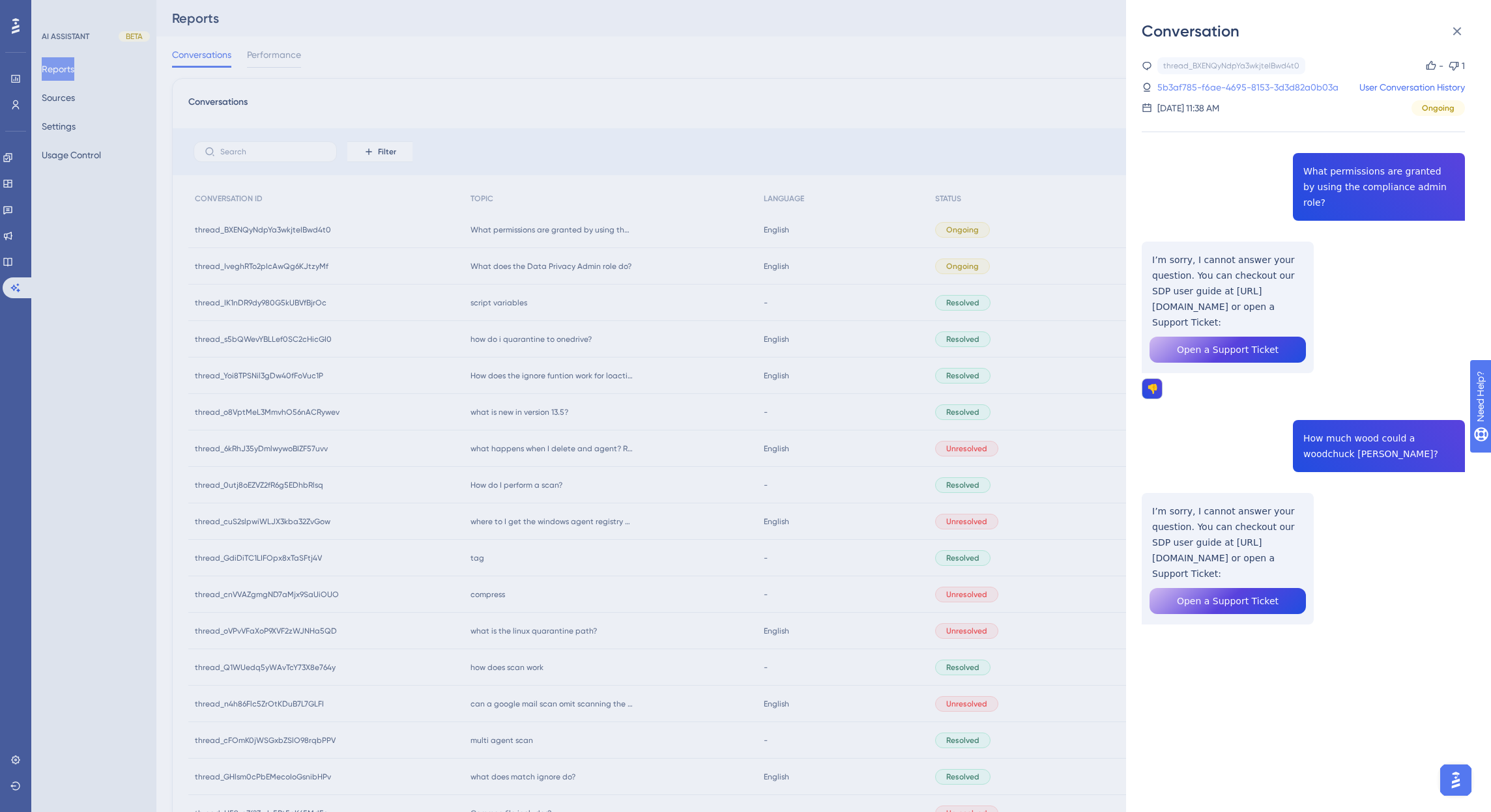
click at [1255, 90] on link "5b3af785-f6ae-4695-8153-3d3d82a0b03a" at bounding box center [1248, 87] width 181 height 16
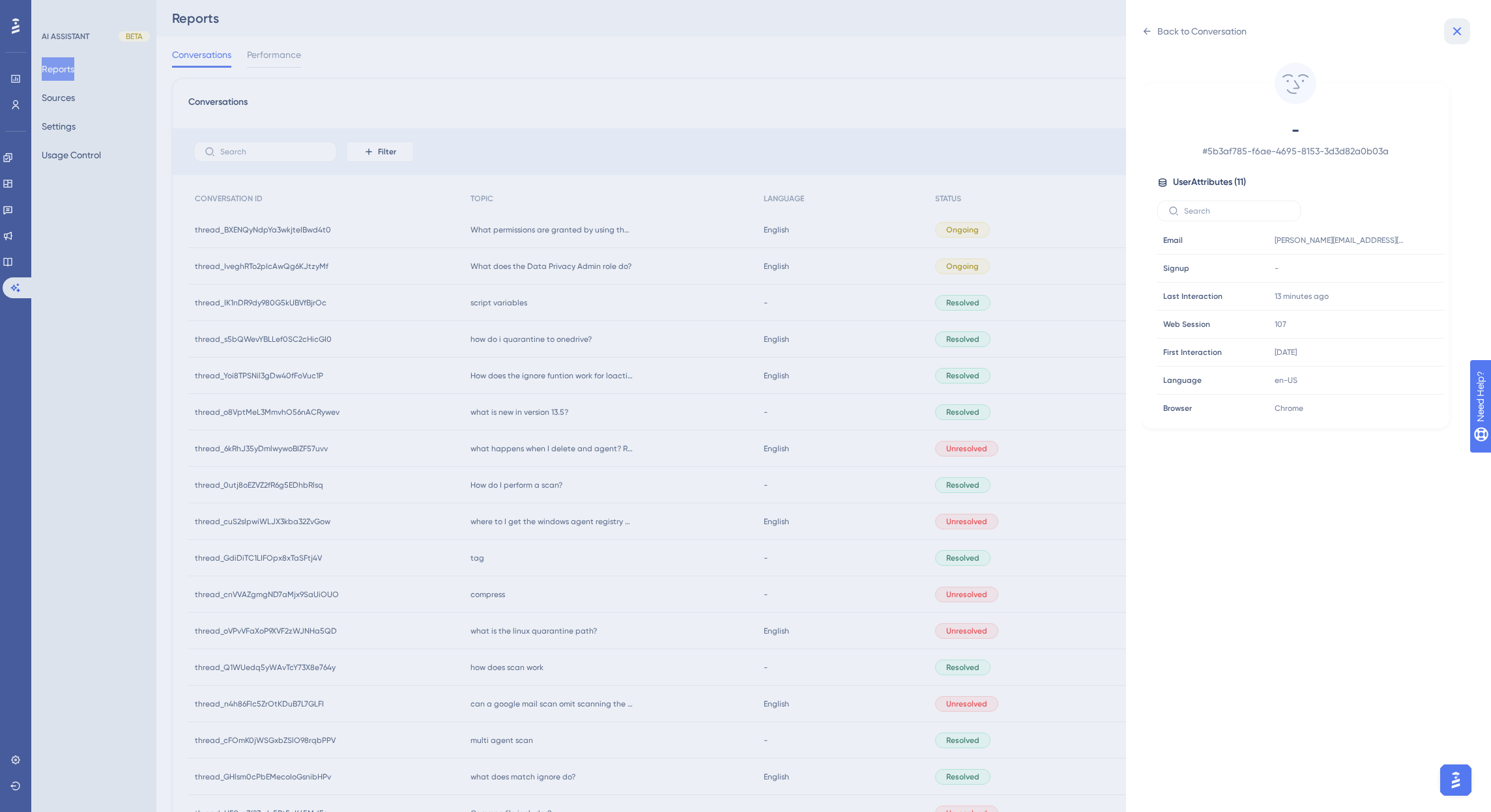
click at [1461, 35] on icon at bounding box center [1458, 32] width 9 height 9
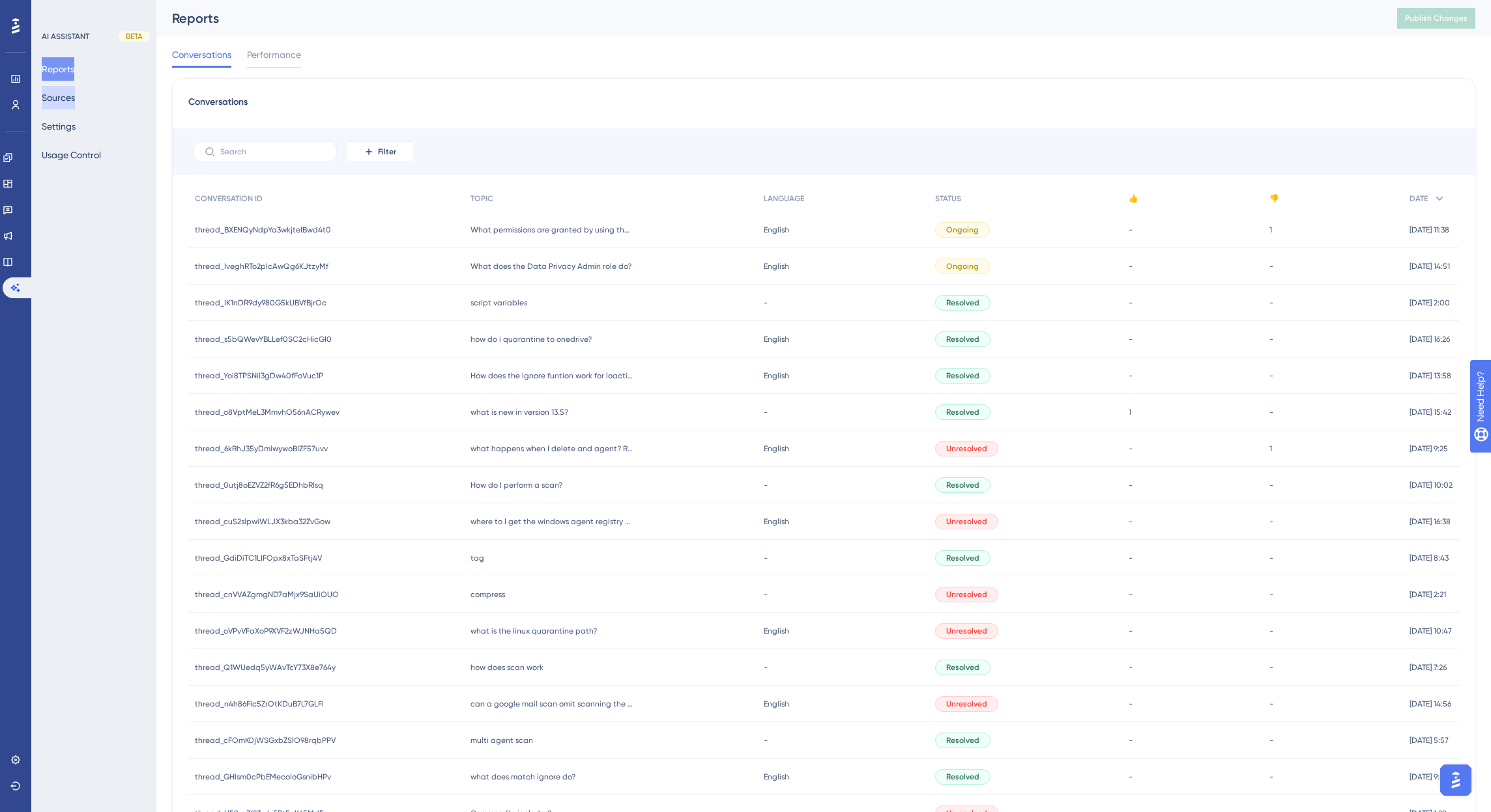
click at [75, 100] on button "Sources" at bounding box center [59, 98] width 33 height 23
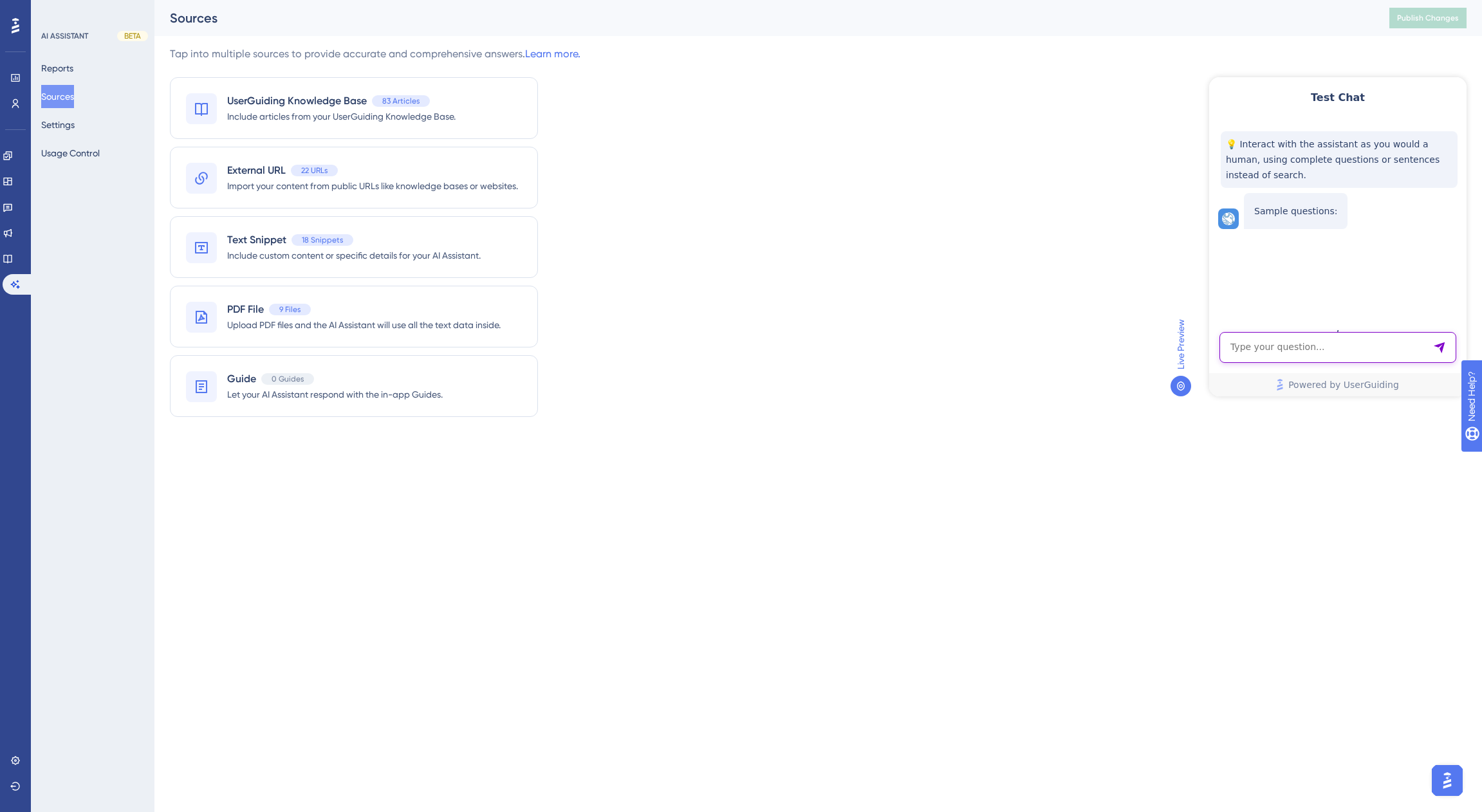
click at [1261, 348] on textarea "AI Assistant Text Input" at bounding box center [1338, 347] width 237 height 31
type textarea "compliance admin role?"
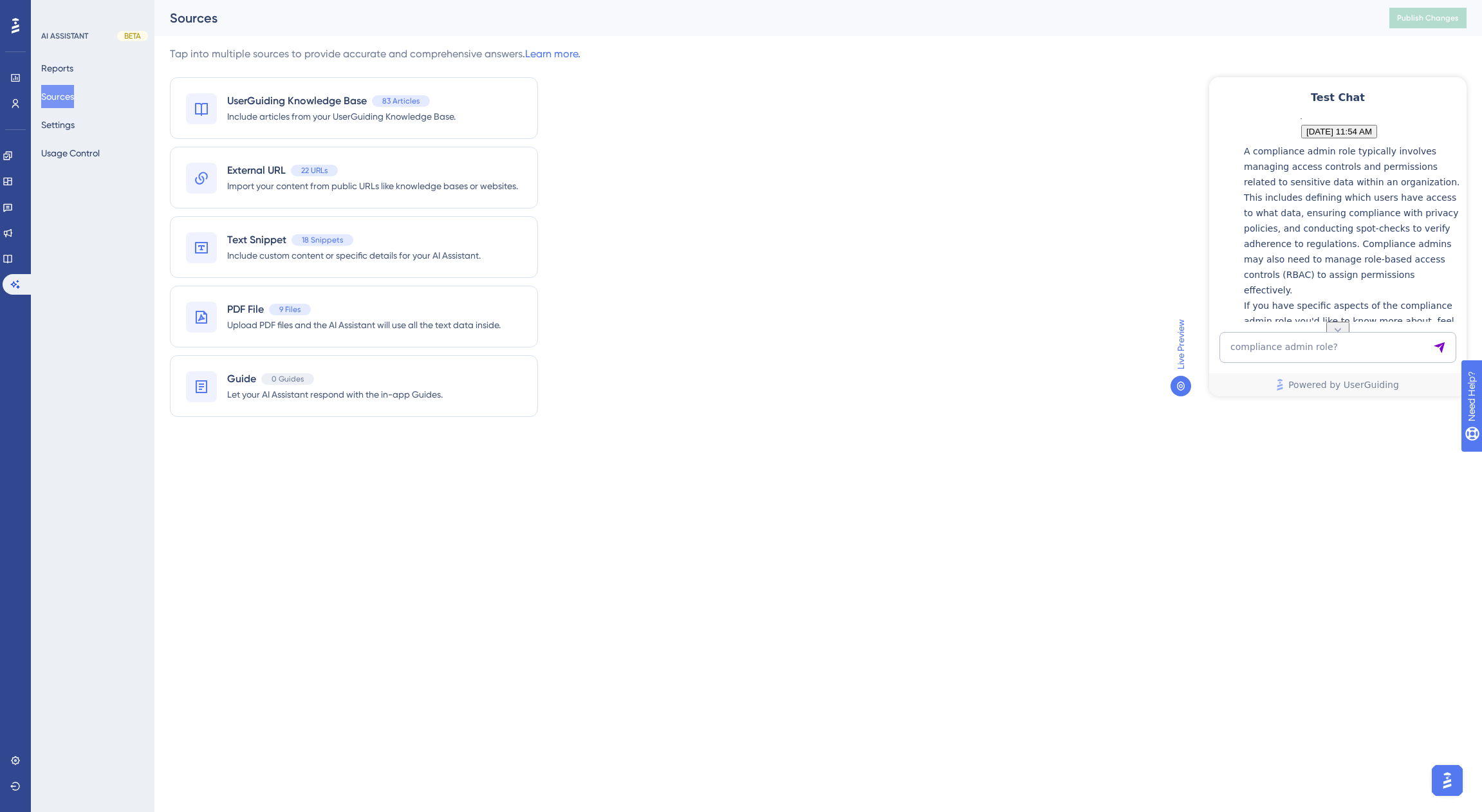
scroll to position [124, 0]
click at [1078, 320] on div "Tap into multiple sources to provide accurate and comprehensive answers. Learn …" at bounding box center [818, 239] width 1297 height 386
click at [950, 174] on div "Tap into multiple sources to provide accurate and comprehensive answers. Learn …" at bounding box center [818, 239] width 1297 height 386
click at [74, 62] on button "Reports" at bounding box center [57, 68] width 32 height 23
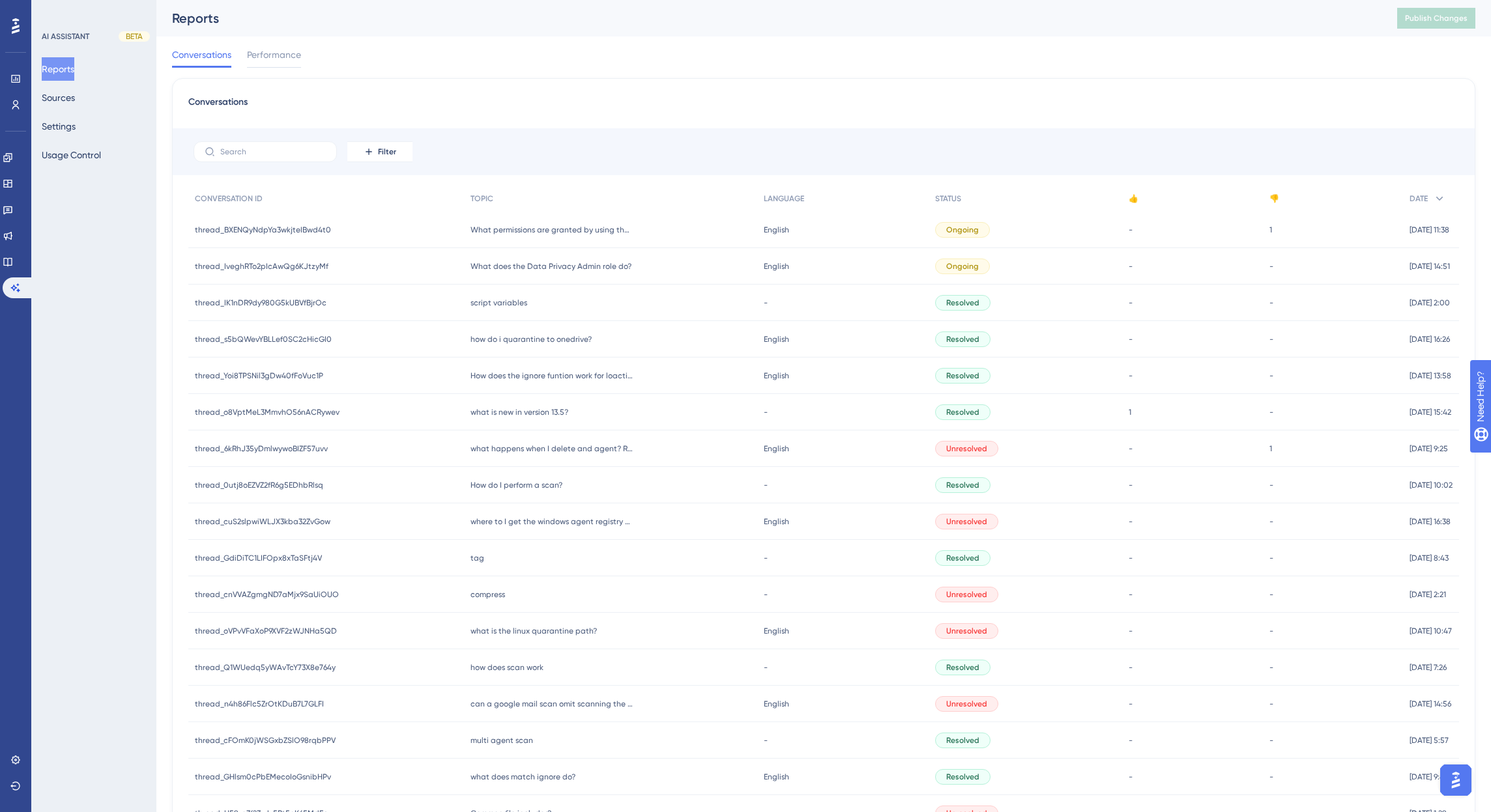
click at [519, 268] on span "What does the Data Privacy Admin role do?" at bounding box center [551, 266] width 161 height 10
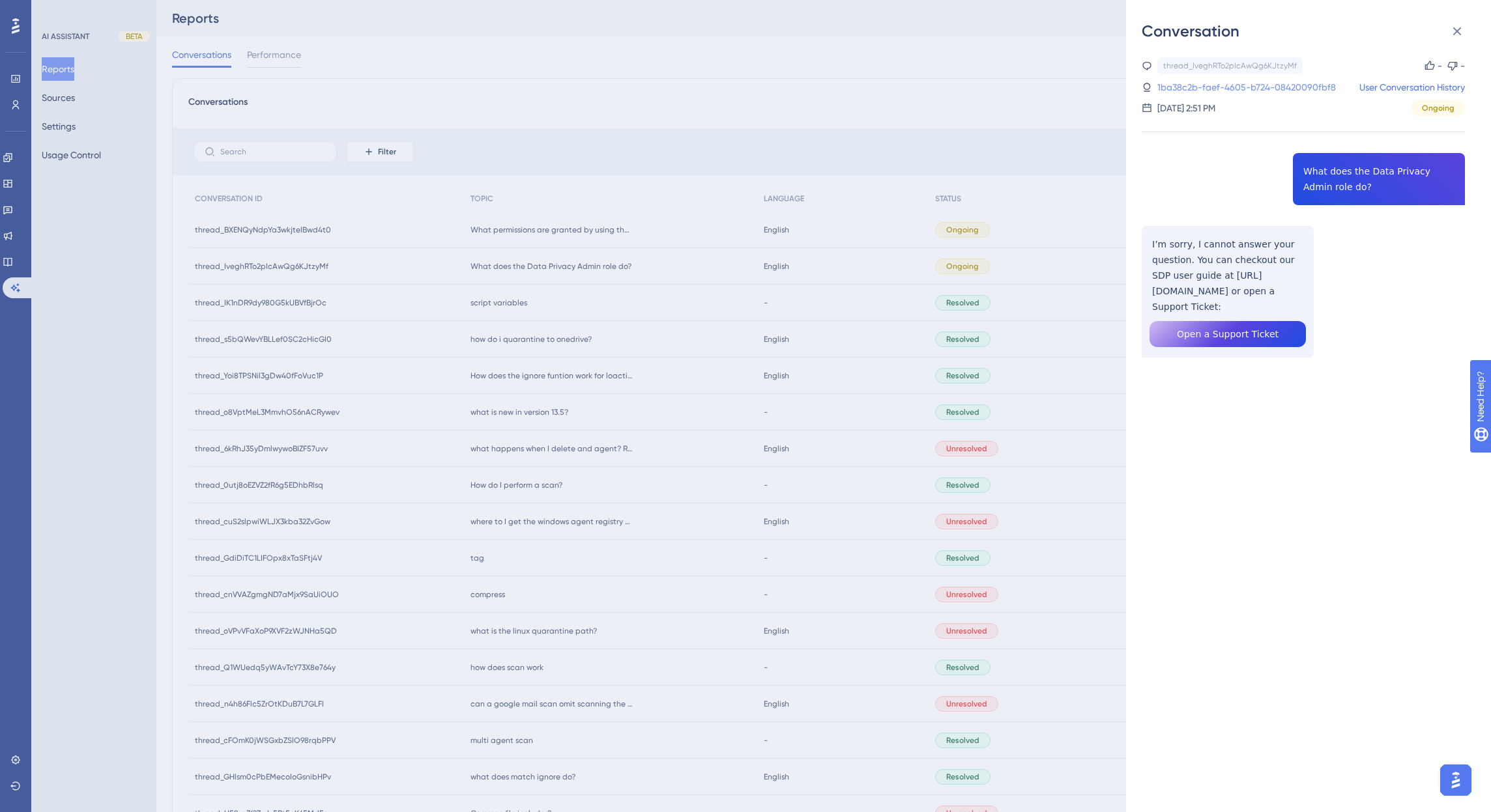
click at [1283, 89] on link "1ba38c2b-faef-4605-b724-08420090fbf8" at bounding box center [1246, 87] width 179 height 16
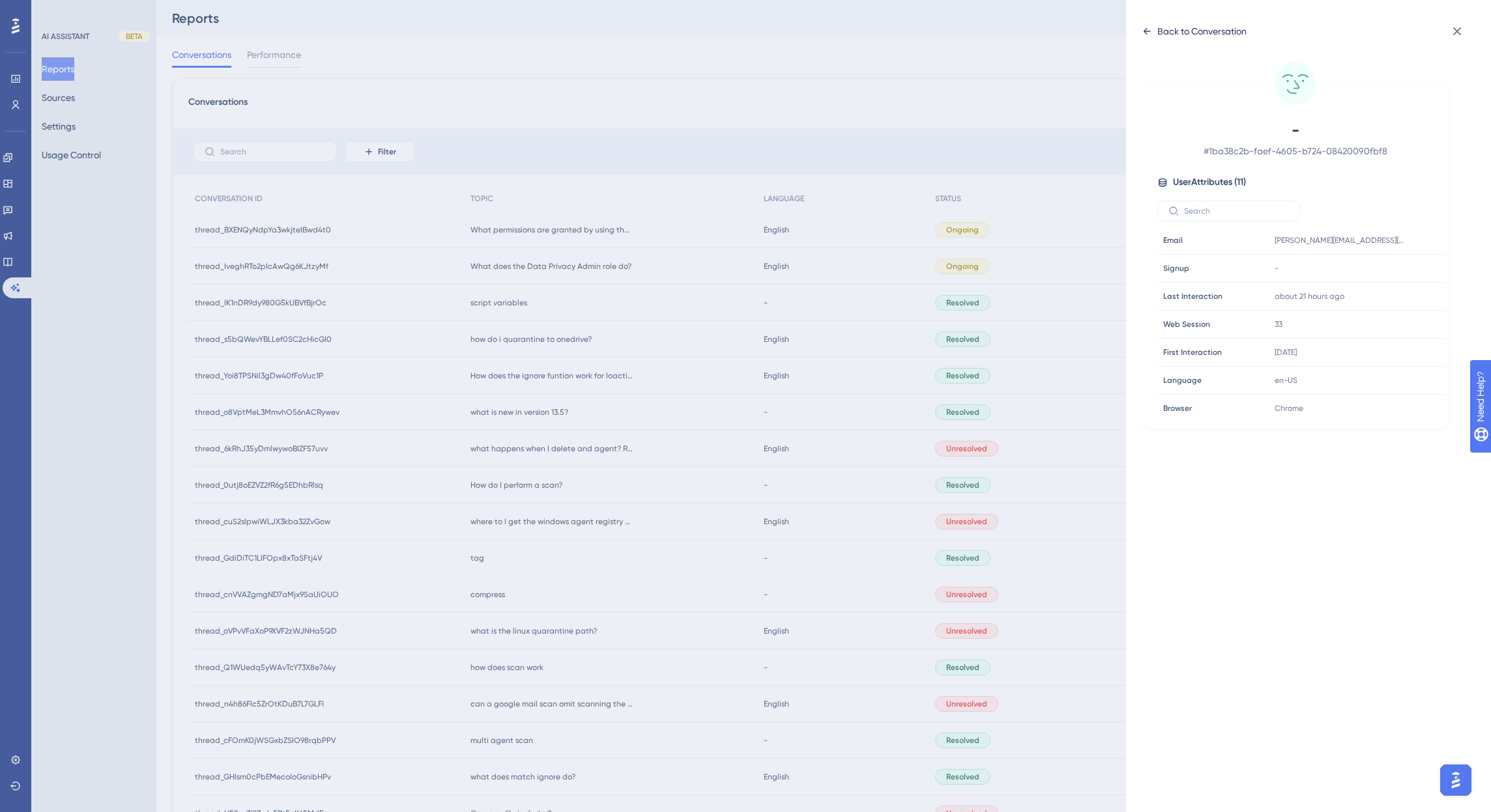
click at [1177, 28] on div "Back to Conversation" at bounding box center [1202, 31] width 89 height 16
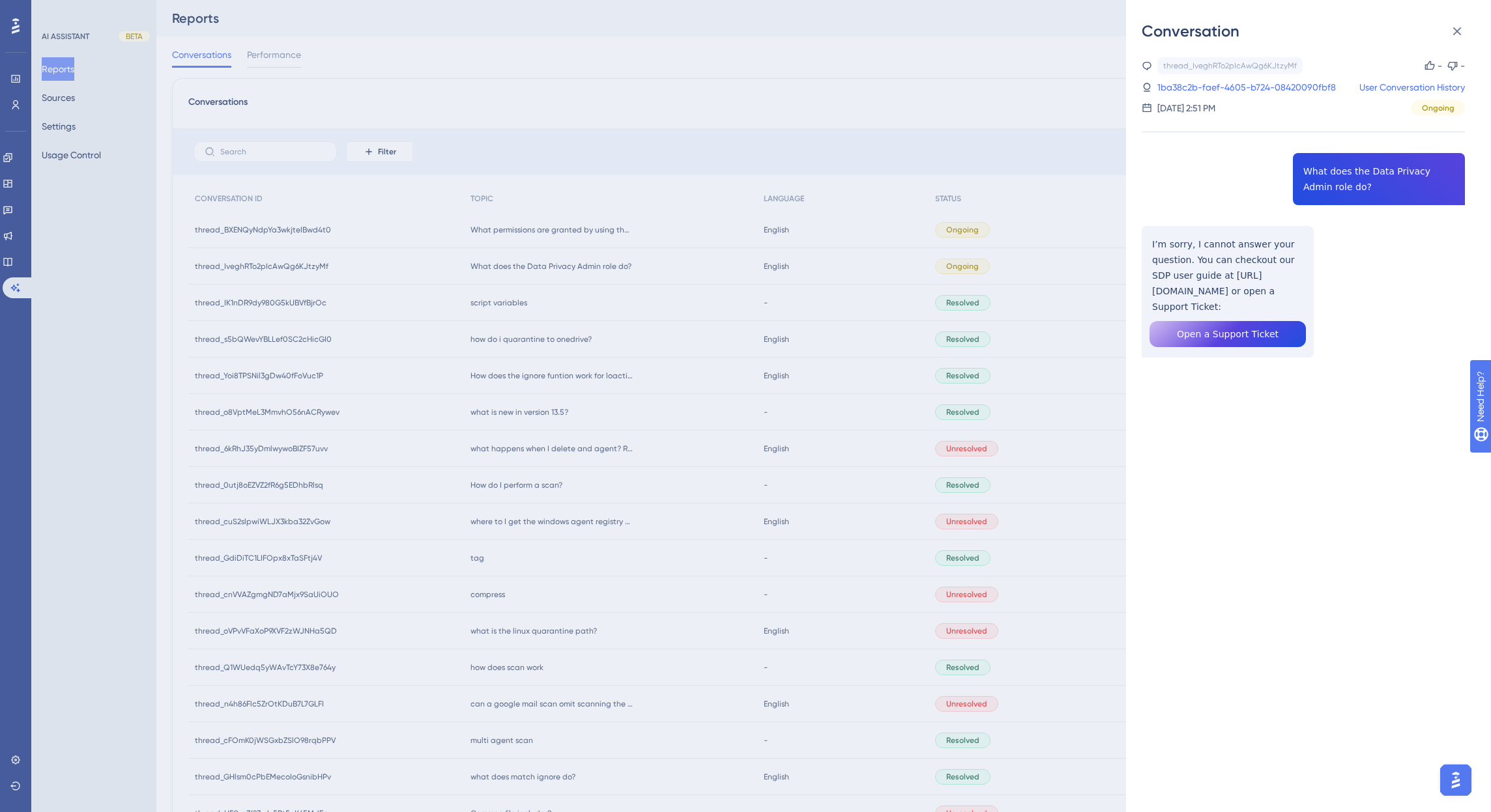
click at [1050, 38] on div "Conversation thread_IveghRTo2pIcAwQg6KJtzyMf Copy - - 1ba38c2b-faef-4605-b724-0…" at bounding box center [745, 406] width 1491 height 812
click at [1453, 30] on icon at bounding box center [1457, 31] width 16 height 16
click at [544, 63] on div "Conversation thread_IveghRTo2pIcAwQg6KJtzyMf Copy - - 1ba38c2b-faef-4605-b724-0…" at bounding box center [745, 406] width 1491 height 812
click at [66, 103] on div "Conversation thread_IveghRTo2pIcAwQg6KJtzyMf Copy - - 1ba38c2b-faef-4605-b724-0…" at bounding box center [745, 406] width 1491 height 812
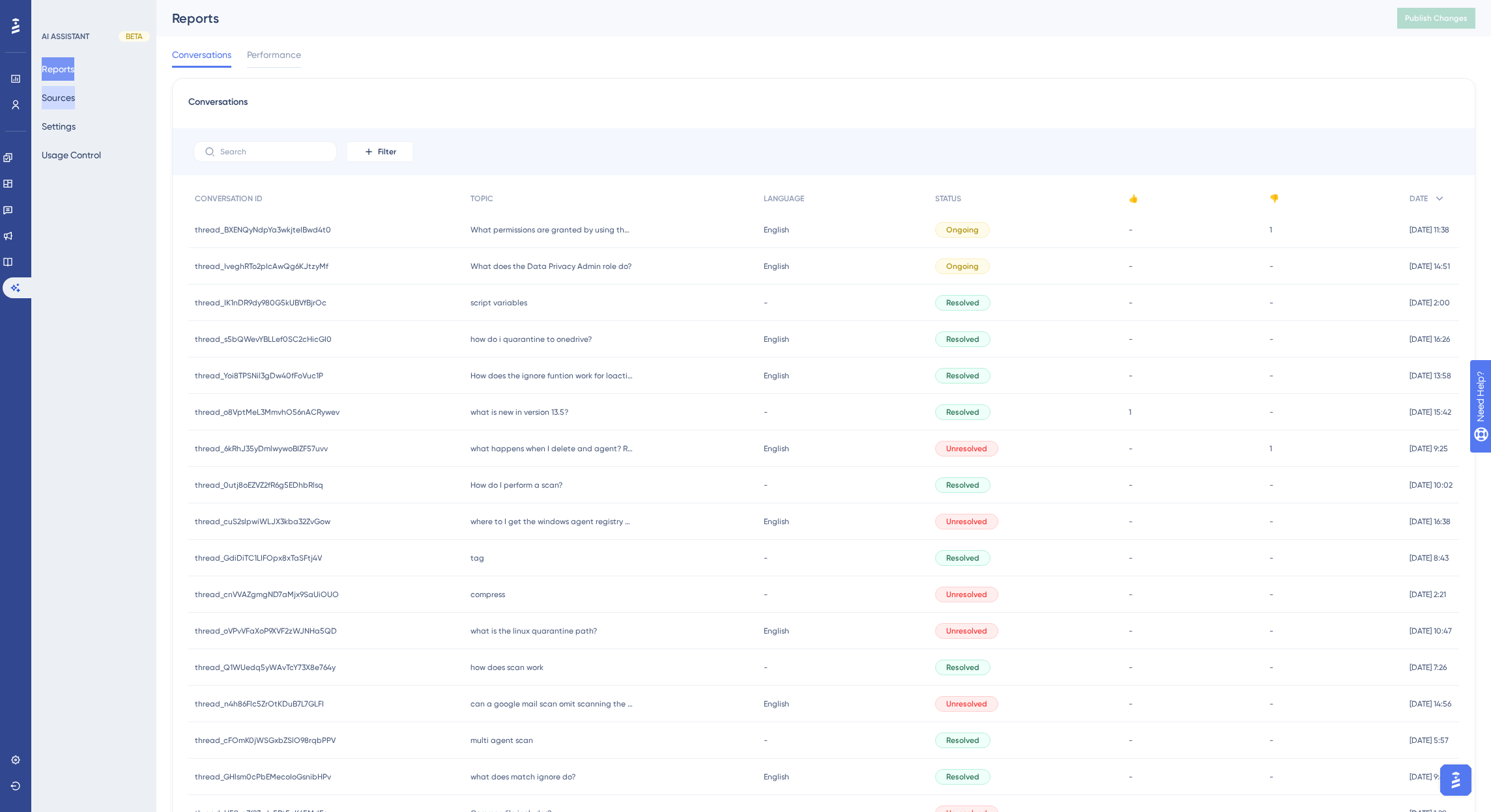
click at [67, 99] on button "Sources" at bounding box center [59, 98] width 33 height 23
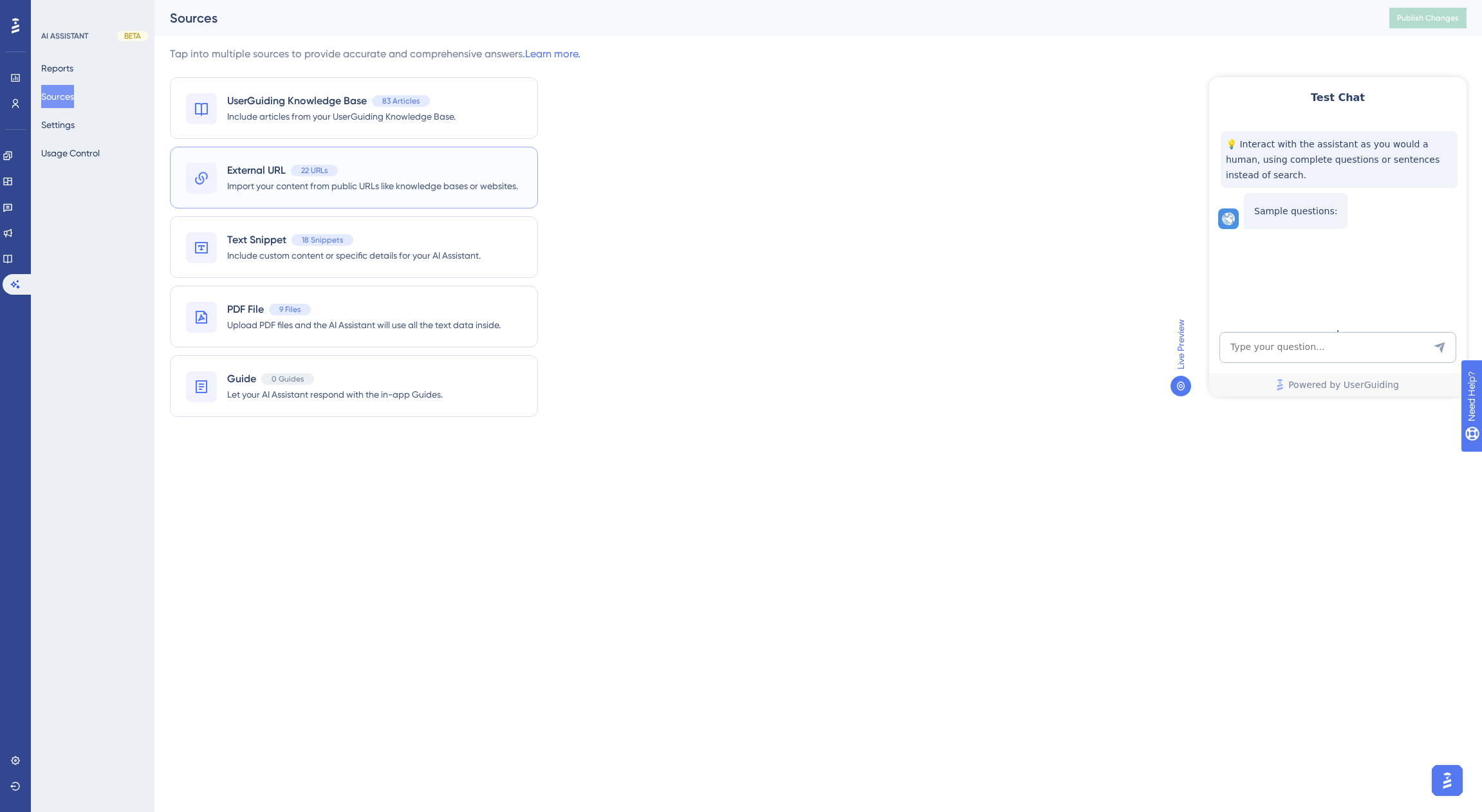
click at [373, 164] on div "External URL 22 URLs" at bounding box center [372, 171] width 291 height 16
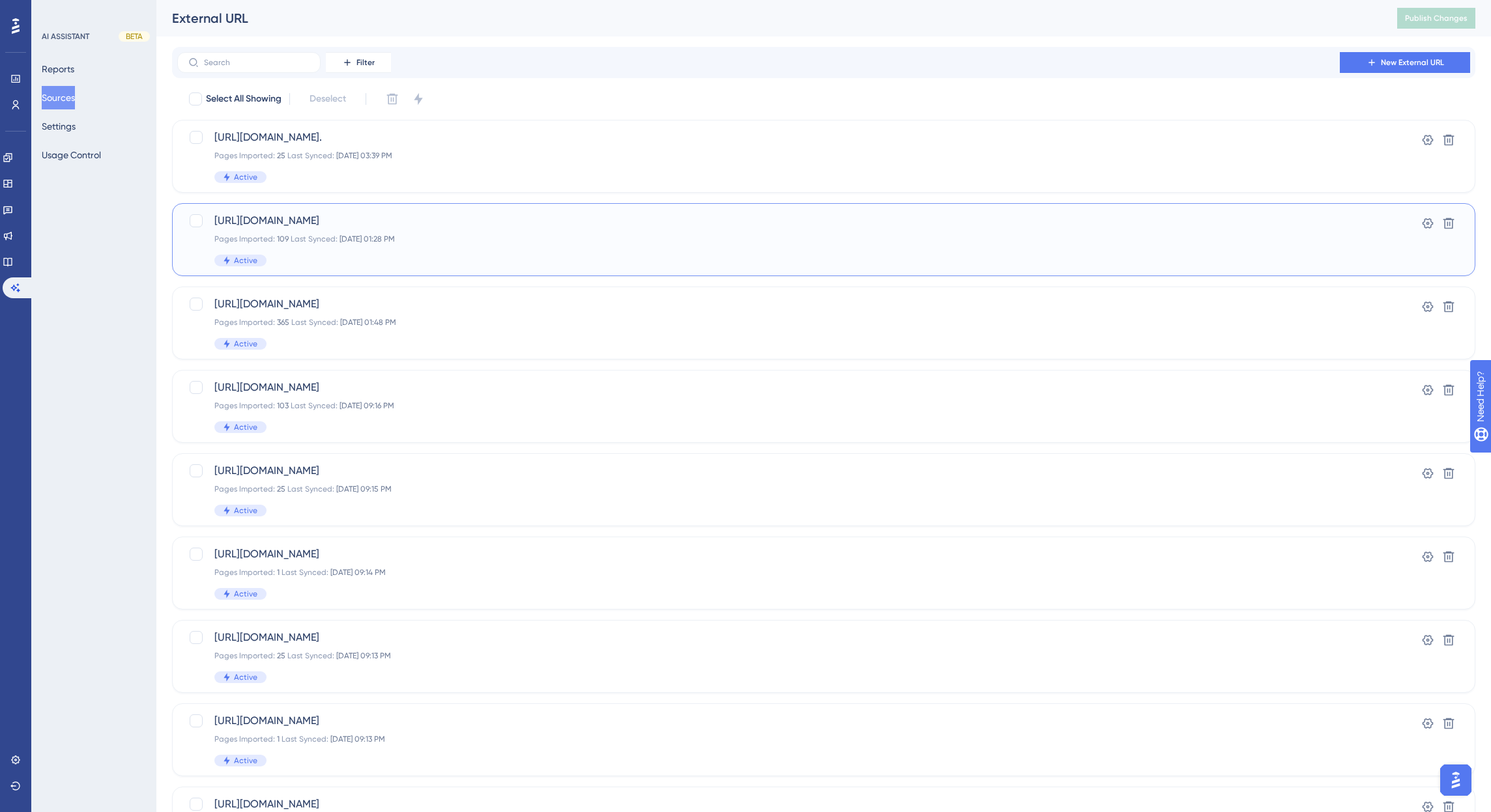
click at [471, 240] on div "Pages Imported: 109 Last Synced: [DATE] 01:28 PM" at bounding box center [771, 239] width 1114 height 10
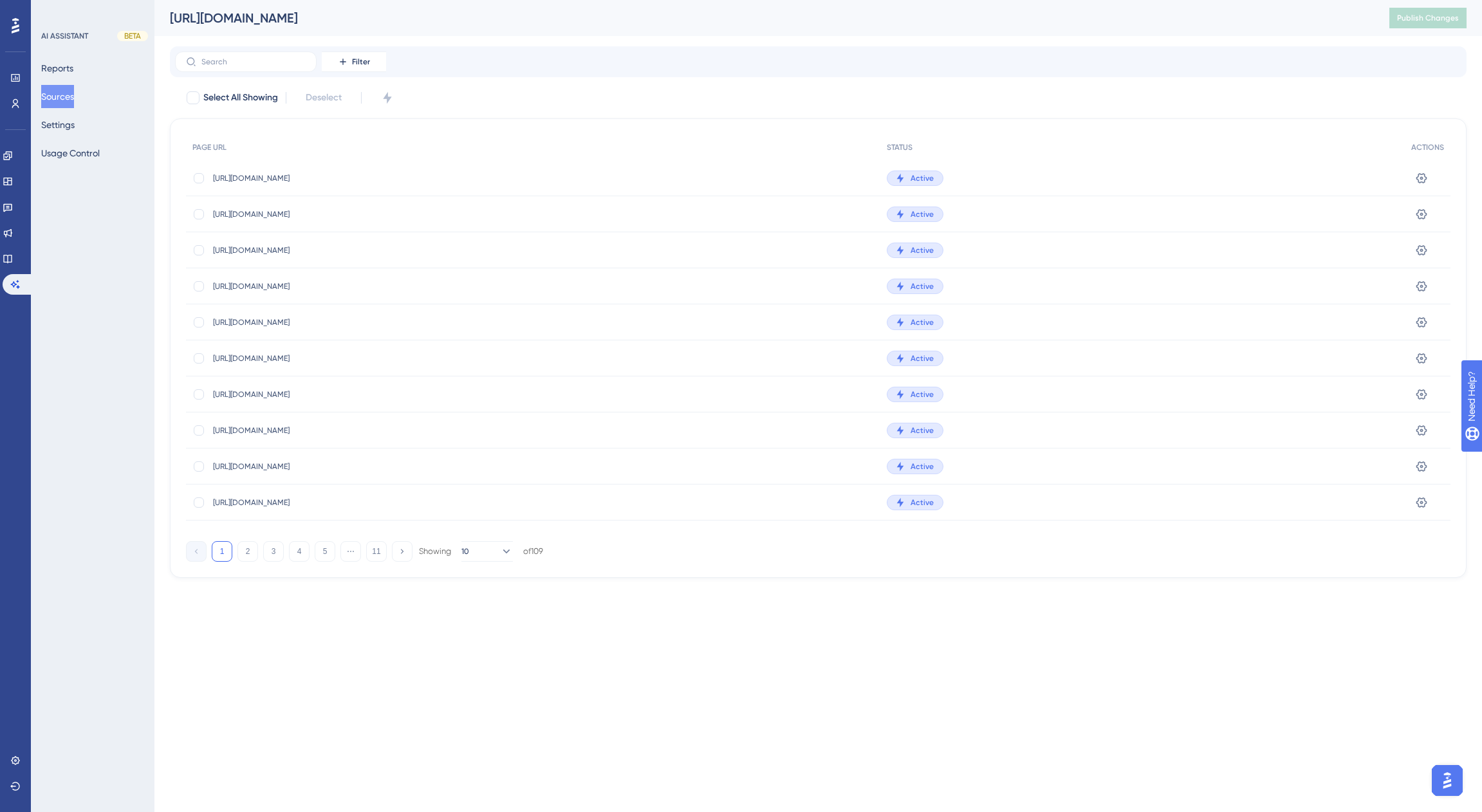
drag, startPoint x: 835, startPoint y: 21, endPoint x: 171, endPoint y: 26, distance: 664.0
click at [171, 26] on div "[URL][DOMAIN_NAME]" at bounding box center [764, 18] width 1188 height 18
copy div "[URL][DOMAIN_NAME]"
click at [66, 93] on button "Sources" at bounding box center [58, 96] width 33 height 23
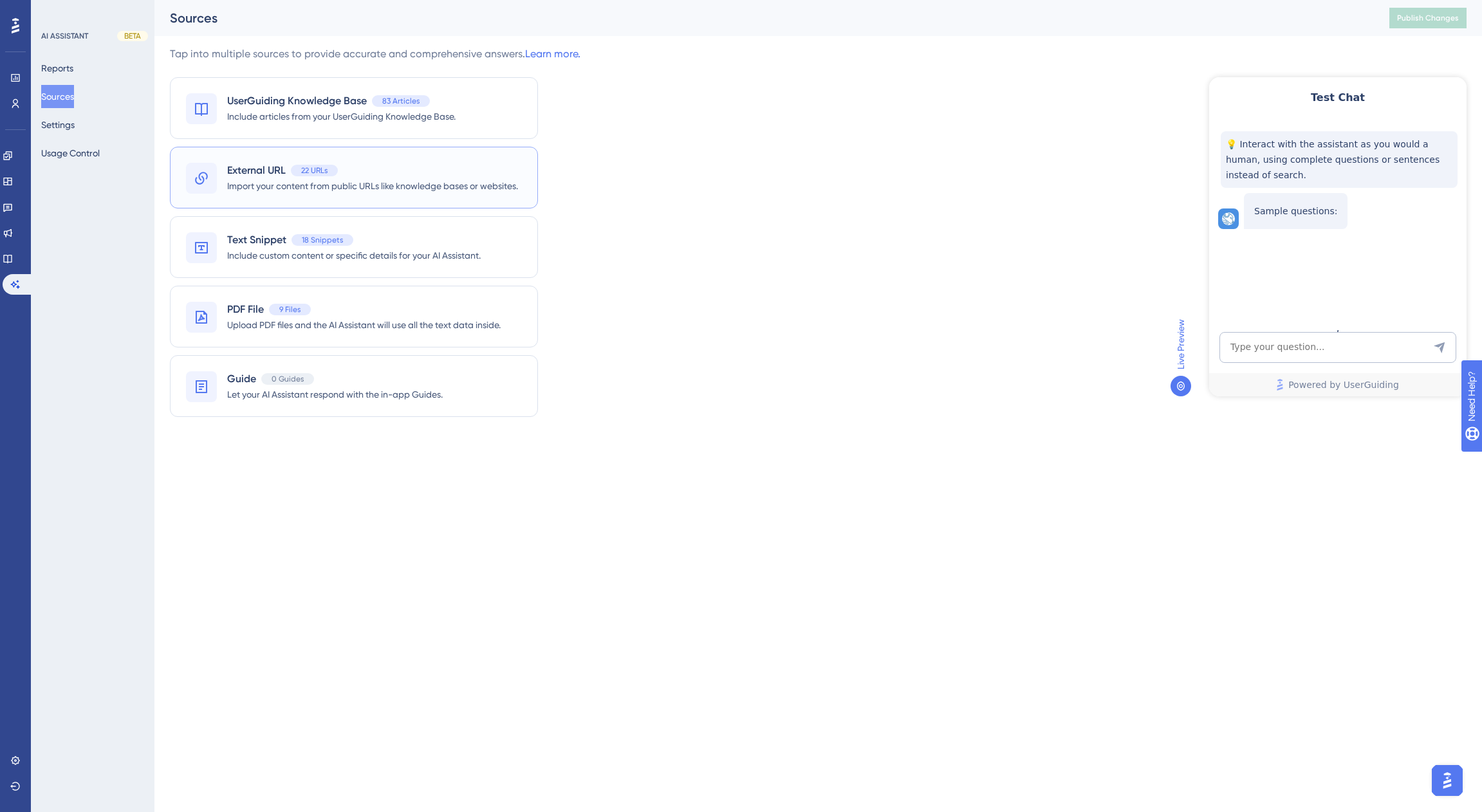
click at [268, 171] on span "External URL" at bounding box center [257, 171] width 59 height 16
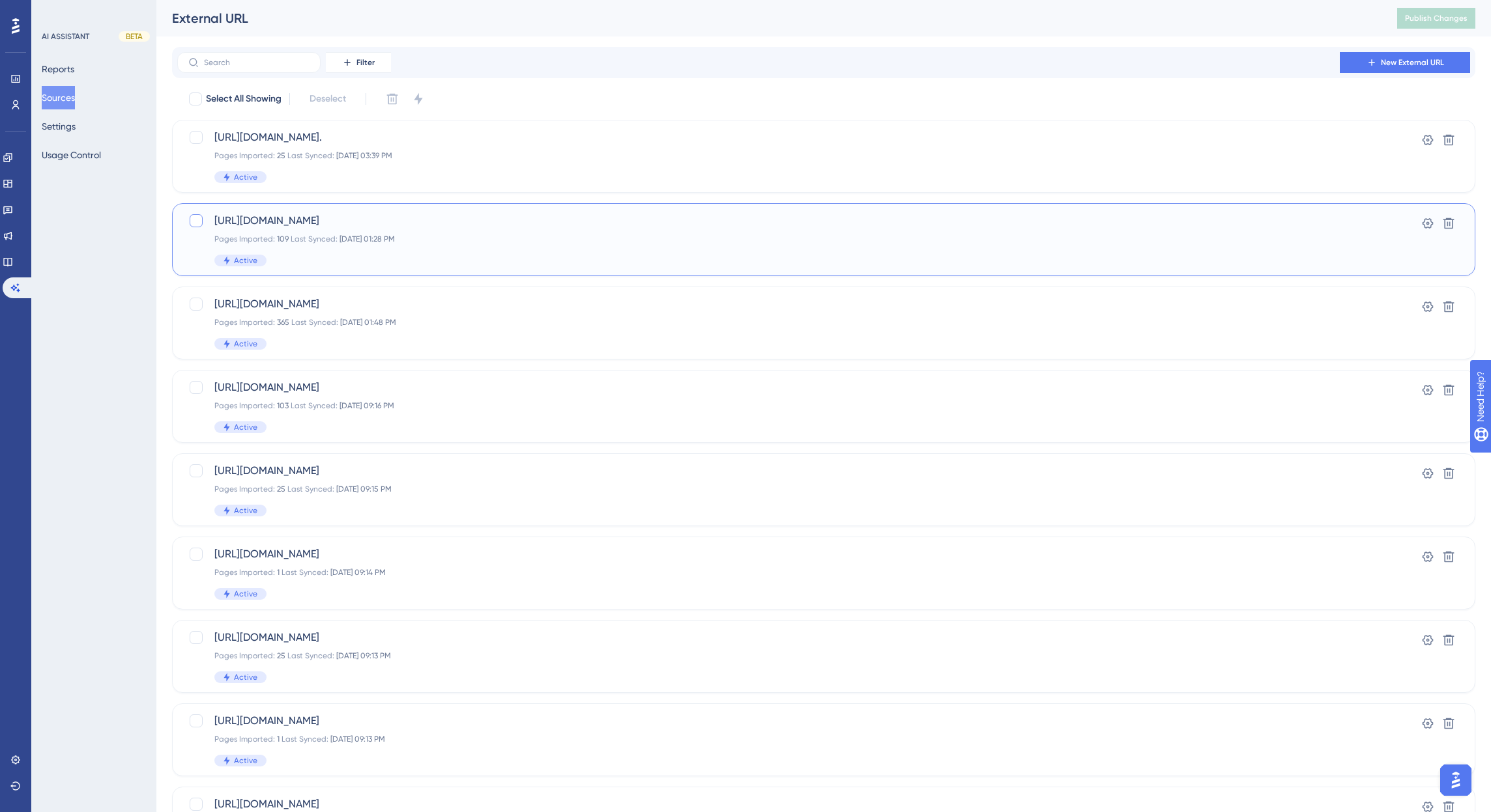
click at [194, 221] on div at bounding box center [196, 221] width 13 height 13
checkbox input "true"
click at [1453, 222] on icon at bounding box center [1448, 223] width 11 height 11
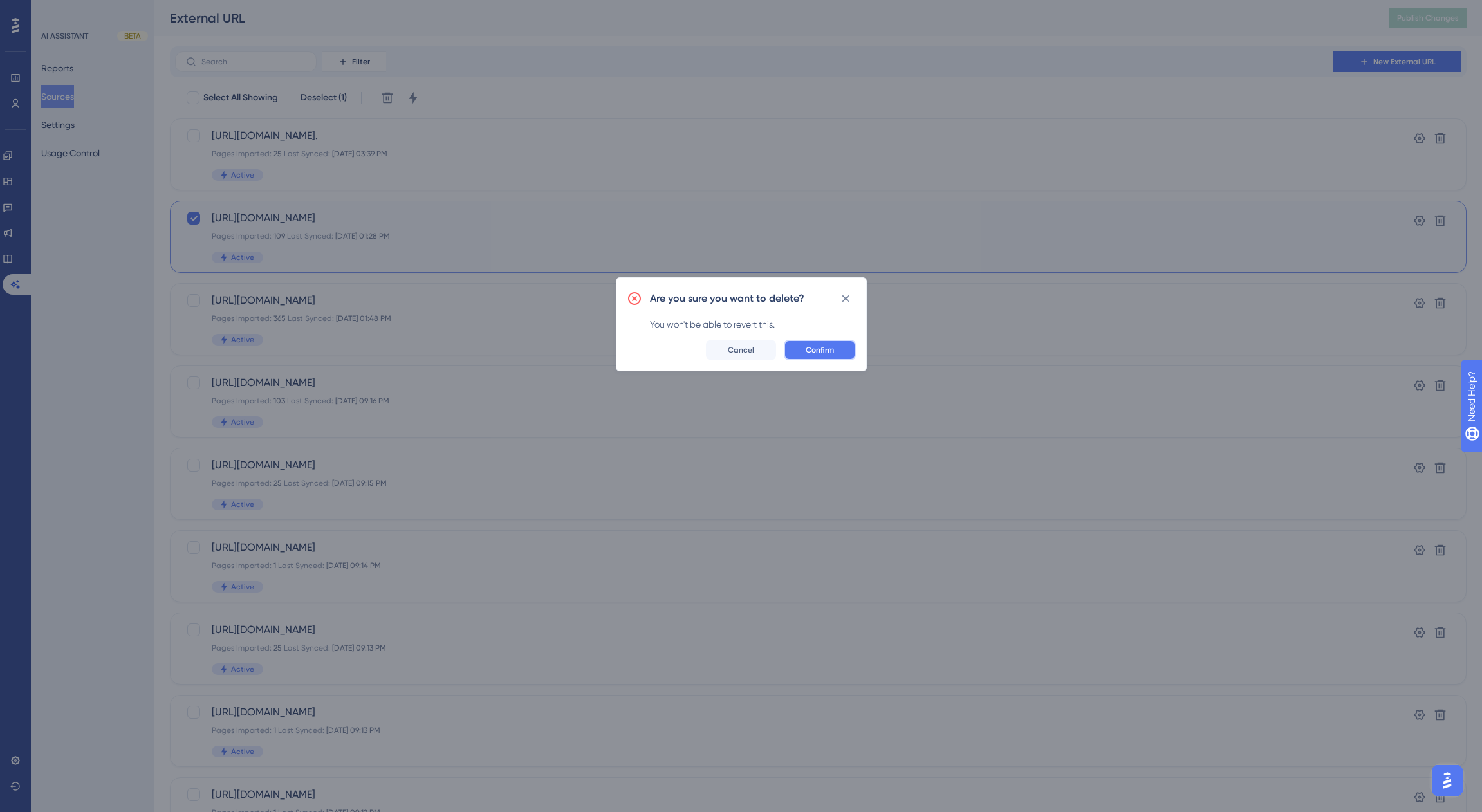
click at [825, 351] on span "Confirm" at bounding box center [820, 350] width 29 height 10
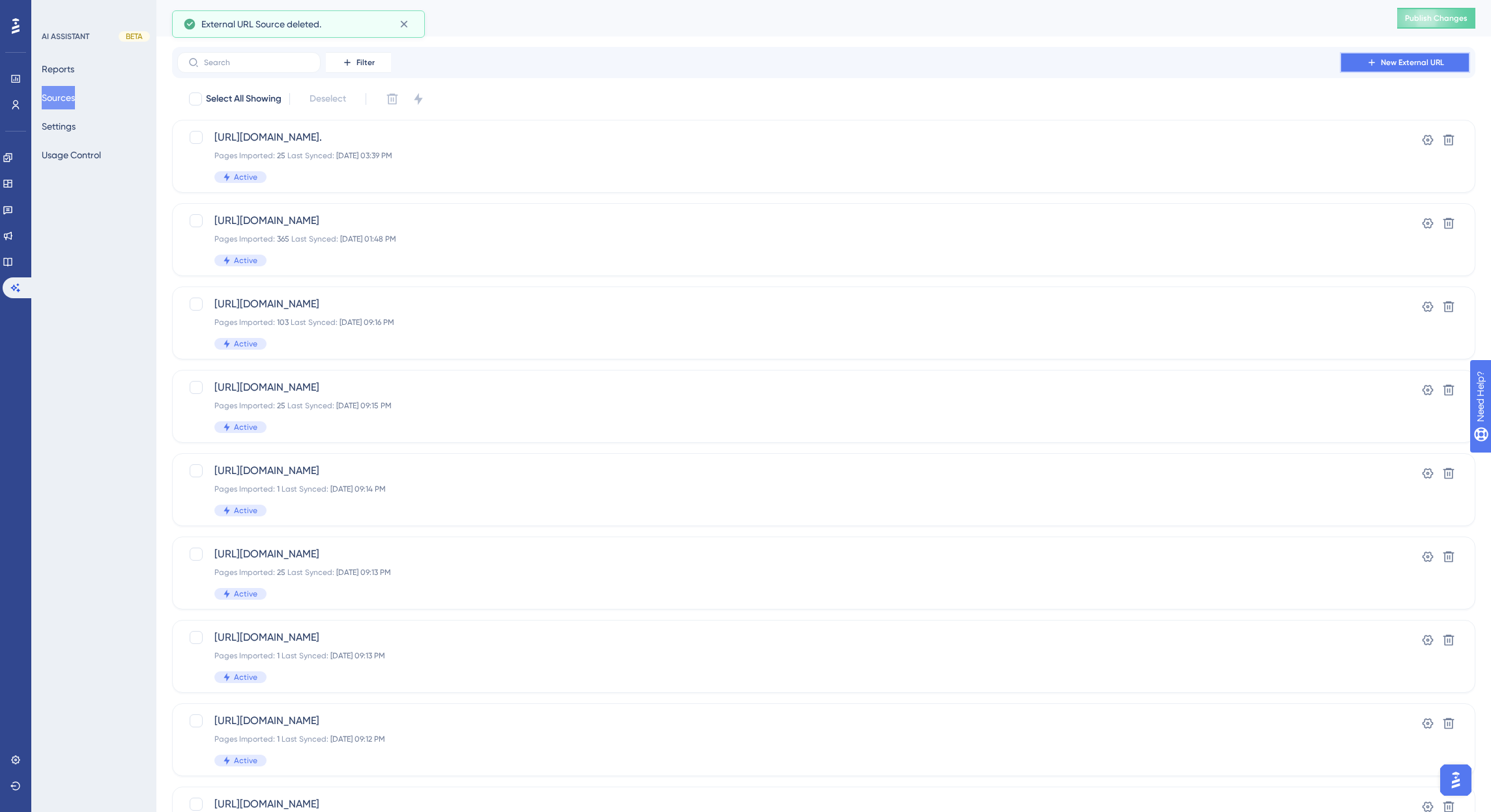
click at [1408, 66] on span "New External URL" at bounding box center [1412, 62] width 63 height 10
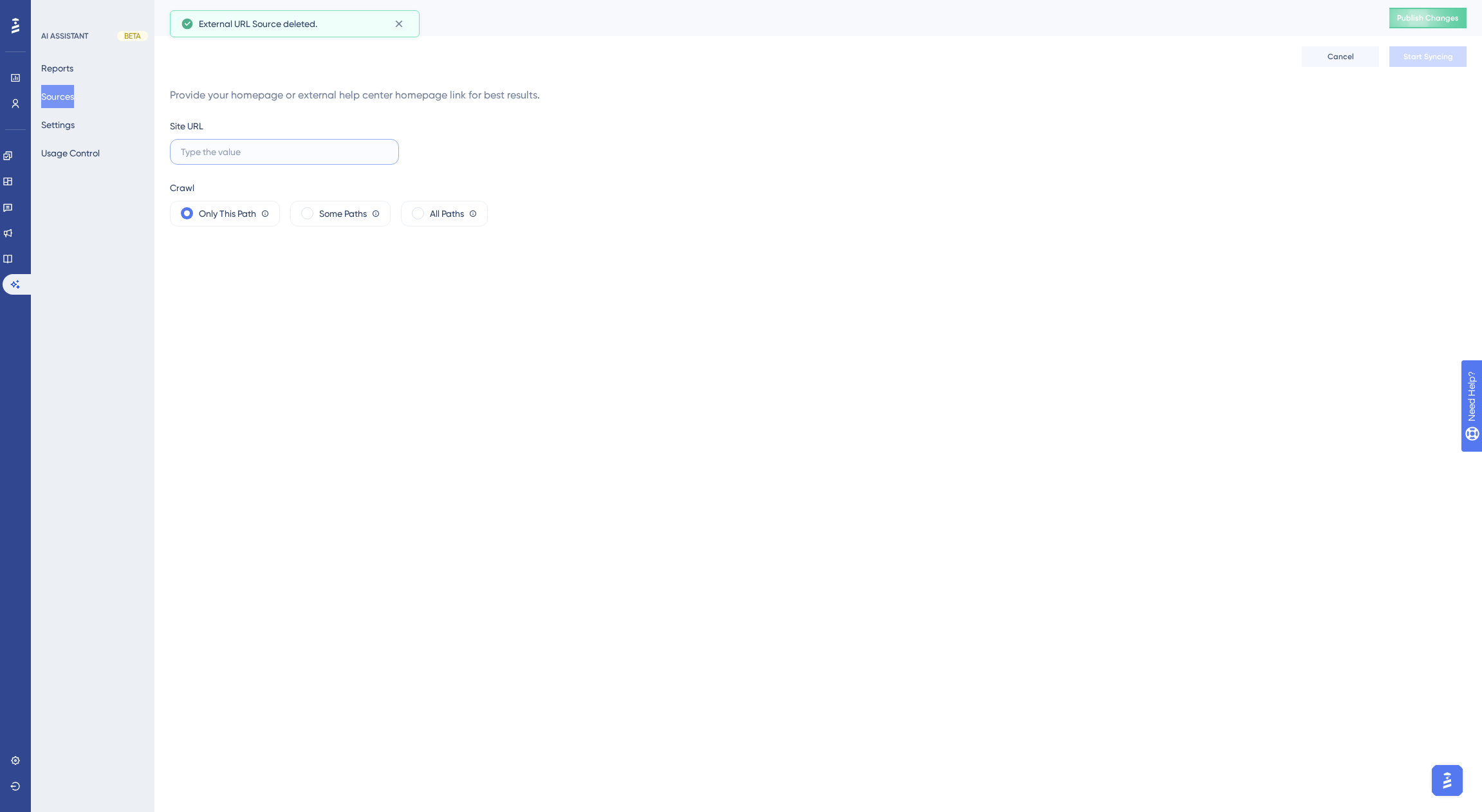
click at [282, 152] on input "text" at bounding box center [284, 152] width 207 height 14
click at [74, 100] on button "Sources" at bounding box center [58, 96] width 33 height 23
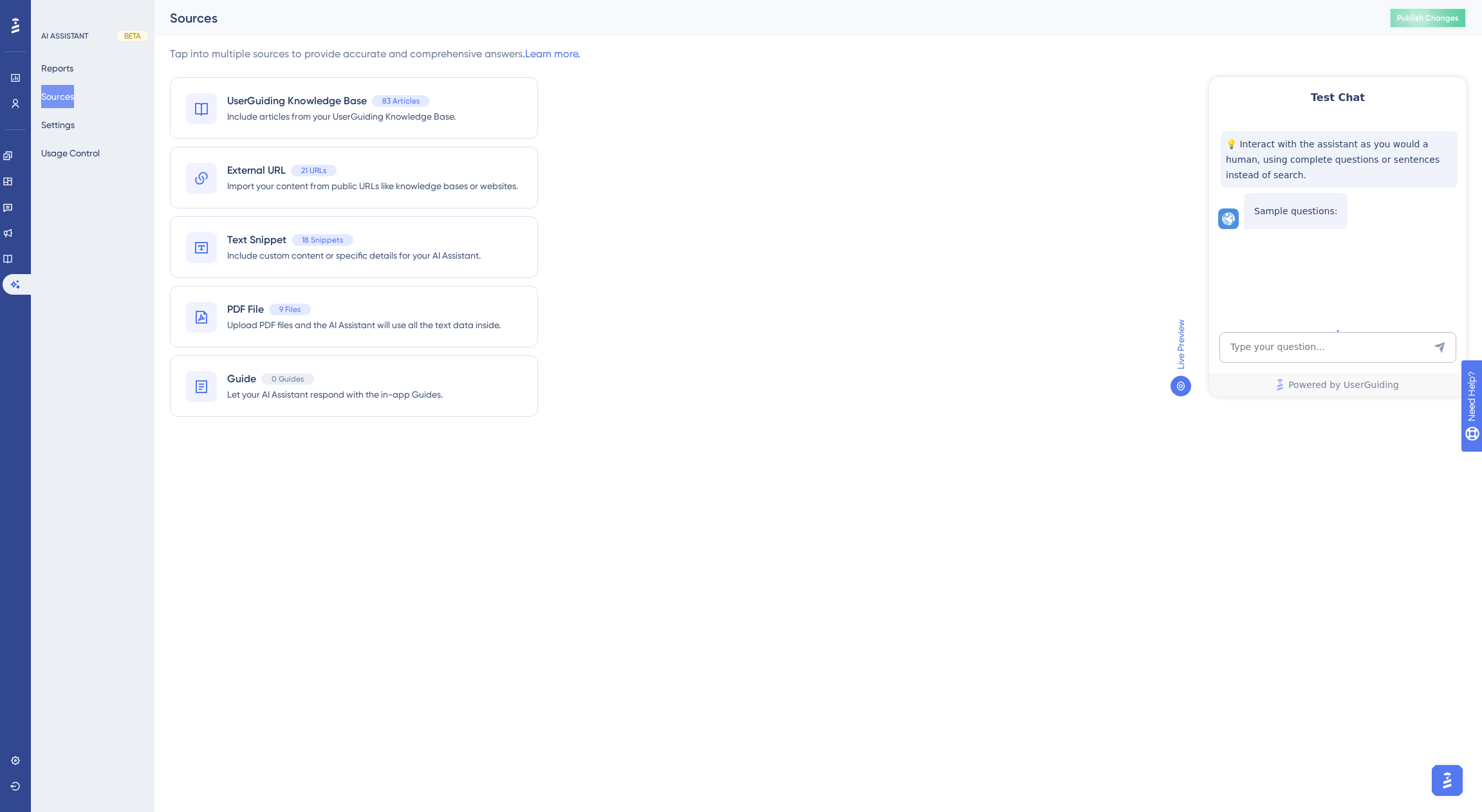
click at [1423, 16] on span "Publish Changes" at bounding box center [1428, 18] width 61 height 10
click at [263, 179] on span "Import your content from public URLs like knowledge bases or websites." at bounding box center [372, 186] width 291 height 16
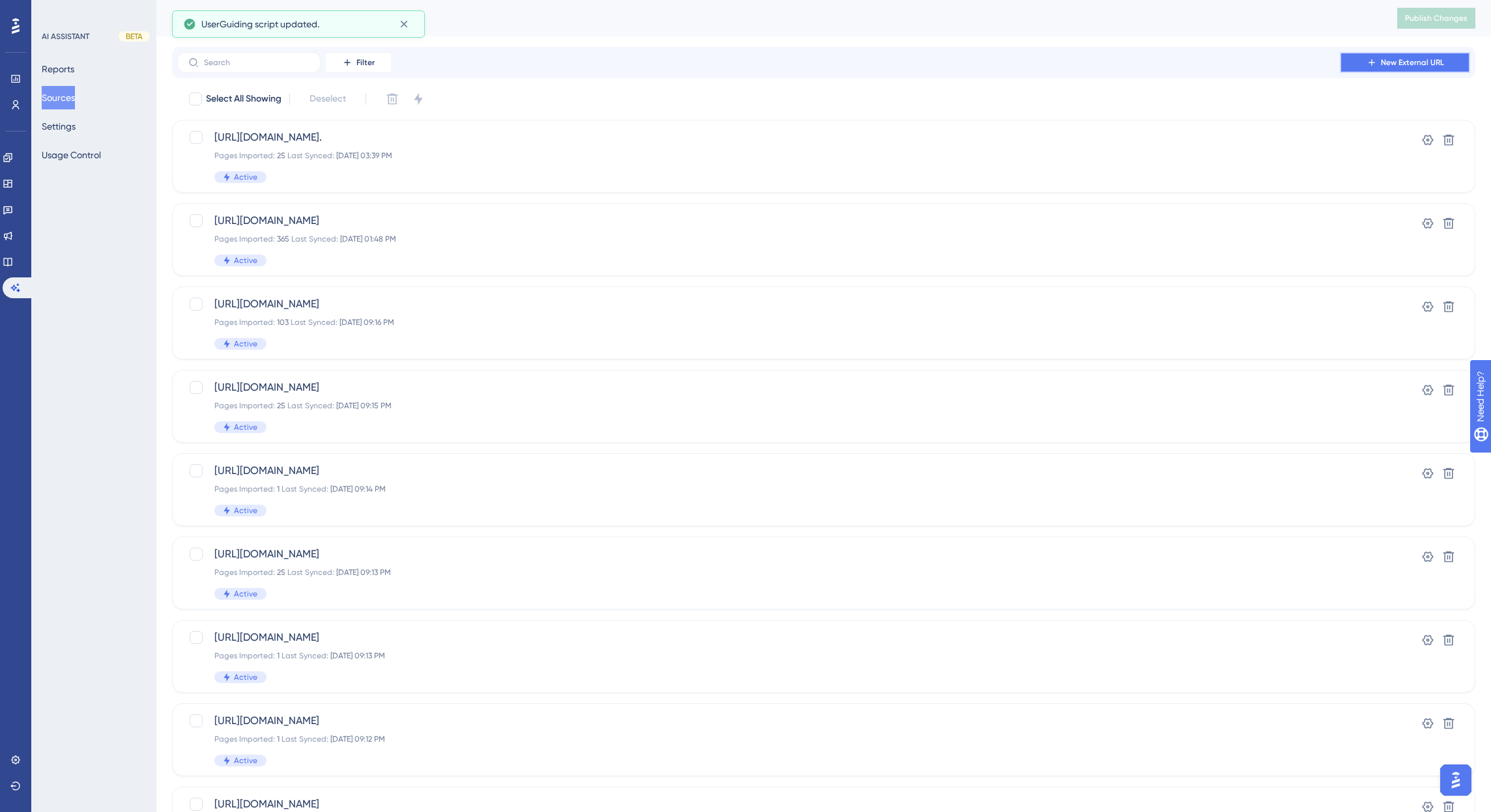
click at [1392, 63] on span "New External URL" at bounding box center [1412, 62] width 63 height 10
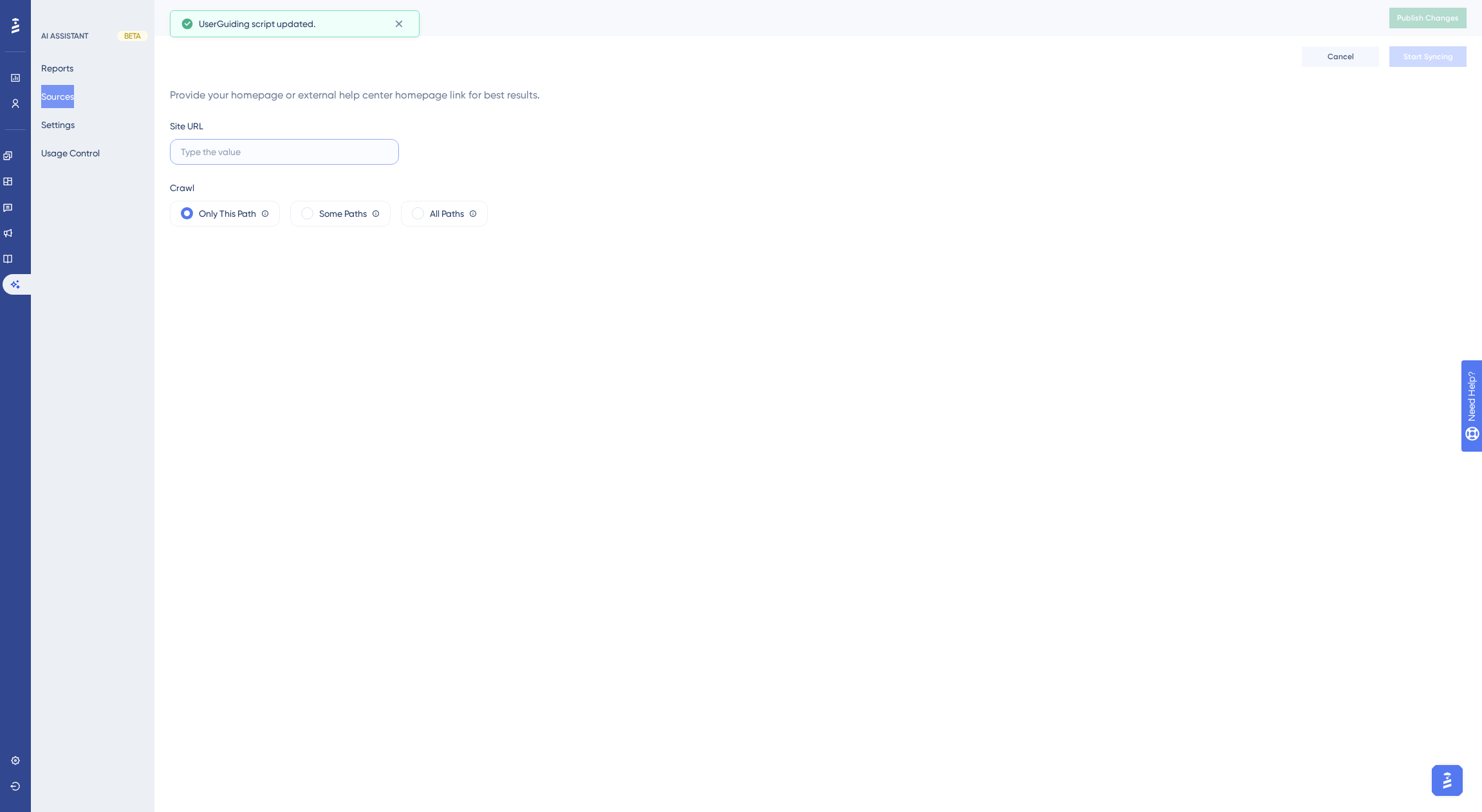
click at [380, 146] on input "text" at bounding box center [284, 152] width 207 height 14
paste input "[URL][DOMAIN_NAME]"
type input "[URL][DOMAIN_NAME]"
click at [447, 211] on span "All Paths" at bounding box center [447, 214] width 34 height 16
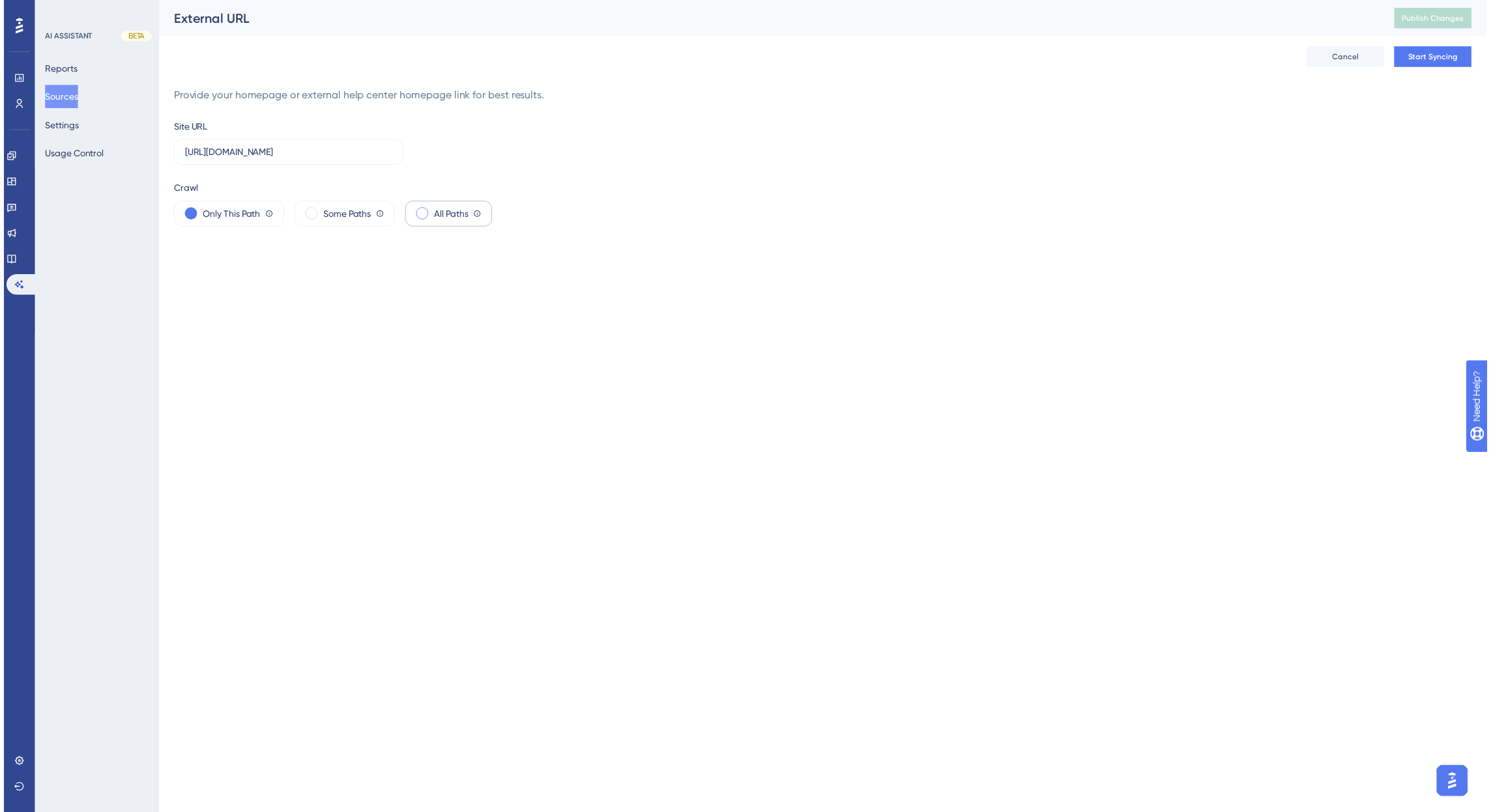
scroll to position [0, 0]
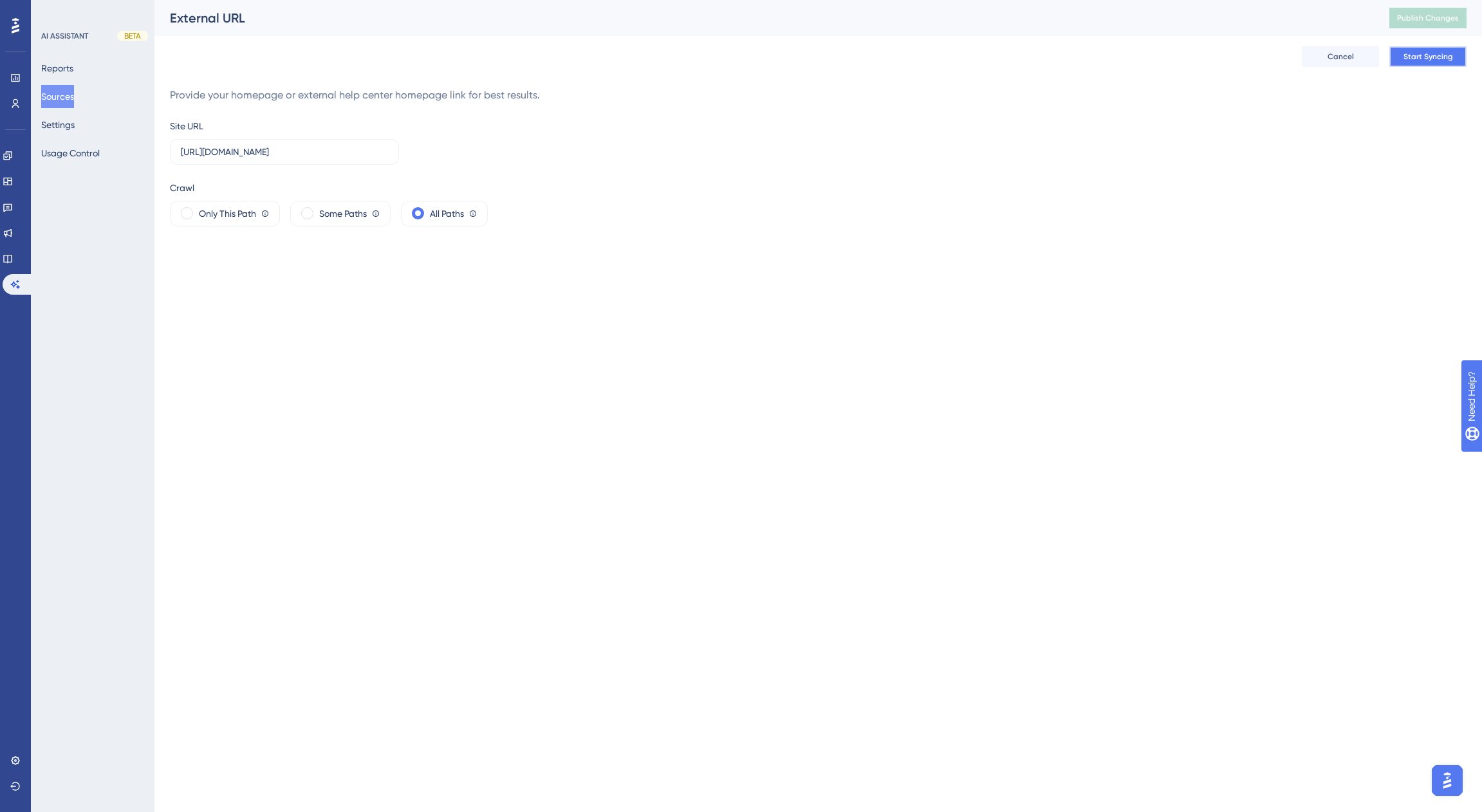
click at [1422, 55] on span "Start Syncing" at bounding box center [1428, 56] width 49 height 10
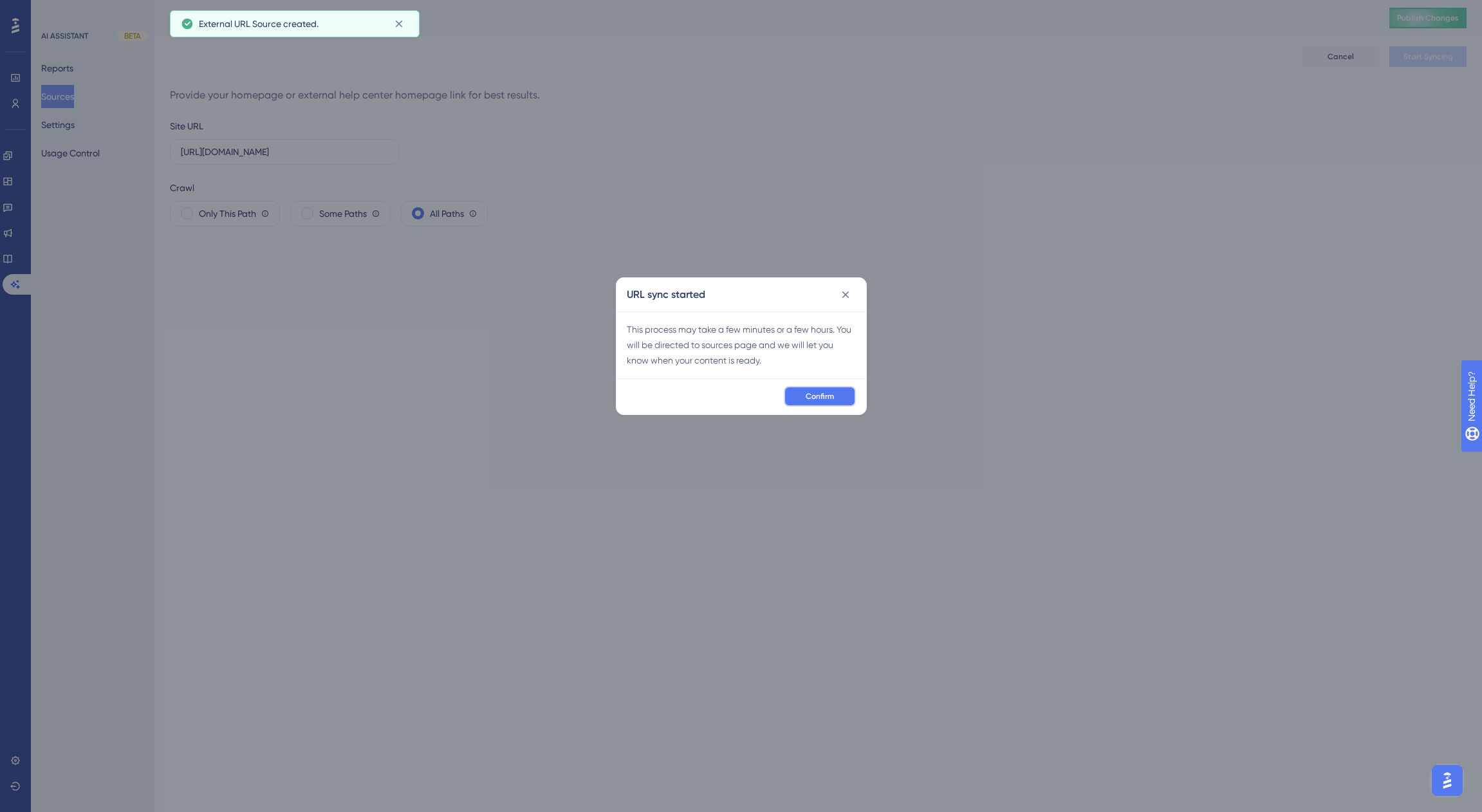
click at [813, 399] on span "Confirm" at bounding box center [820, 396] width 29 height 10
